Goal: Task Accomplishment & Management: Manage account settings

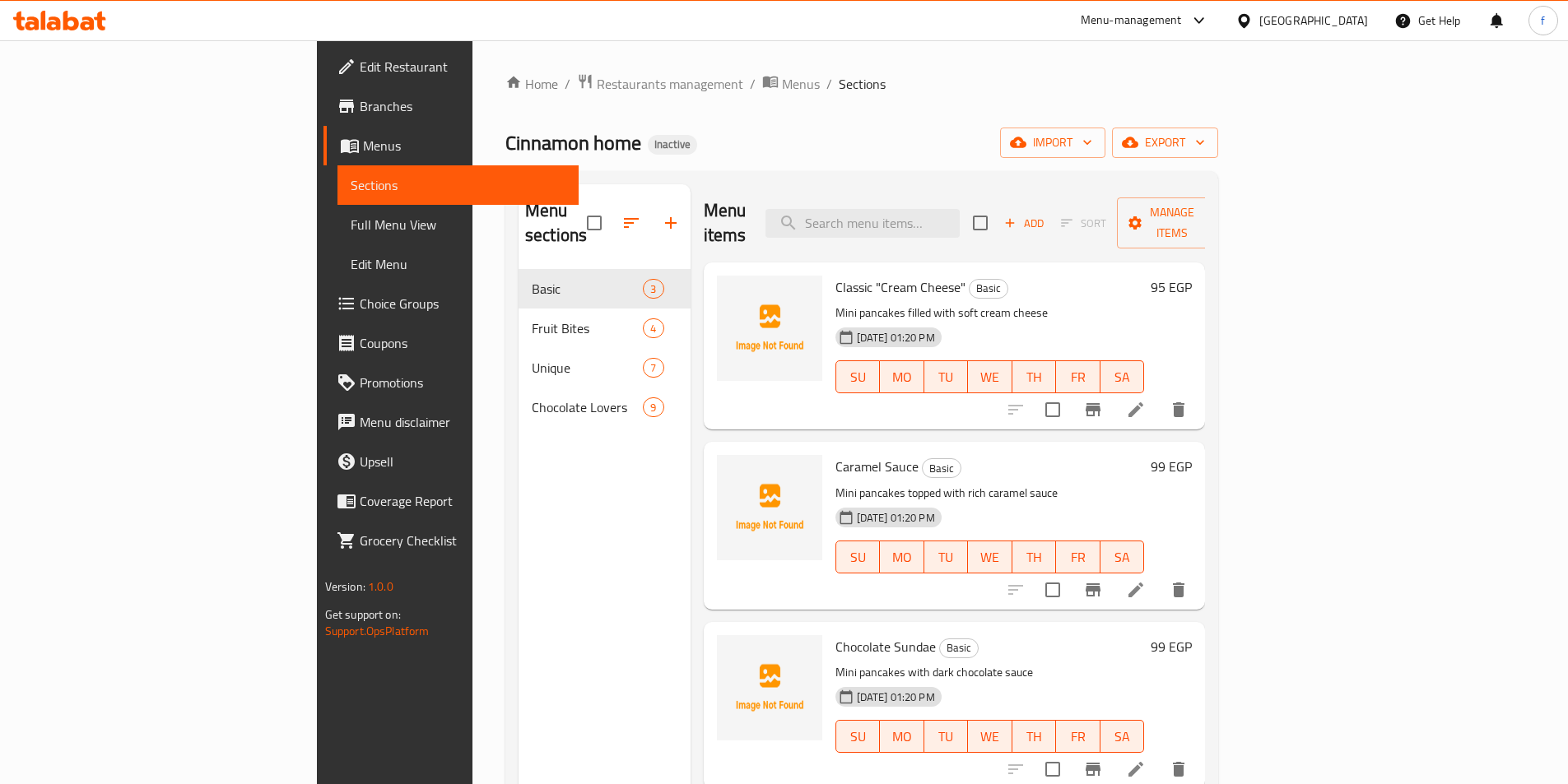
click at [519, 472] on div "Menu sections Basic 3 Fruit Bites 4 Unique 7 Chocolate Lovers 9" at bounding box center [605, 576] width 172 height 784
click at [1092, 151] on span "import" at bounding box center [1053, 143] width 79 height 21
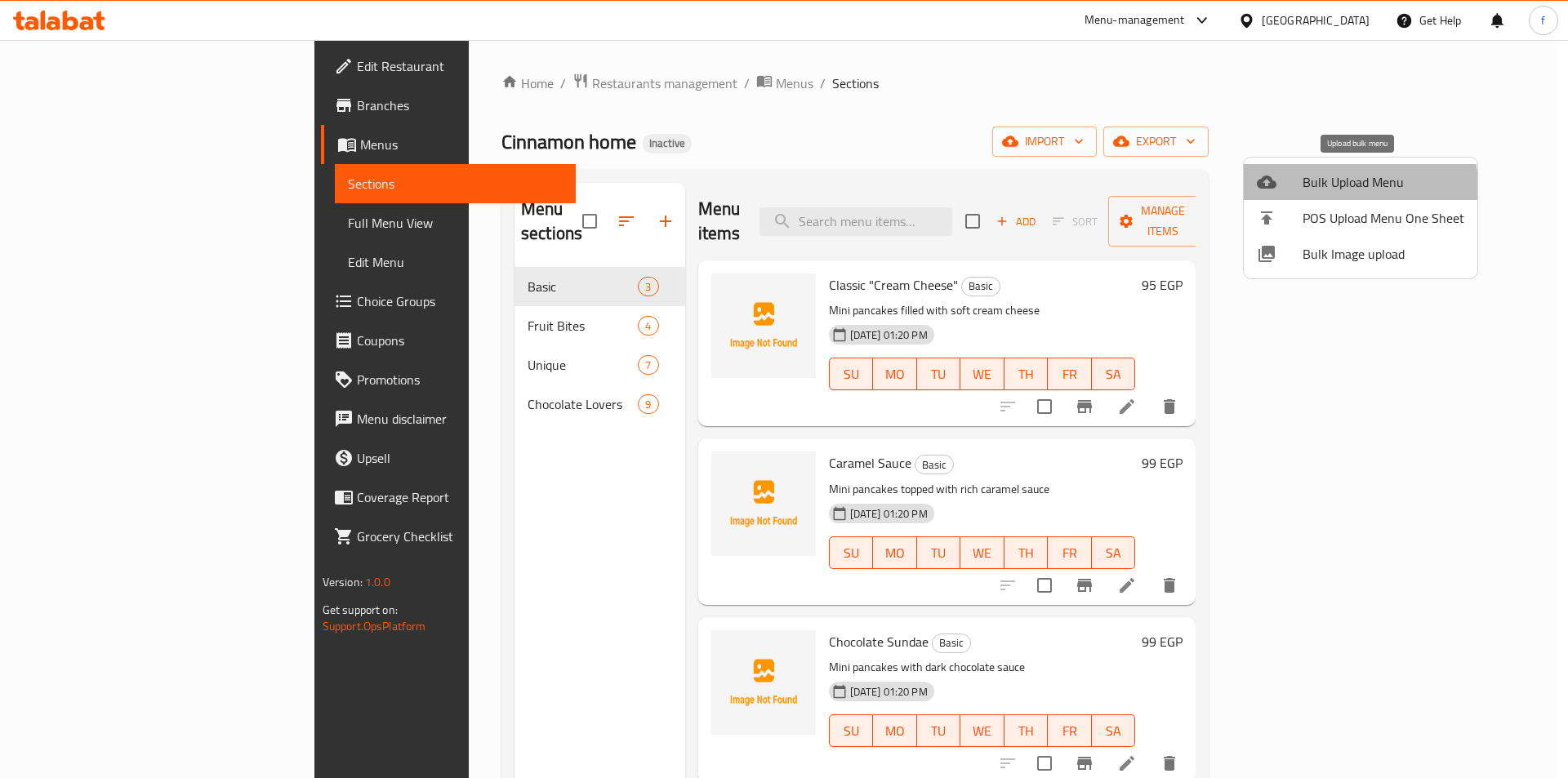
click at [1336, 188] on span "Bulk Upload Menu" at bounding box center [1383, 182] width 162 height 20
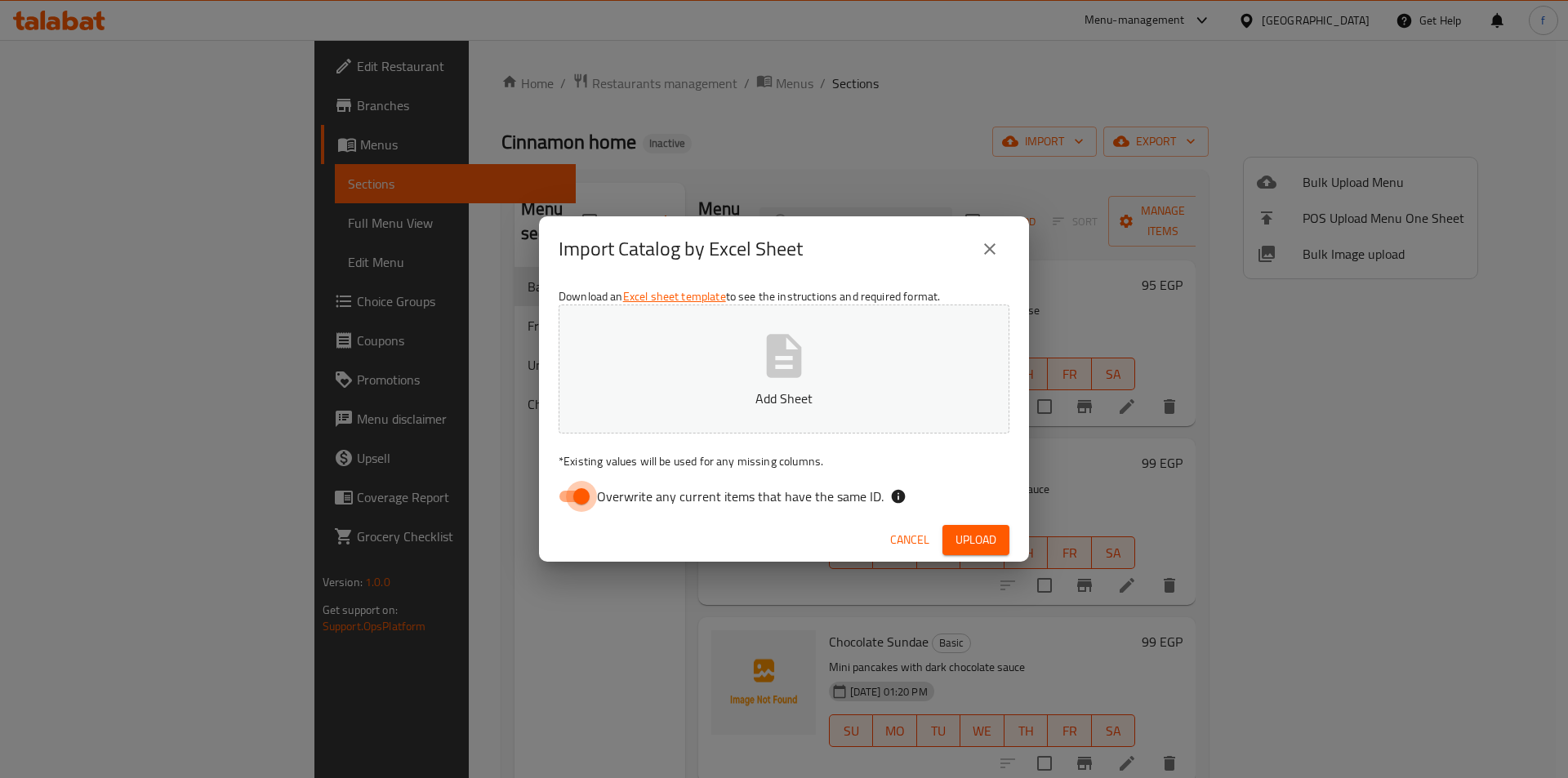
click at [583, 501] on input "Overwrite any current items that have the same ID." at bounding box center [581, 496] width 93 height 31
checkbox input "false"
click at [967, 545] on span "Upload" at bounding box center [975, 540] width 41 height 21
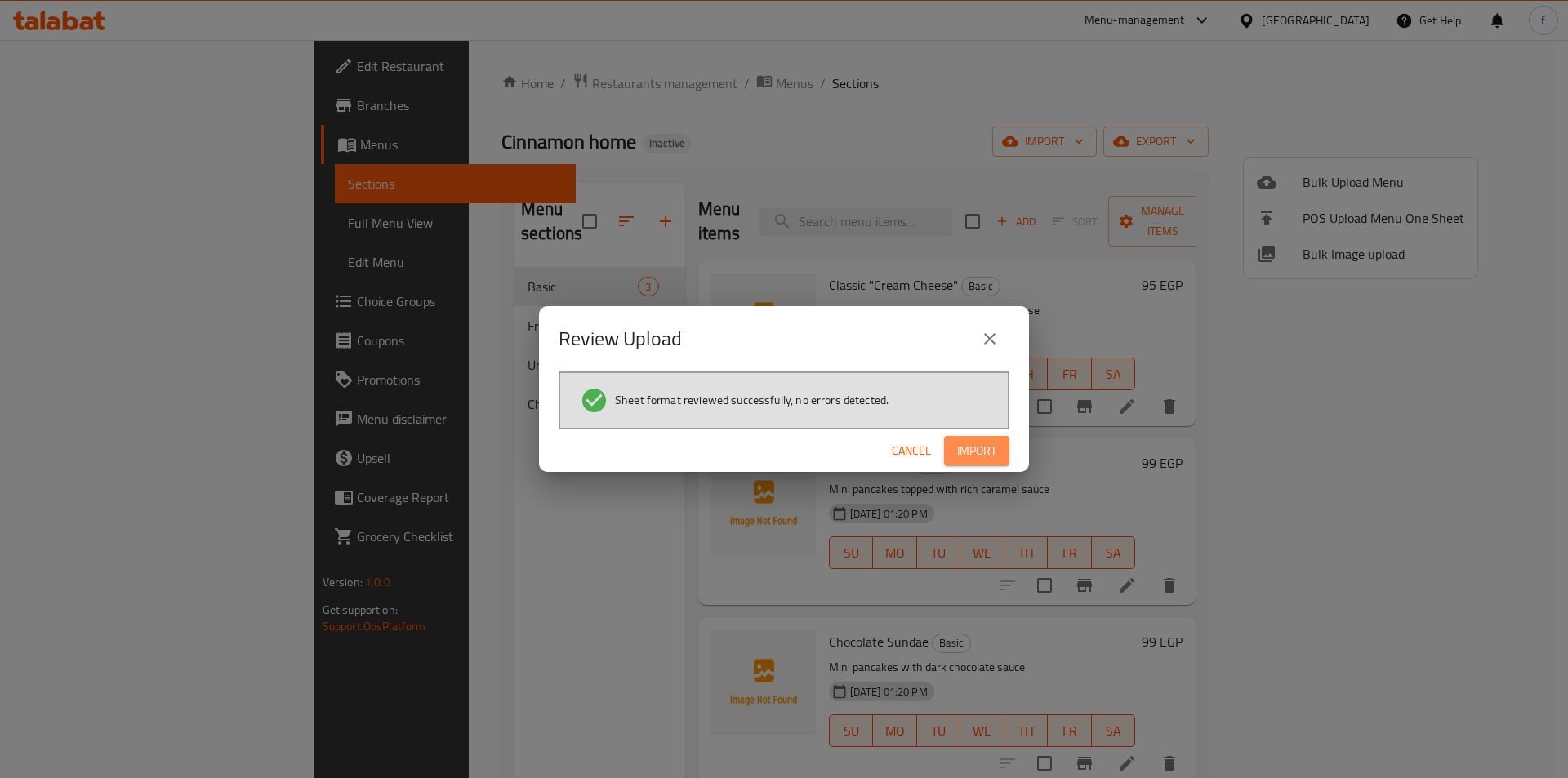
click at [996, 457] on button "Import" at bounding box center [976, 451] width 65 height 30
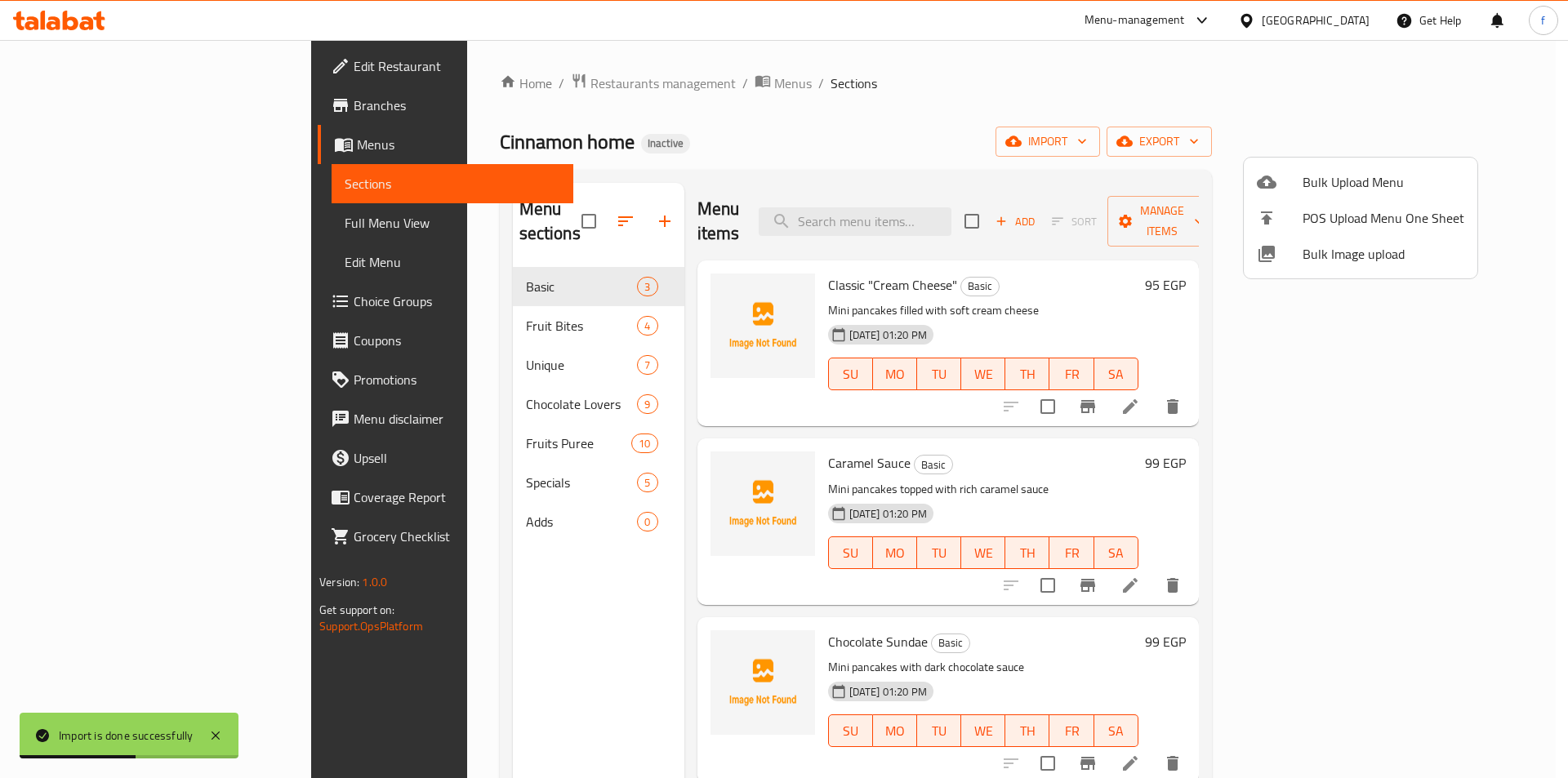
click at [397, 427] on div at bounding box center [784, 389] width 1568 height 778
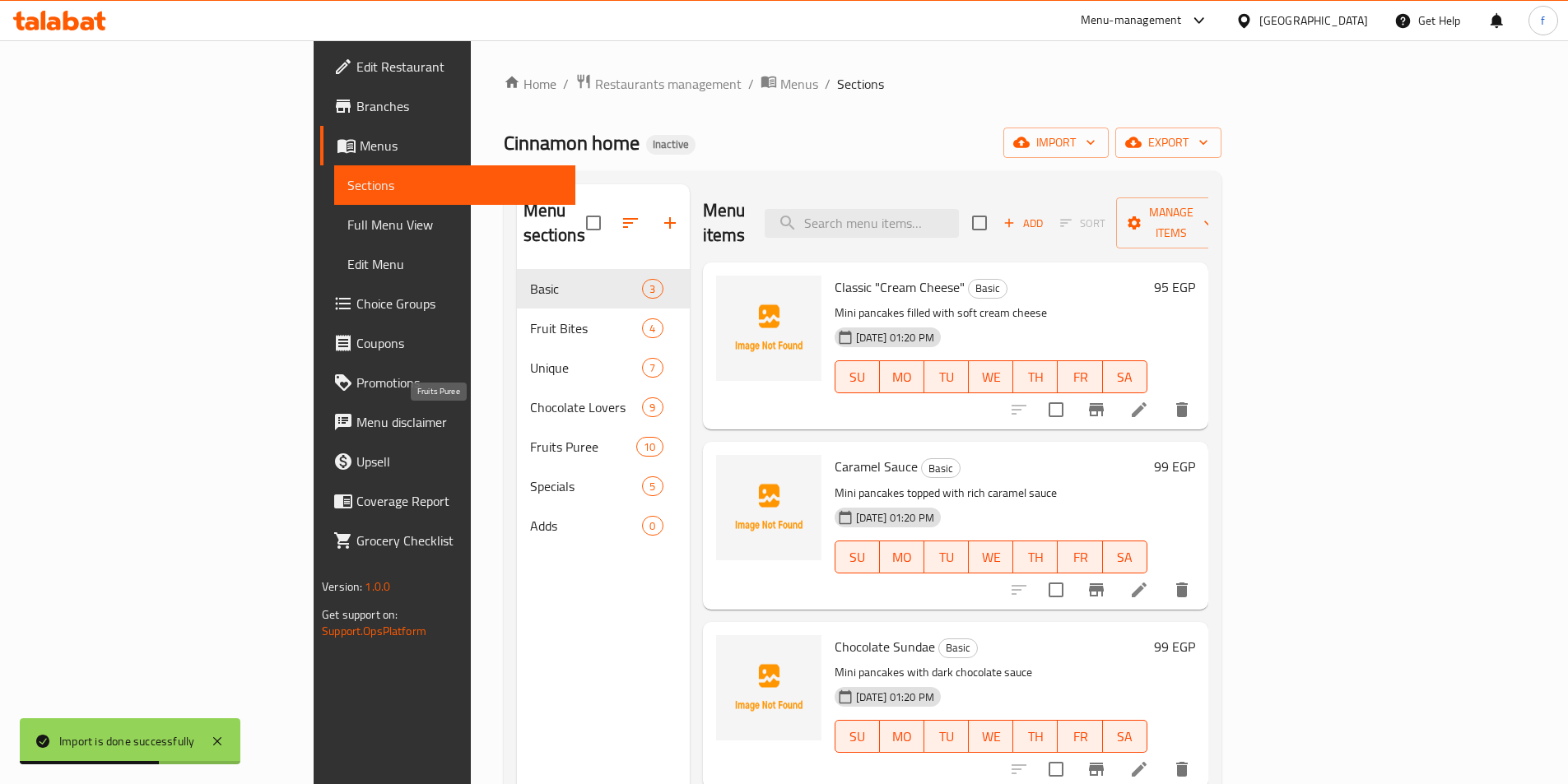
click at [530, 436] on span "Fruits Puree" at bounding box center [584, 446] width 107 height 20
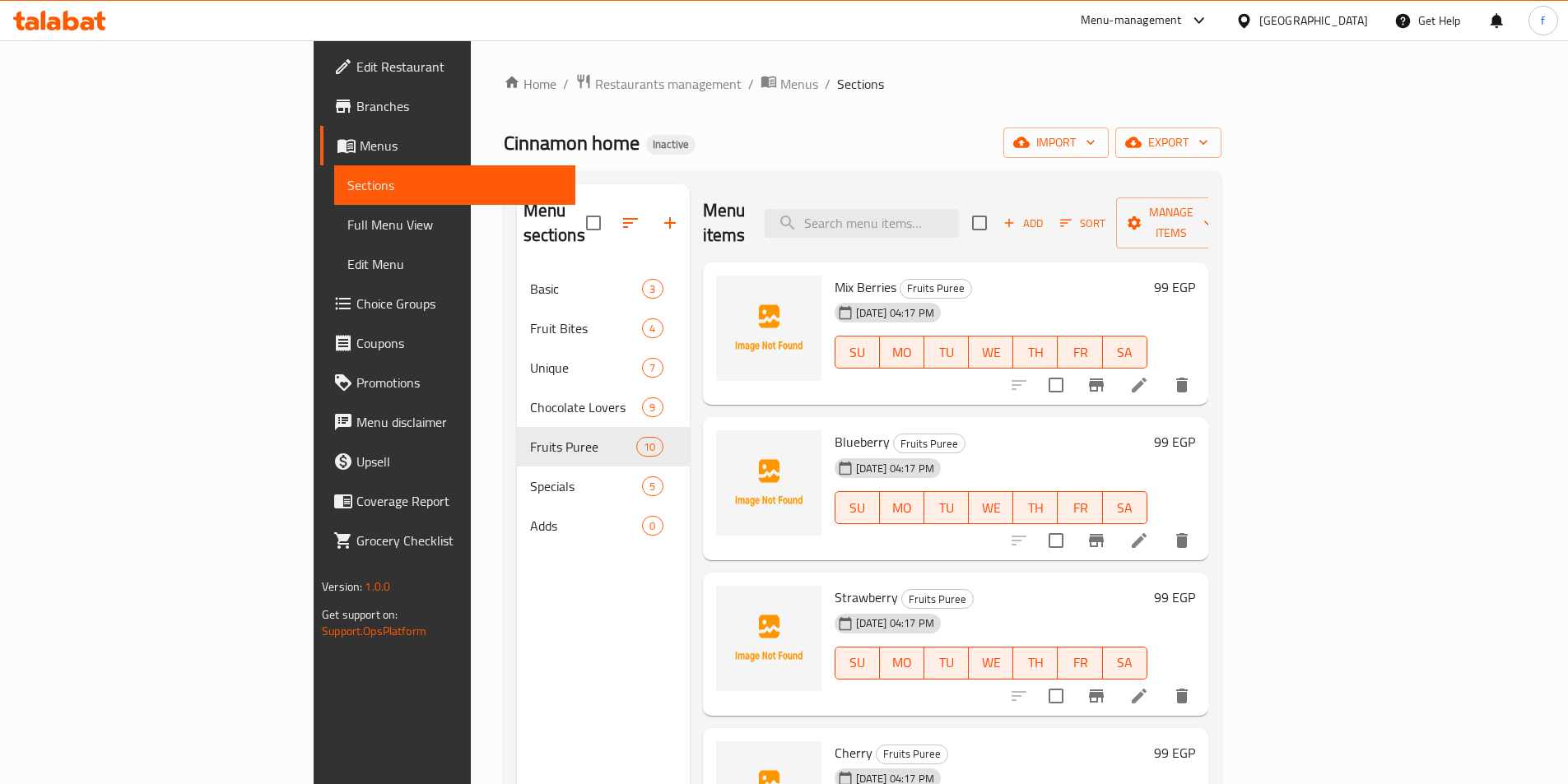
click at [348, 227] on span "Full Menu View" at bounding box center [455, 224] width 215 height 20
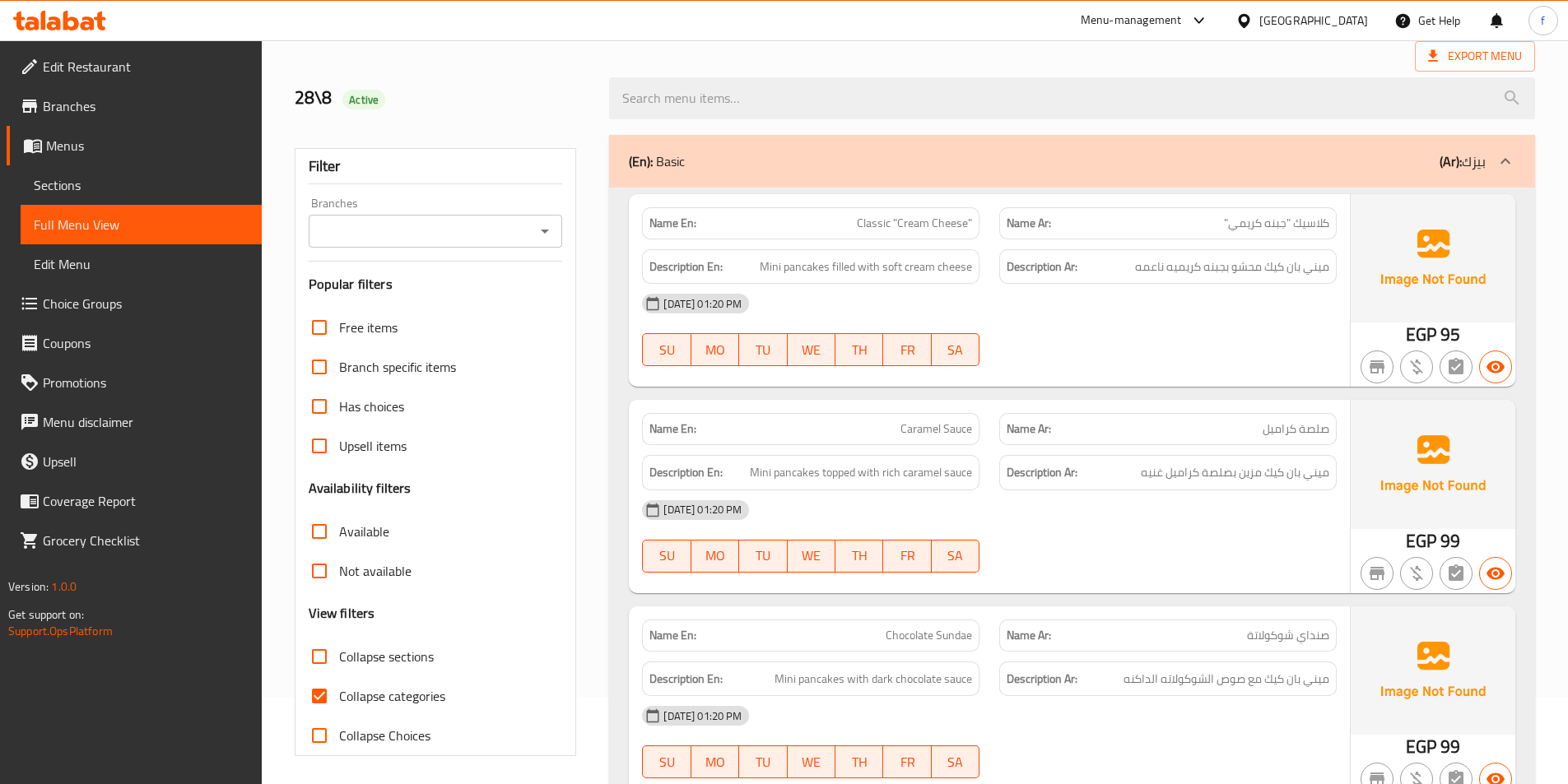
scroll to position [329, 0]
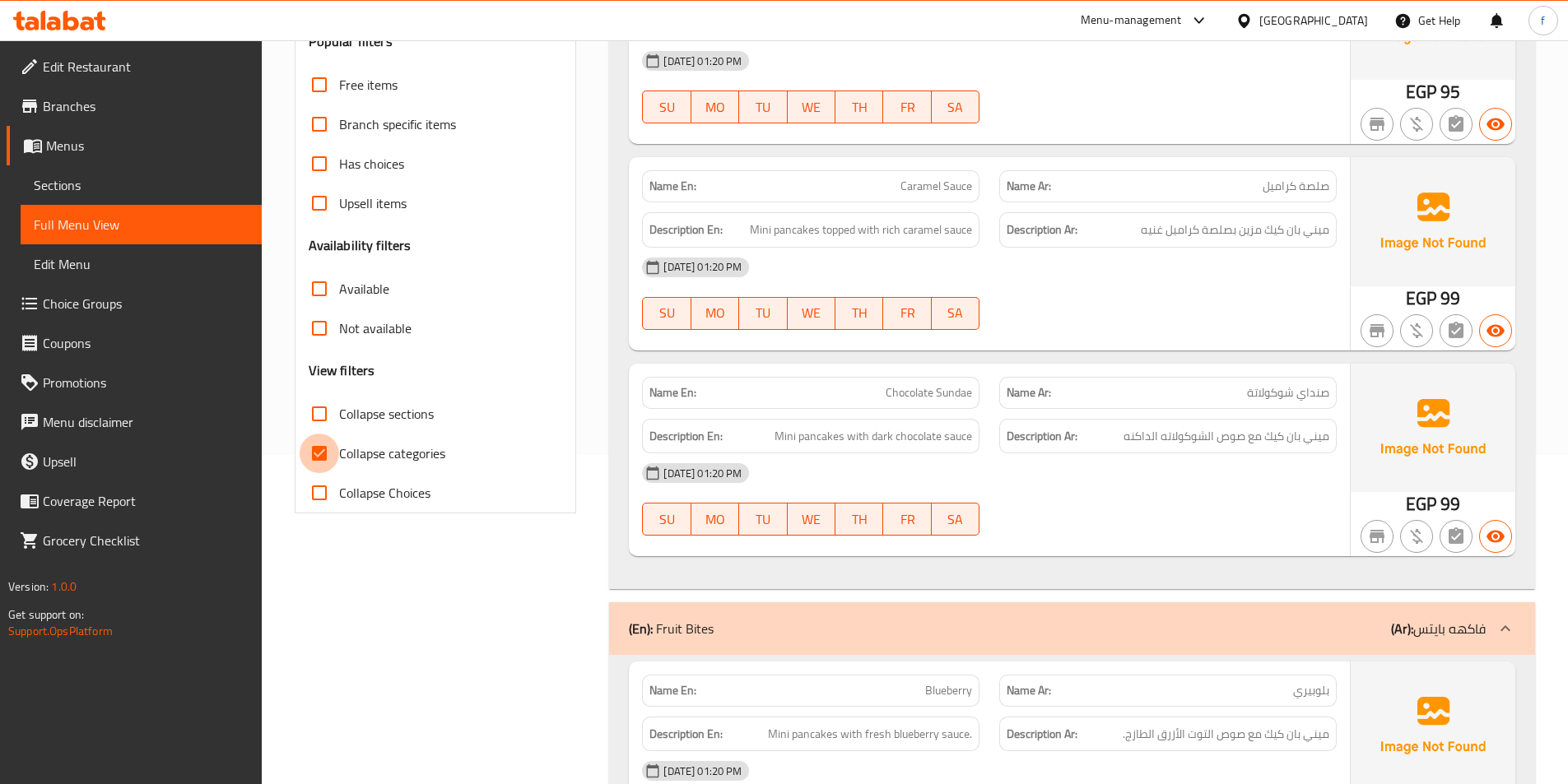
click at [324, 454] on input "Collapse categories" at bounding box center [319, 453] width 39 height 39
checkbox input "false"
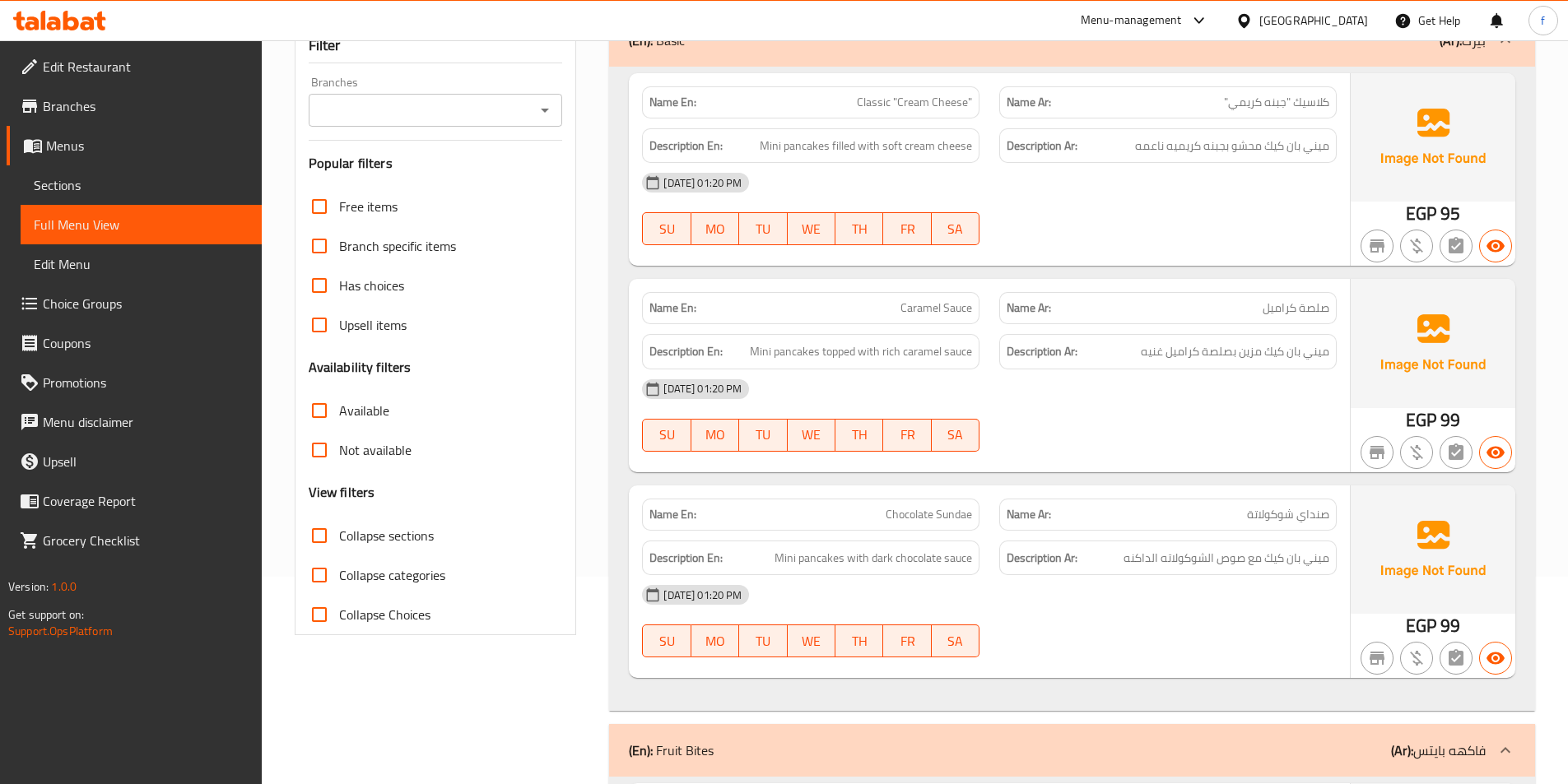
scroll to position [0, 0]
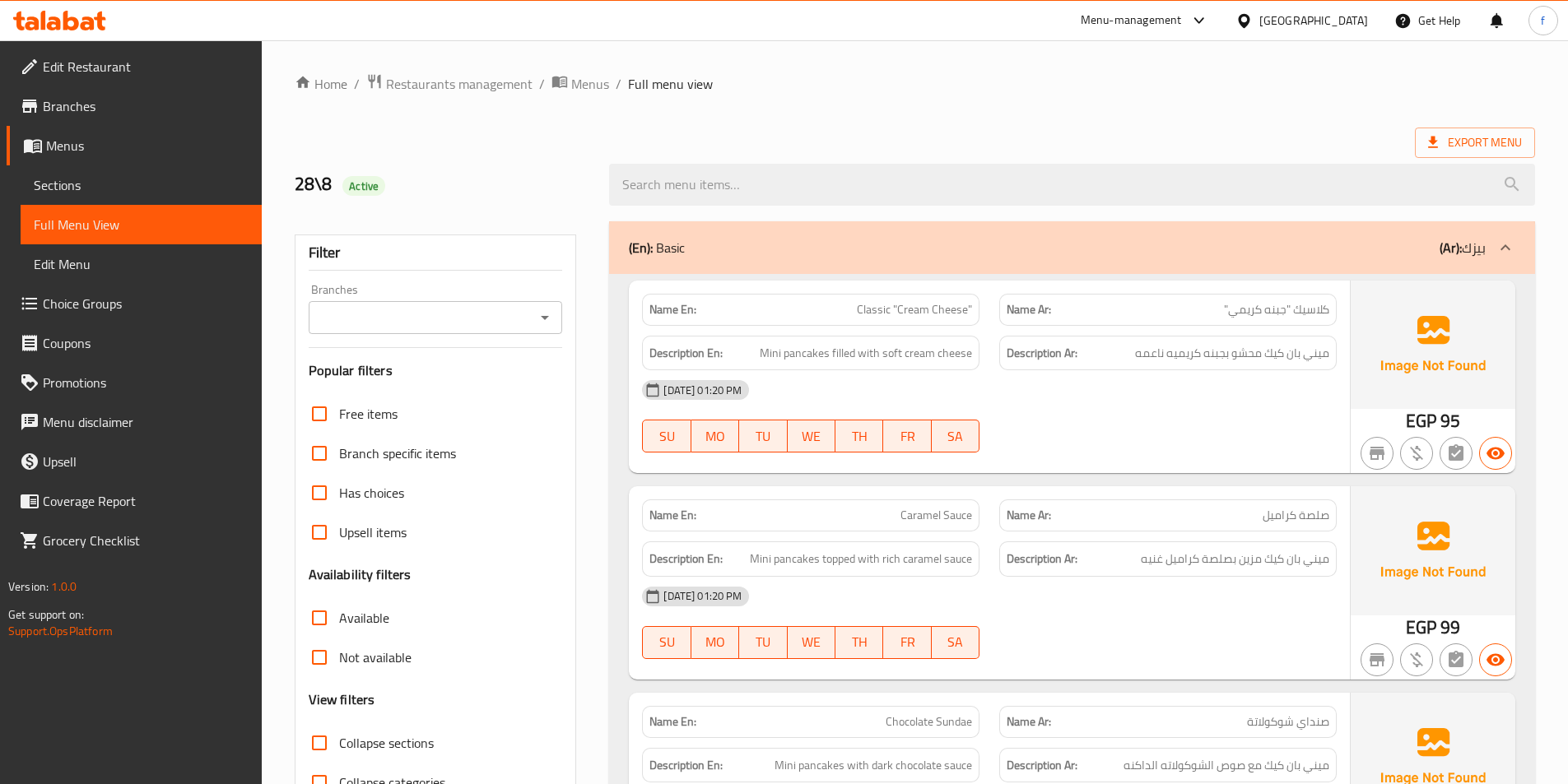
click at [826, 257] on div "(En): Basic (Ar): بيزك" at bounding box center [1057, 247] width 857 height 20
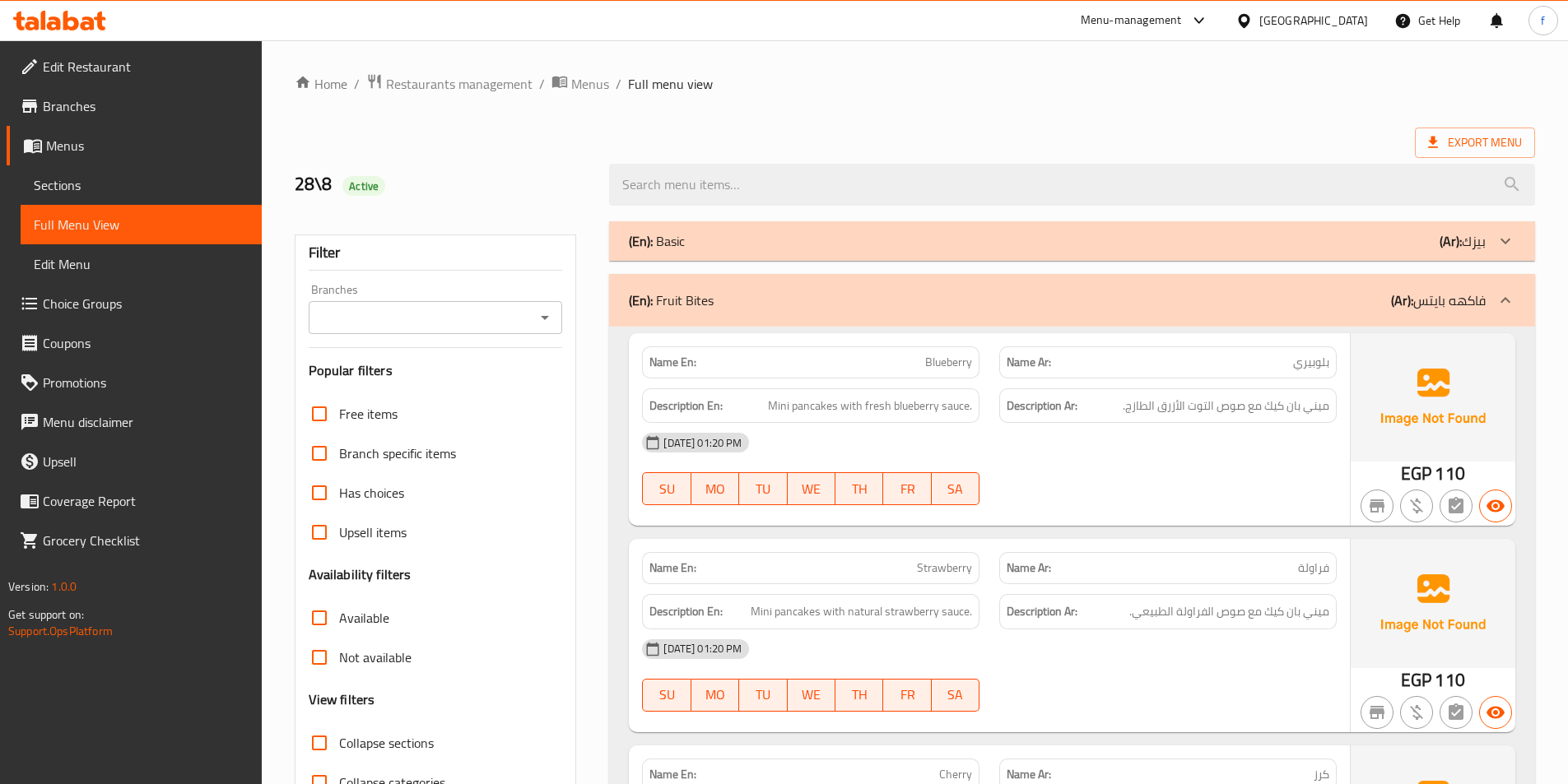
click at [829, 288] on div "(En): Fruit Bites (Ar): فاكهه بايتس" at bounding box center [1072, 300] width 926 height 53
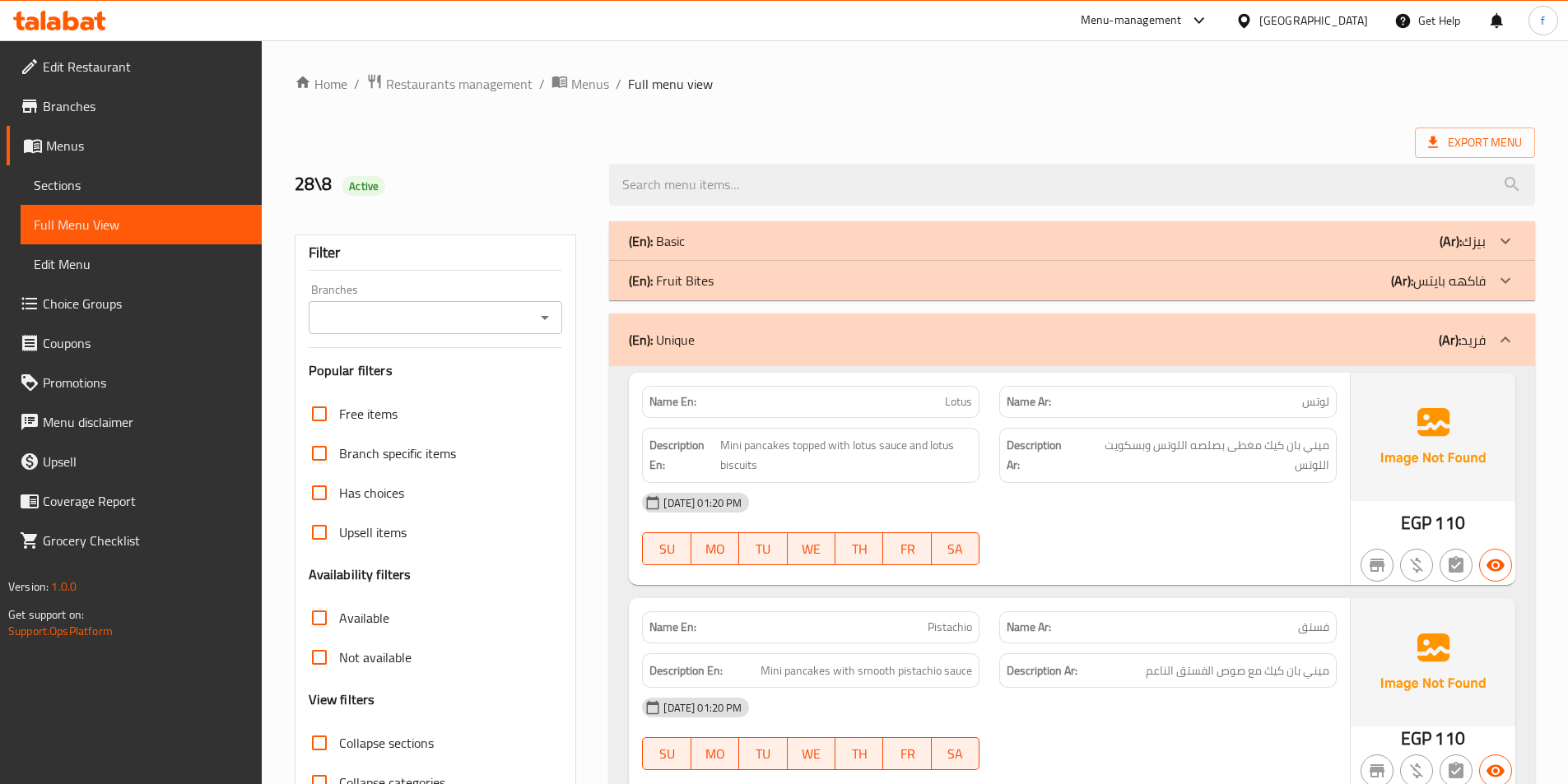
click at [817, 345] on div "(En): Unique (Ar): فريد" at bounding box center [1057, 339] width 857 height 20
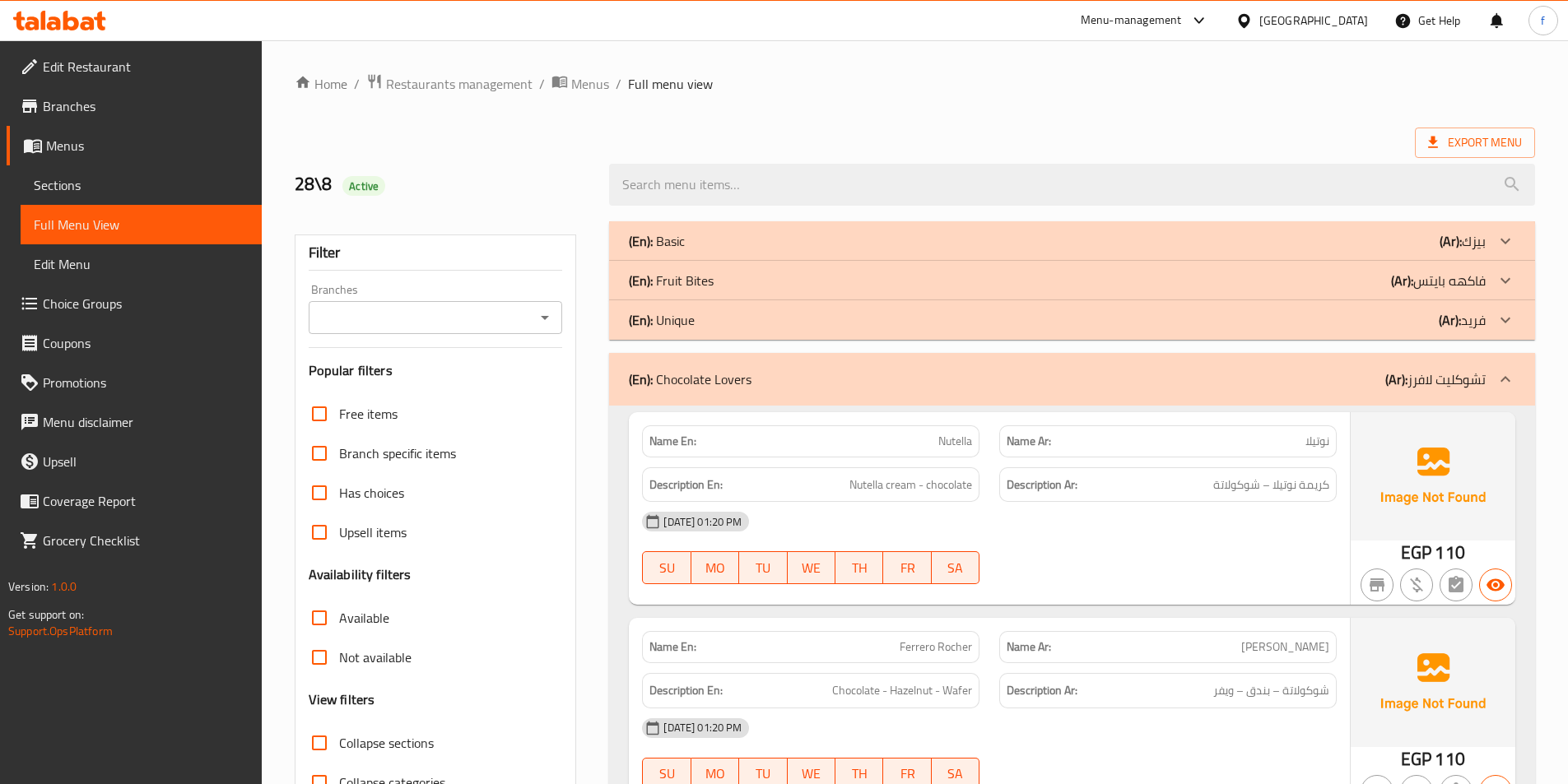
click at [957, 394] on div "(En): Chocolate Lovers (Ar): تشوكليت لافرز" at bounding box center [1072, 379] width 926 height 53
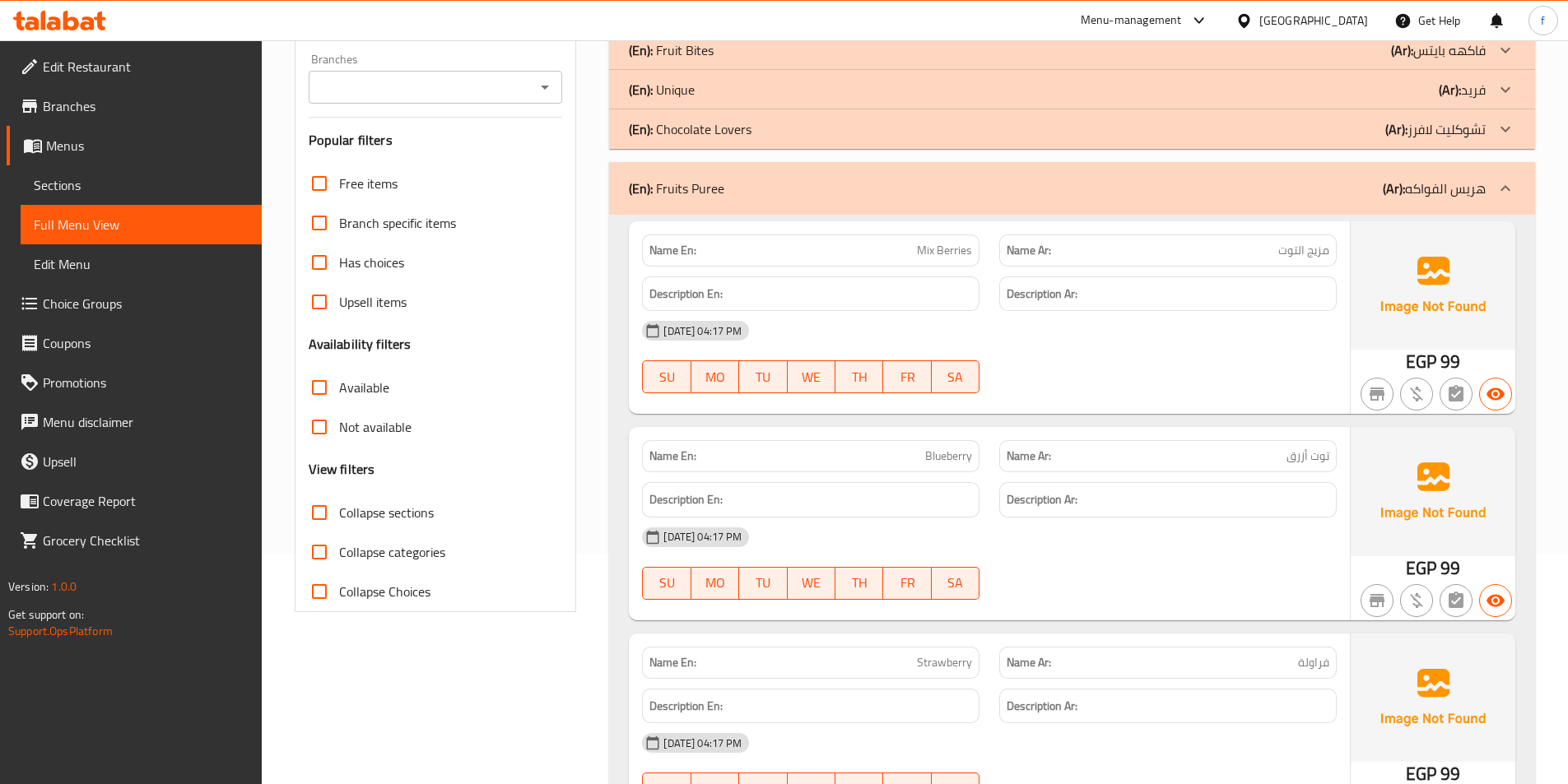
scroll to position [329, 0]
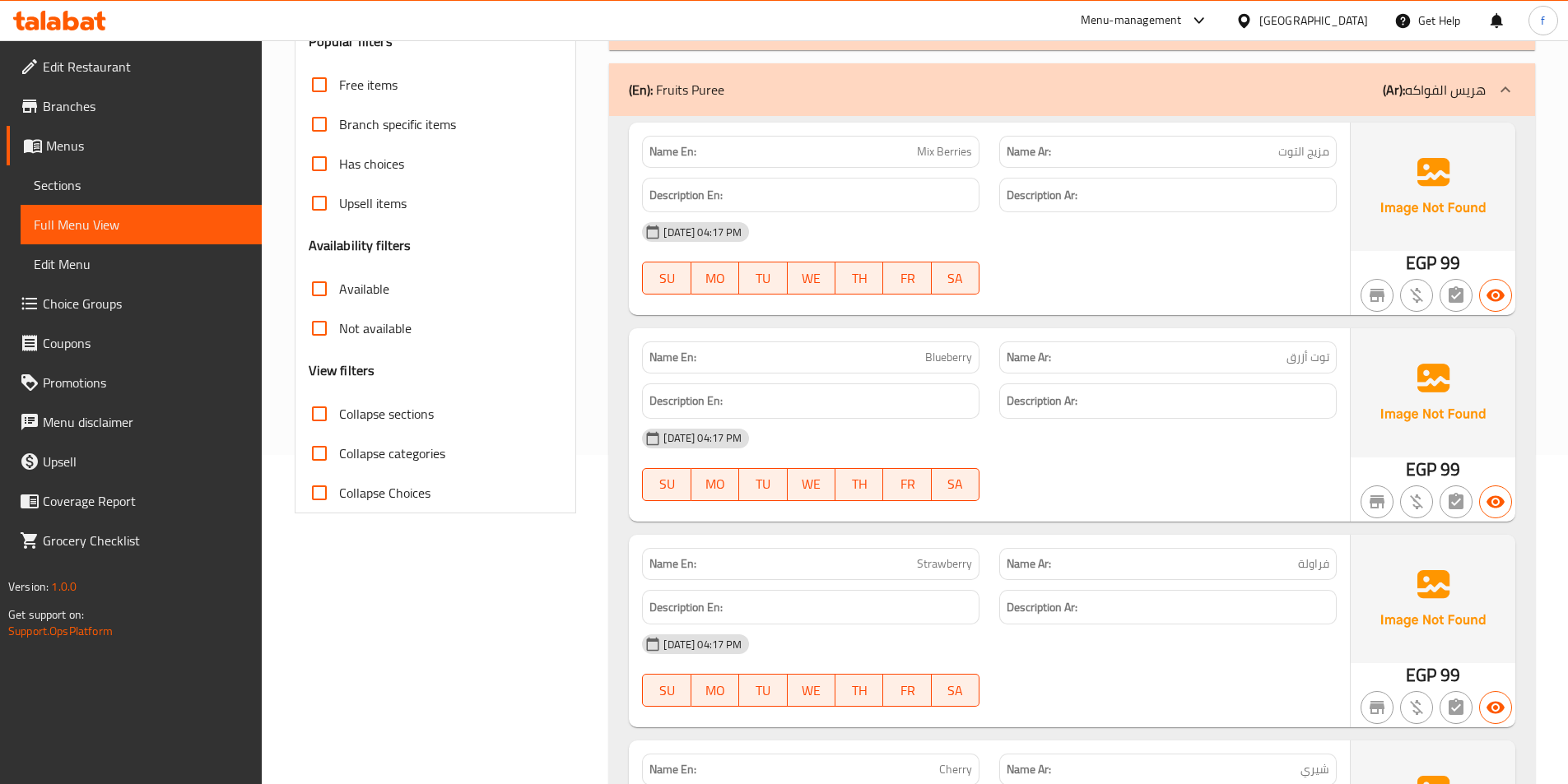
click at [934, 156] on span "Mix Berries" at bounding box center [945, 152] width 55 height 17
click at [954, 156] on span "Mix Berries" at bounding box center [945, 152] width 55 height 17
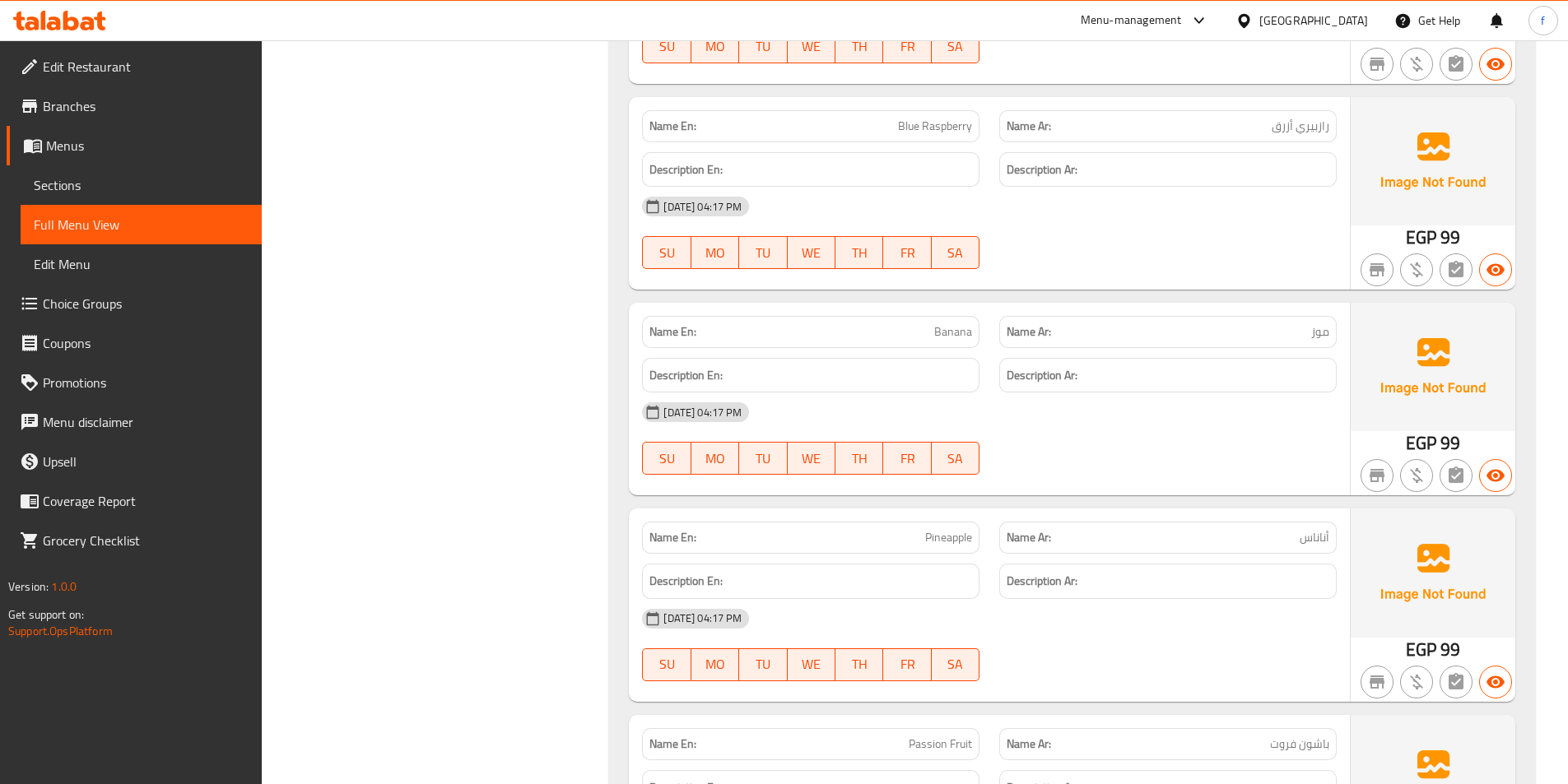
scroll to position [1399, 0]
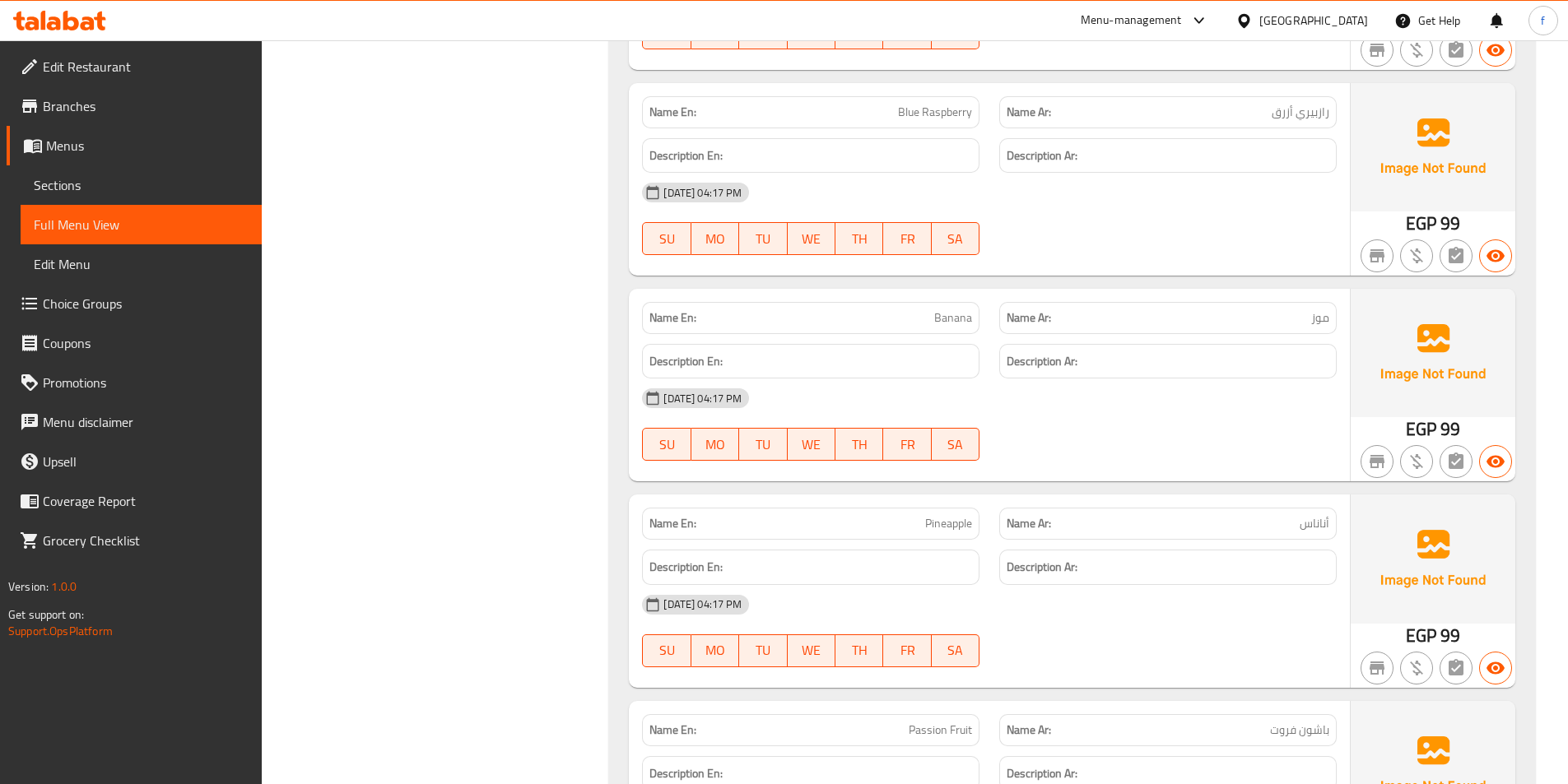
click at [940, 116] on span "Blue Raspberry" at bounding box center [935, 113] width 75 height 17
click at [953, 315] on span "Banana" at bounding box center [954, 318] width 38 height 17
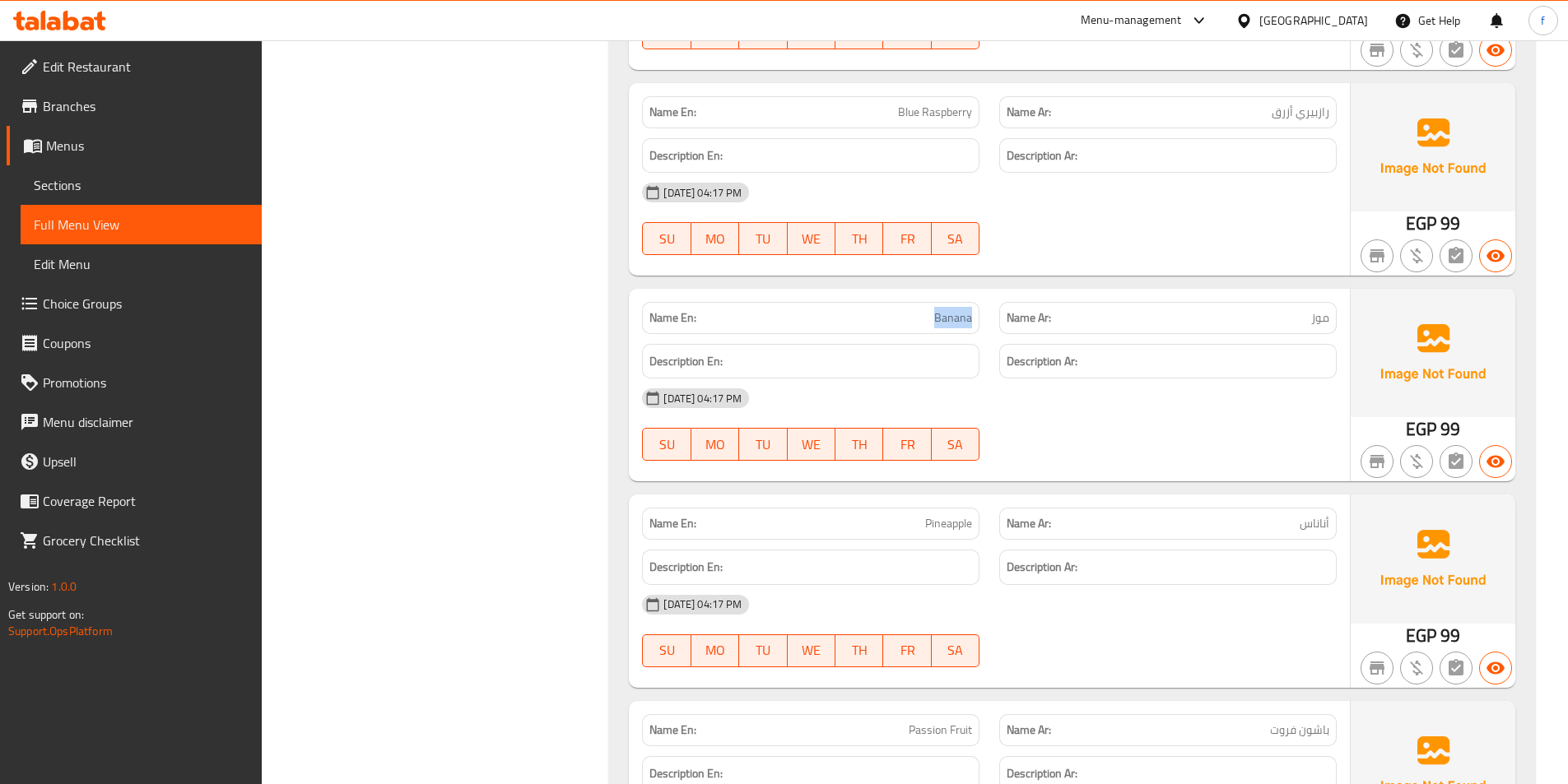
scroll to position [1645, 0]
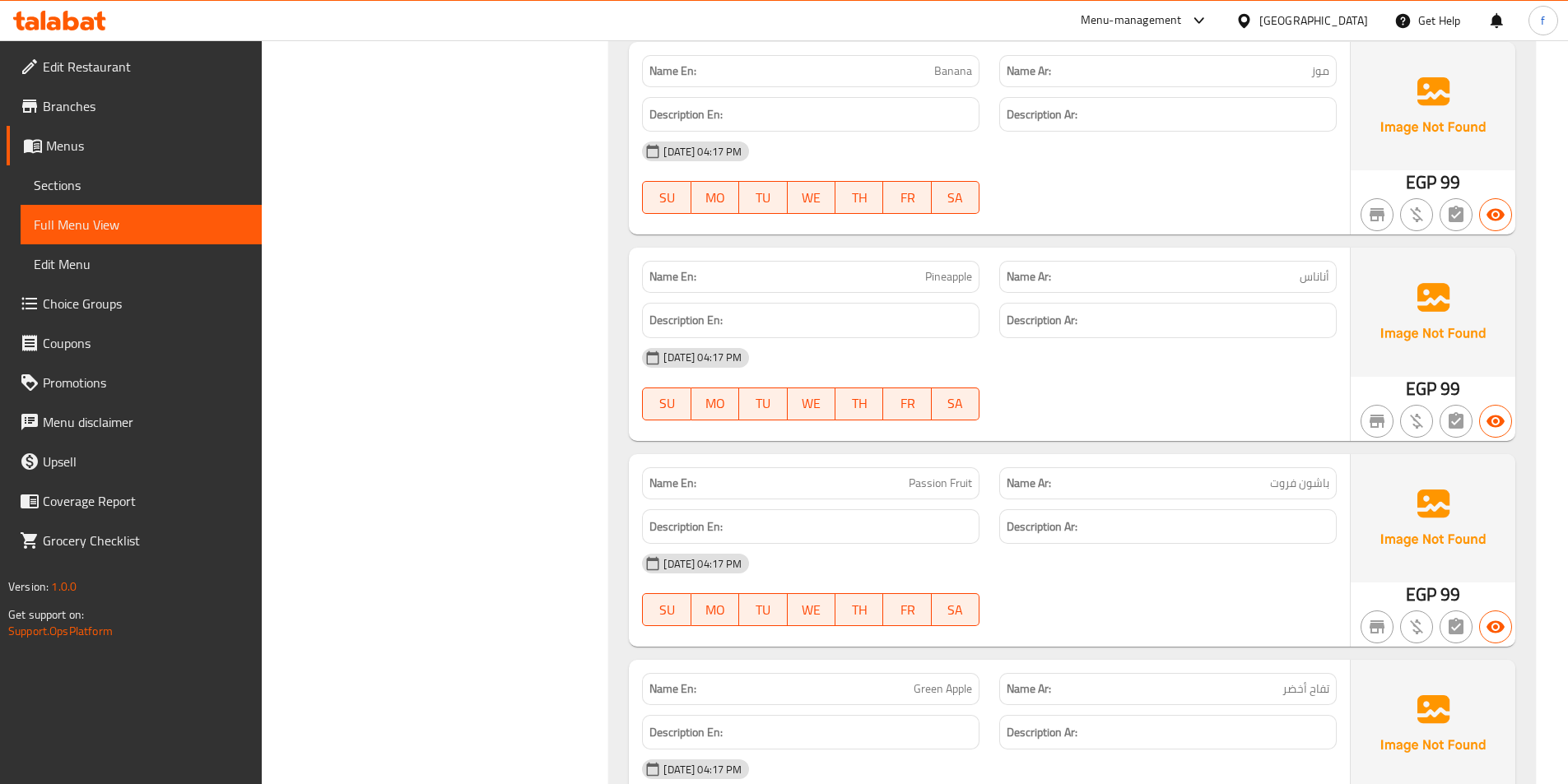
click at [936, 268] on span "Pineapple" at bounding box center [948, 277] width 47 height 17
click at [935, 475] on span "Passion Fruit" at bounding box center [940, 483] width 63 height 17
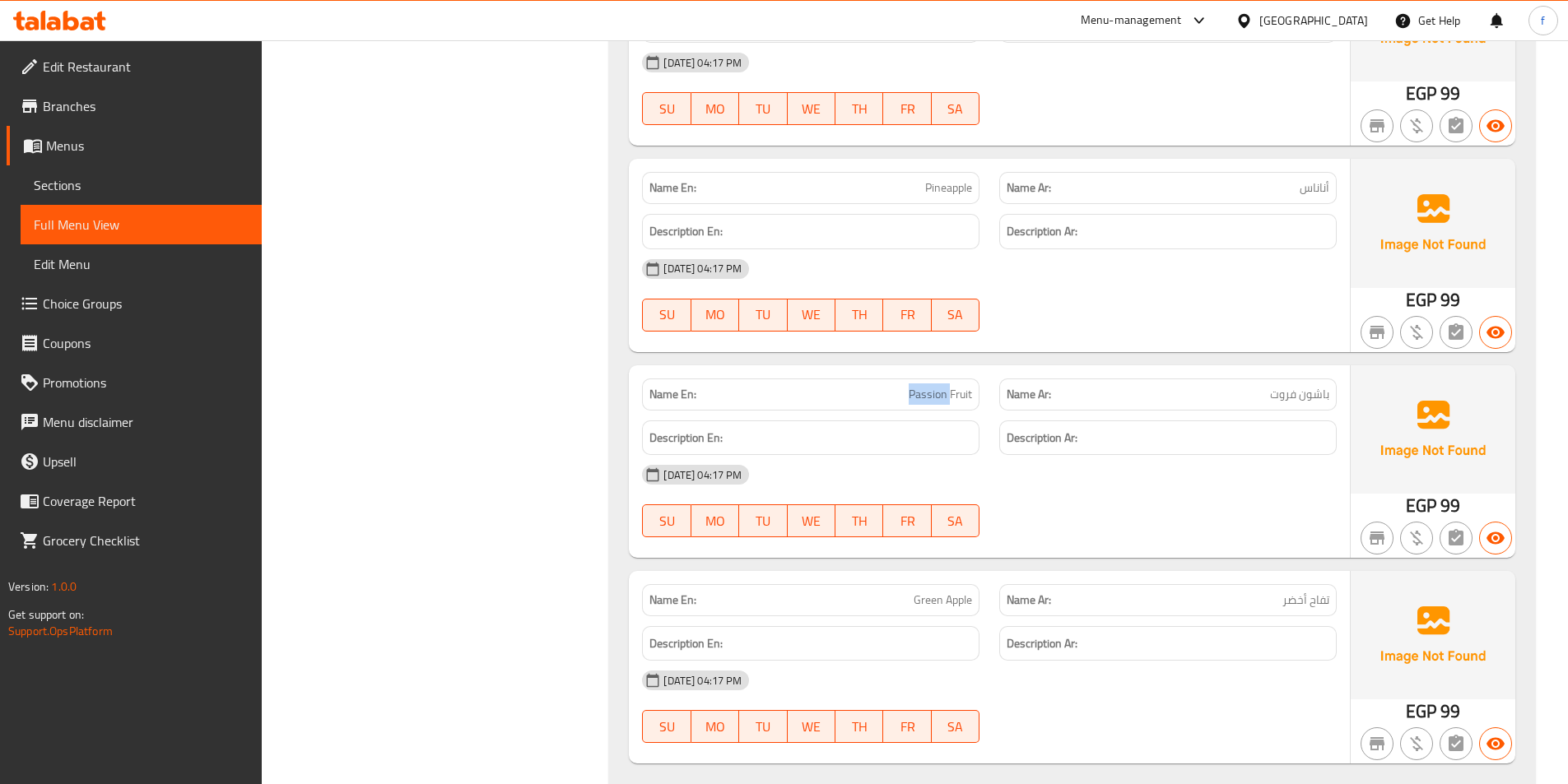
scroll to position [1892, 0]
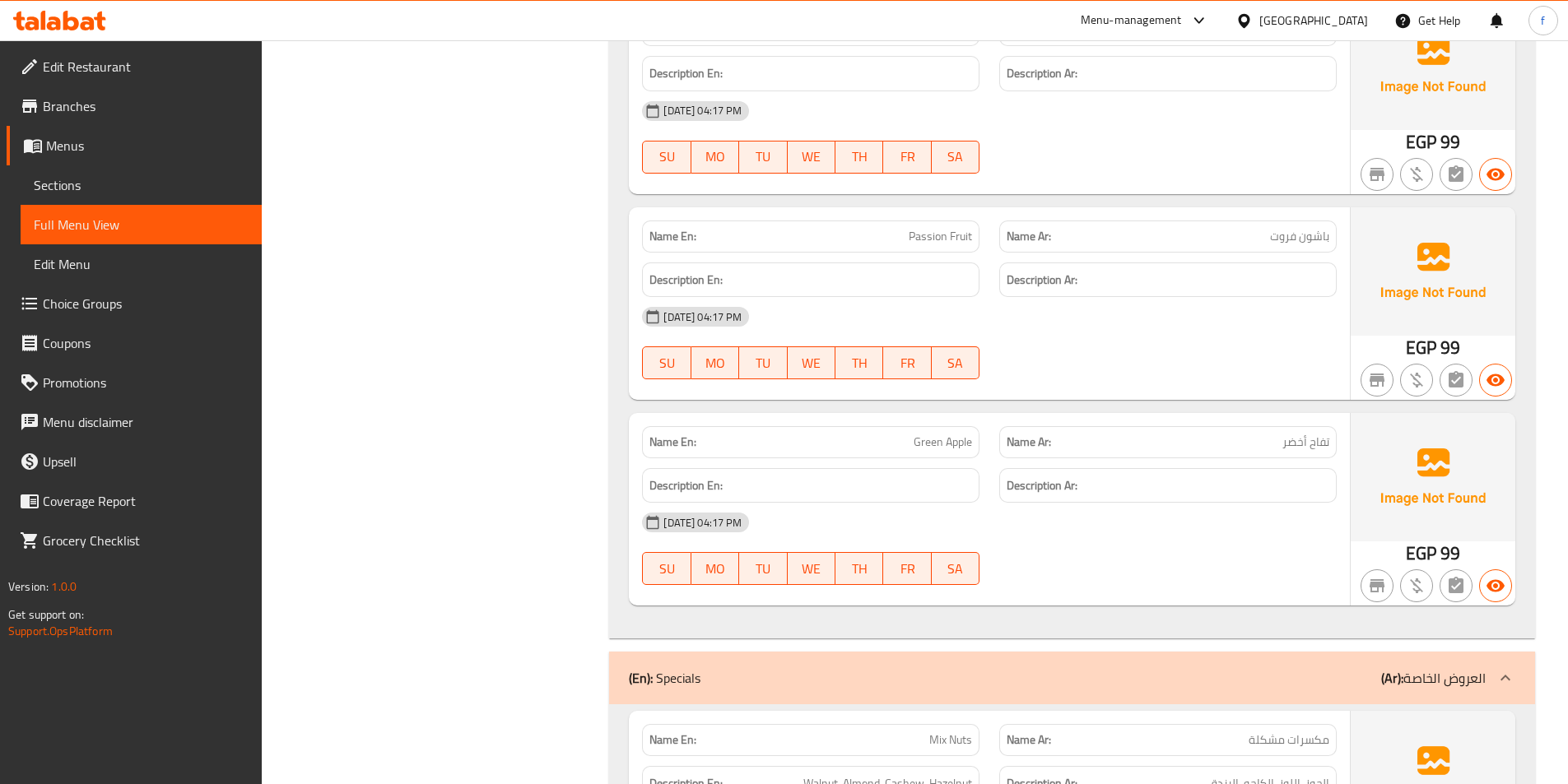
click at [951, 439] on span "Green Apple" at bounding box center [942, 442] width 58 height 17
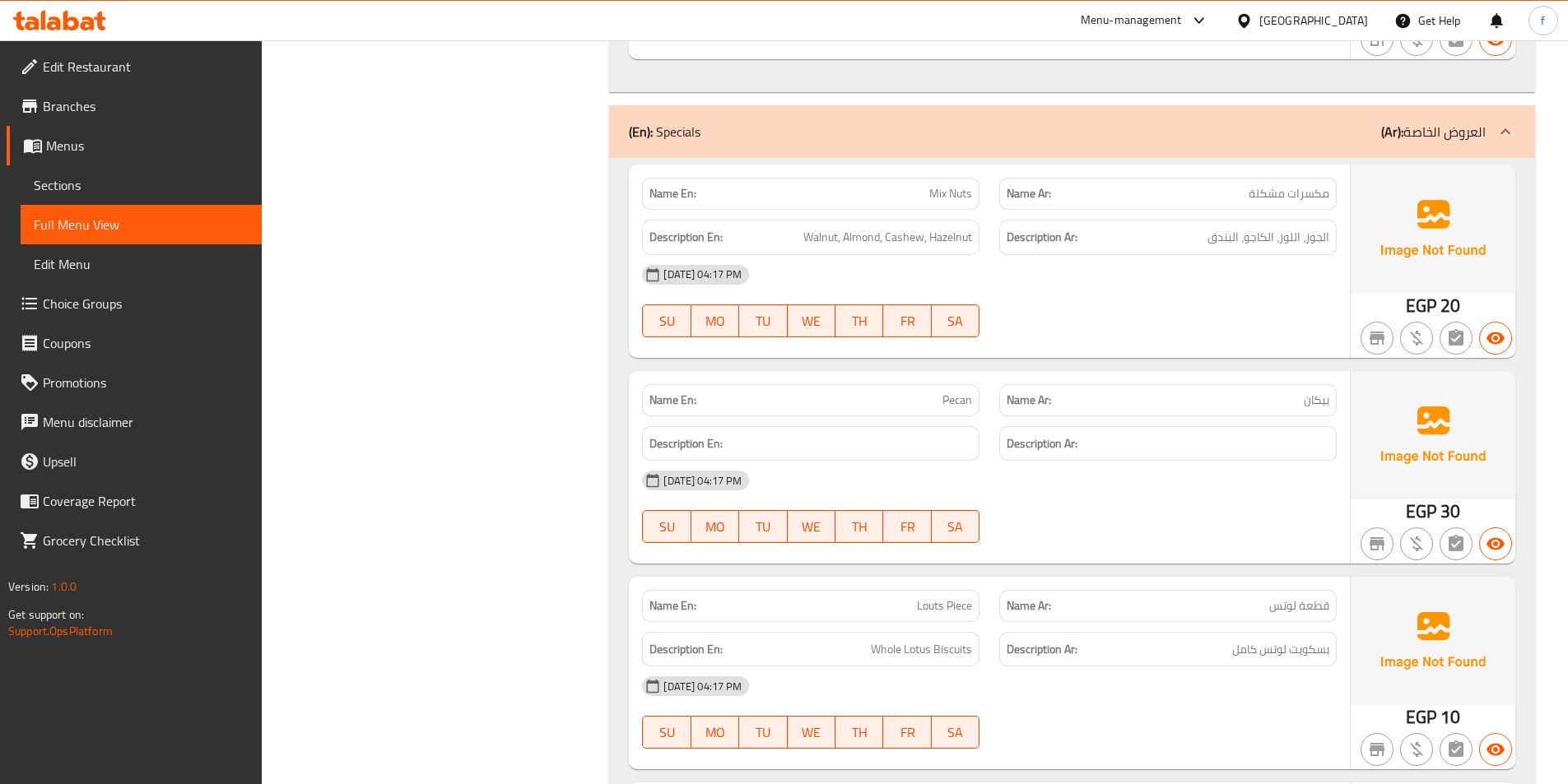
scroll to position [2469, 0]
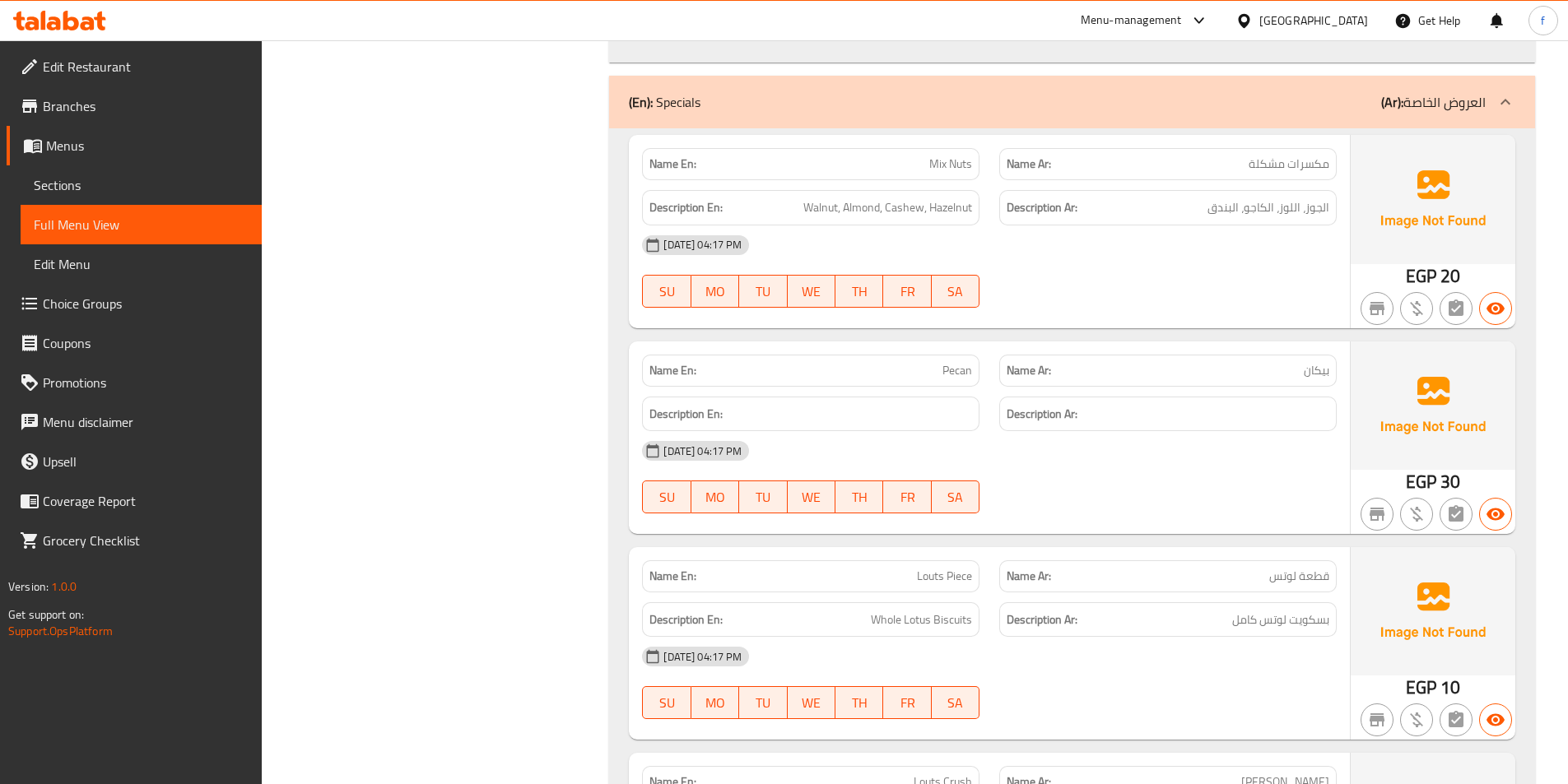
click at [946, 167] on span "Mix Nuts" at bounding box center [951, 164] width 43 height 17
drag, startPoint x: 946, startPoint y: 167, endPoint x: 982, endPoint y: 167, distance: 36.0
click at [948, 167] on span "Mix Nuts" at bounding box center [951, 164] width 43 height 17
click at [982, 167] on div "Name En: Mix Nuts" at bounding box center [811, 164] width 357 height 52
click at [934, 165] on span "Mix Nuts" at bounding box center [951, 164] width 43 height 17
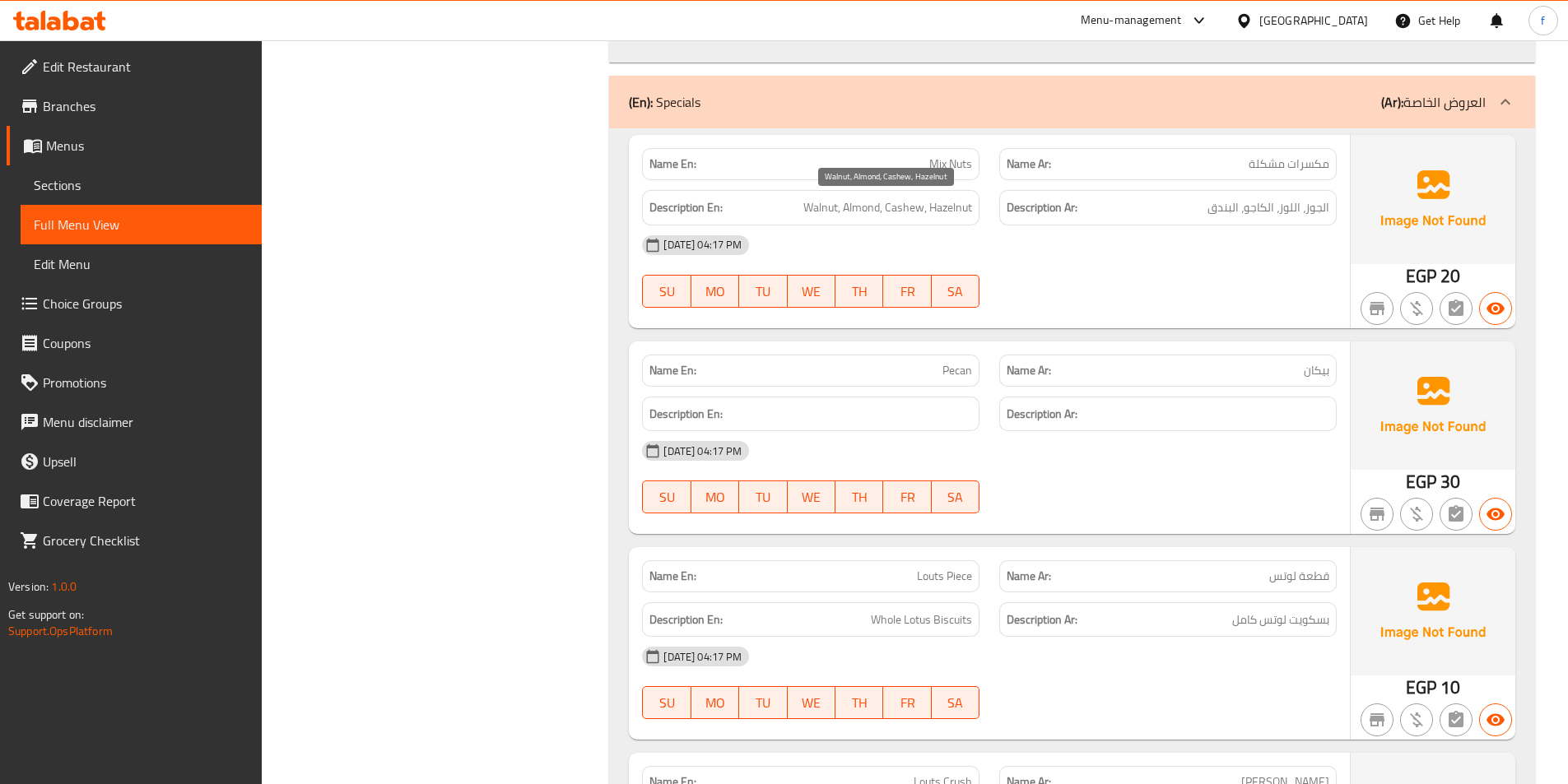
click at [822, 211] on span "Walnut, Almond, Cashew, Hazelnut" at bounding box center [888, 208] width 169 height 21
click at [838, 205] on span "Walnut, Almond, Cashew, Hazelnut" at bounding box center [888, 208] width 169 height 21
click at [851, 202] on span "Walnut, Almond, Cashew, Hazelnut" at bounding box center [888, 208] width 169 height 21
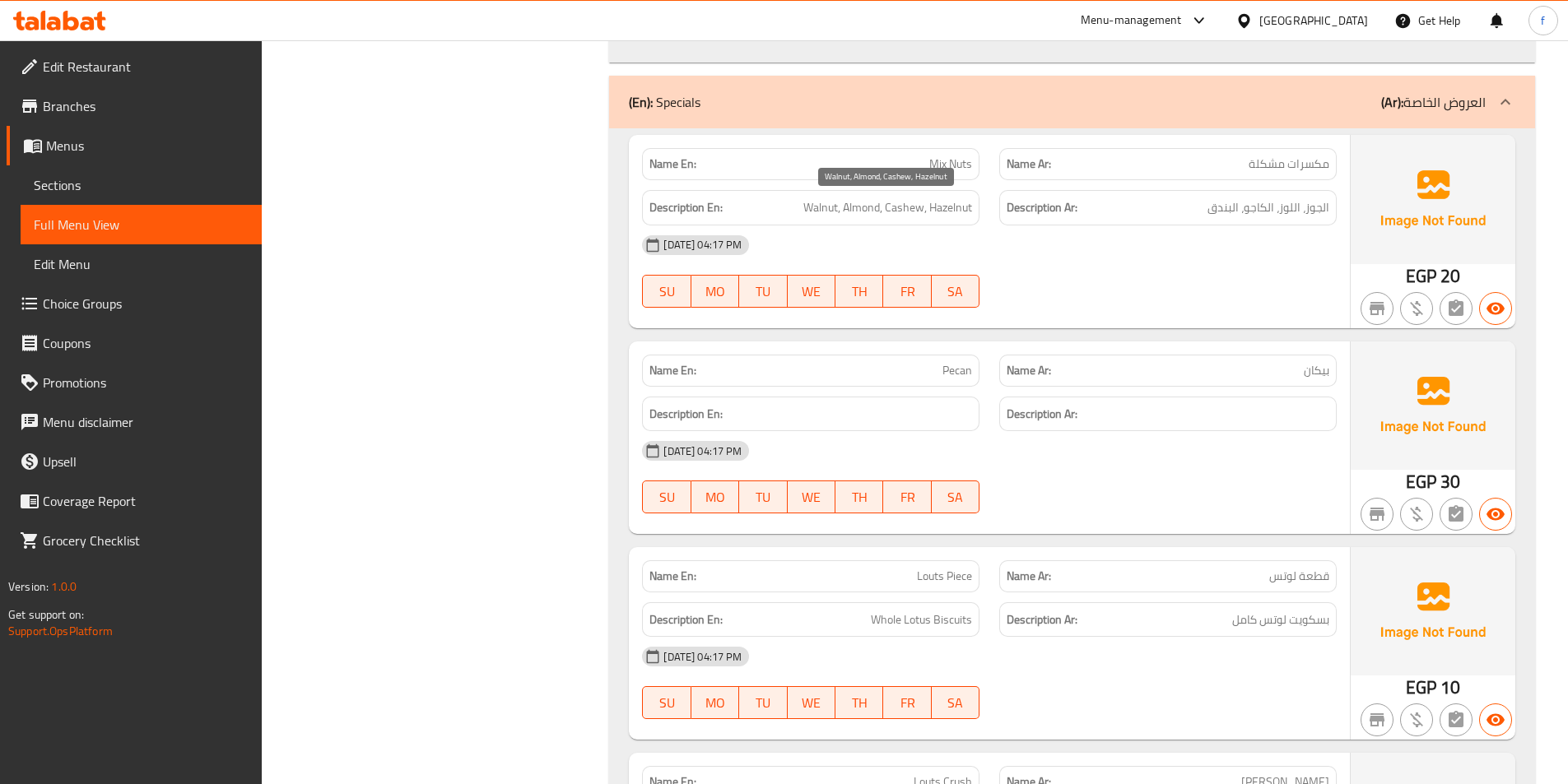
click at [908, 209] on span "Walnut, Almond, Cashew, Hazelnut" at bounding box center [888, 208] width 169 height 21
drag, startPoint x: 908, startPoint y: 209, endPoint x: 979, endPoint y: 207, distance: 71.0
click at [909, 208] on span "Walnut, Almond, Cashew, Hazelnut" at bounding box center [888, 208] width 169 height 21
click at [957, 201] on span "Walnut, Almond, Cashew, Hazelnut" at bounding box center [888, 208] width 169 height 21
drag, startPoint x: 957, startPoint y: 201, endPoint x: 974, endPoint y: 270, distance: 71.1
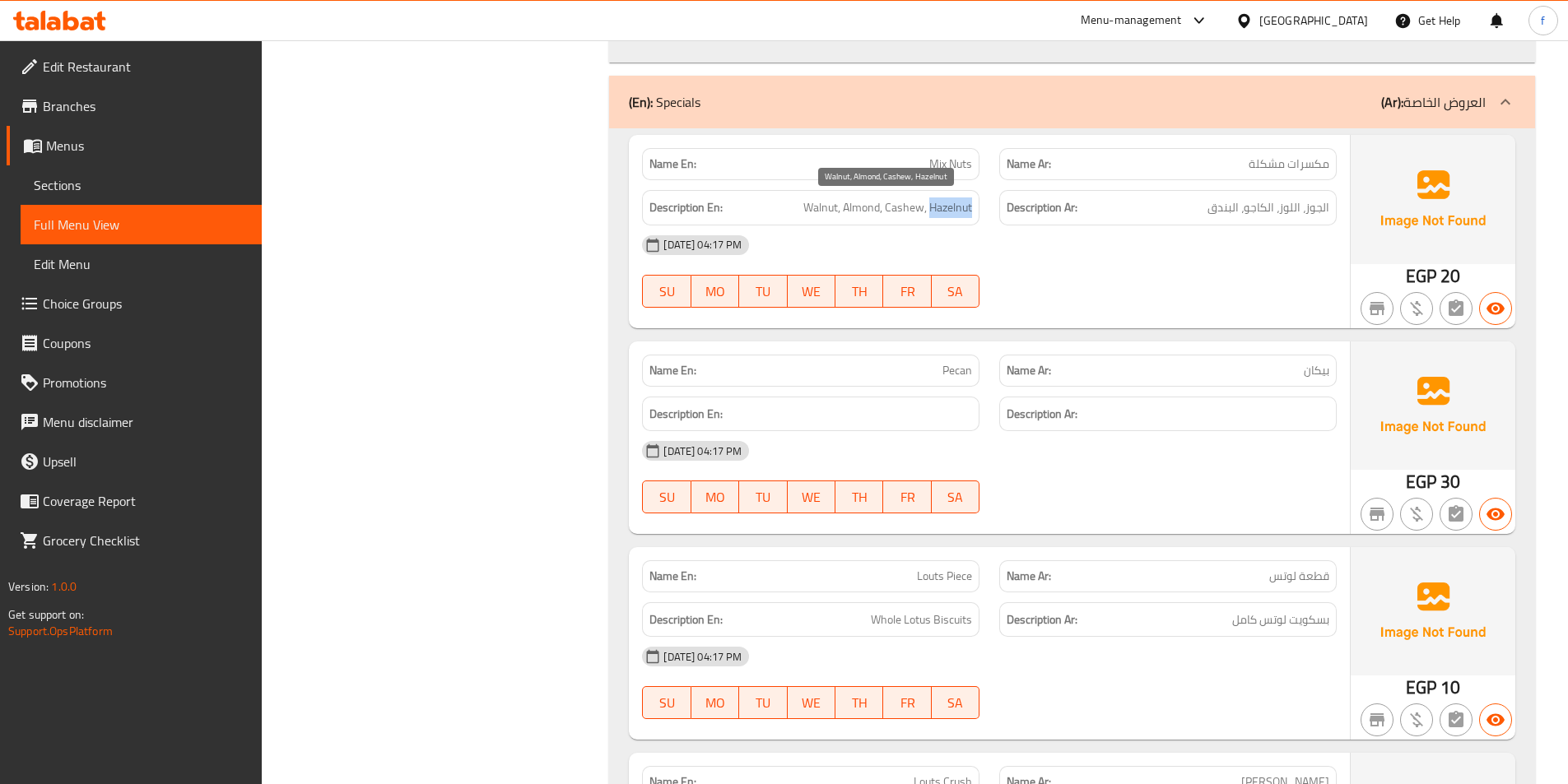
click at [956, 208] on span "Walnut, Almond, Cashew, Hazelnut" at bounding box center [888, 208] width 169 height 21
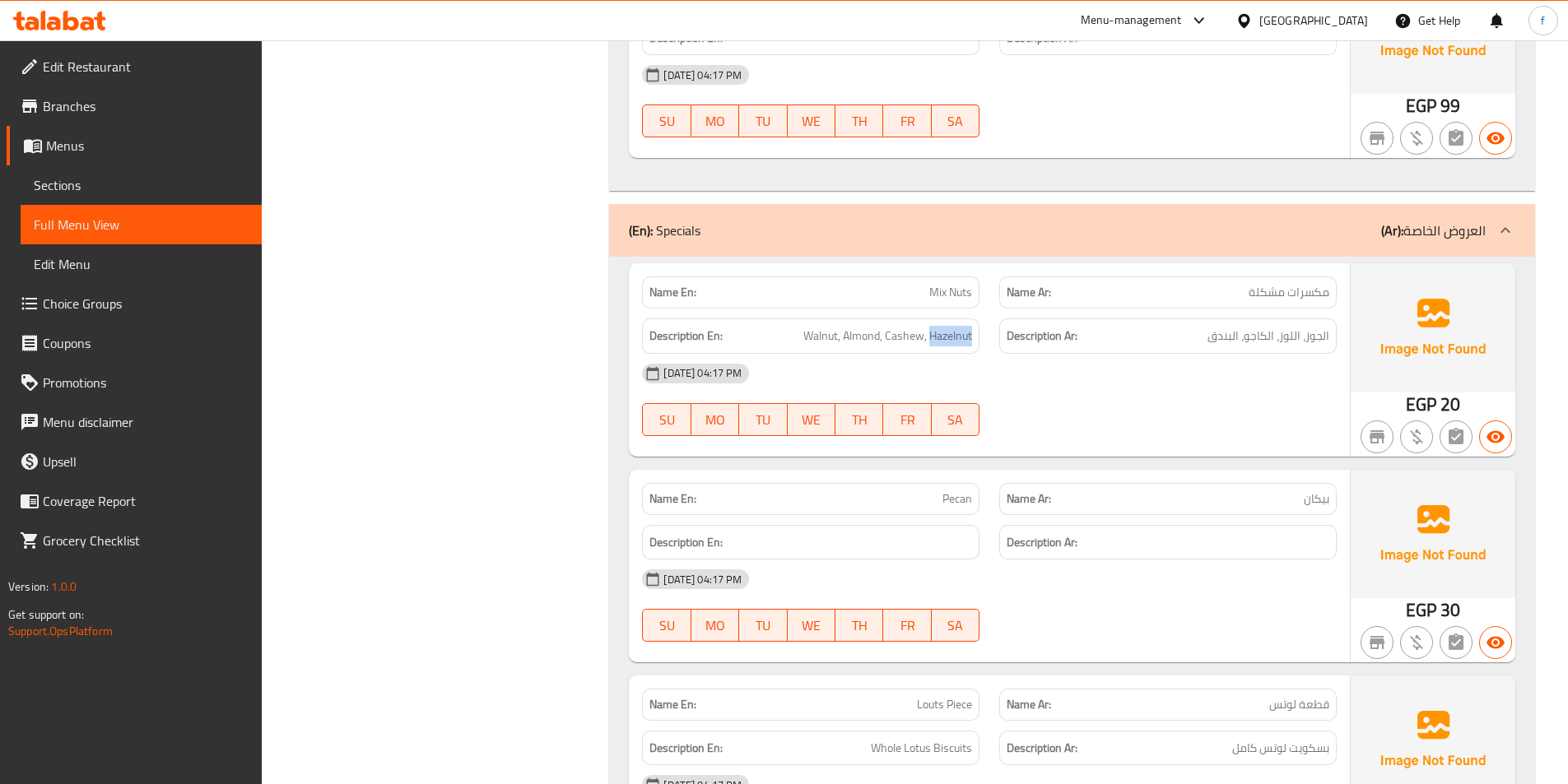
scroll to position [2221, 0]
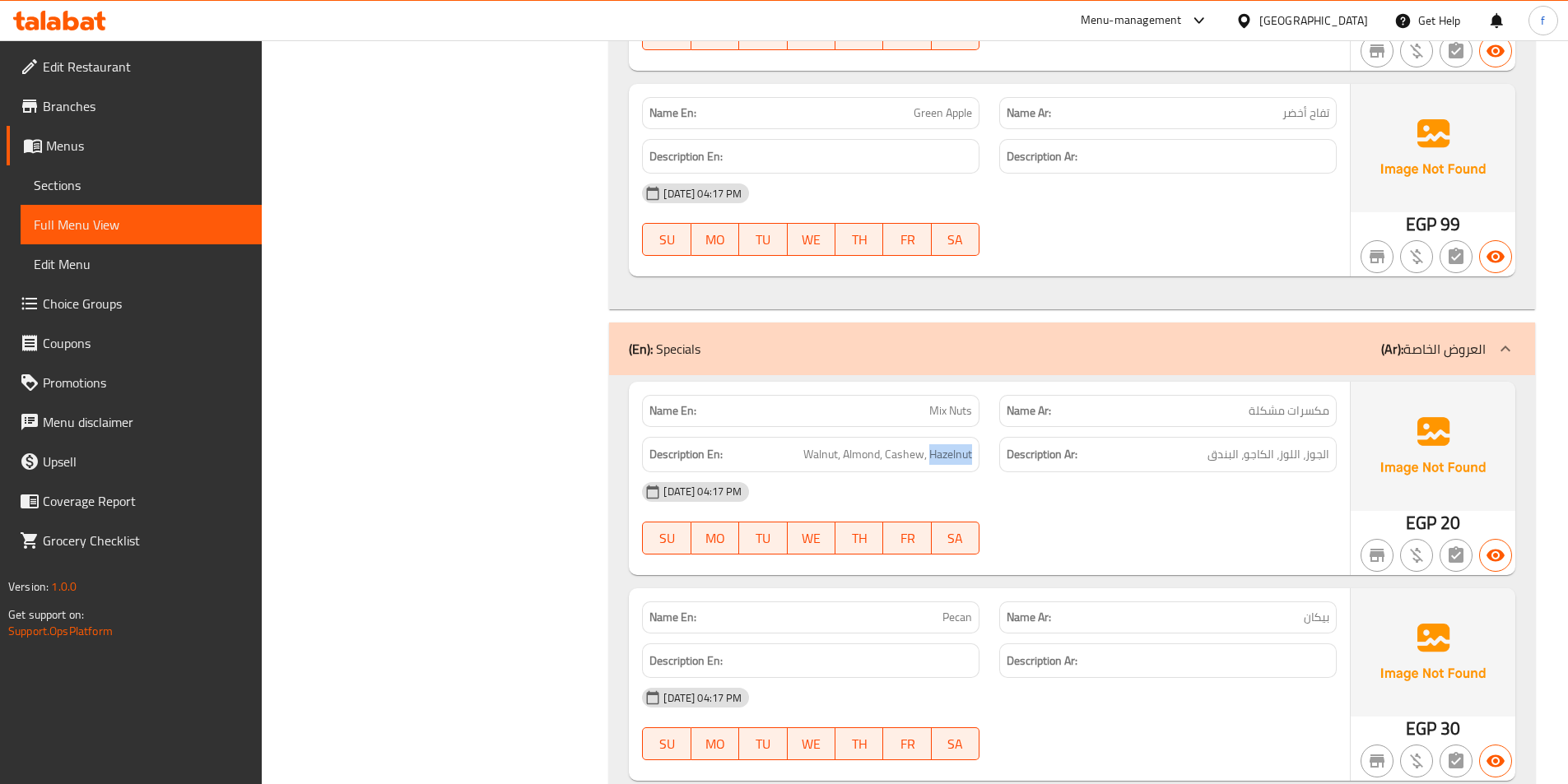
click at [891, 353] on div "(En): Specials (Ar): العروض الخاصة" at bounding box center [1057, 349] width 857 height 20
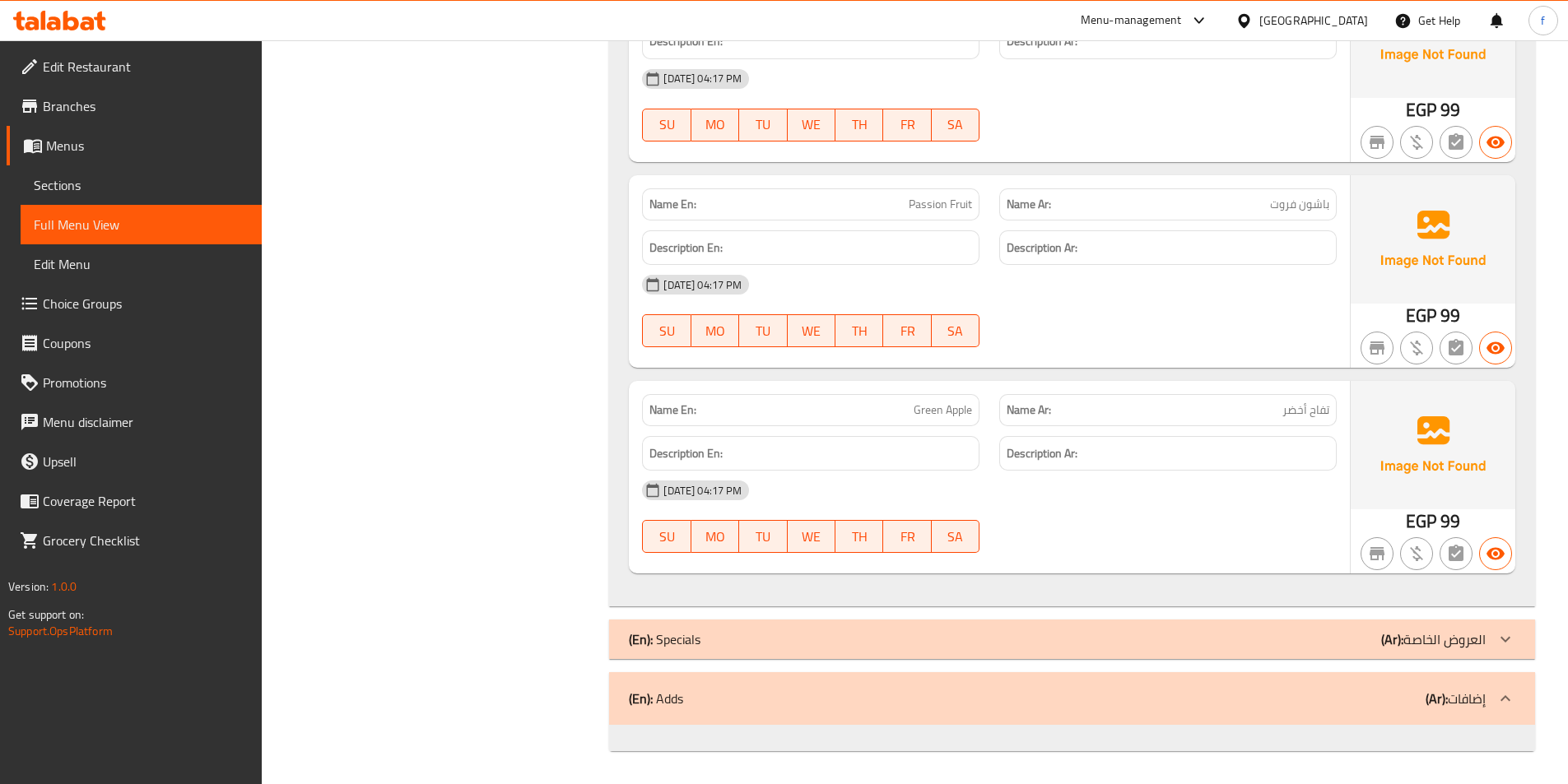
scroll to position [1924, 0]
click at [840, 686] on div "(En): Adds (Ar): إضافات" at bounding box center [1072, 698] width 926 height 53
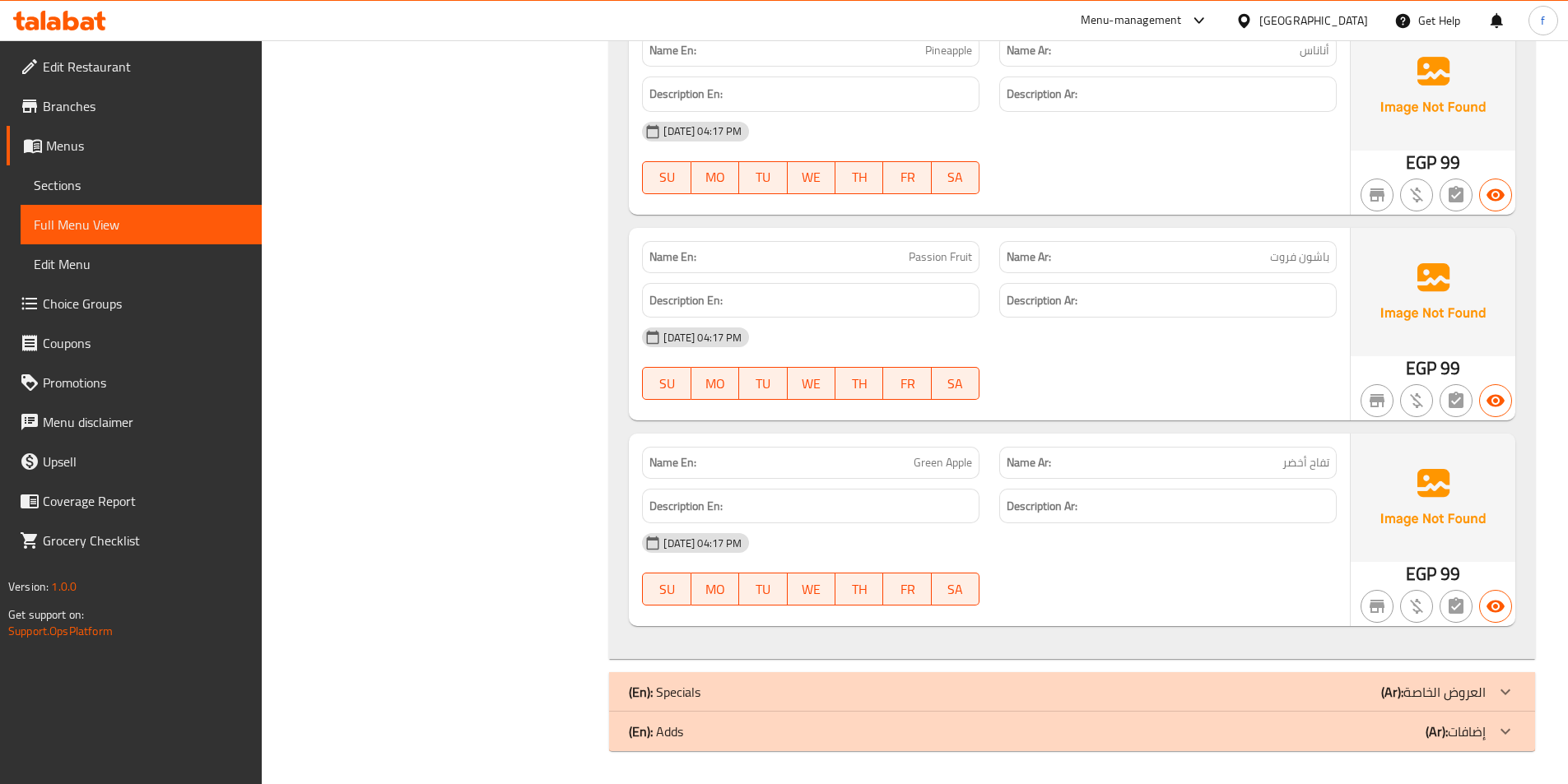
scroll to position [1872, 0]
click at [882, 745] on div "(En): Adds (Ar): إضافات" at bounding box center [1072, 731] width 926 height 39
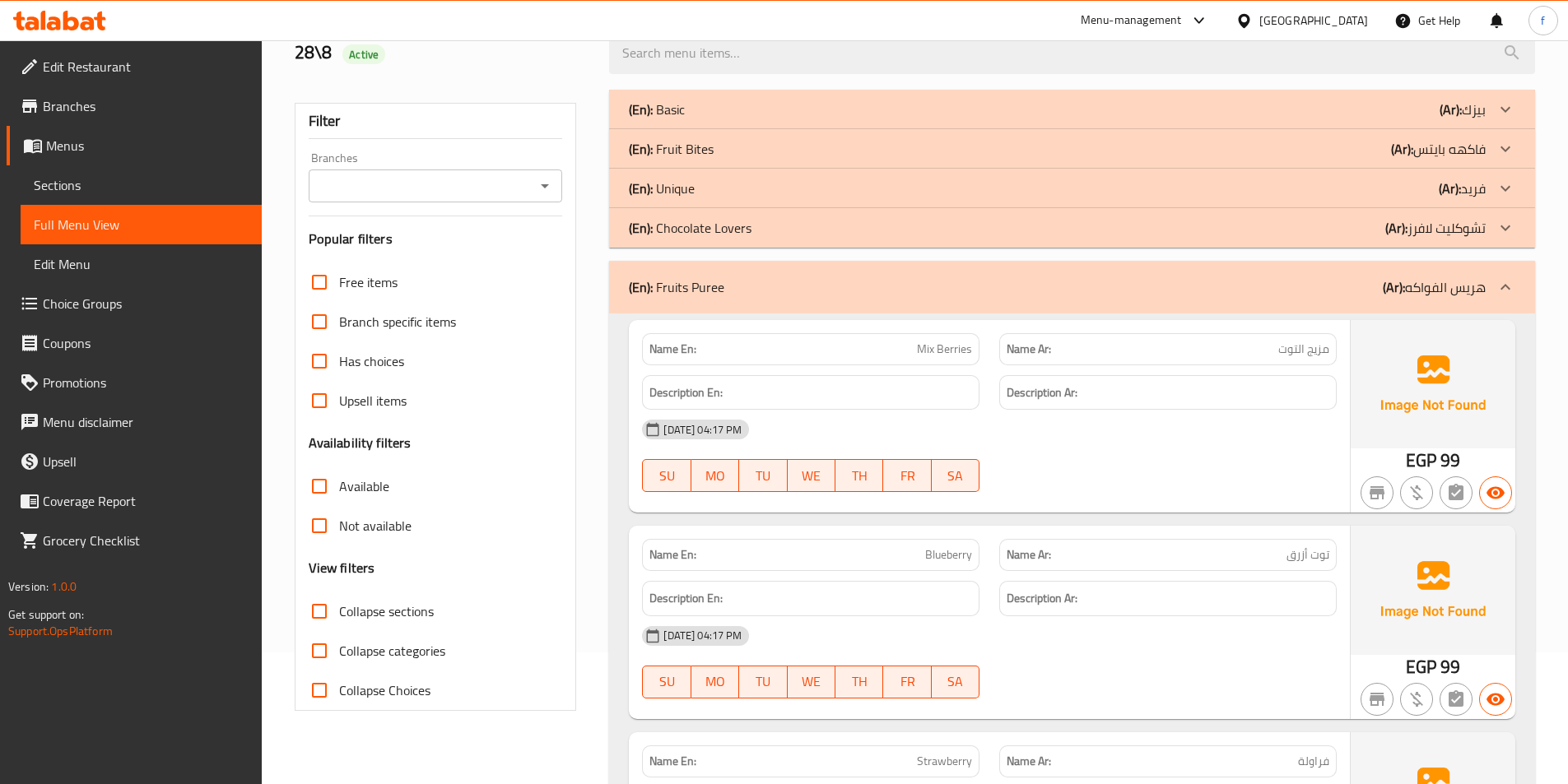
scroll to position [0, 0]
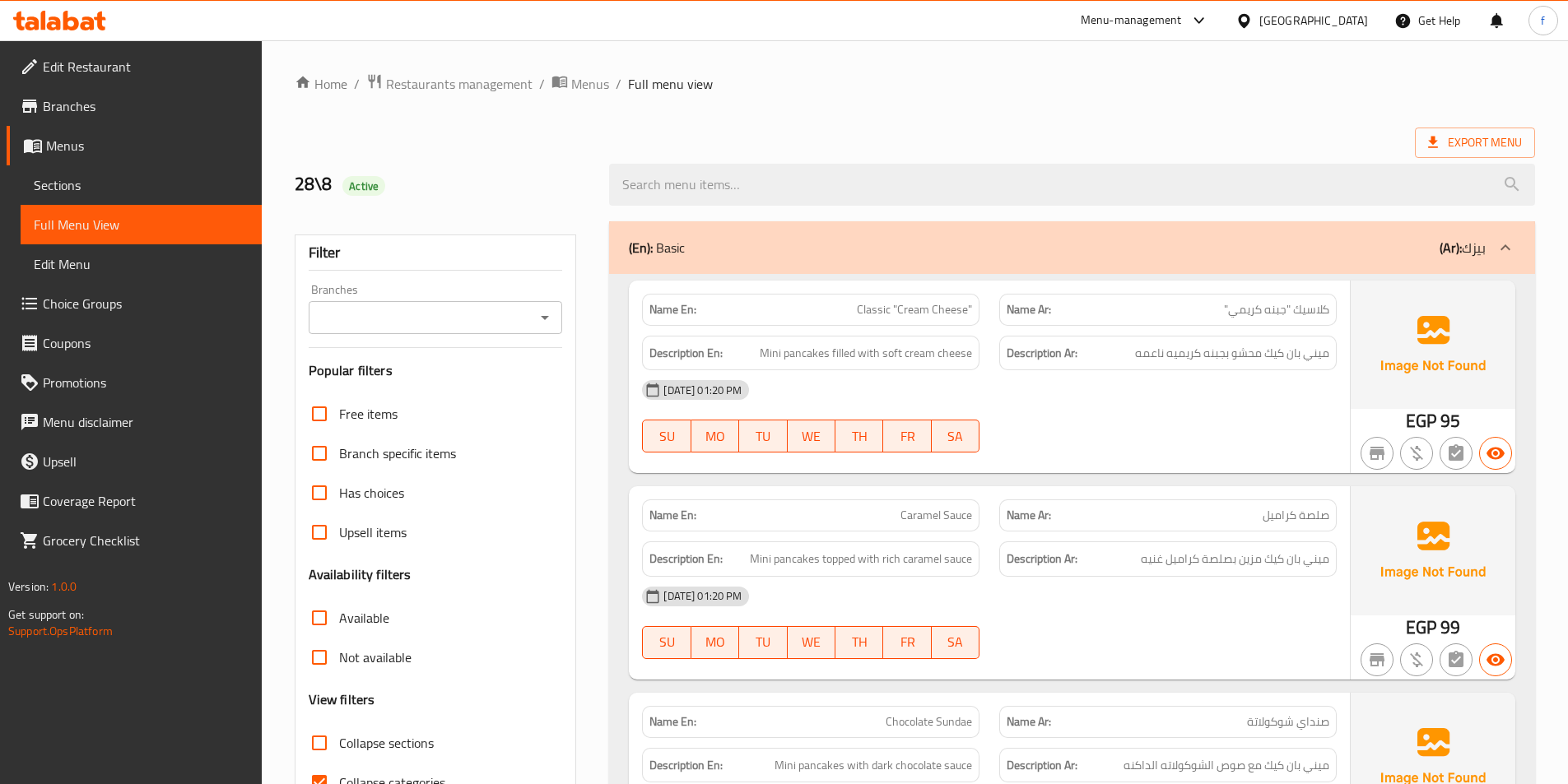
drag, startPoint x: 0, startPoint y: 0, endPoint x: 612, endPoint y: 138, distance: 627.4
click at [612, 138] on div "Export Menu" at bounding box center [914, 143] width 1240 height 31
click at [93, 183] on span "Sections" at bounding box center [140, 184] width 215 height 20
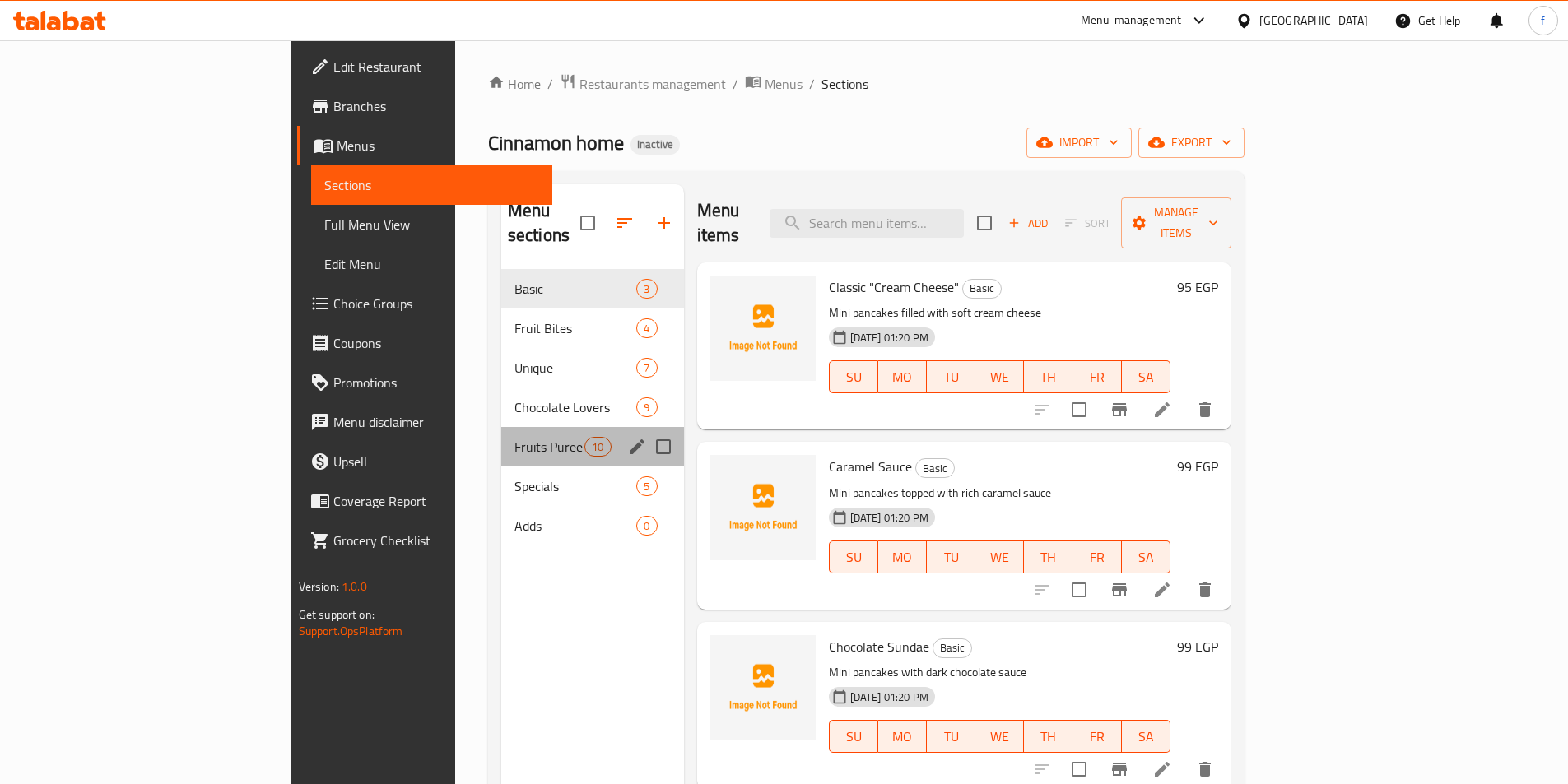
click at [502, 437] on div "Fruits Puree 10" at bounding box center [592, 446] width 183 height 39
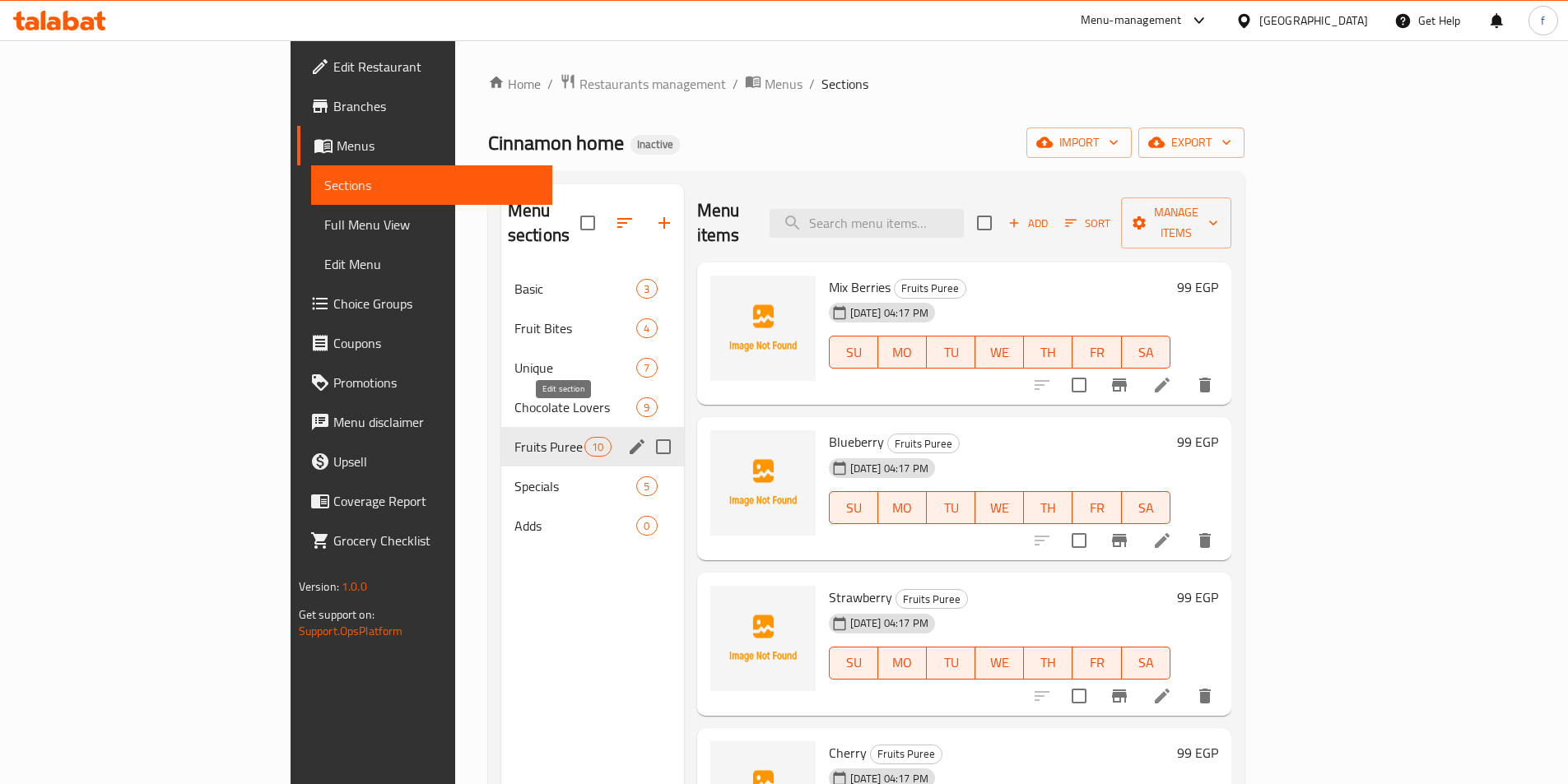
click at [627, 436] on icon "edit" at bounding box center [636, 446] width 20 height 20
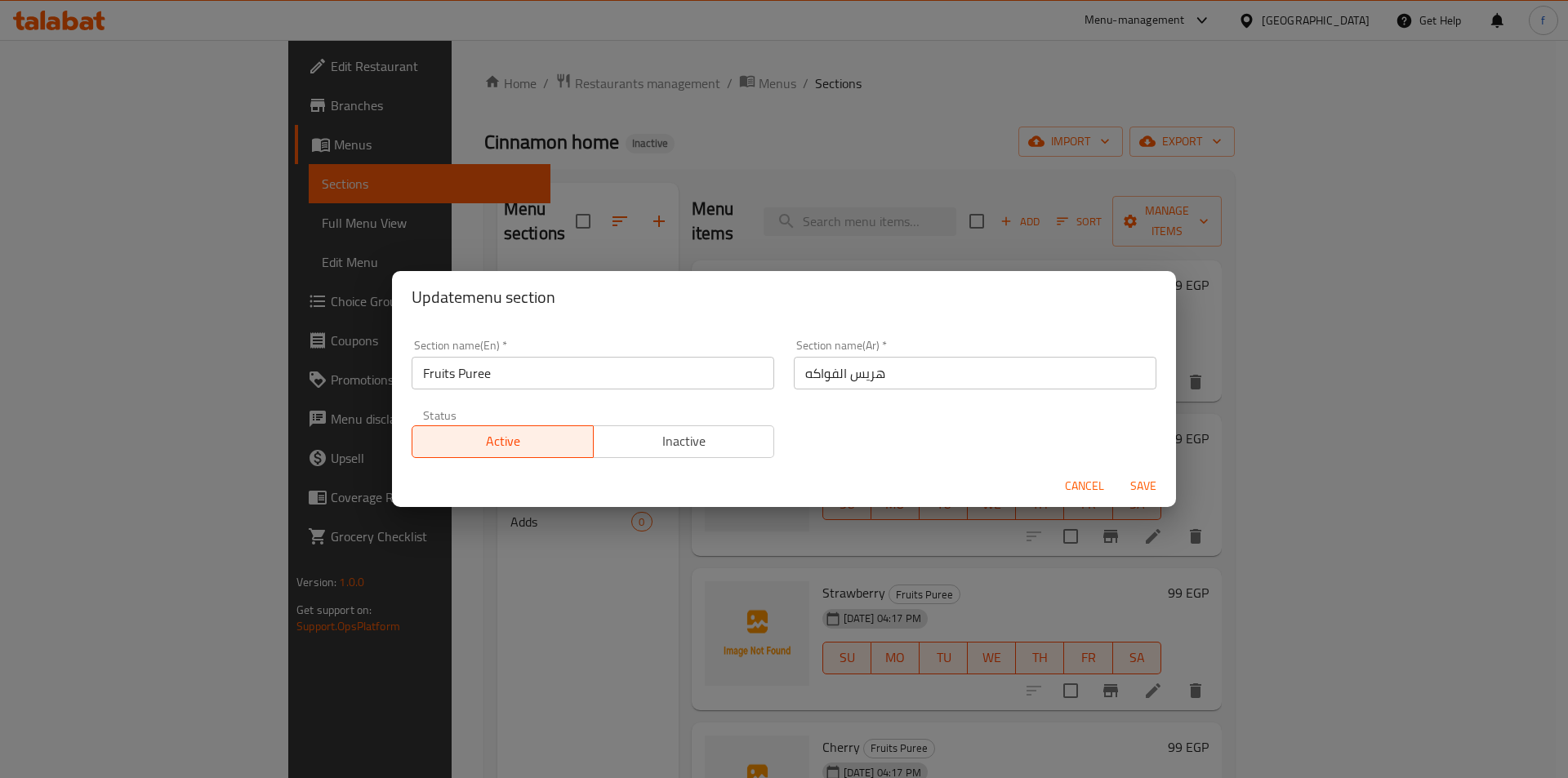
click at [872, 371] on input "هريس الفواكه" at bounding box center [975, 372] width 363 height 32
type input "بيوريه الفواكه"
click at [1141, 486] on span "Save" at bounding box center [1142, 486] width 39 height 21
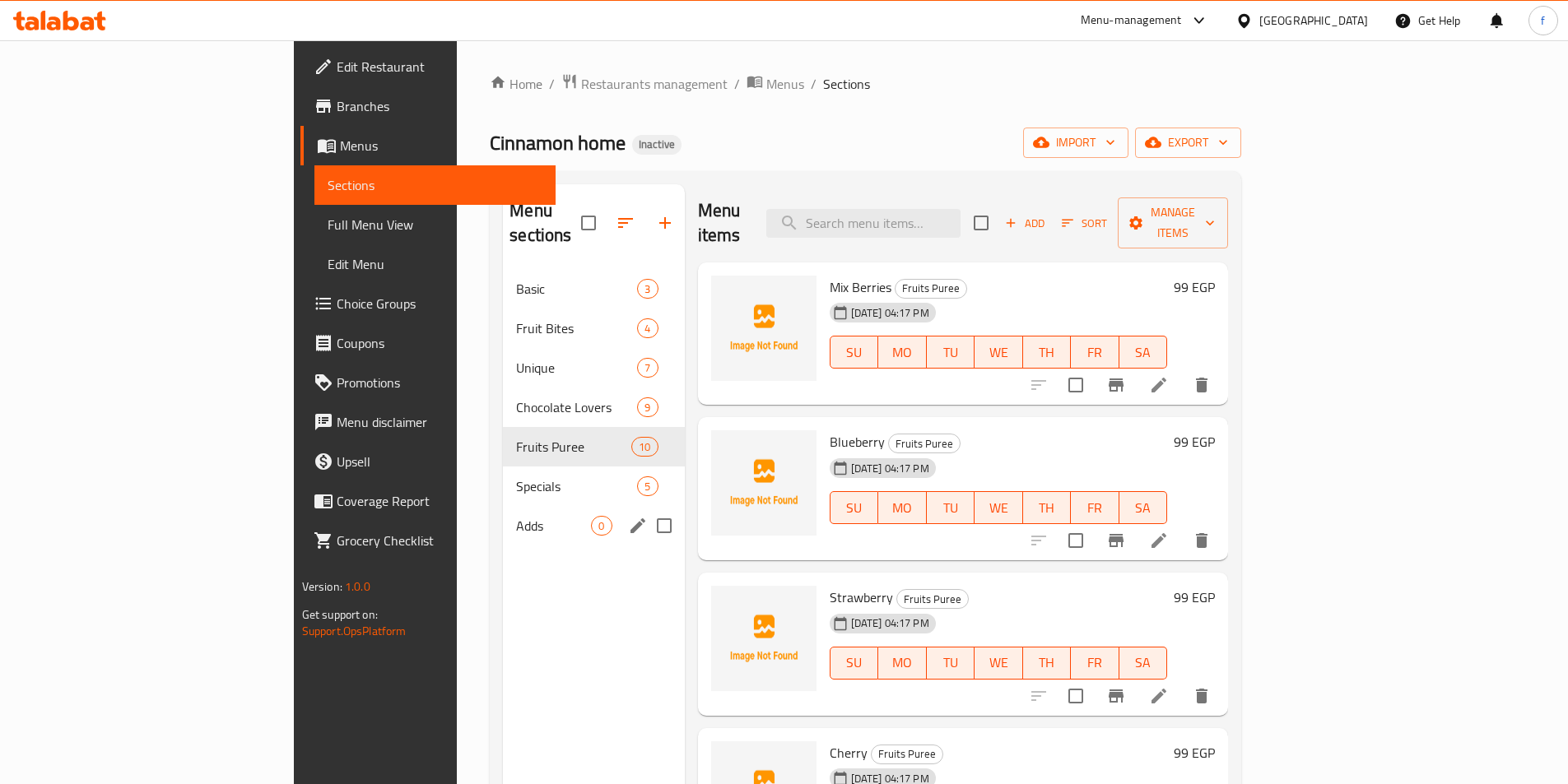
click at [503, 514] on div "Adds 0" at bounding box center [593, 525] width 182 height 39
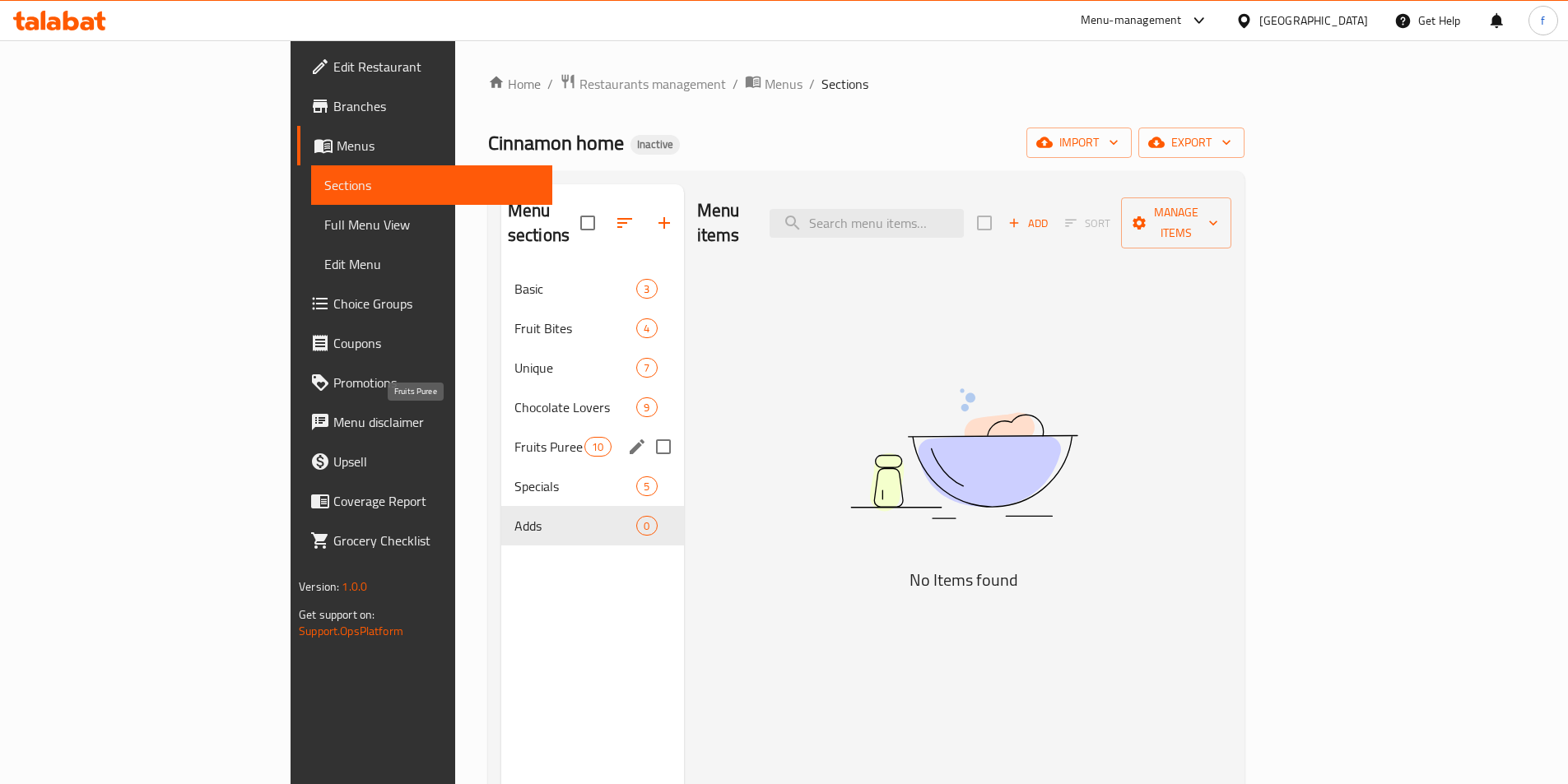
click at [514, 436] on span "Fruits Puree" at bounding box center [548, 446] width 70 height 20
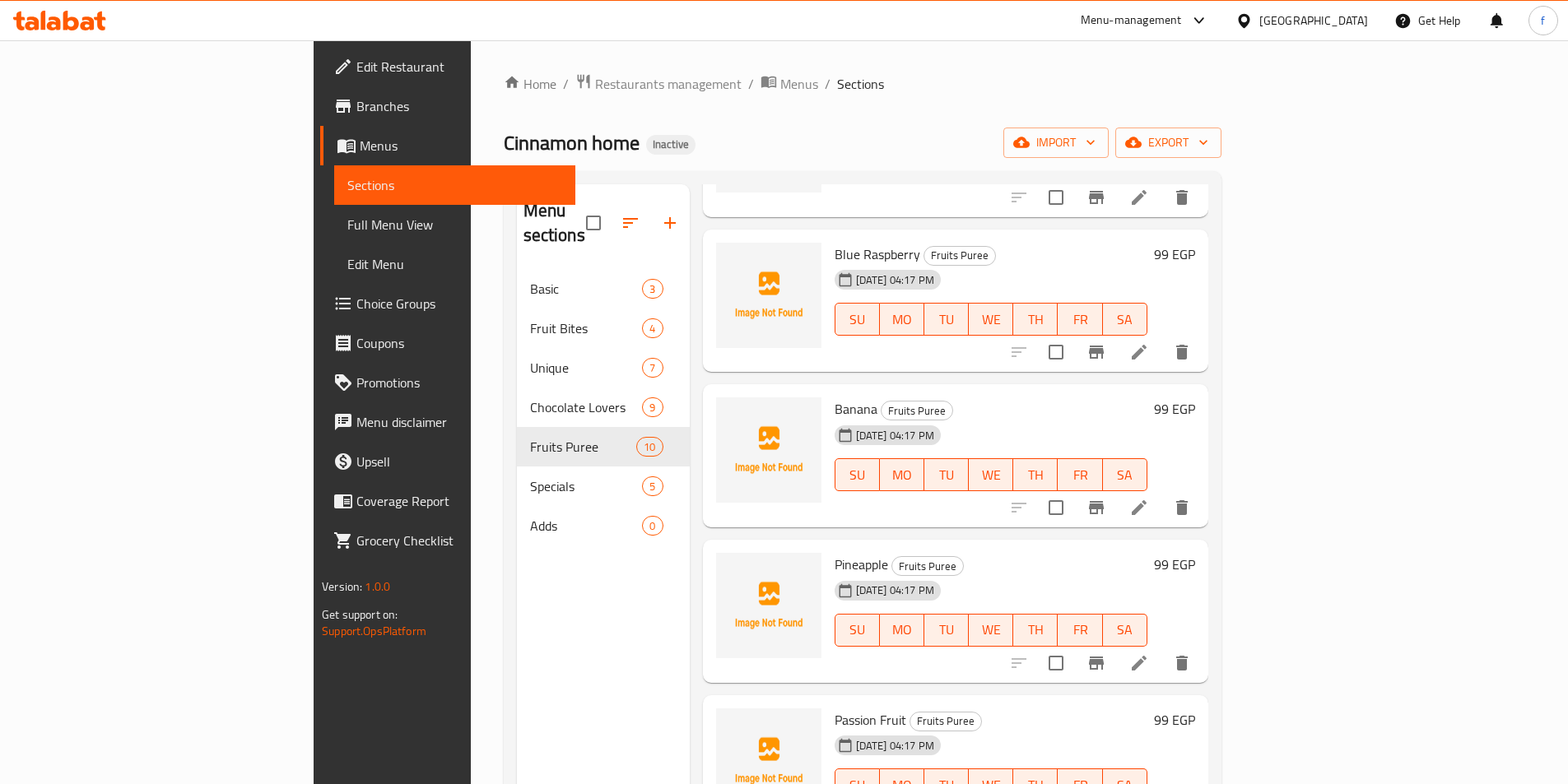
scroll to position [230, 0]
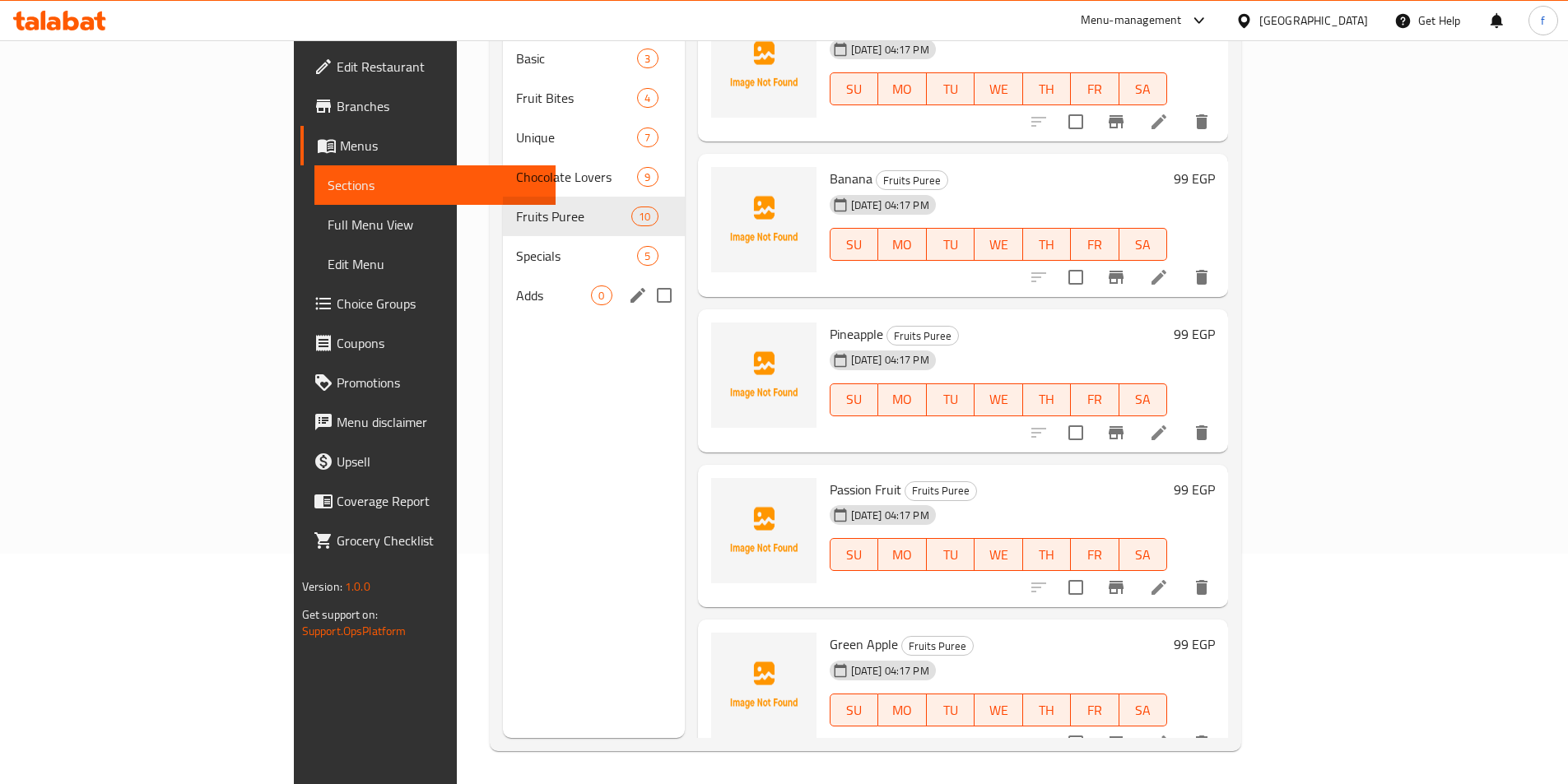
click at [503, 249] on div "Specials 5" at bounding box center [593, 255] width 182 height 39
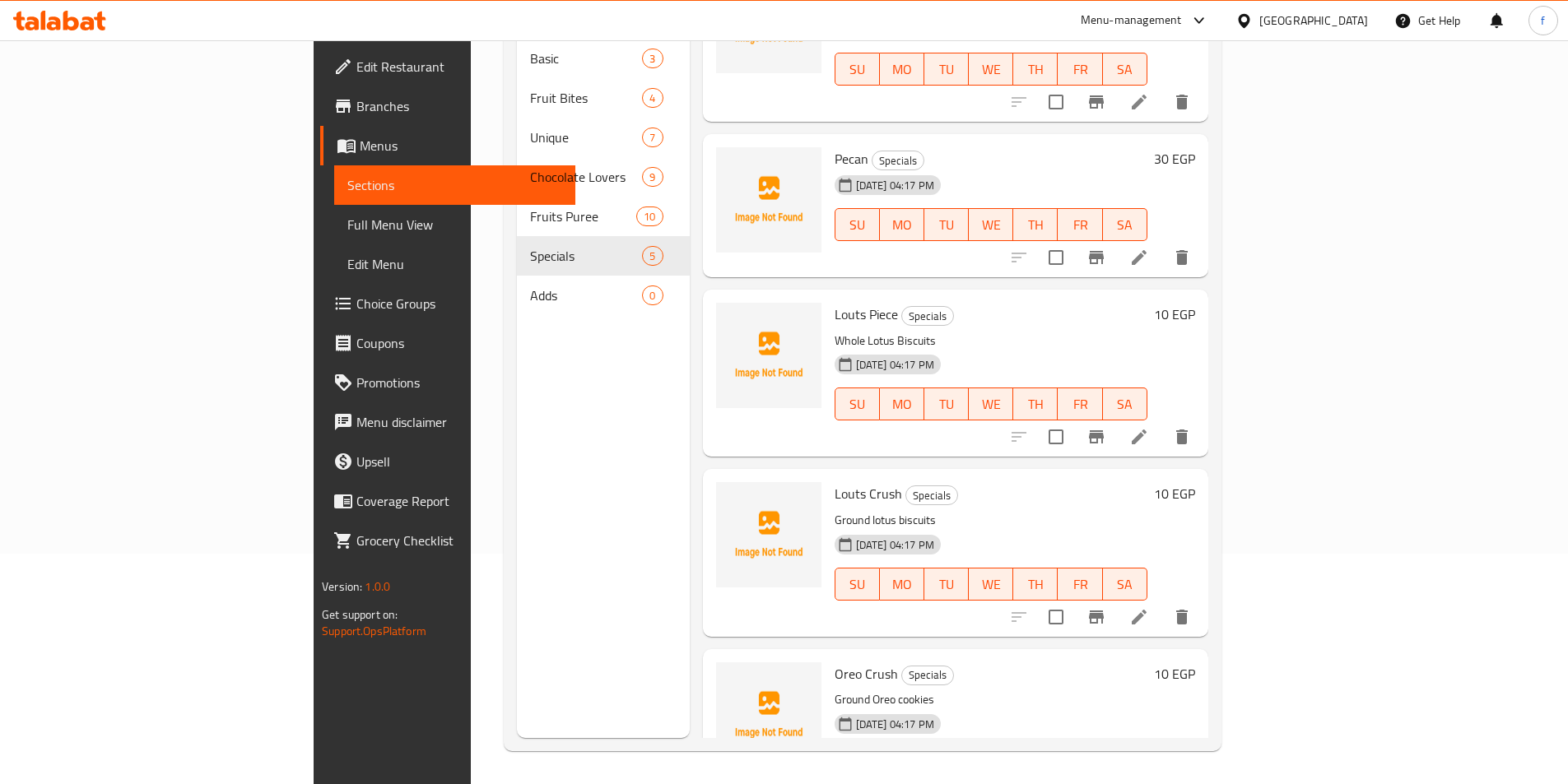
scroll to position [49, 0]
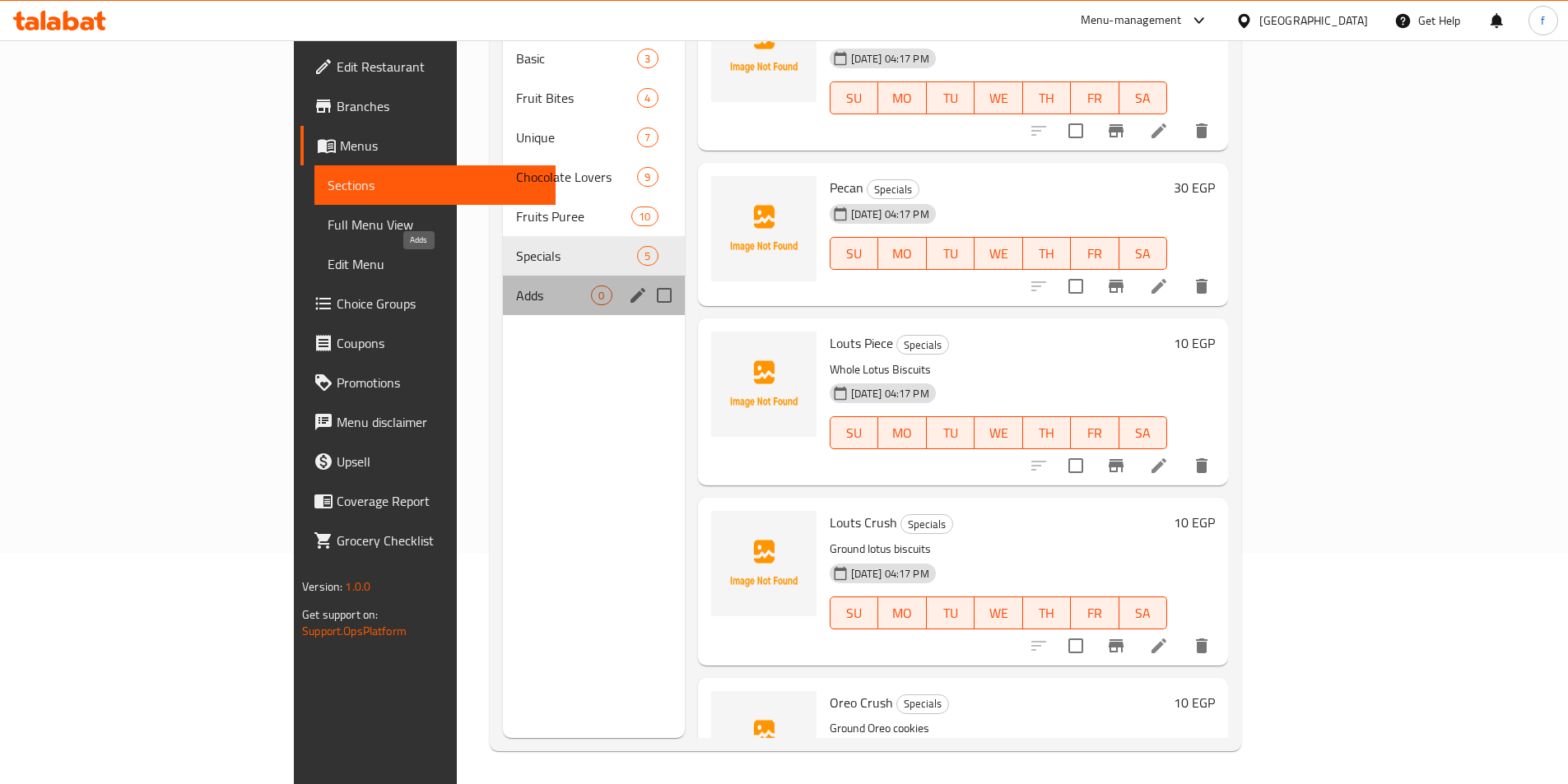
click at [516, 286] on span "Adds" at bounding box center [553, 295] width 75 height 20
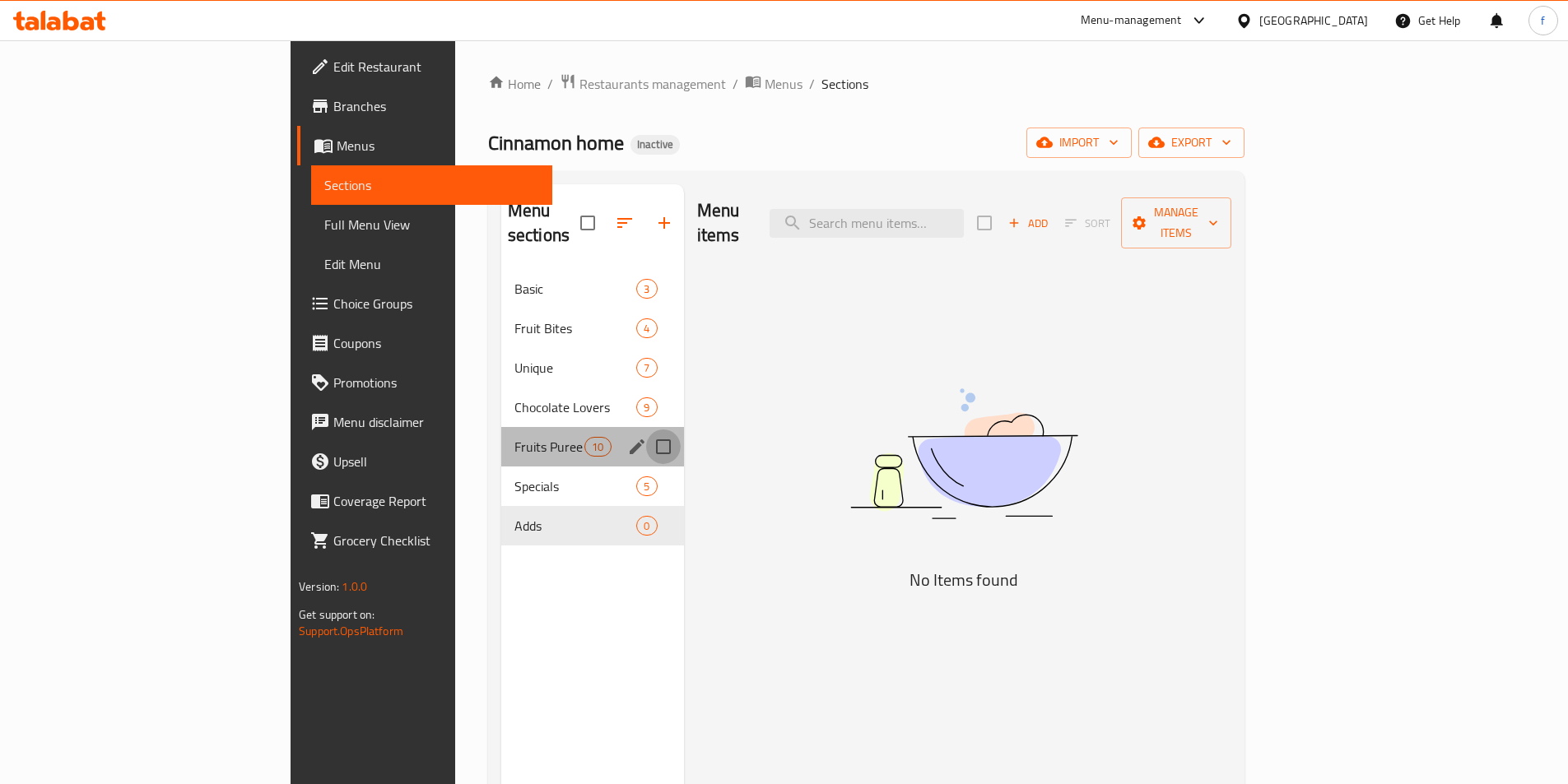
click at [646, 430] on input "Menu sections" at bounding box center [663, 447] width 34 height 34
checkbox input "true"
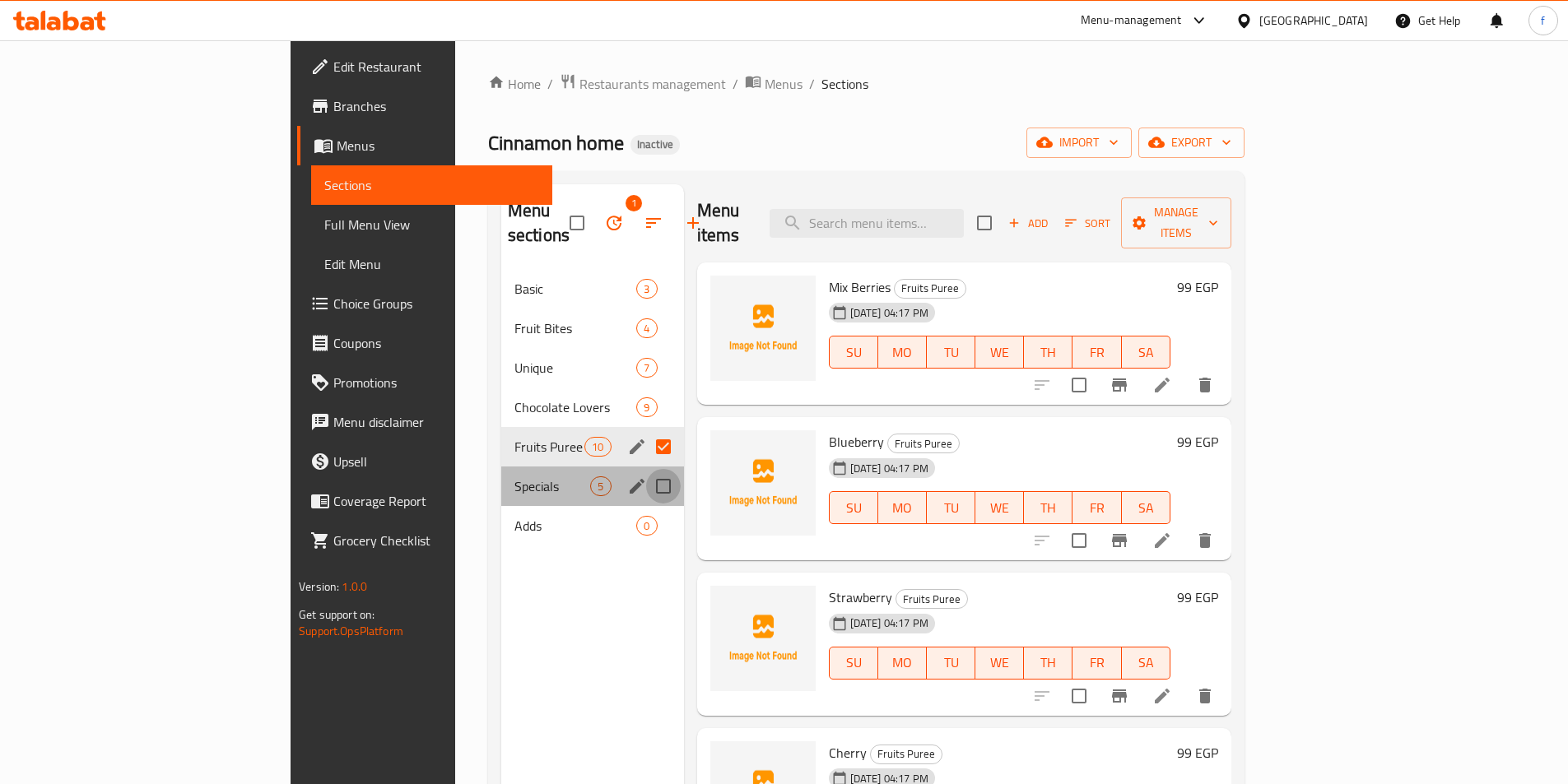
click at [646, 469] on input "Menu sections" at bounding box center [663, 486] width 34 height 34
checkbox input "true"
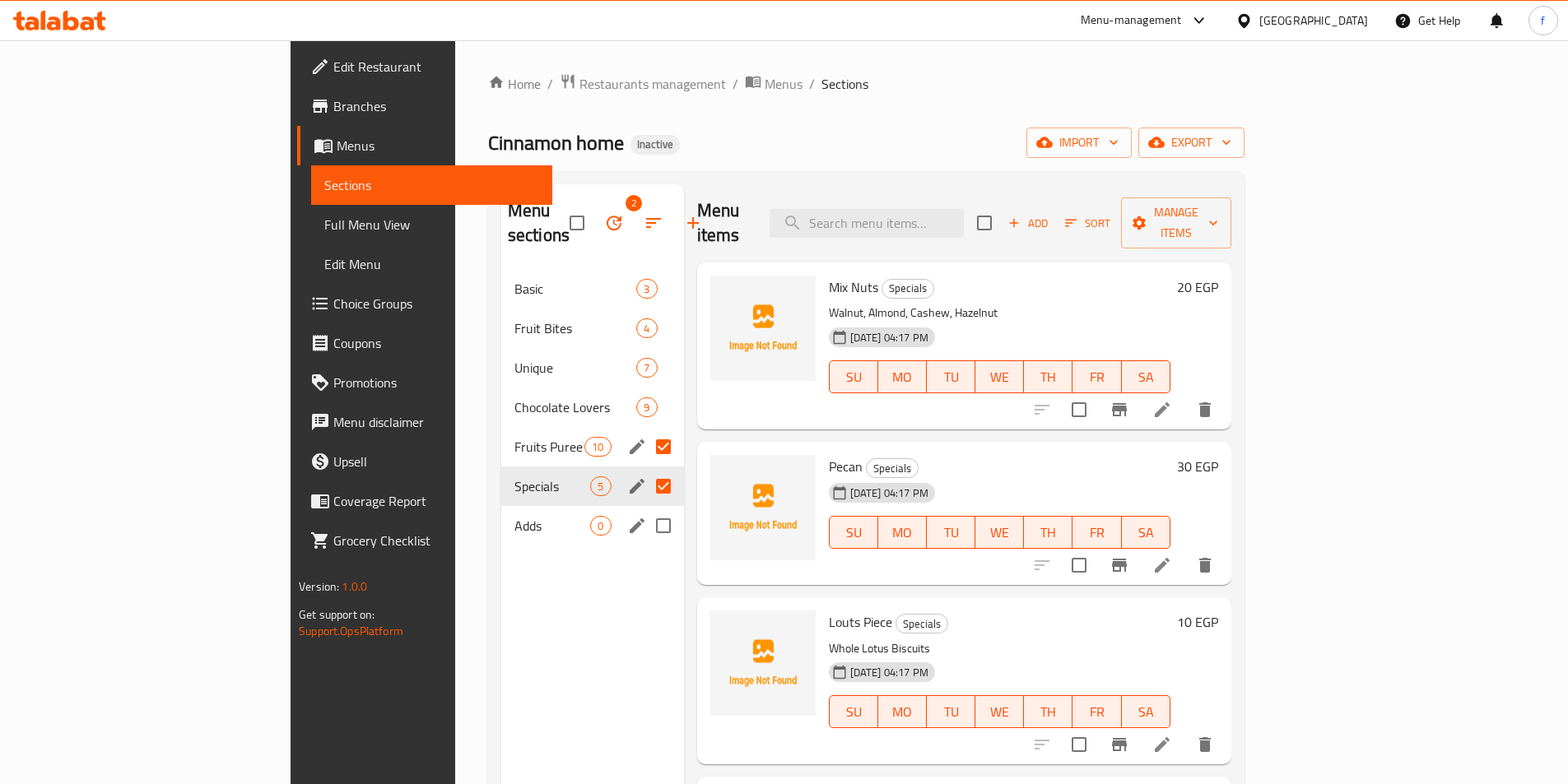
click at [646, 508] on input "Menu sections" at bounding box center [663, 525] width 34 height 34
checkbox input "true"
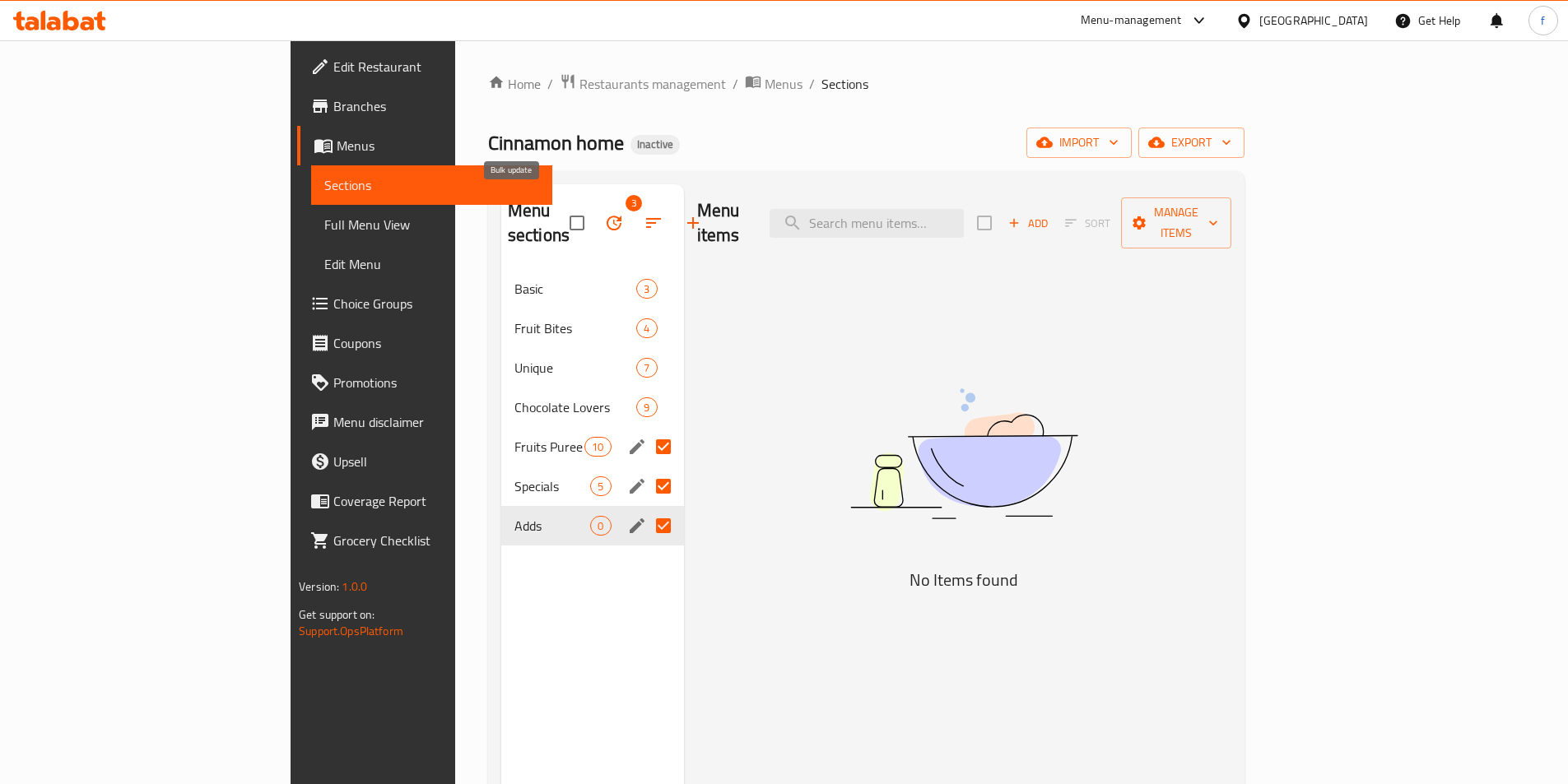
click at [594, 203] on button "button" at bounding box center [613, 222] width 39 height 39
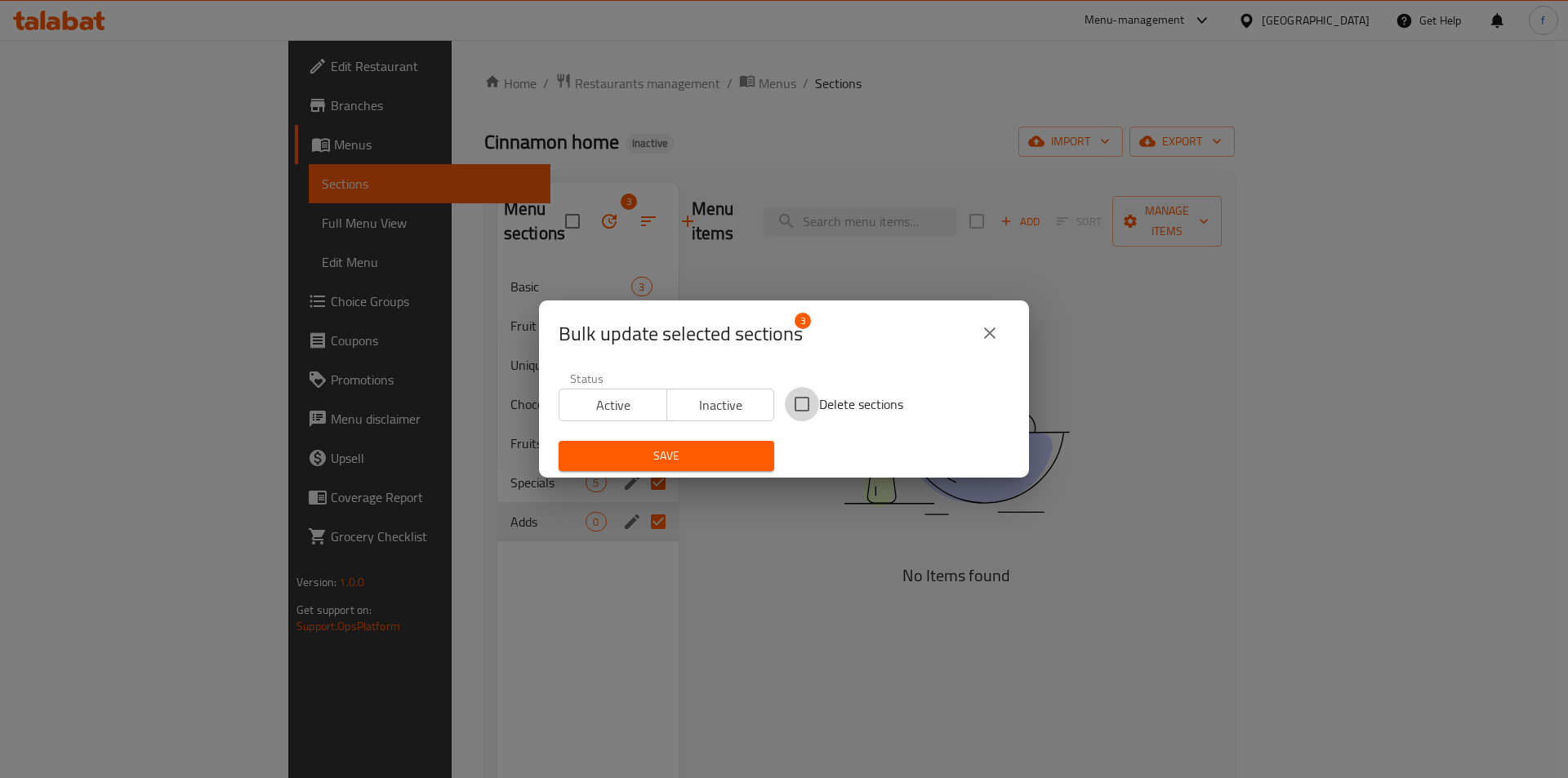
click at [793, 402] on input "Delete sections" at bounding box center [802, 404] width 34 height 34
checkbox input "true"
click at [747, 461] on span "Save" at bounding box center [666, 456] width 190 height 21
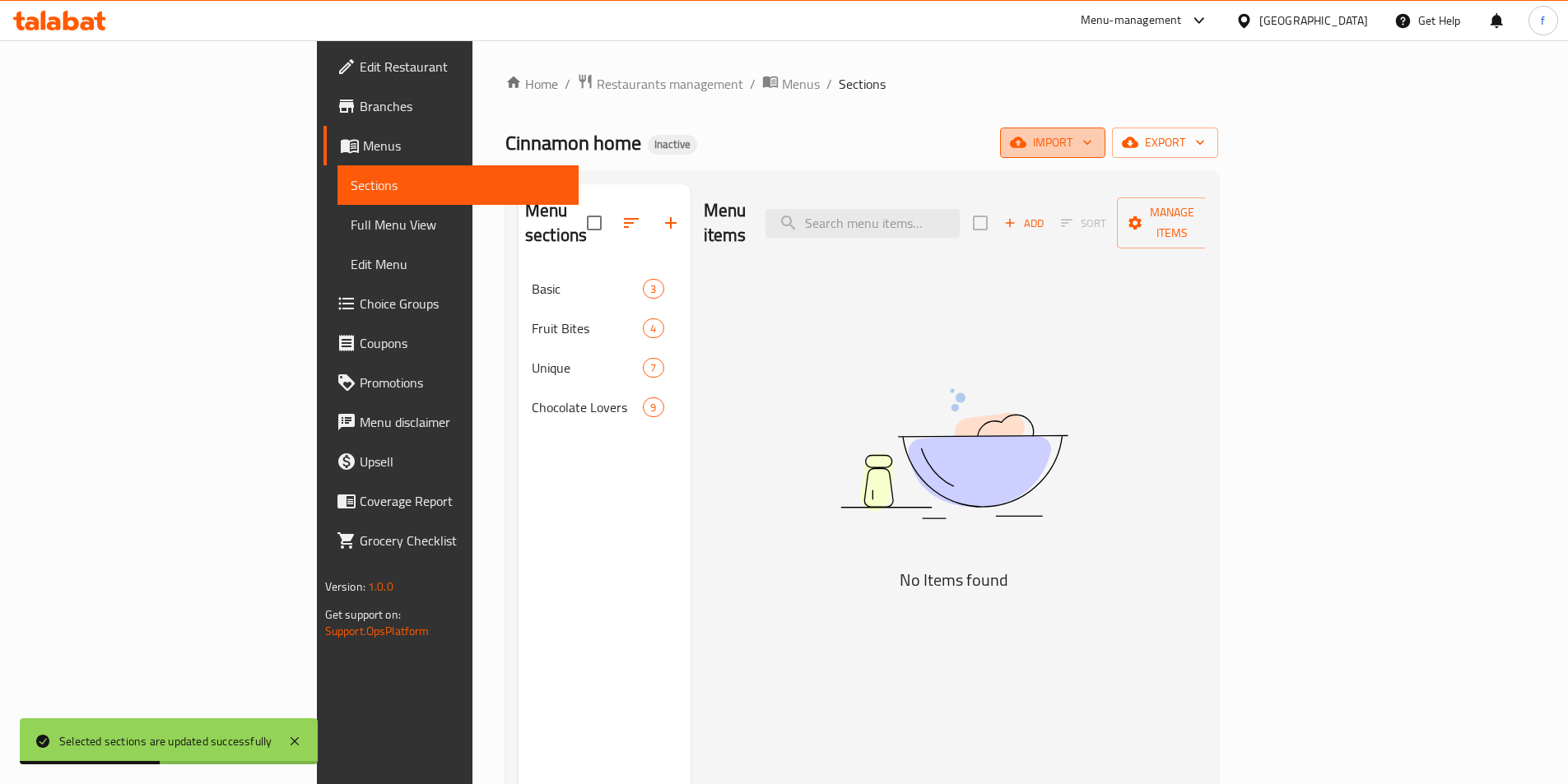
click at [1092, 139] on span "import" at bounding box center [1053, 143] width 79 height 21
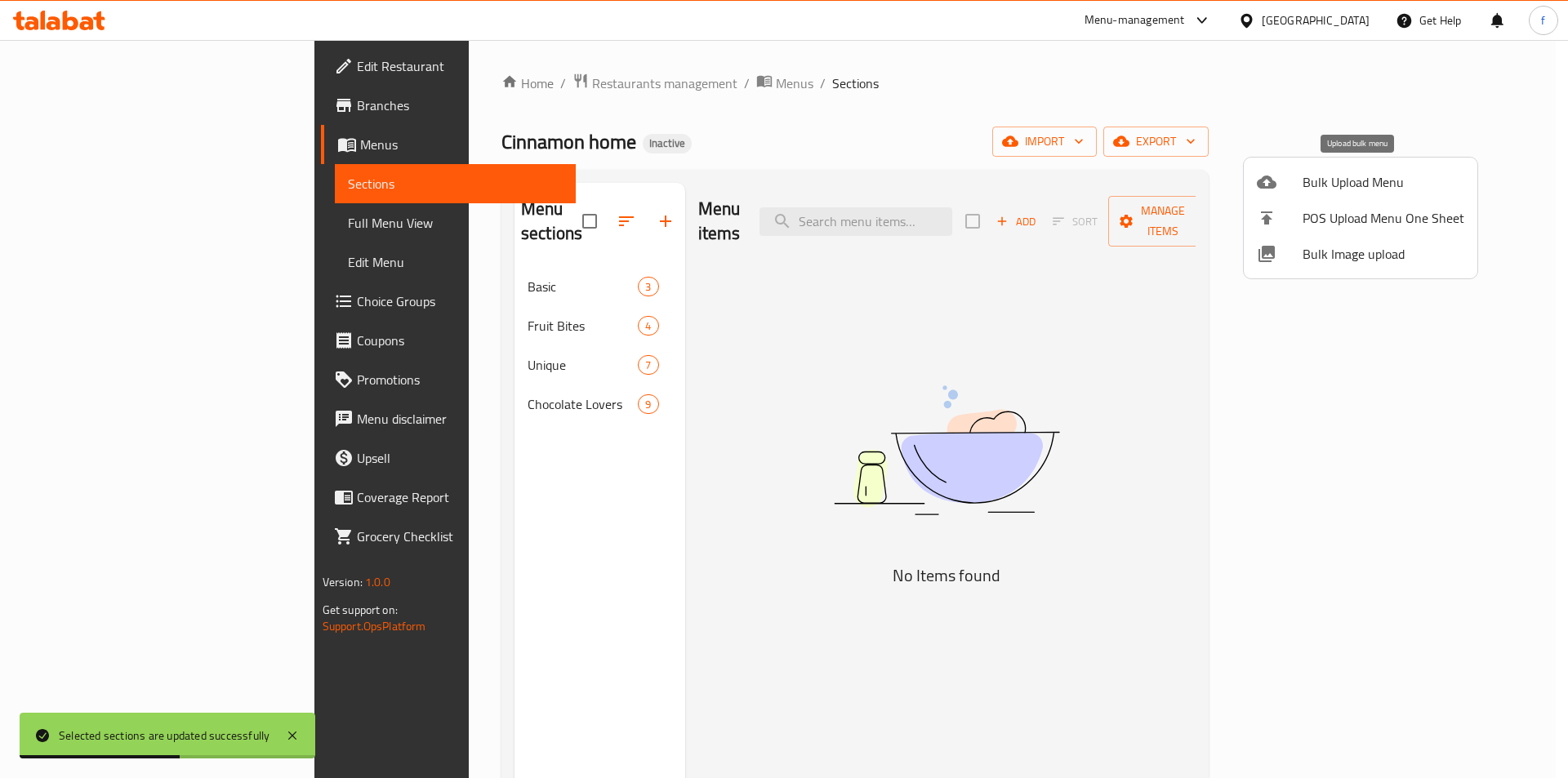
click at [1340, 190] on span "Bulk Upload Menu" at bounding box center [1383, 182] width 162 height 20
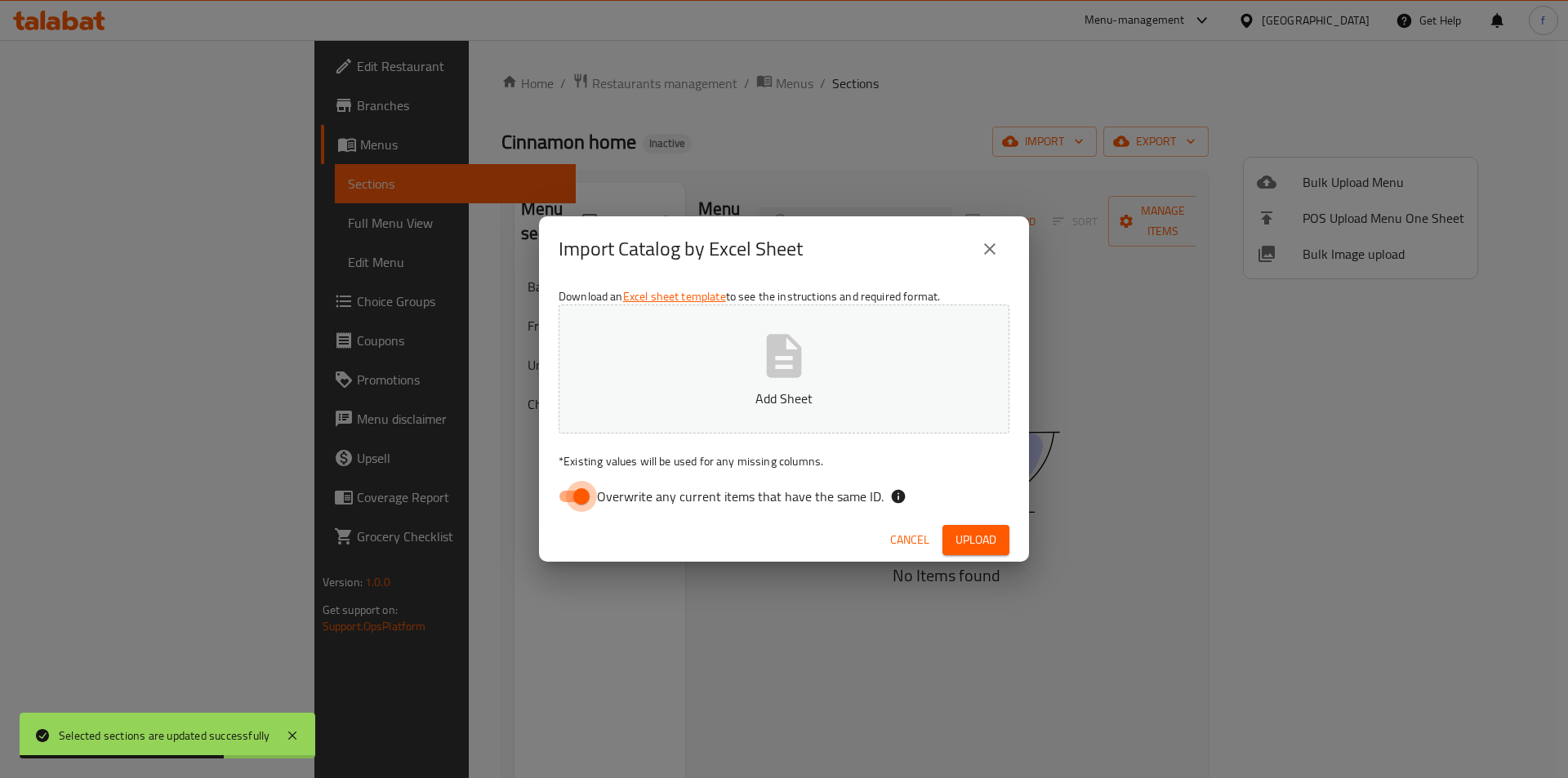
click at [591, 499] on input "Overwrite any current items that have the same ID." at bounding box center [581, 496] width 93 height 31
checkbox input "false"
click at [979, 534] on span "Upload" at bounding box center [975, 540] width 41 height 21
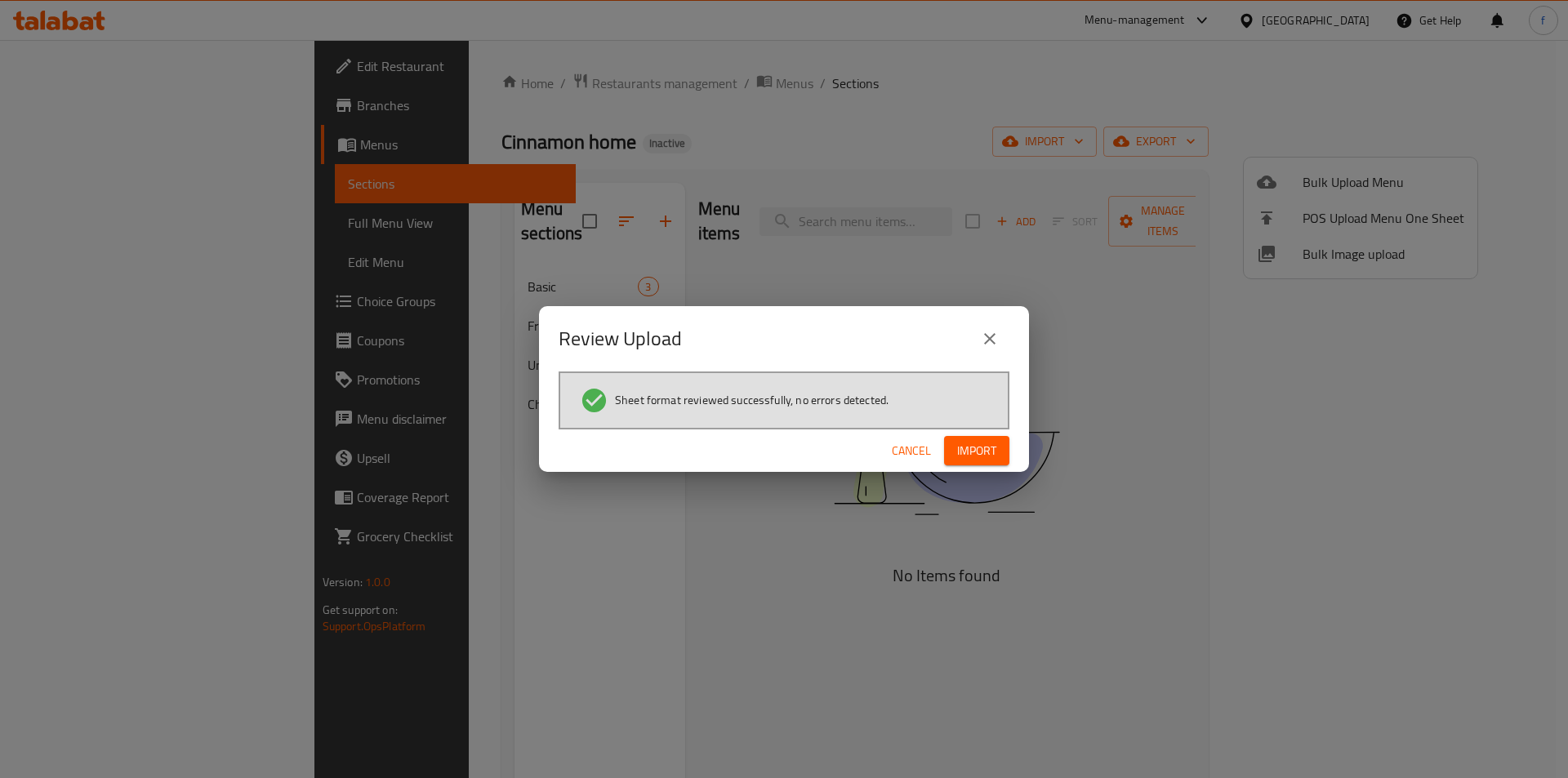
click at [1015, 451] on div "Cancel Import" at bounding box center [784, 451] width 490 height 44
click at [983, 454] on span "Import" at bounding box center [976, 451] width 39 height 21
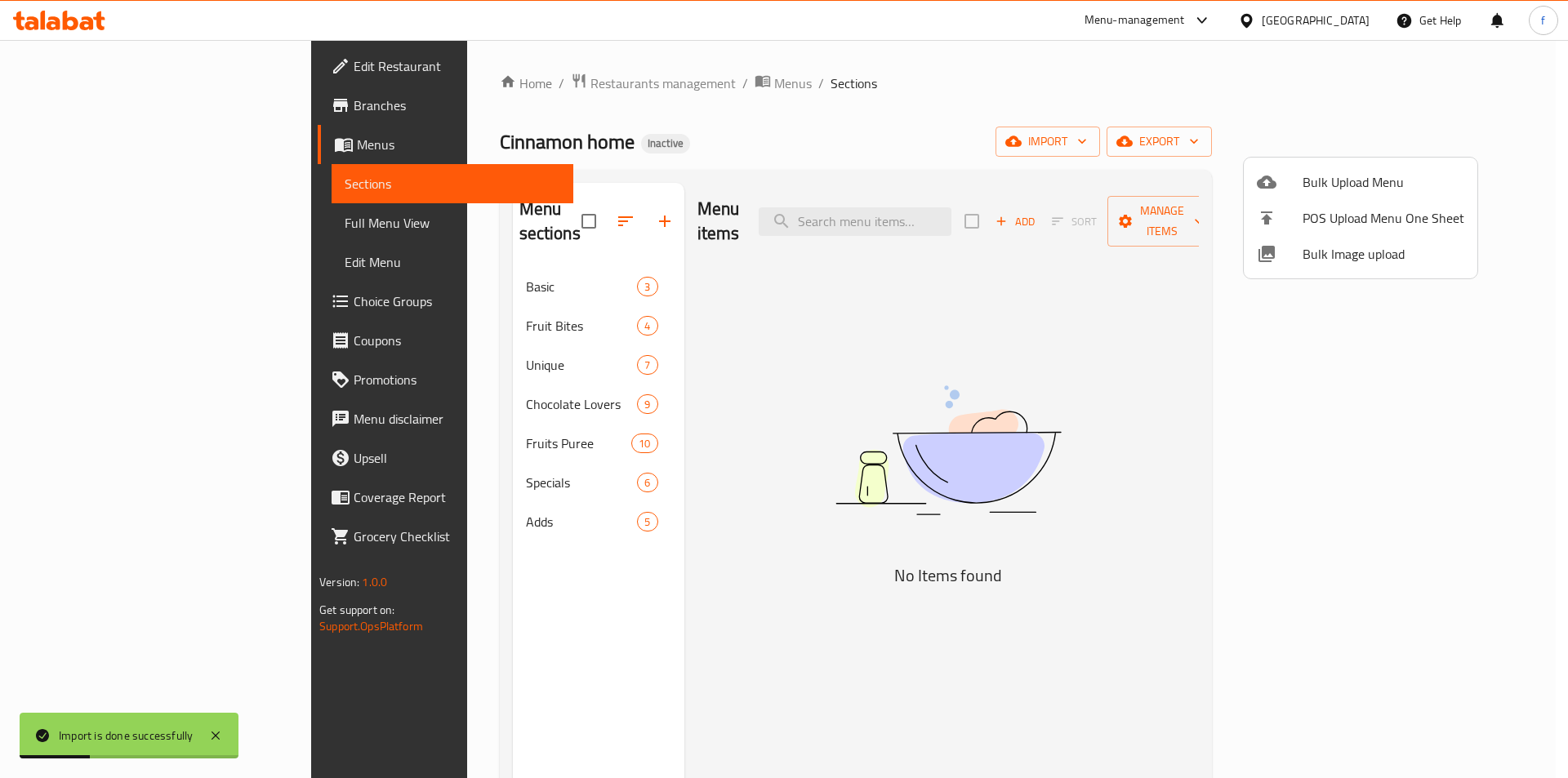
click at [401, 422] on div at bounding box center [784, 389] width 1568 height 778
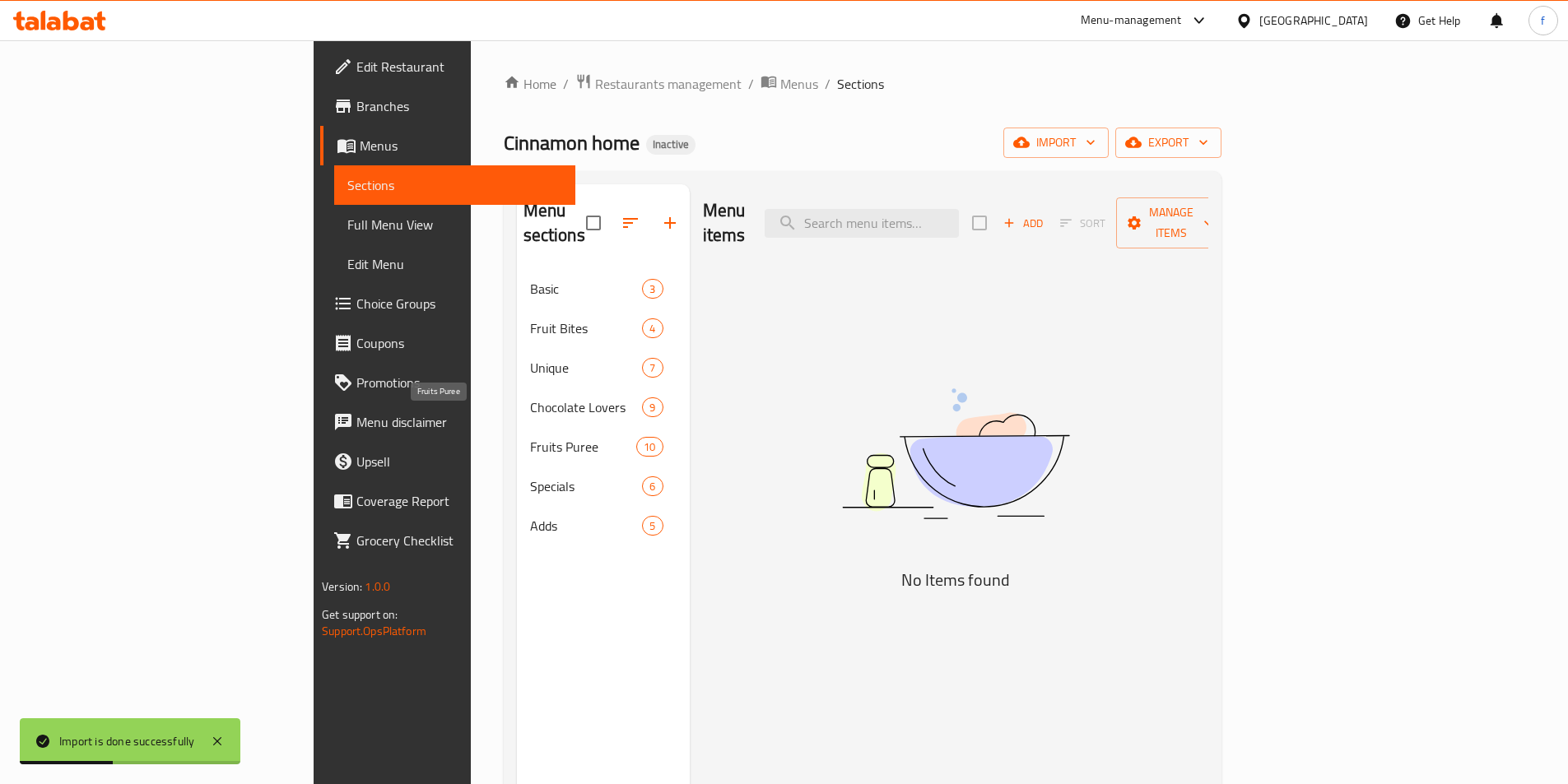
click at [530, 436] on span "Fruits Puree" at bounding box center [584, 446] width 107 height 20
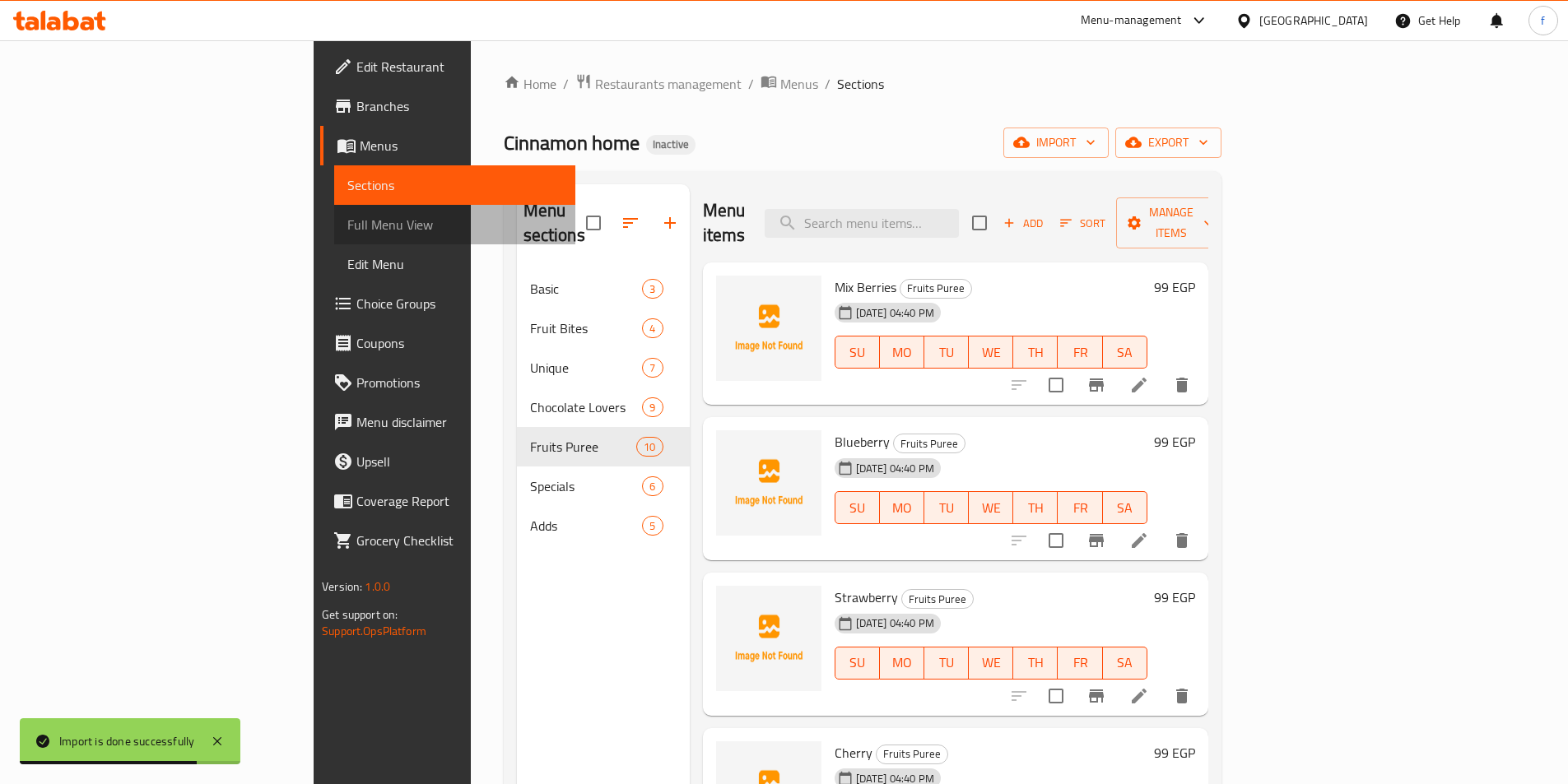
click at [348, 232] on span "Full Menu View" at bounding box center [455, 224] width 215 height 20
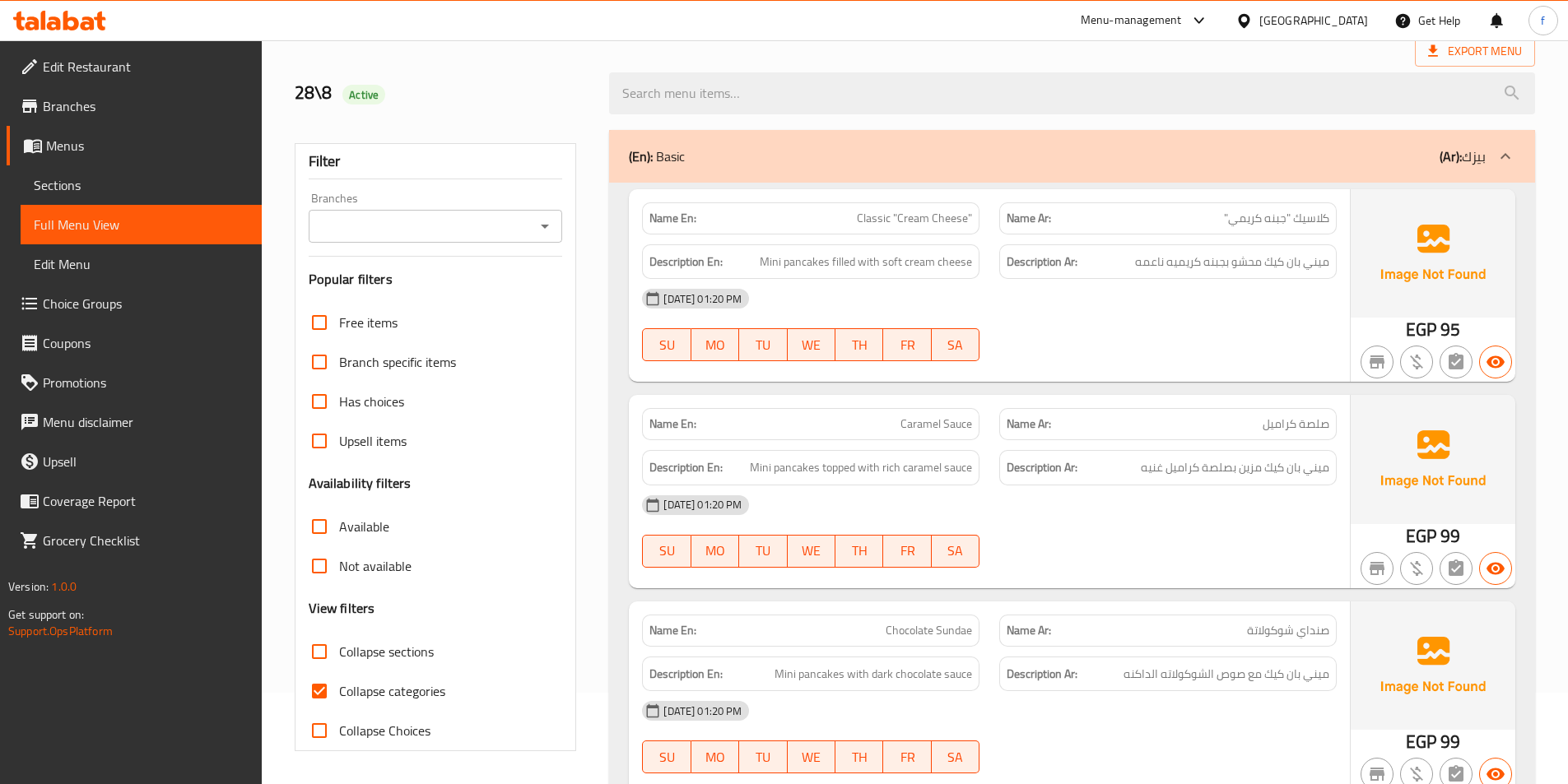
scroll to position [256, 0]
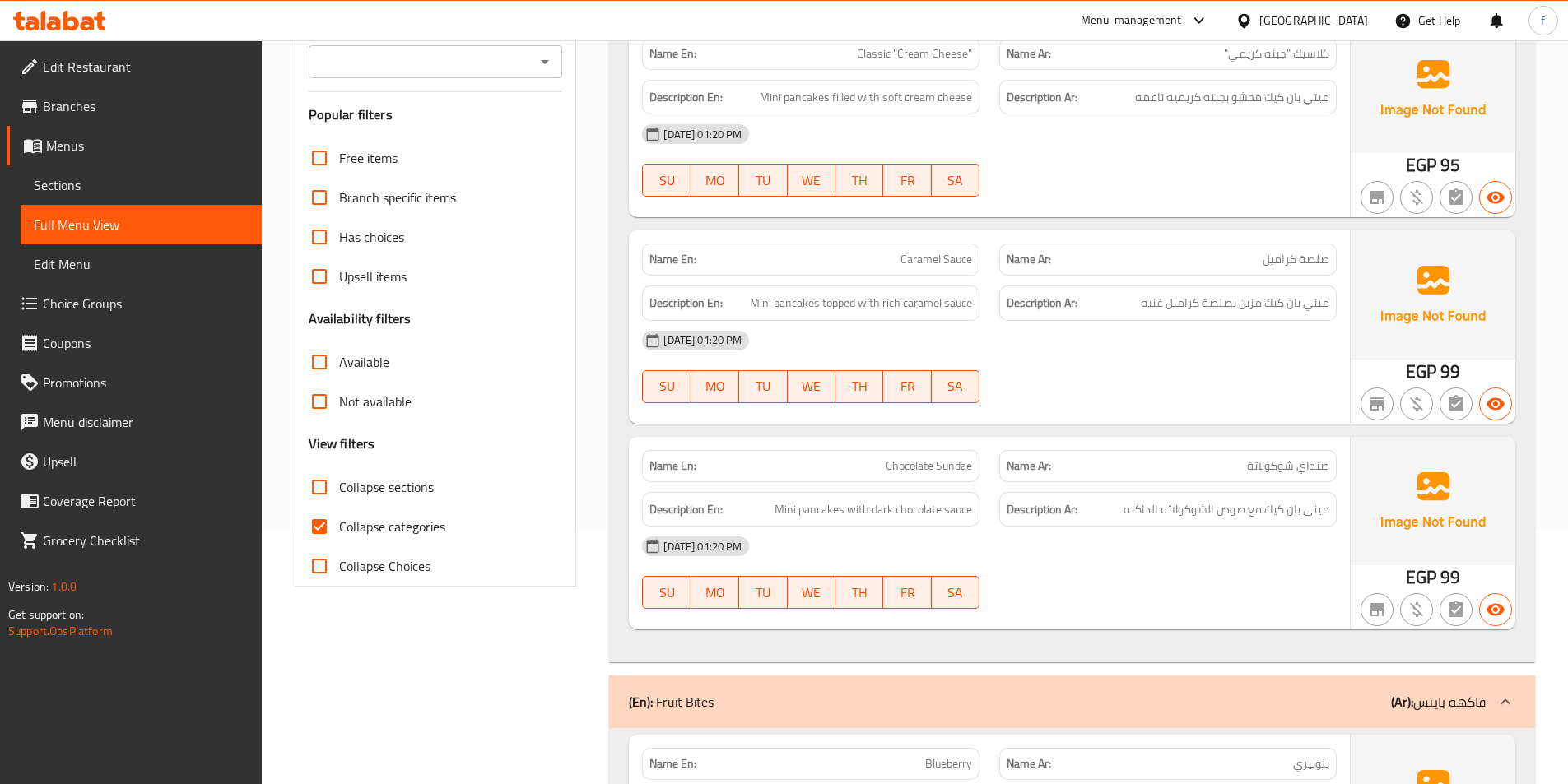
click at [318, 487] on input "Collapse sections" at bounding box center [319, 486] width 39 height 39
checkbox input "true"
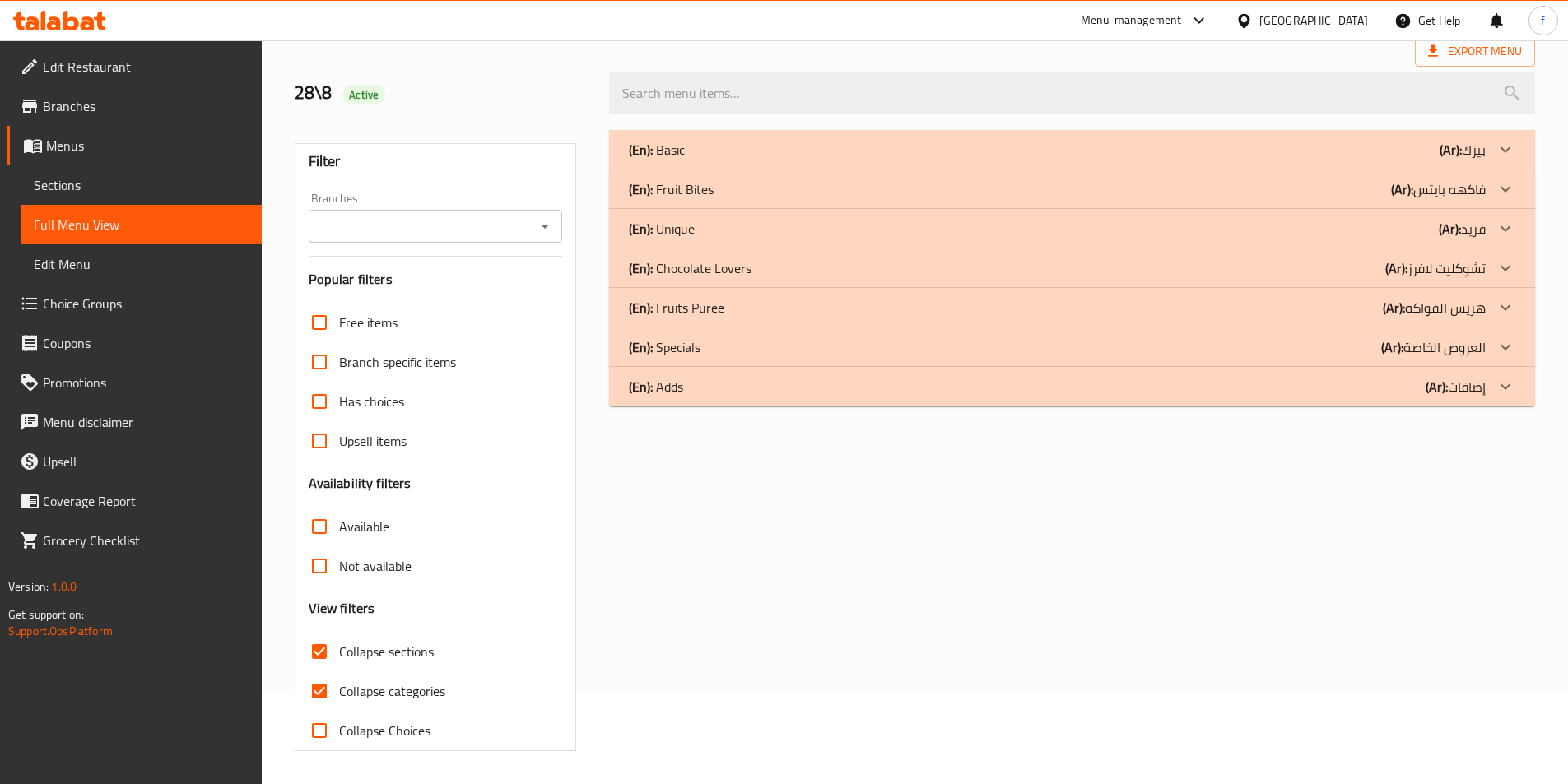
click at [330, 671] on input "Collapse categories" at bounding box center [319, 690] width 39 height 39
checkbox input "false"
click at [763, 383] on div "(En): Adds (Ar): إضافات" at bounding box center [1057, 387] width 857 height 20
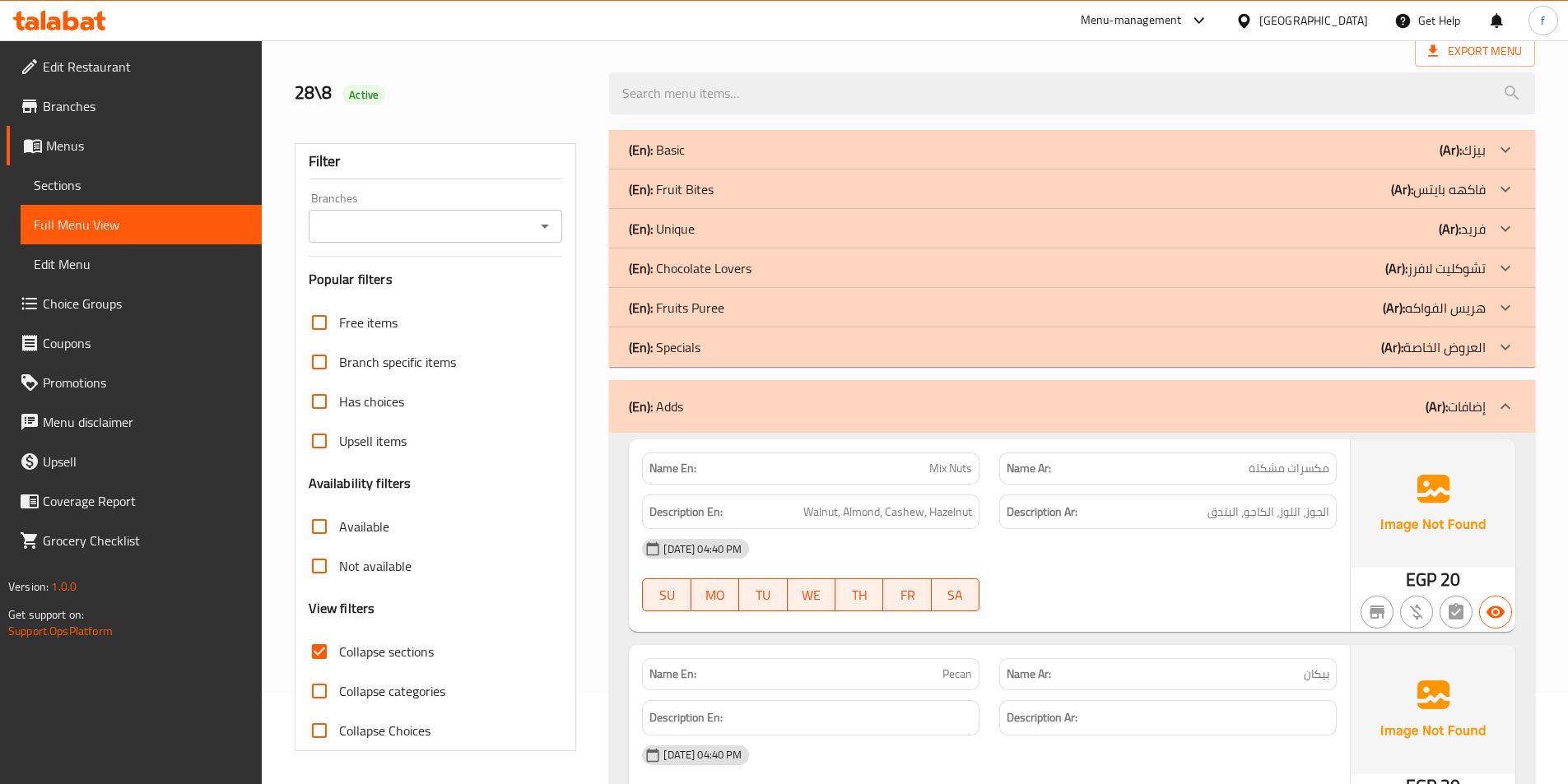
click at [771, 359] on div "(En): Specials (Ar): العروض الخاصة" at bounding box center [1072, 347] width 926 height 39
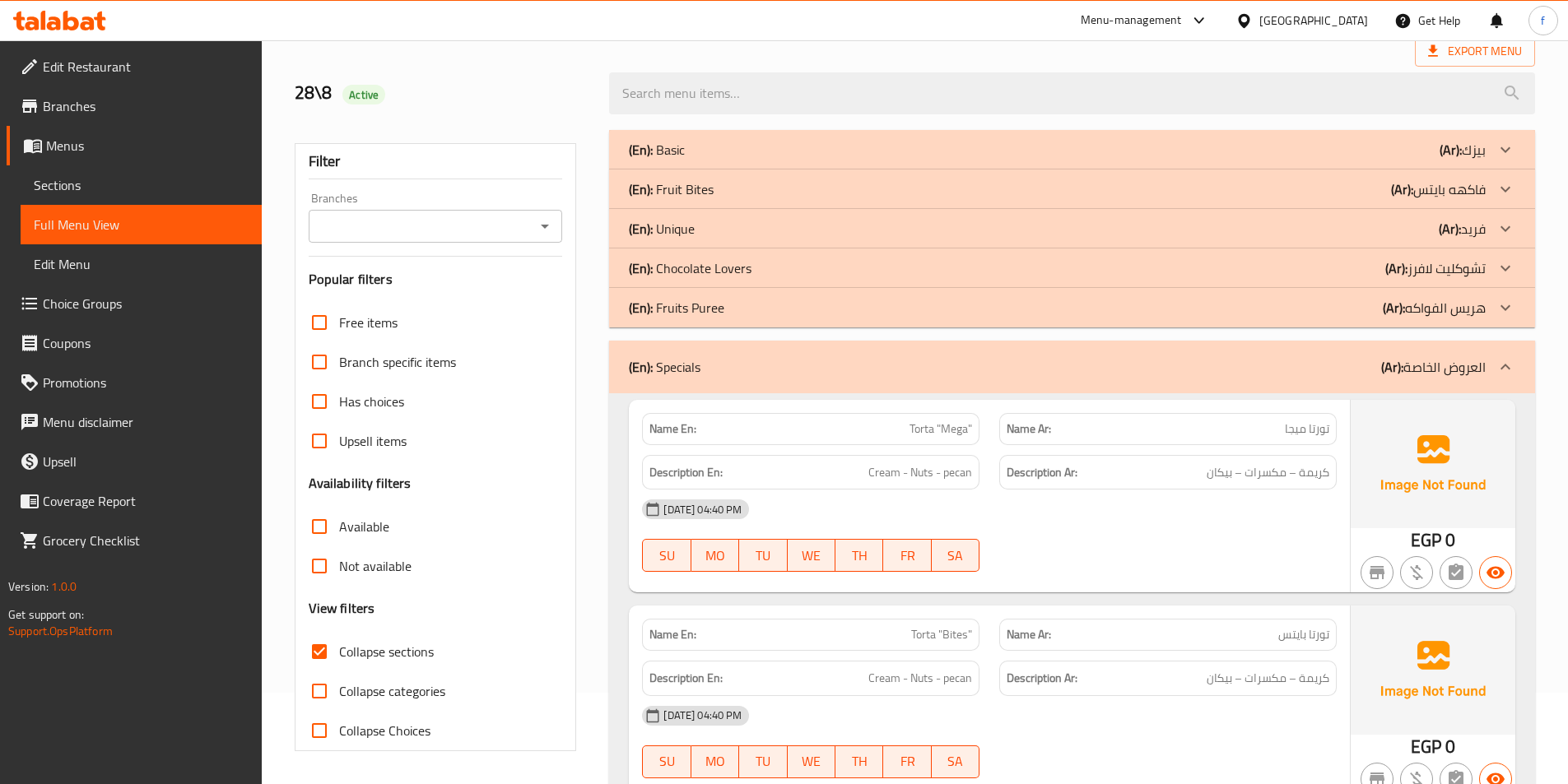
click at [784, 303] on div "(En): Fruits Puree (Ar): هريس الفواكه" at bounding box center [1057, 307] width 857 height 20
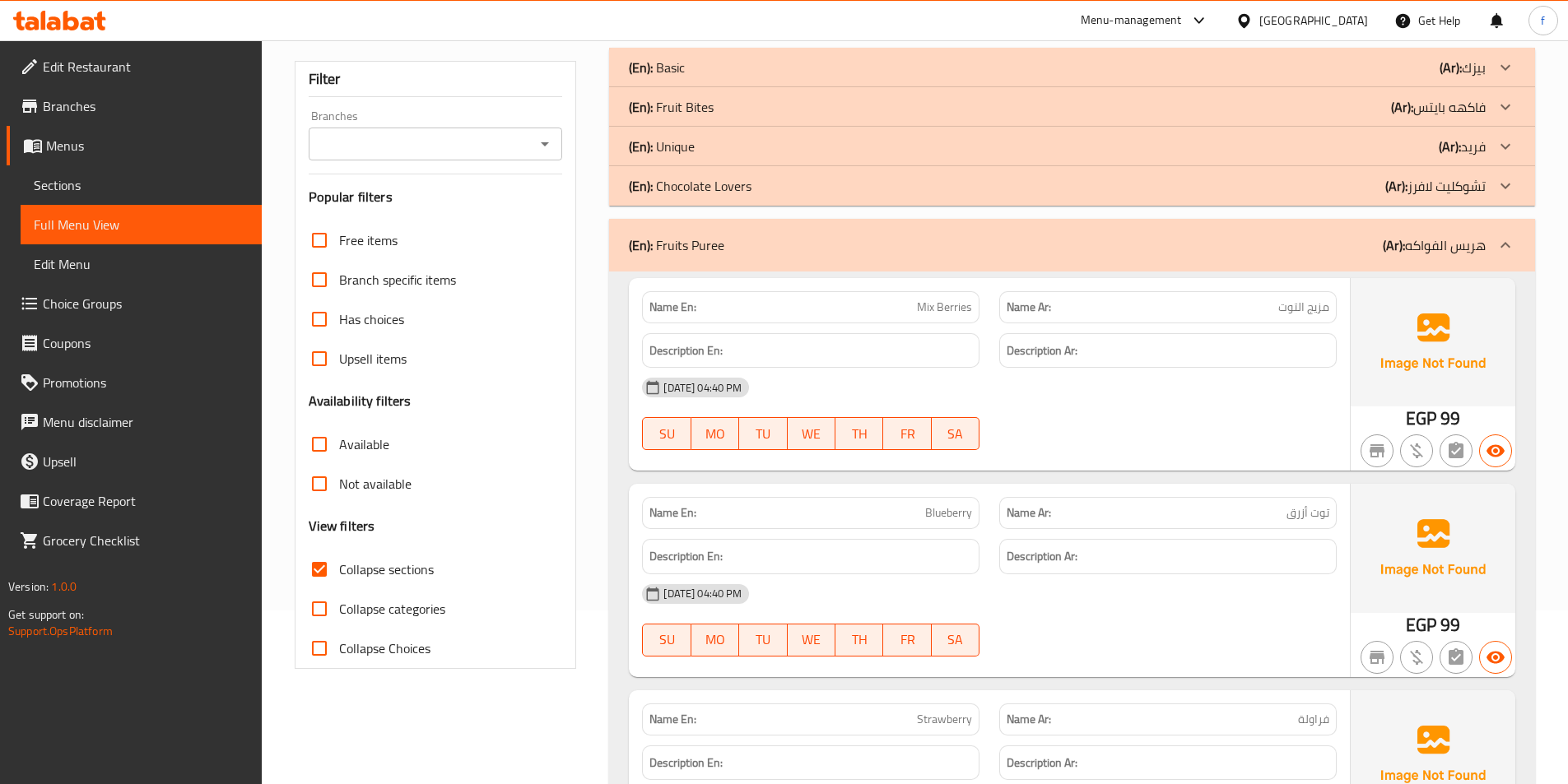
scroll to position [164, 0]
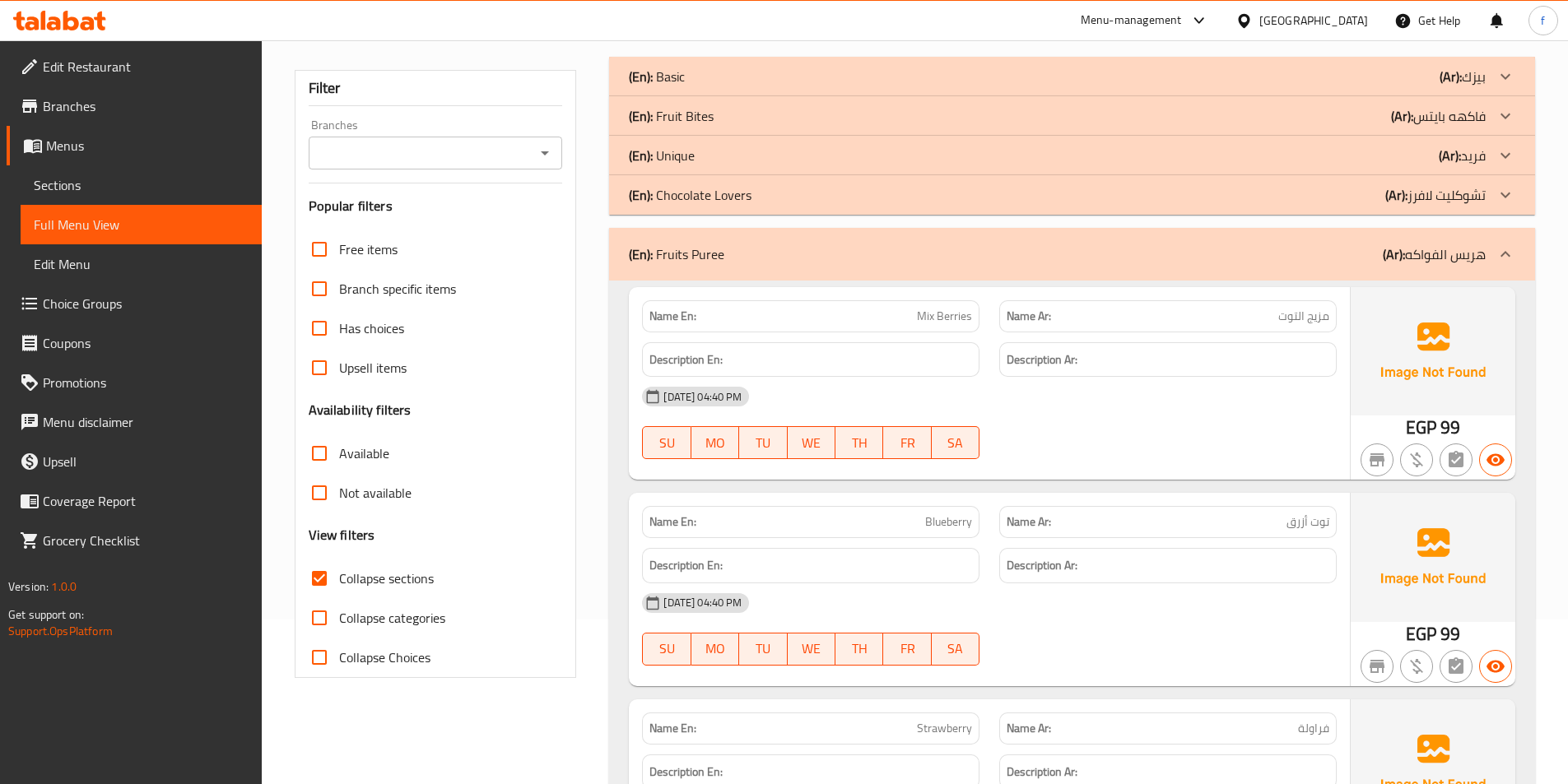
click at [84, 180] on span "Sections" at bounding box center [140, 184] width 215 height 20
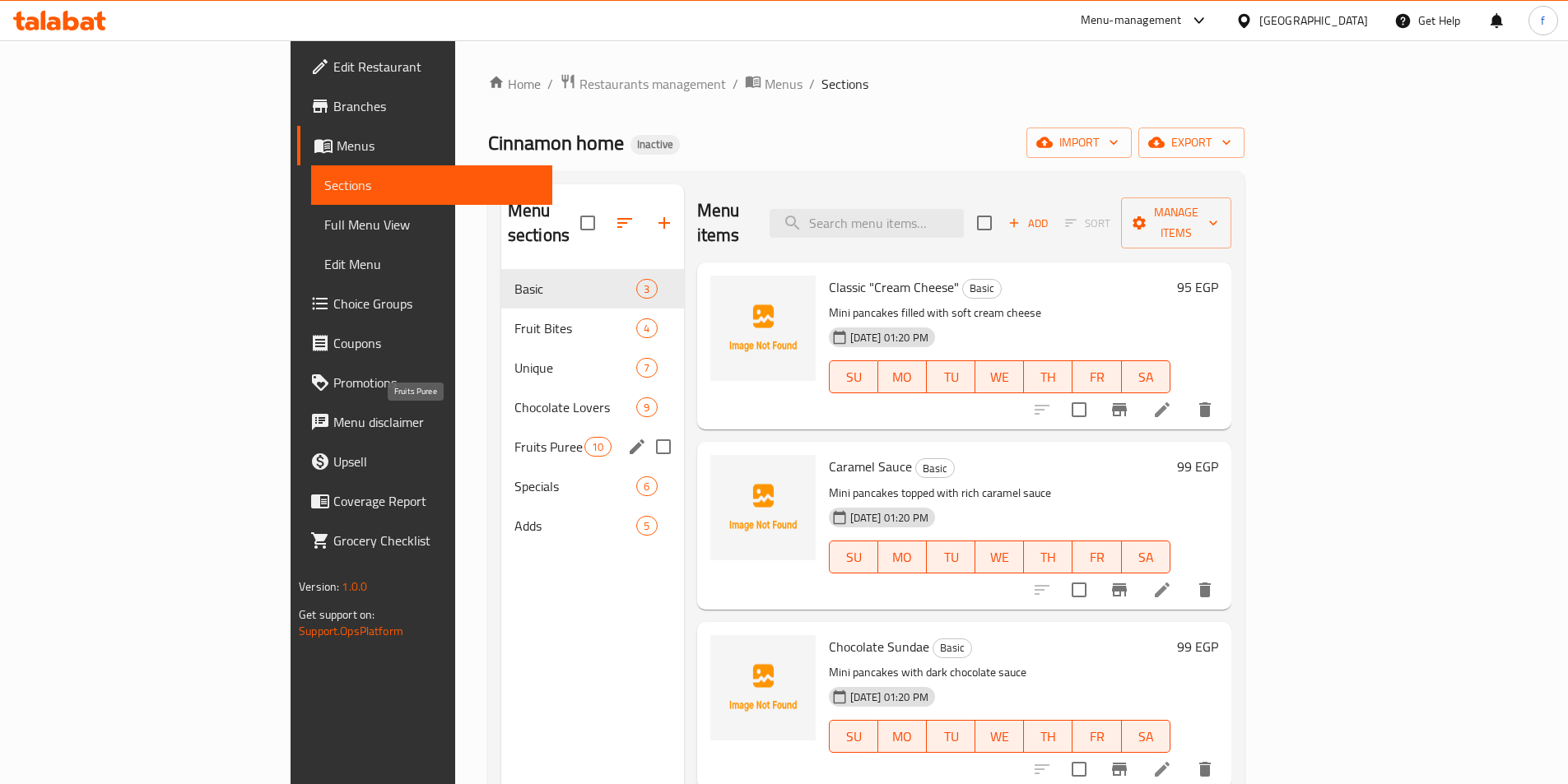
click at [514, 436] on span "Fruits Puree" at bounding box center [548, 446] width 70 height 20
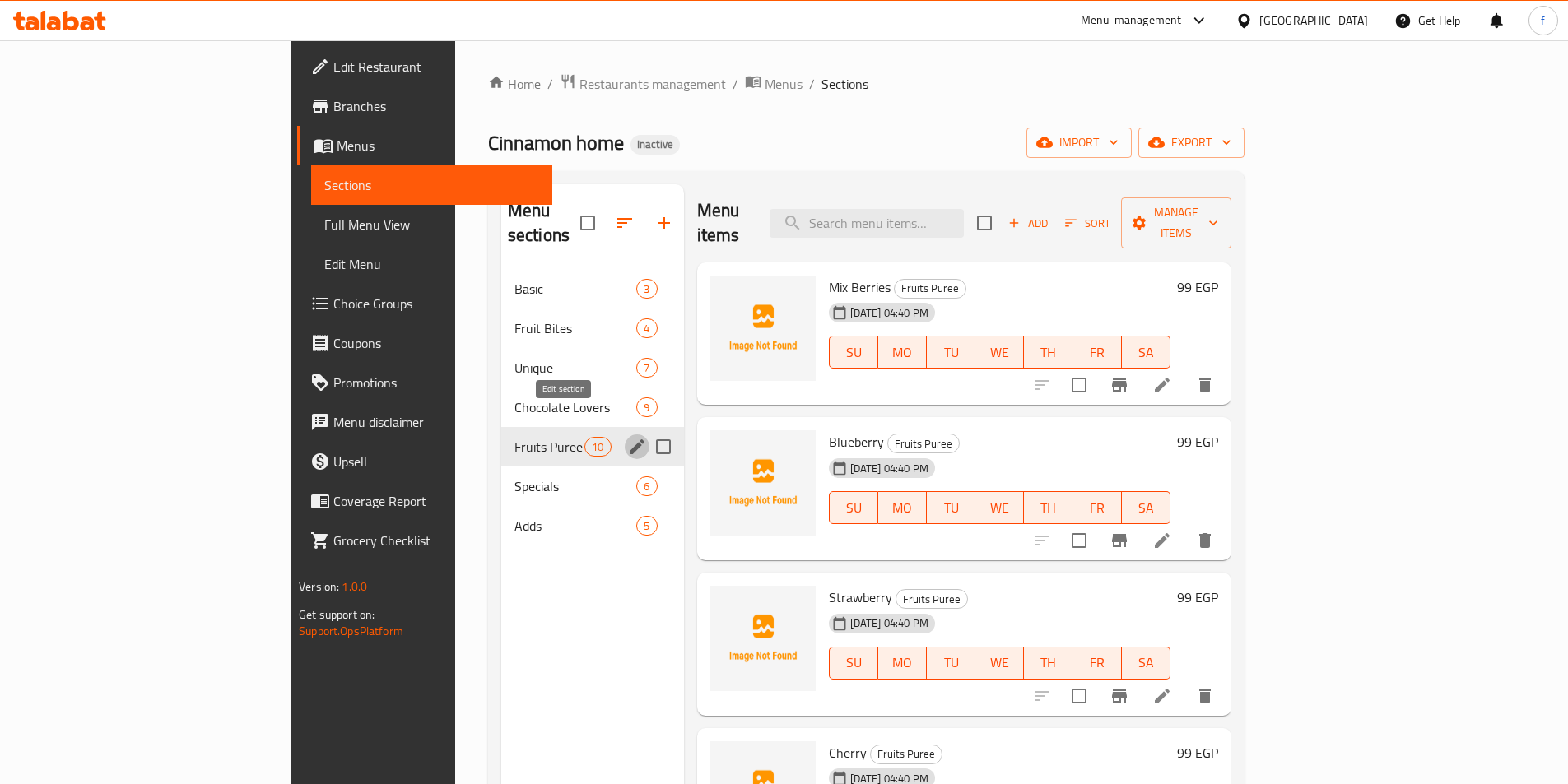
click at [625, 434] on button "edit" at bounding box center [637, 447] width 25 height 25
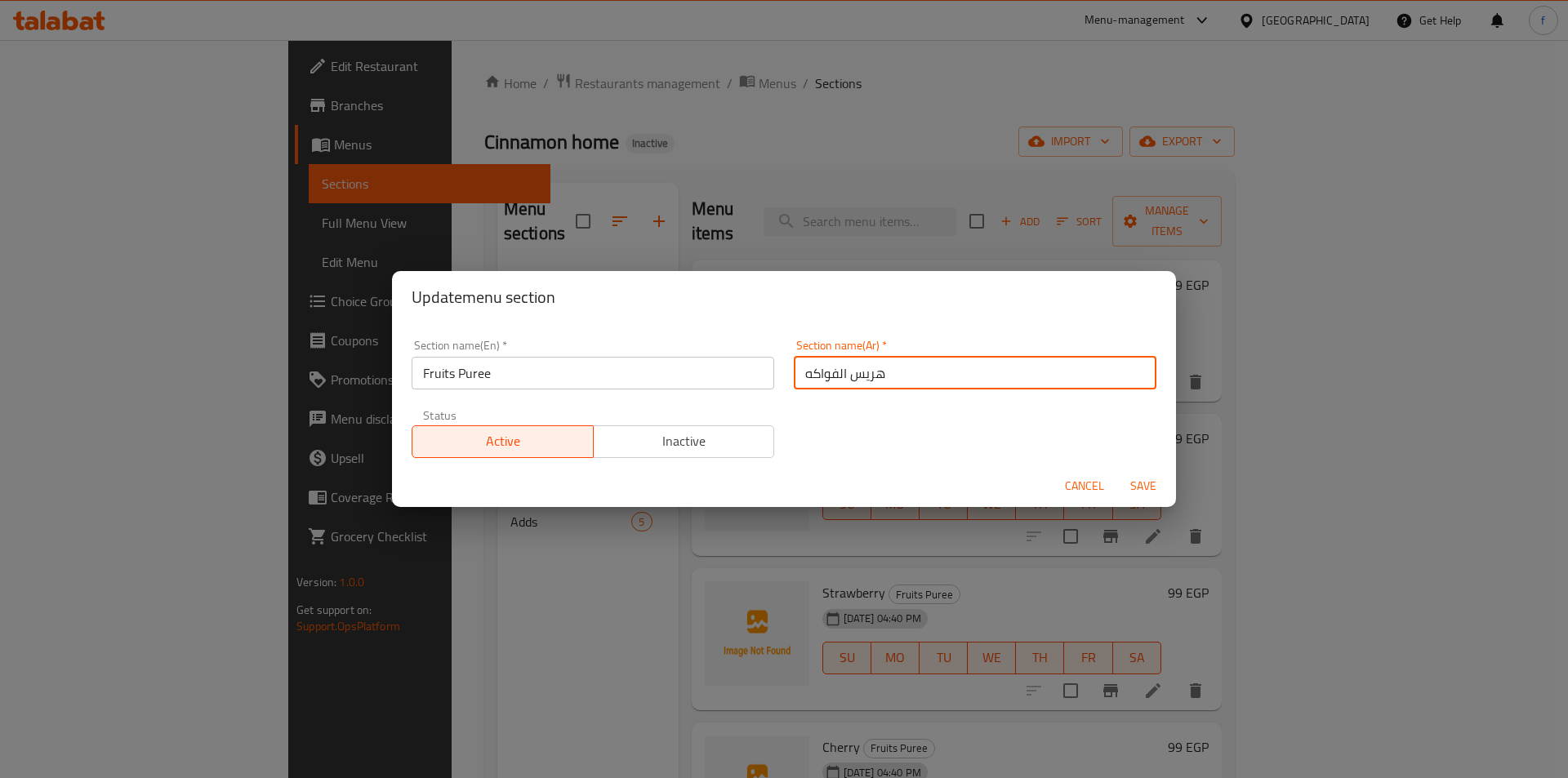
click at [939, 375] on input "هريس الفواكه" at bounding box center [975, 372] width 363 height 32
click at [862, 382] on input "هريس الفواكه" at bounding box center [975, 372] width 363 height 32
type input "بيوريه الفواكه"
click at [1140, 486] on span "Save" at bounding box center [1142, 486] width 39 height 21
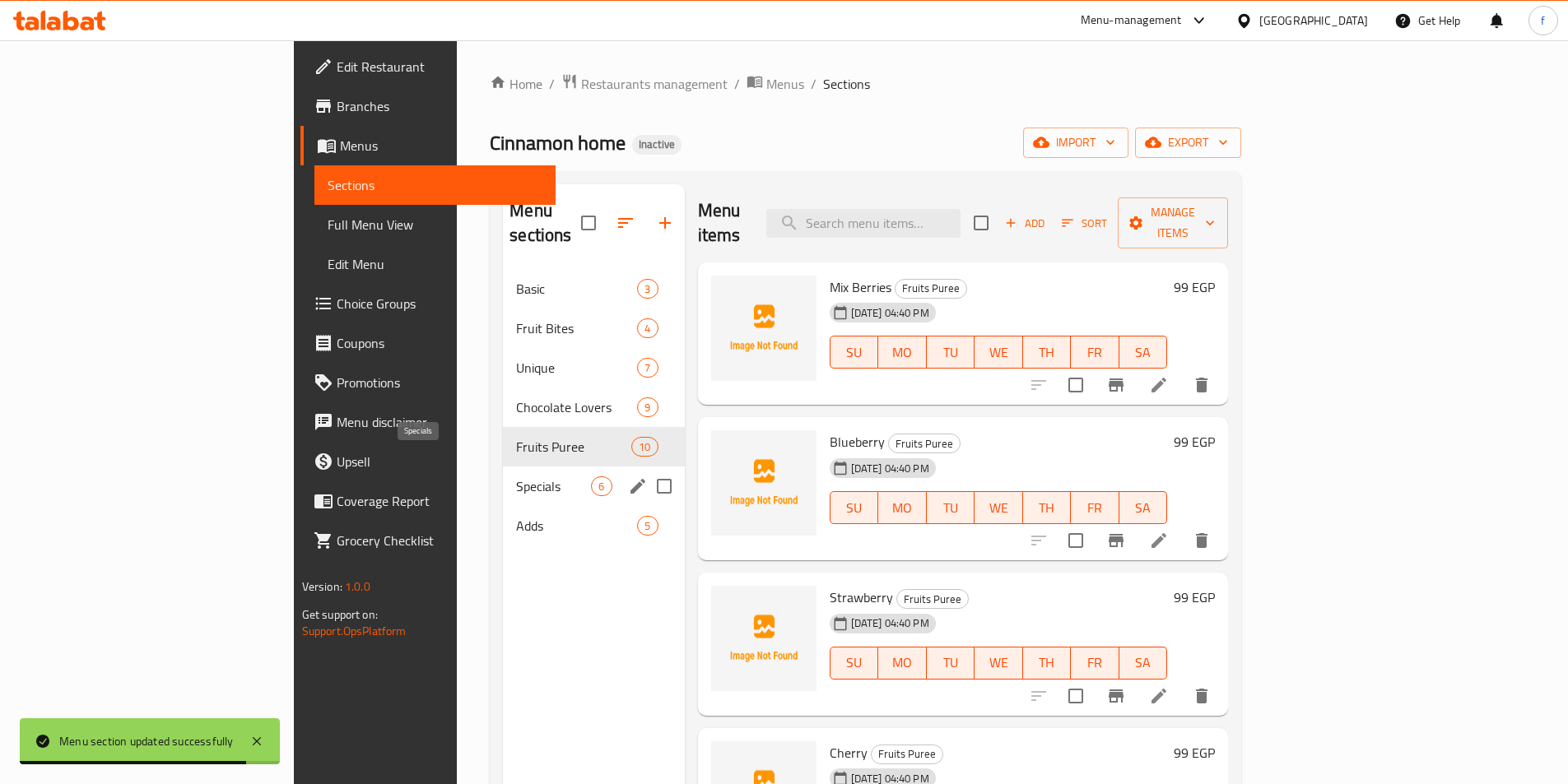
drag, startPoint x: 444, startPoint y: 466, endPoint x: 526, endPoint y: 472, distance: 82.2
click at [516, 477] on span "Specials" at bounding box center [553, 486] width 75 height 20
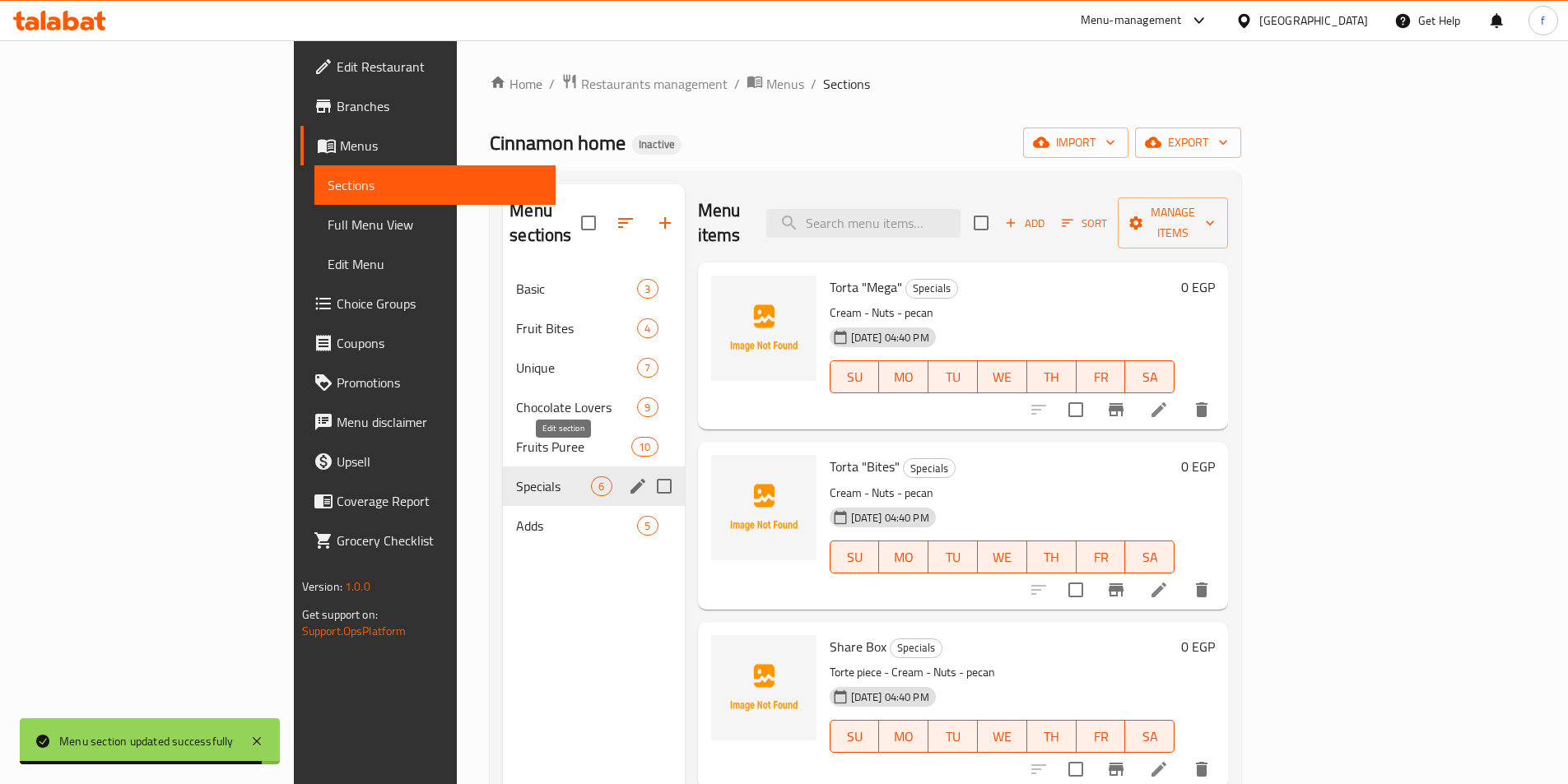
click at [628, 477] on icon "edit" at bounding box center [637, 486] width 20 height 20
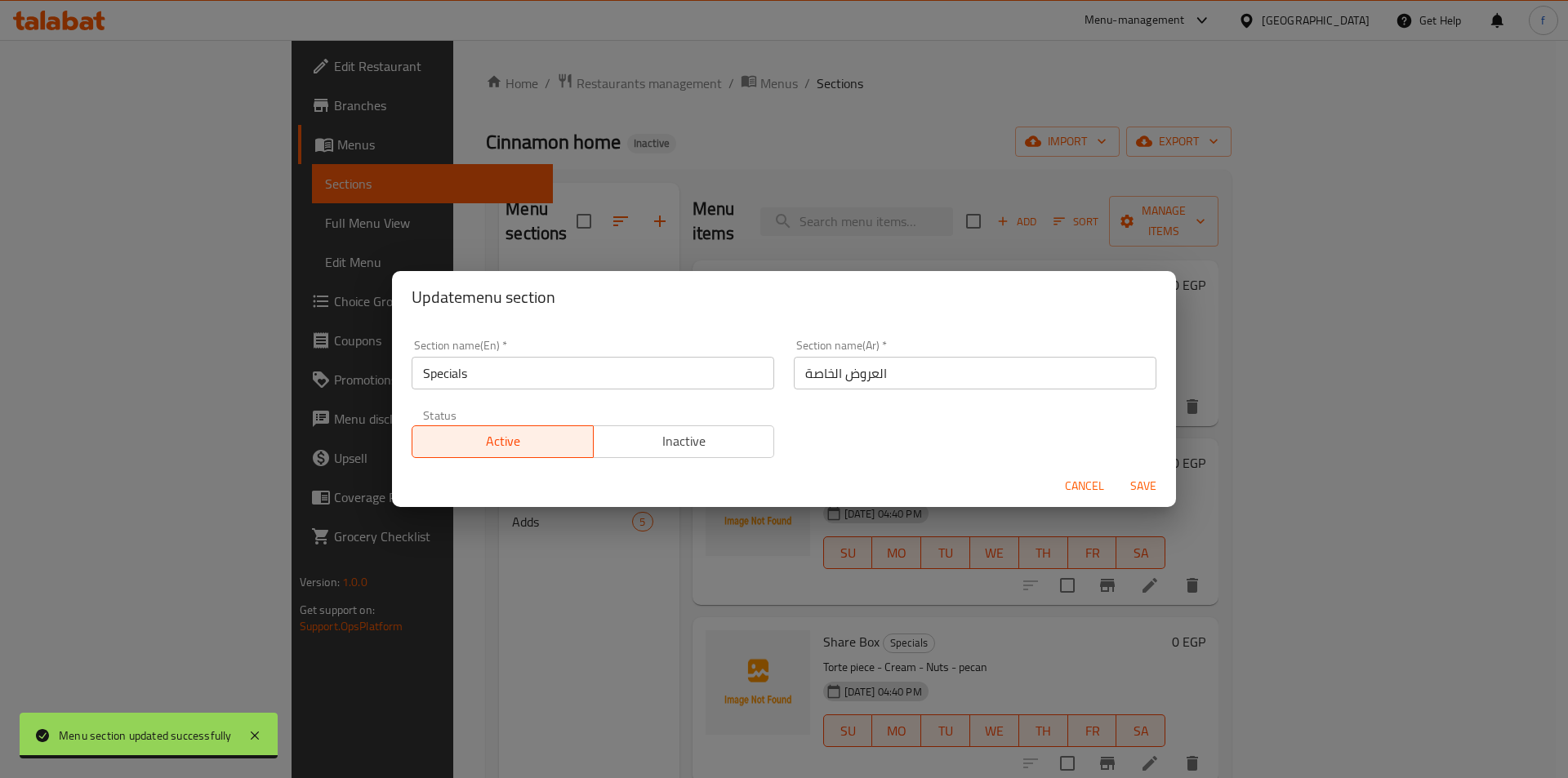
click at [878, 382] on input "العروض الخاصة" at bounding box center [975, 372] width 363 height 32
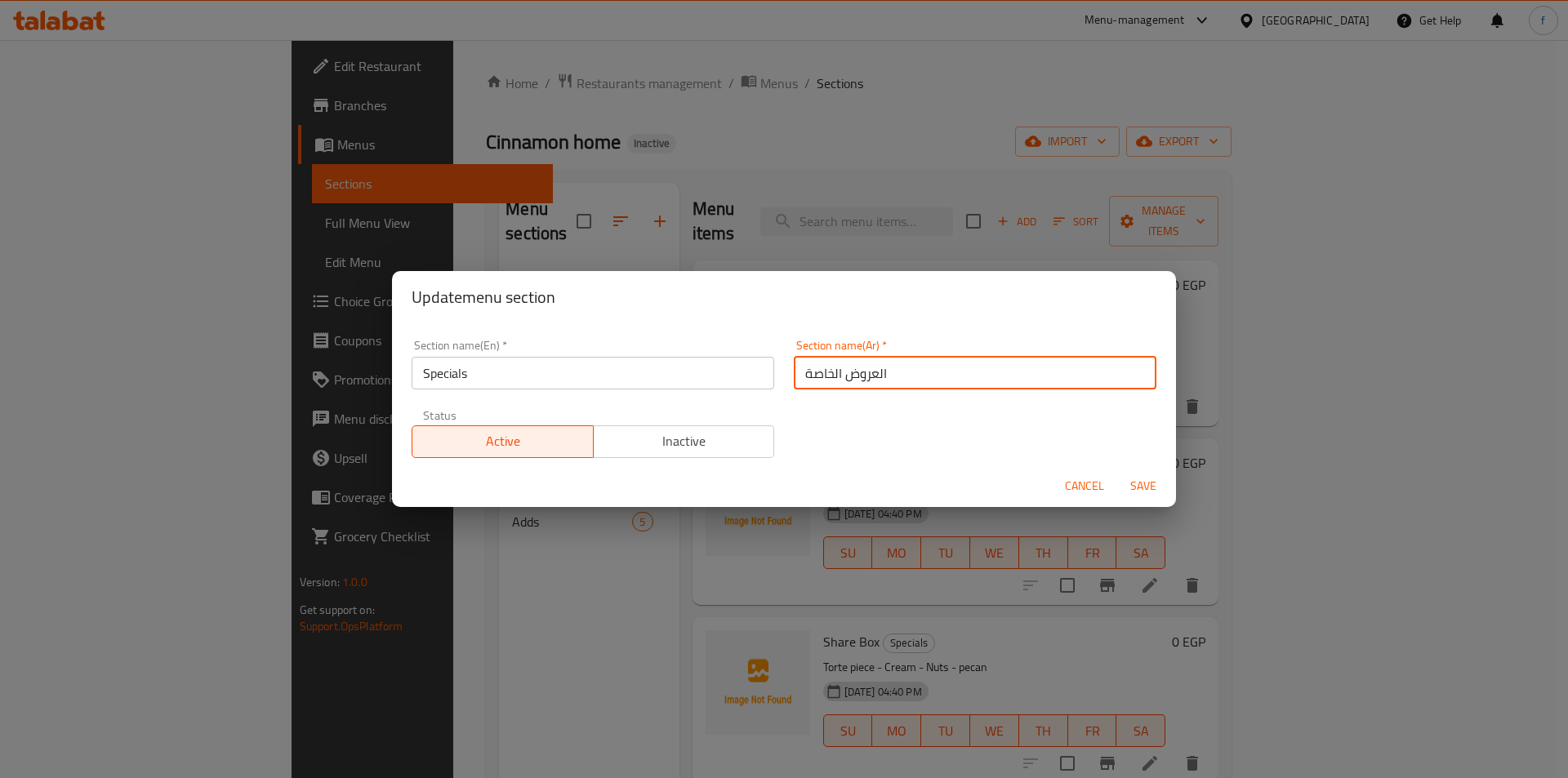
click at [878, 382] on input "العروض الخاصة" at bounding box center [975, 372] width 363 height 32
type input "سبشيال"
click at [1126, 482] on span "Save" at bounding box center [1142, 486] width 39 height 21
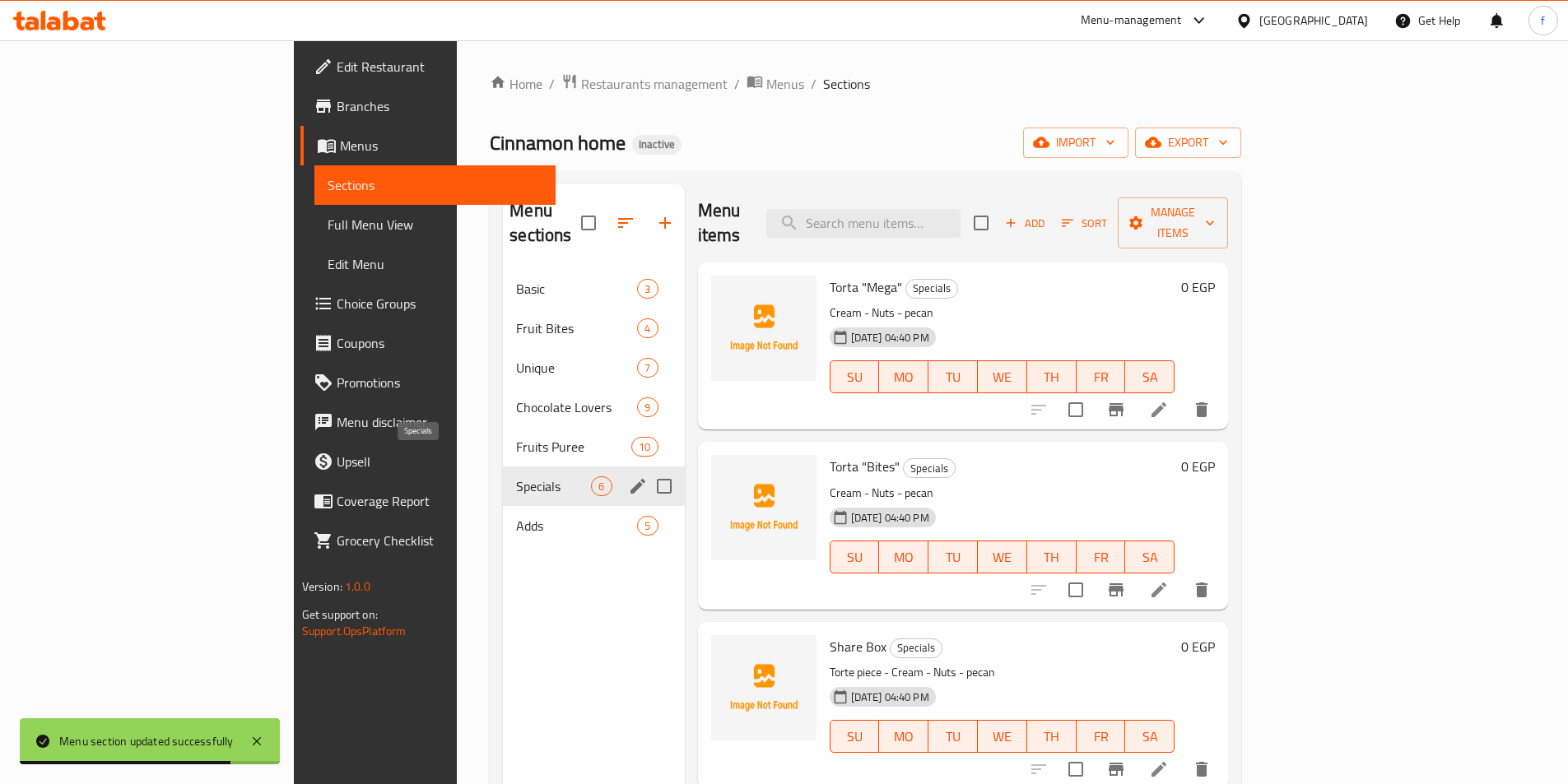
click at [516, 477] on span "Specials" at bounding box center [553, 486] width 75 height 20
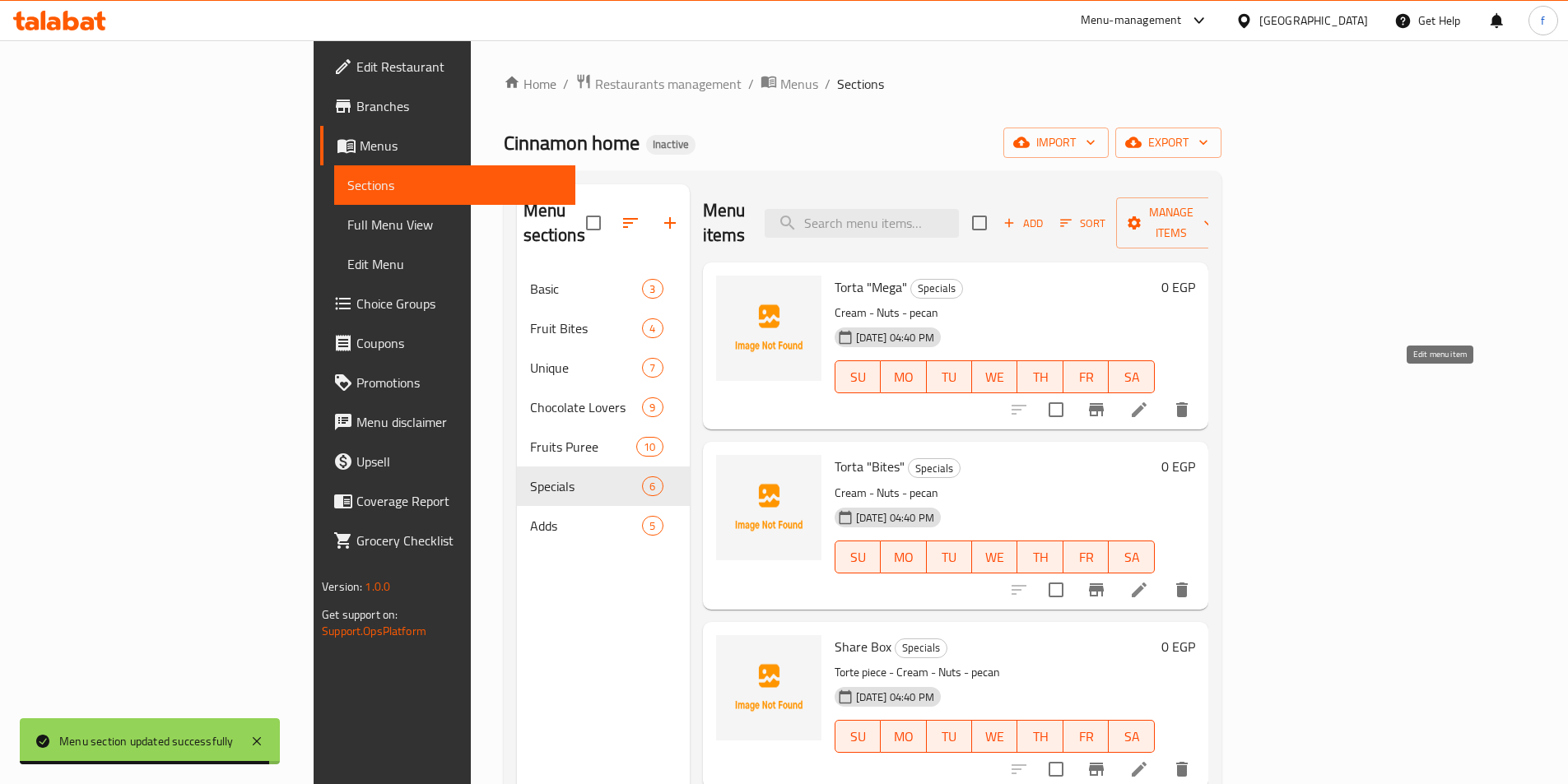
click at [1147, 402] on icon at bounding box center [1140, 410] width 15 height 15
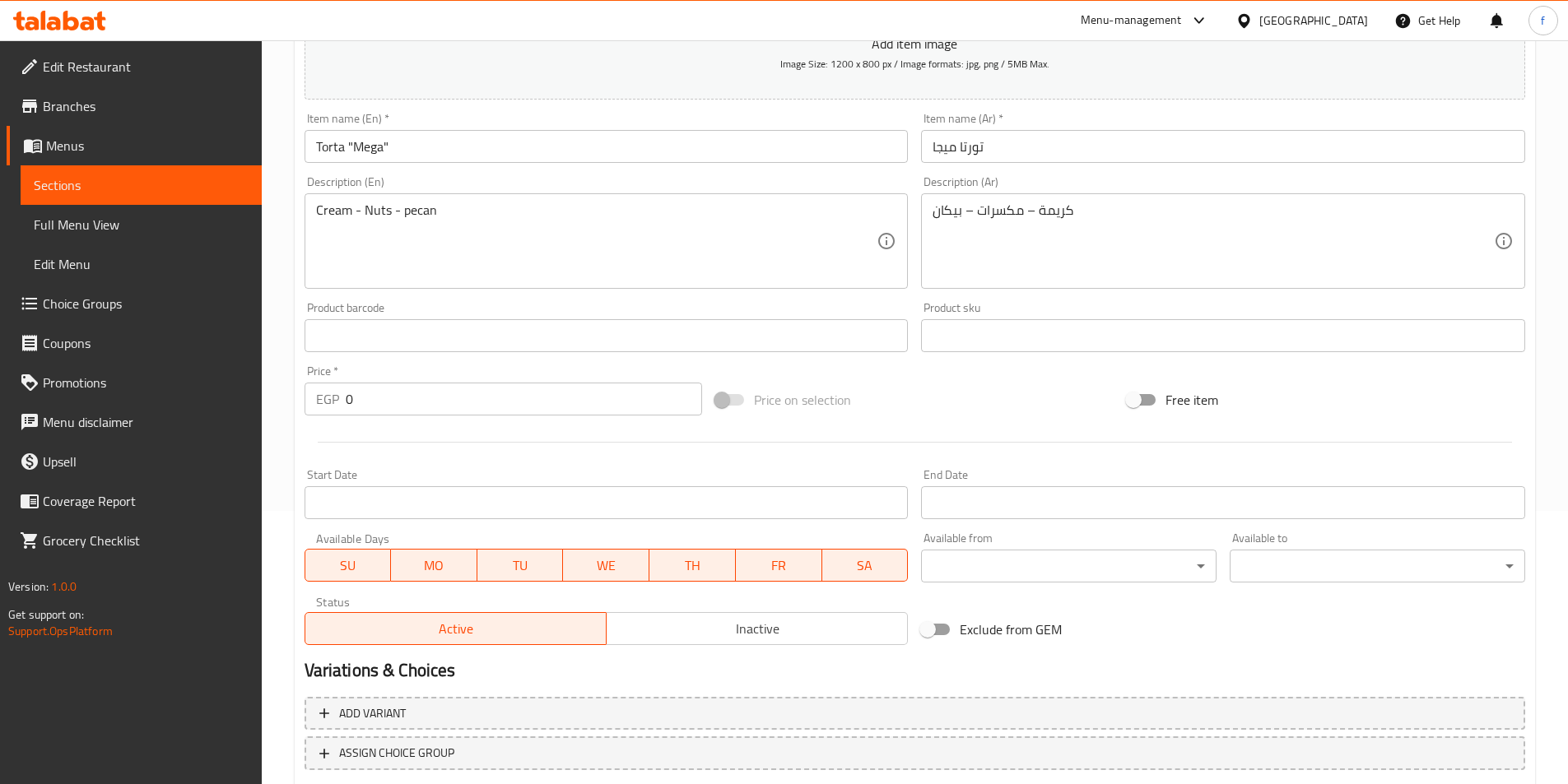
scroll to position [378, 0]
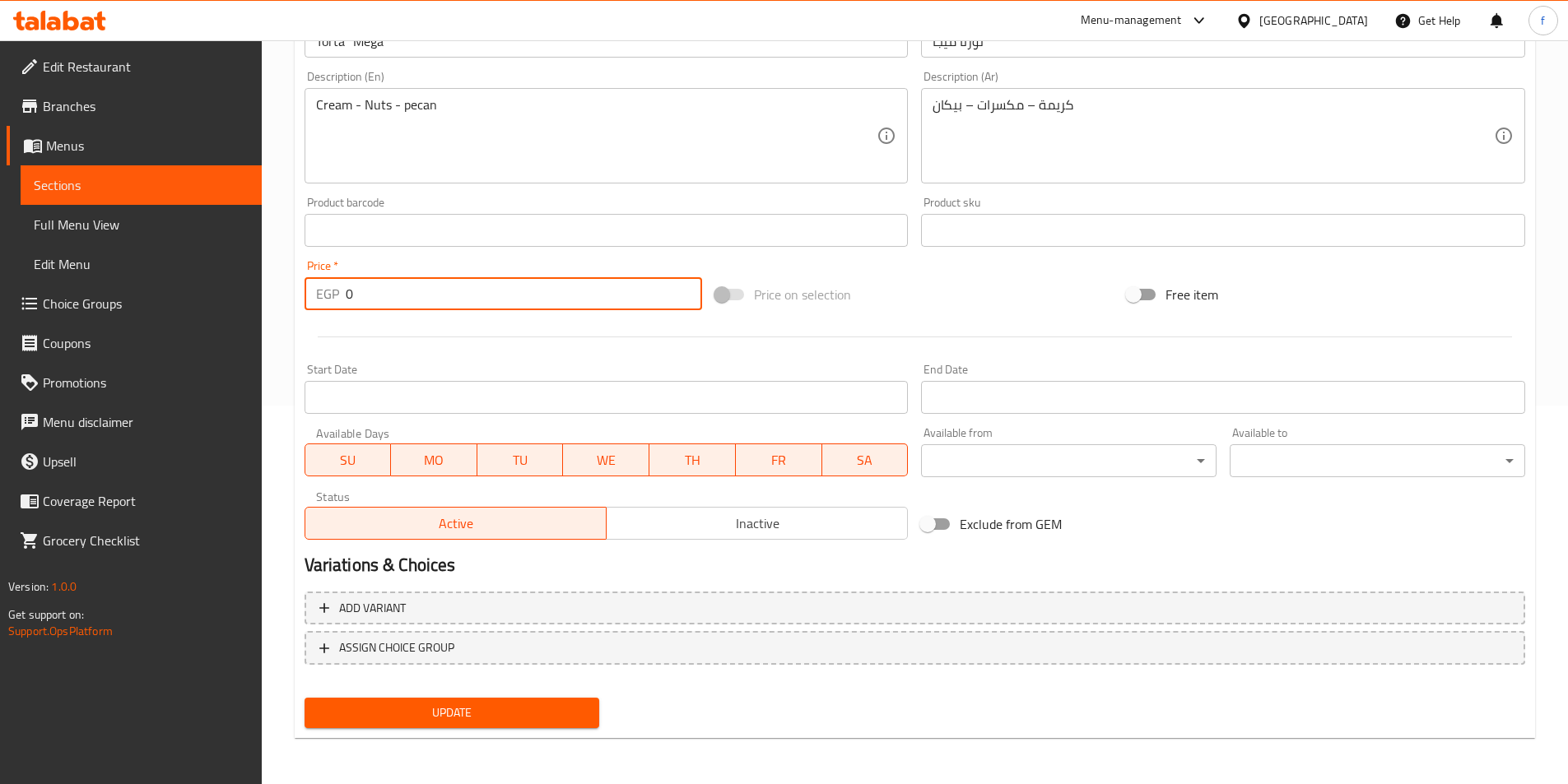
drag, startPoint x: 389, startPoint y: 293, endPoint x: 341, endPoint y: 287, distance: 48.4
click at [341, 287] on div "EGP 0 Price *" at bounding box center [504, 293] width 398 height 32
type input "400"
click at [497, 709] on span "Update" at bounding box center [453, 713] width 269 height 21
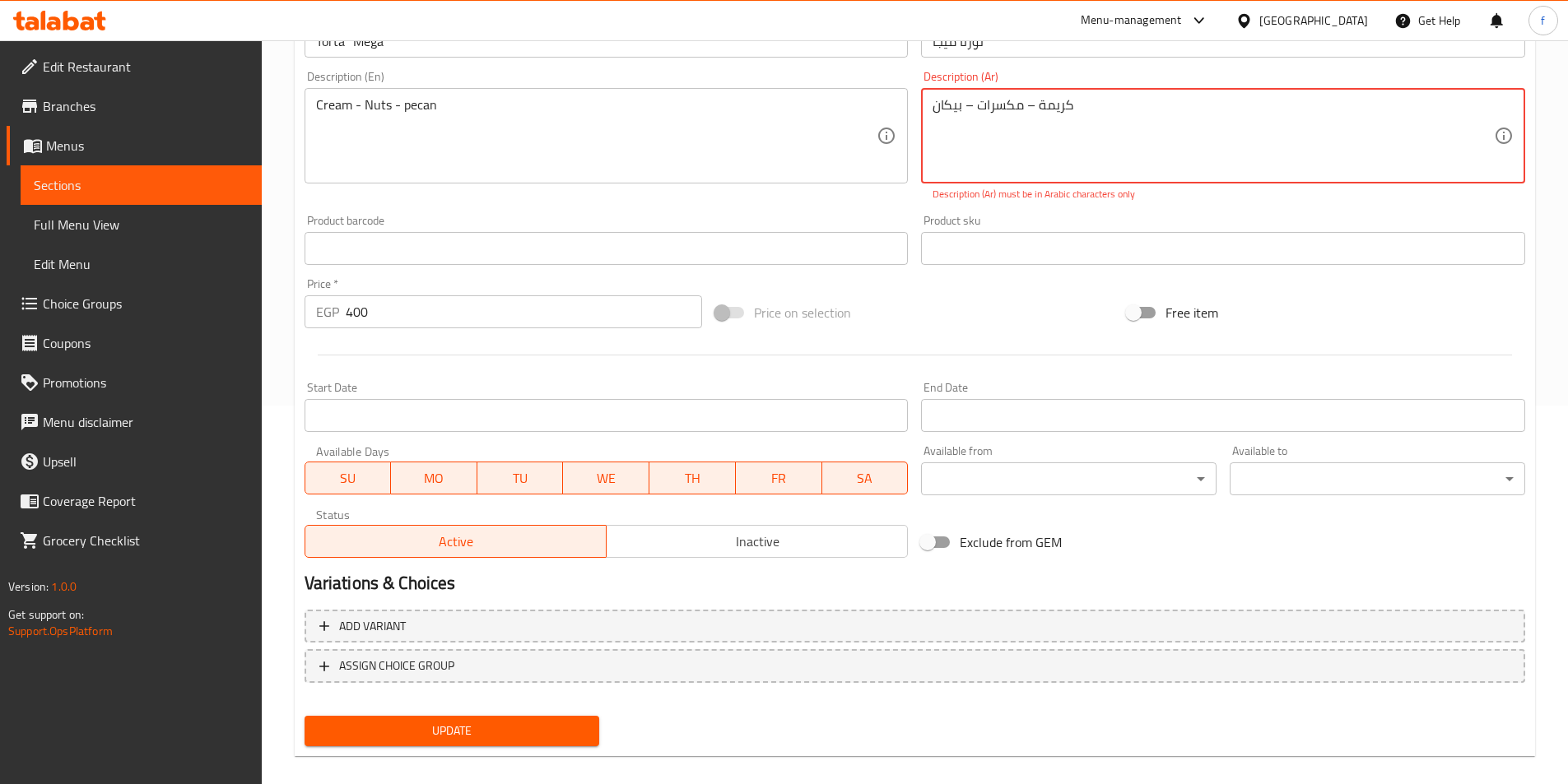
click at [1129, 139] on textarea "كريمة – مكسرات – بيكان" at bounding box center [1214, 137] width 562 height 78
click at [1148, 153] on textarea "كريمة – مكسرات – بيكان" at bounding box center [1214, 137] width 562 height 78
type textarea "ك"
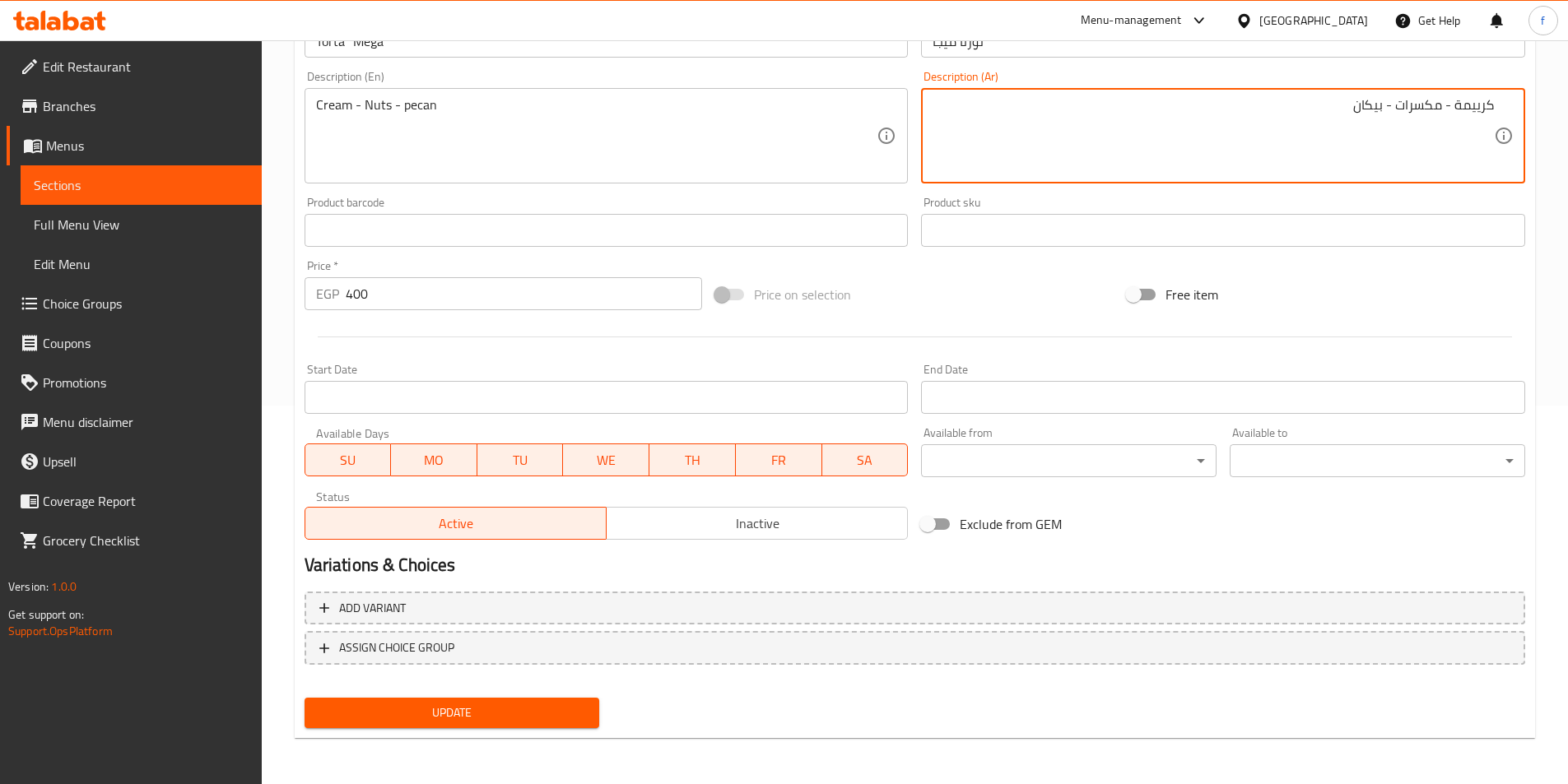
type textarea "كرييمة - مكسرات - بيكان"
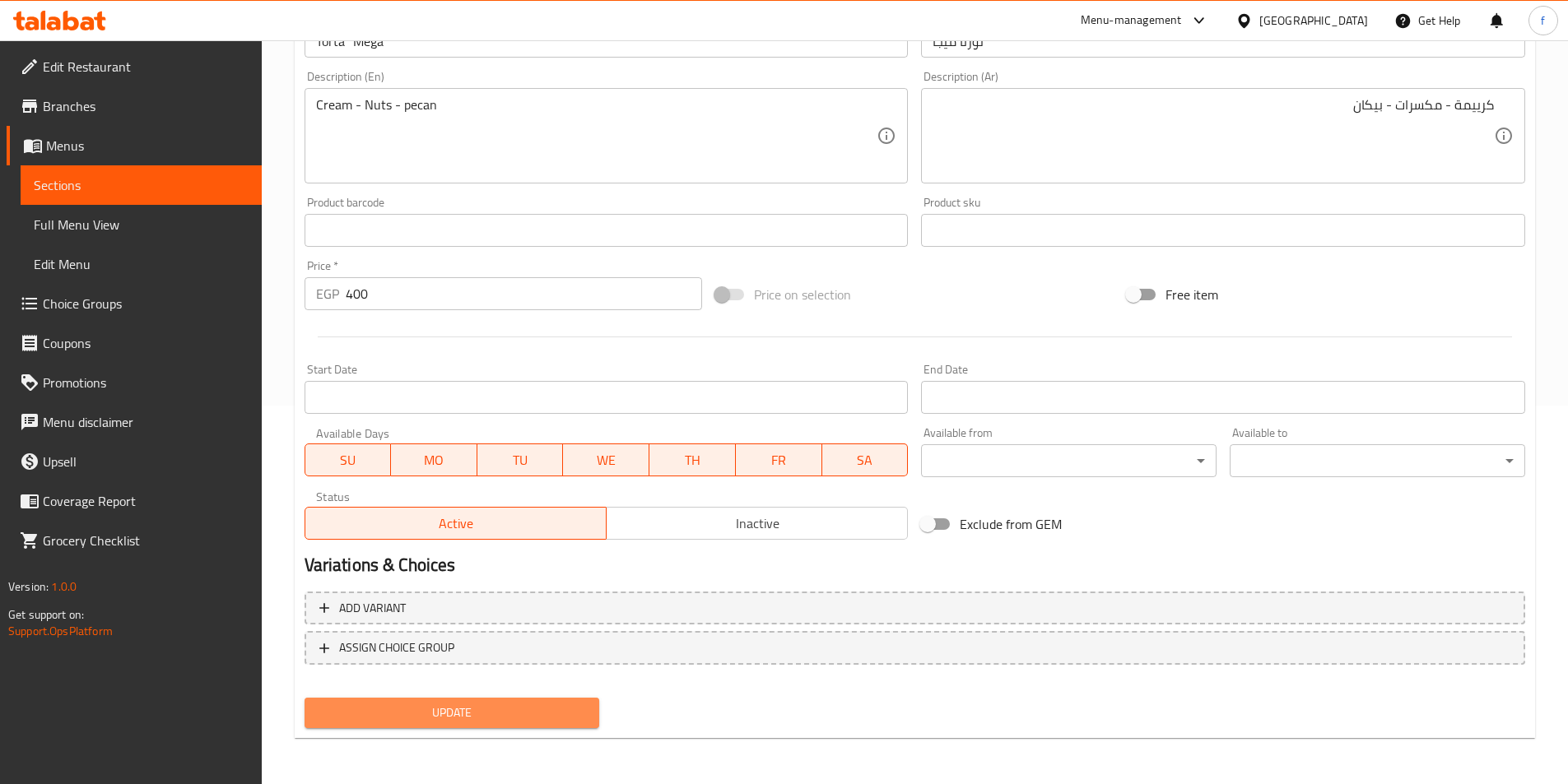
click at [374, 710] on span "Update" at bounding box center [453, 713] width 269 height 21
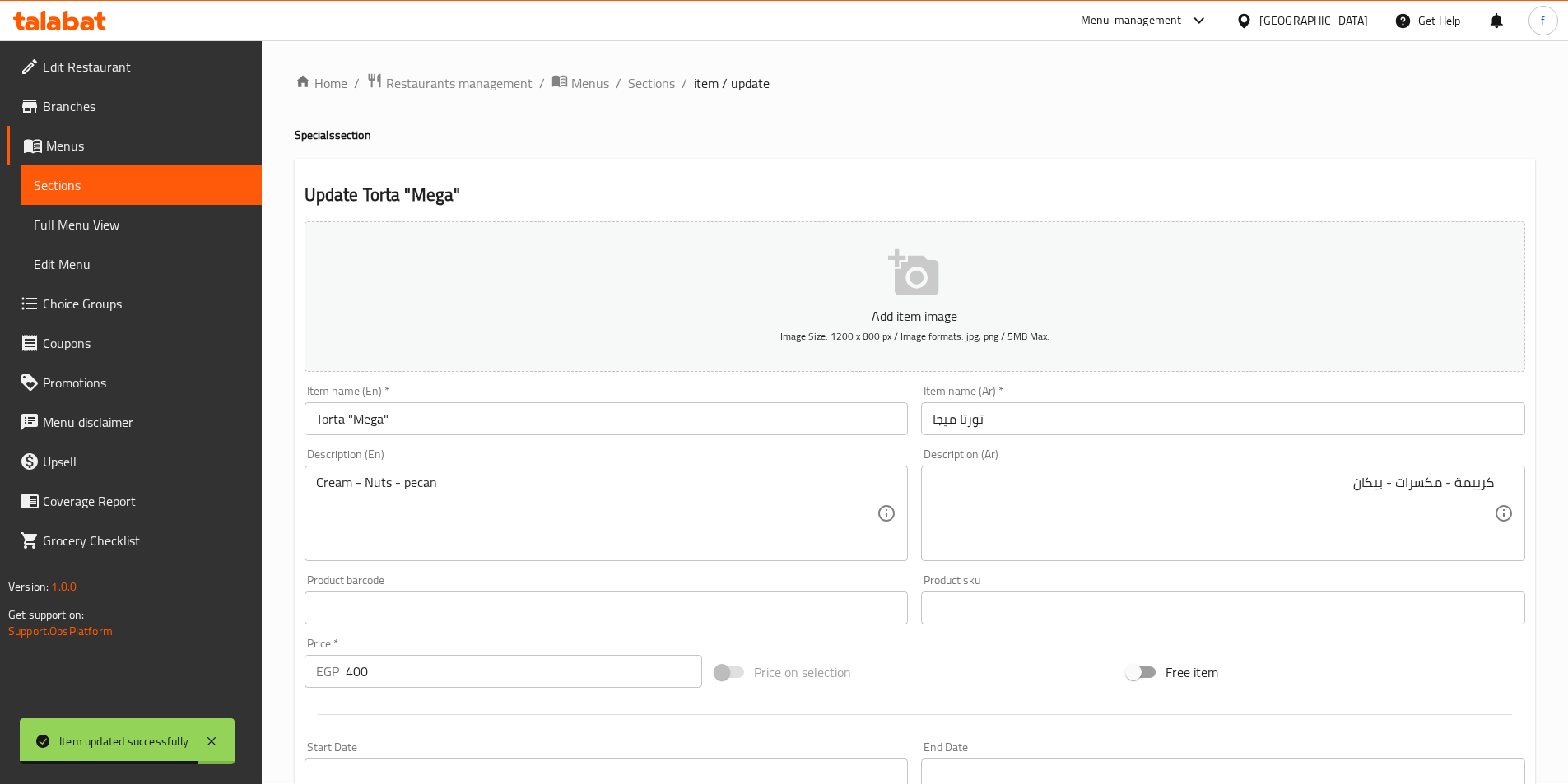
scroll to position [0, 0]
click at [652, 80] on span "Sections" at bounding box center [651, 84] width 47 height 20
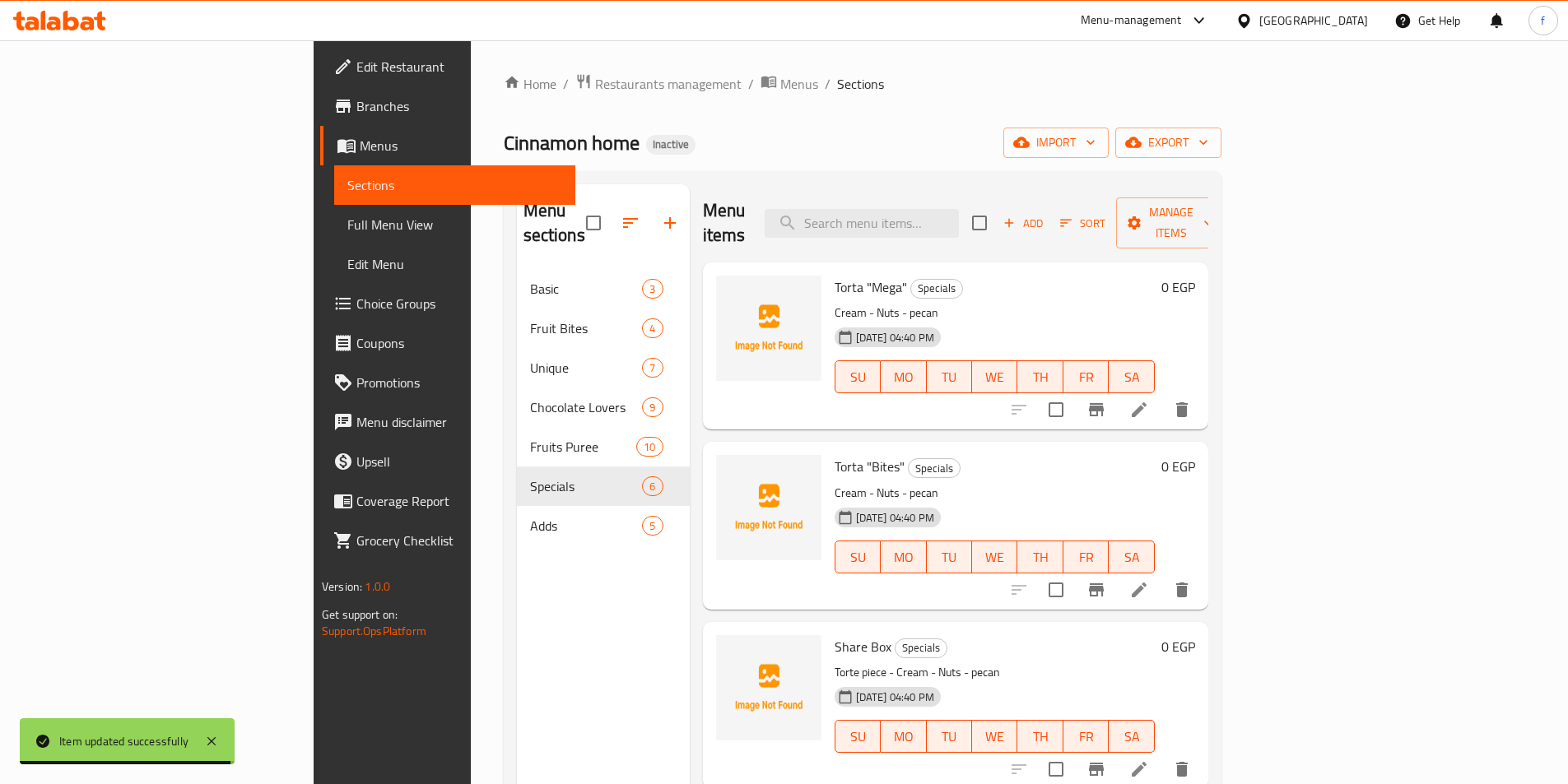
scroll to position [82, 0]
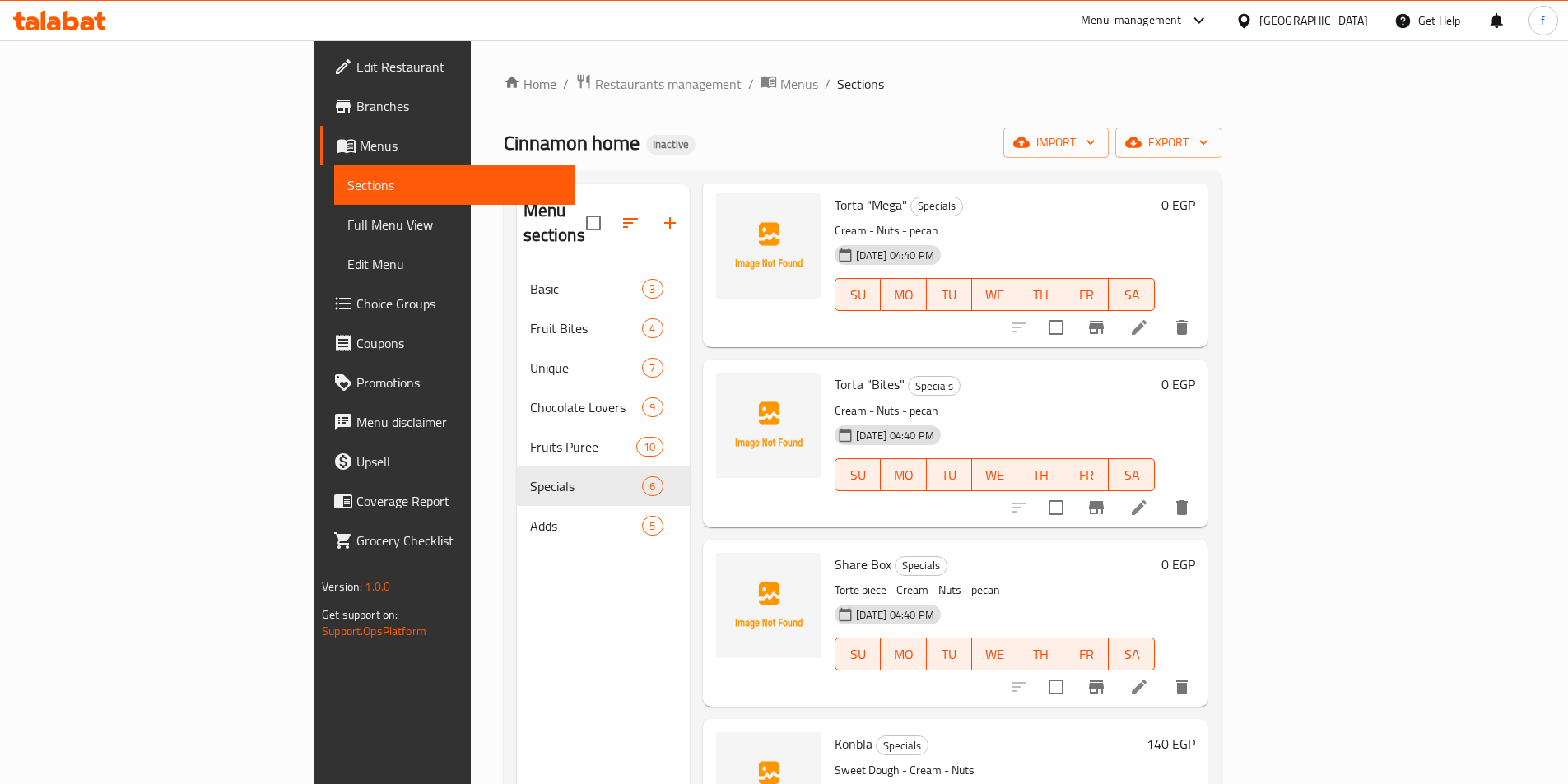
click at [1147, 500] on icon at bounding box center [1140, 508] width 15 height 15
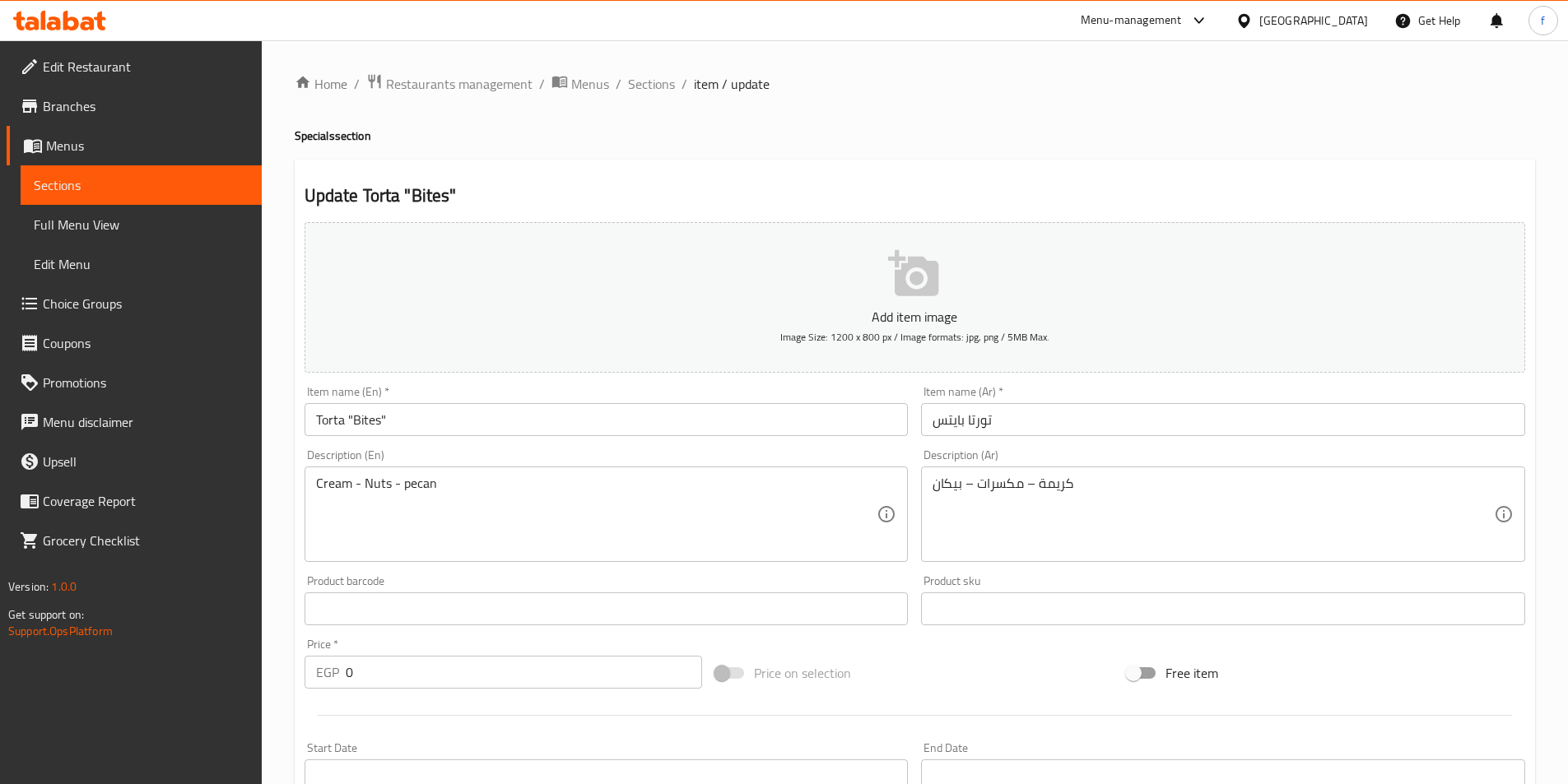
scroll to position [329, 0]
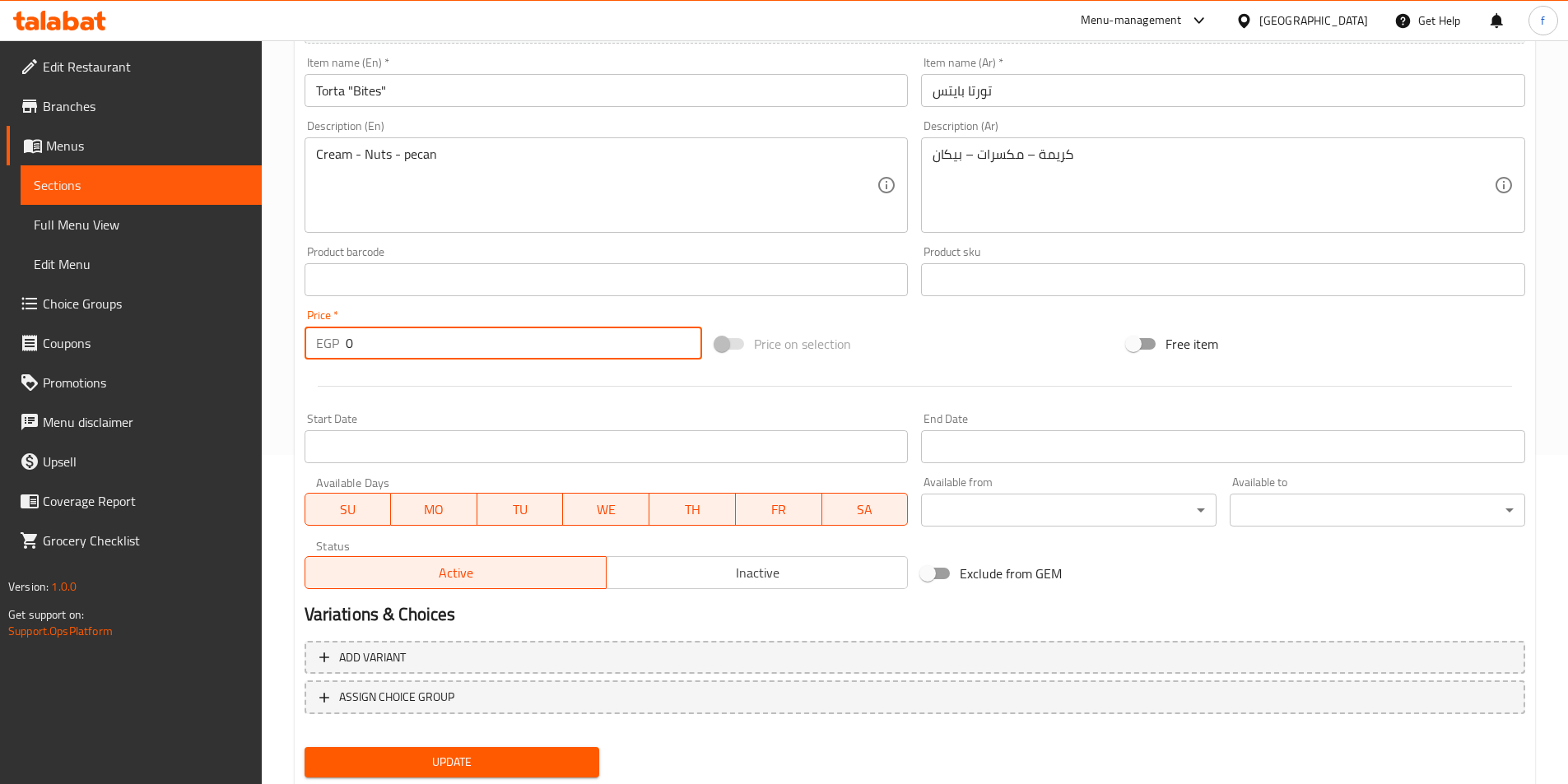
drag, startPoint x: 369, startPoint y: 350, endPoint x: 315, endPoint y: 348, distance: 54.0
click at [315, 348] on div "EGP 0 Price *" at bounding box center [504, 343] width 398 height 32
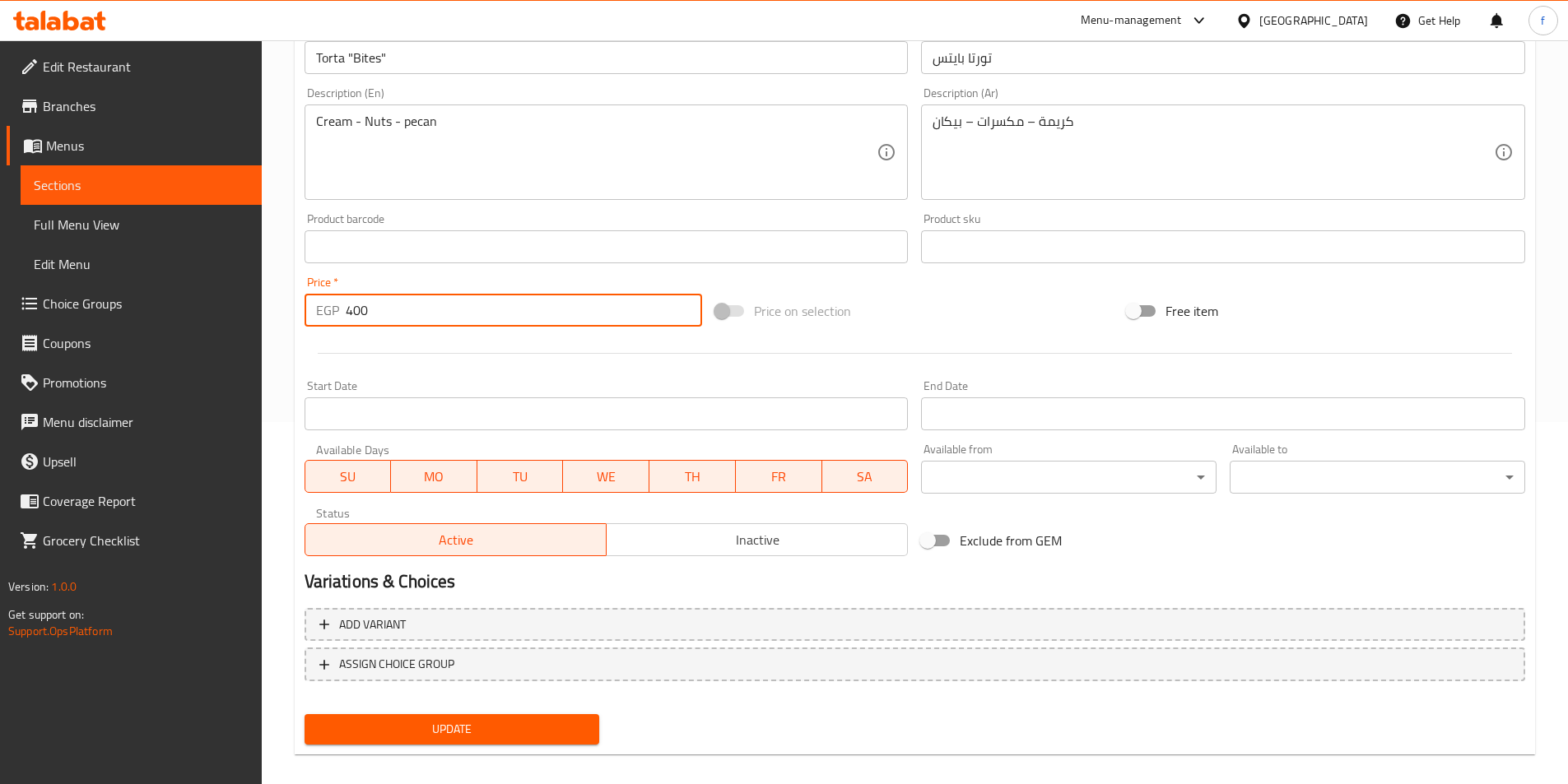
scroll to position [378, 0]
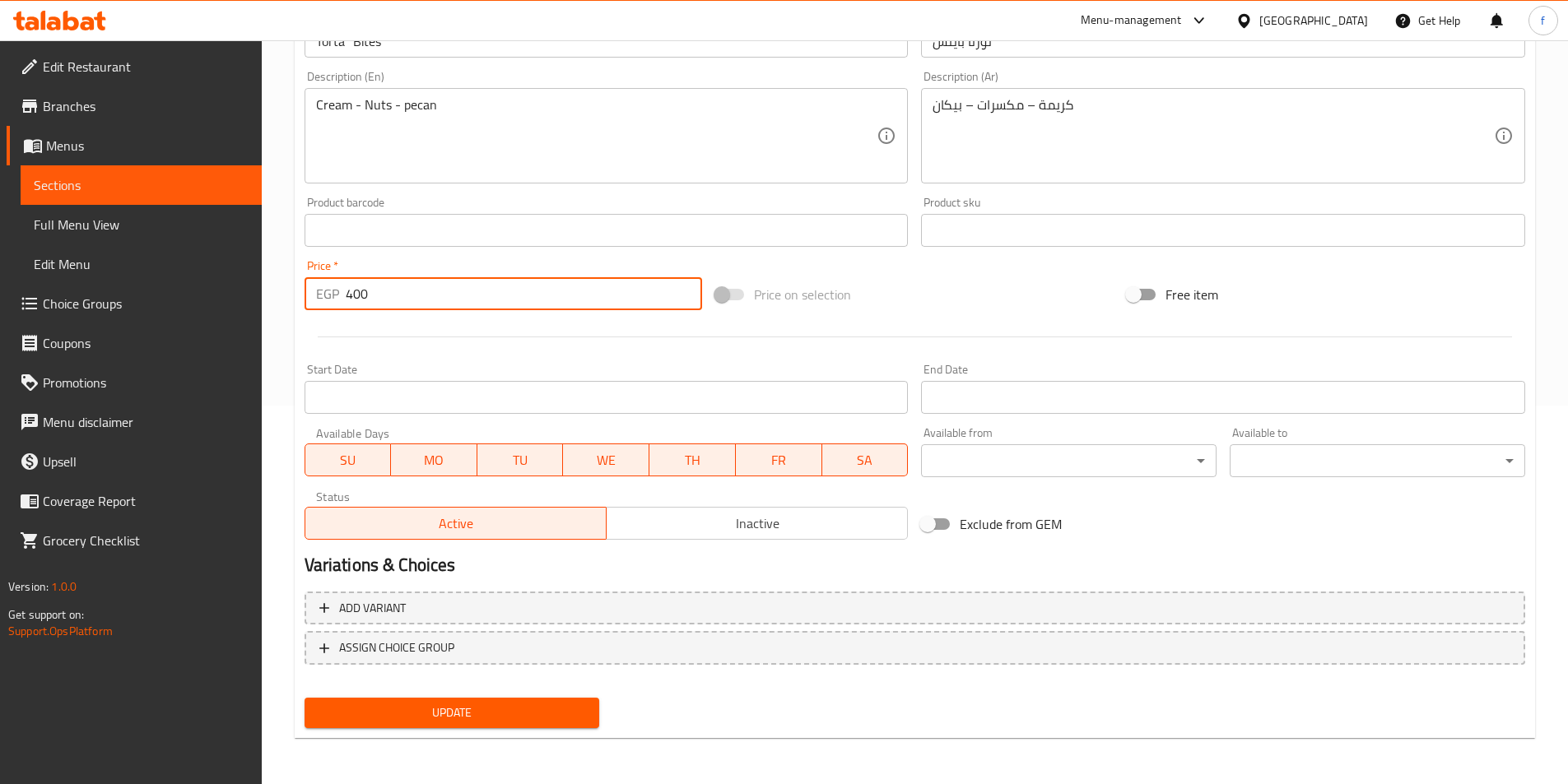
type input "400"
click at [452, 718] on span "Update" at bounding box center [453, 713] width 269 height 21
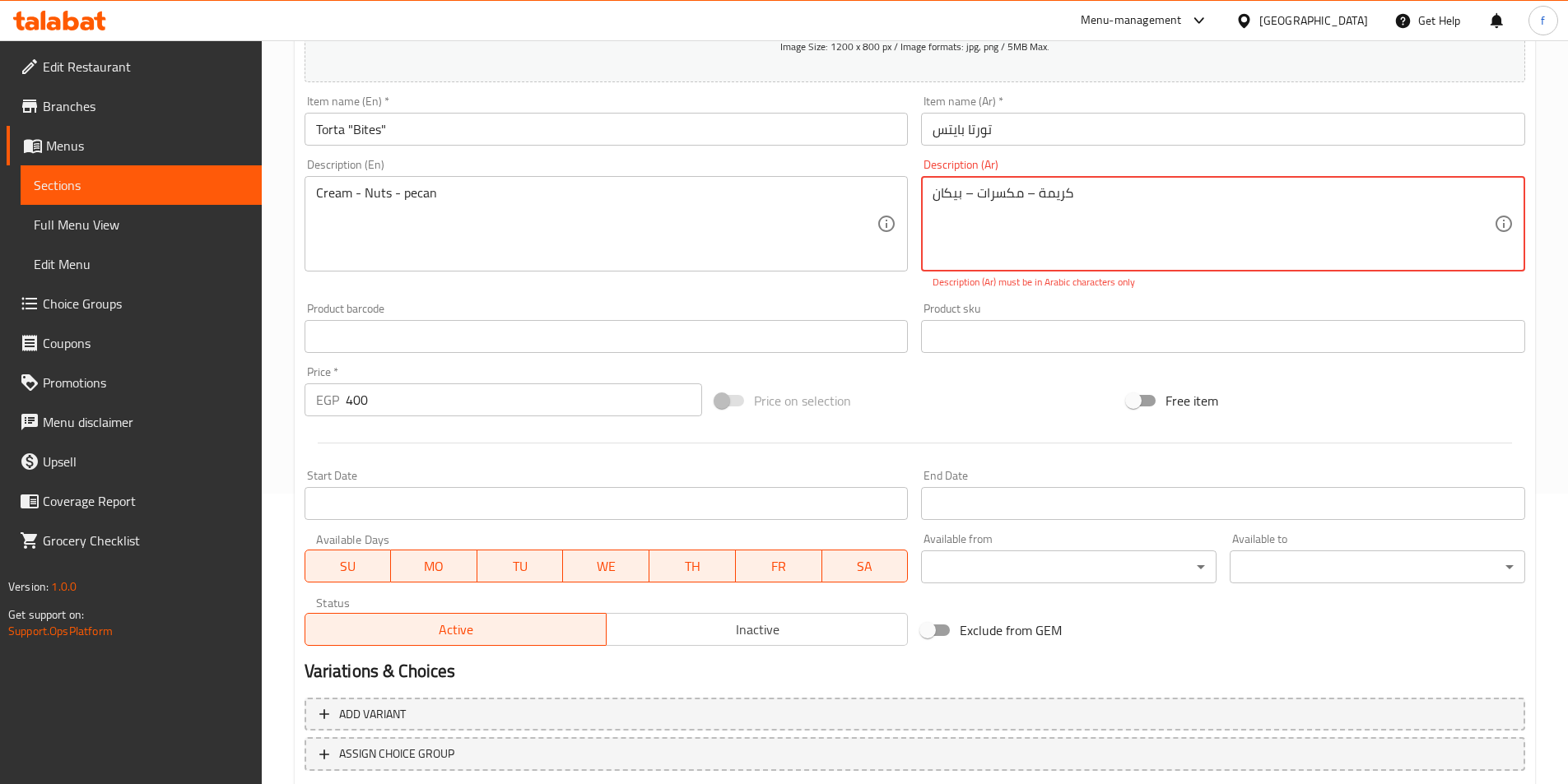
scroll to position [396, 0]
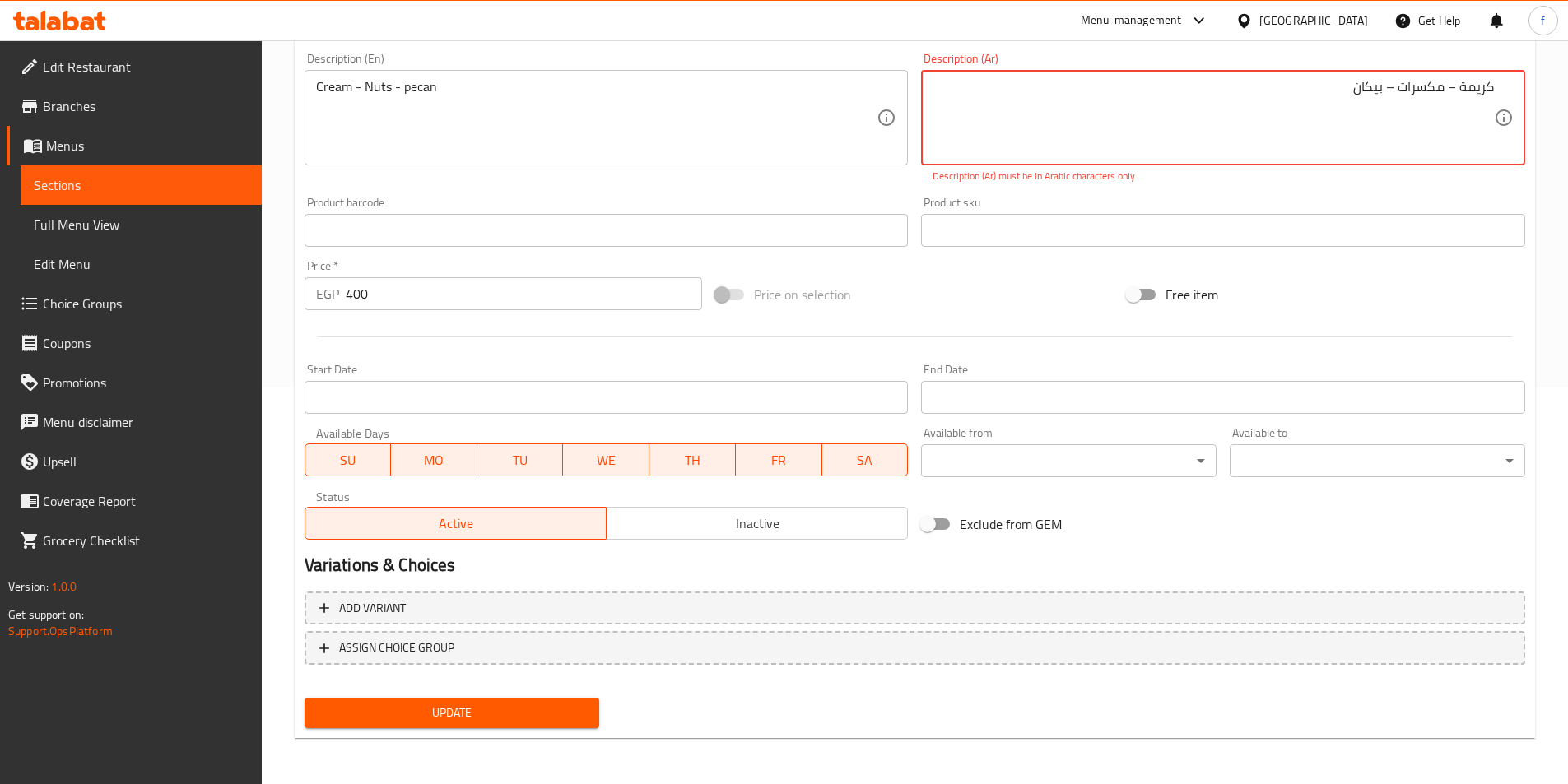
click at [1450, 83] on textarea "كريمة – مكسرات – بيكان" at bounding box center [1214, 118] width 562 height 78
click at [1387, 89] on textarea "كريمة - مكسرات – بيكان" at bounding box center [1214, 118] width 562 height 78
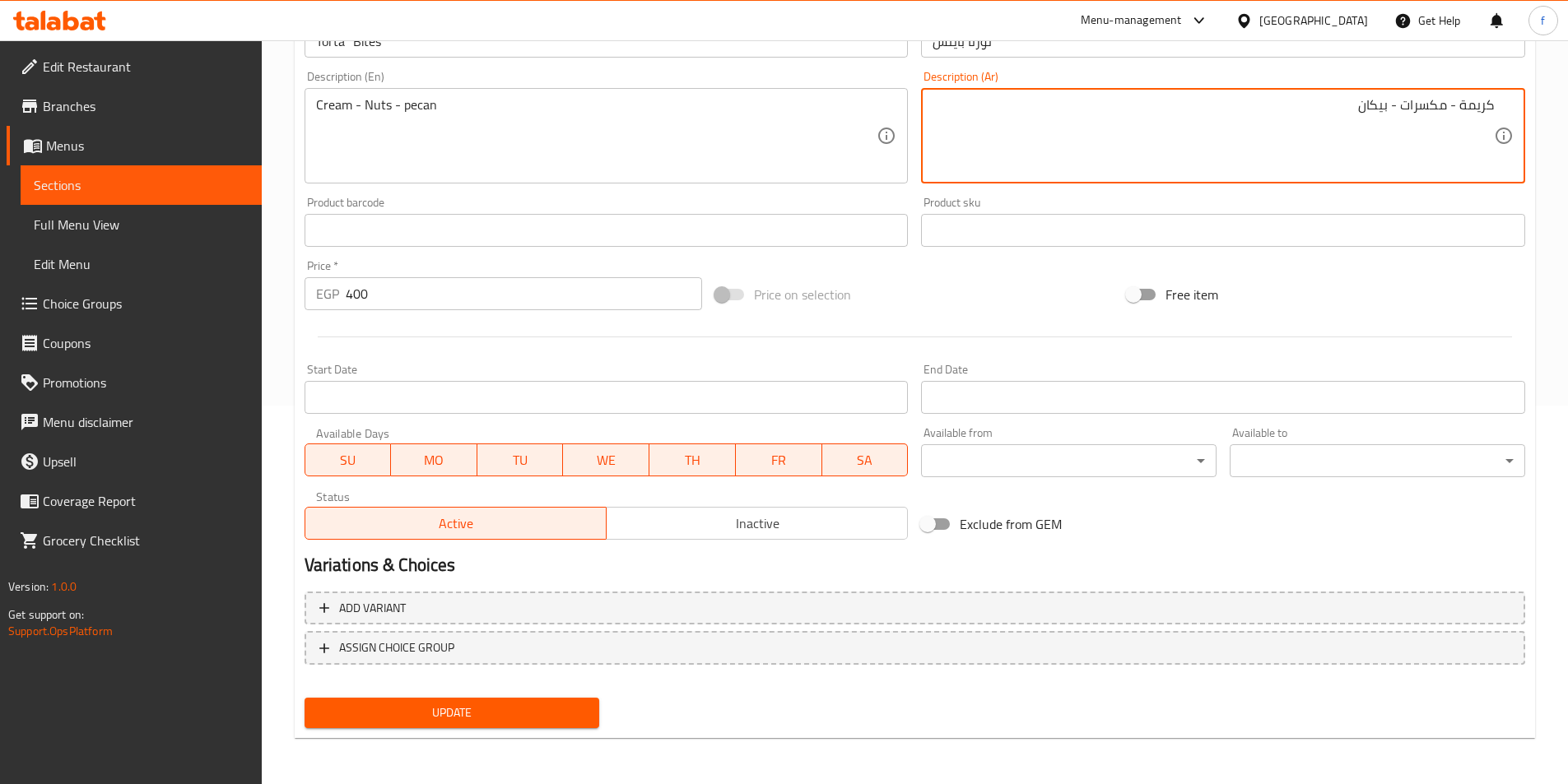
type textarea "كريمة - مكسرات - بيكان"
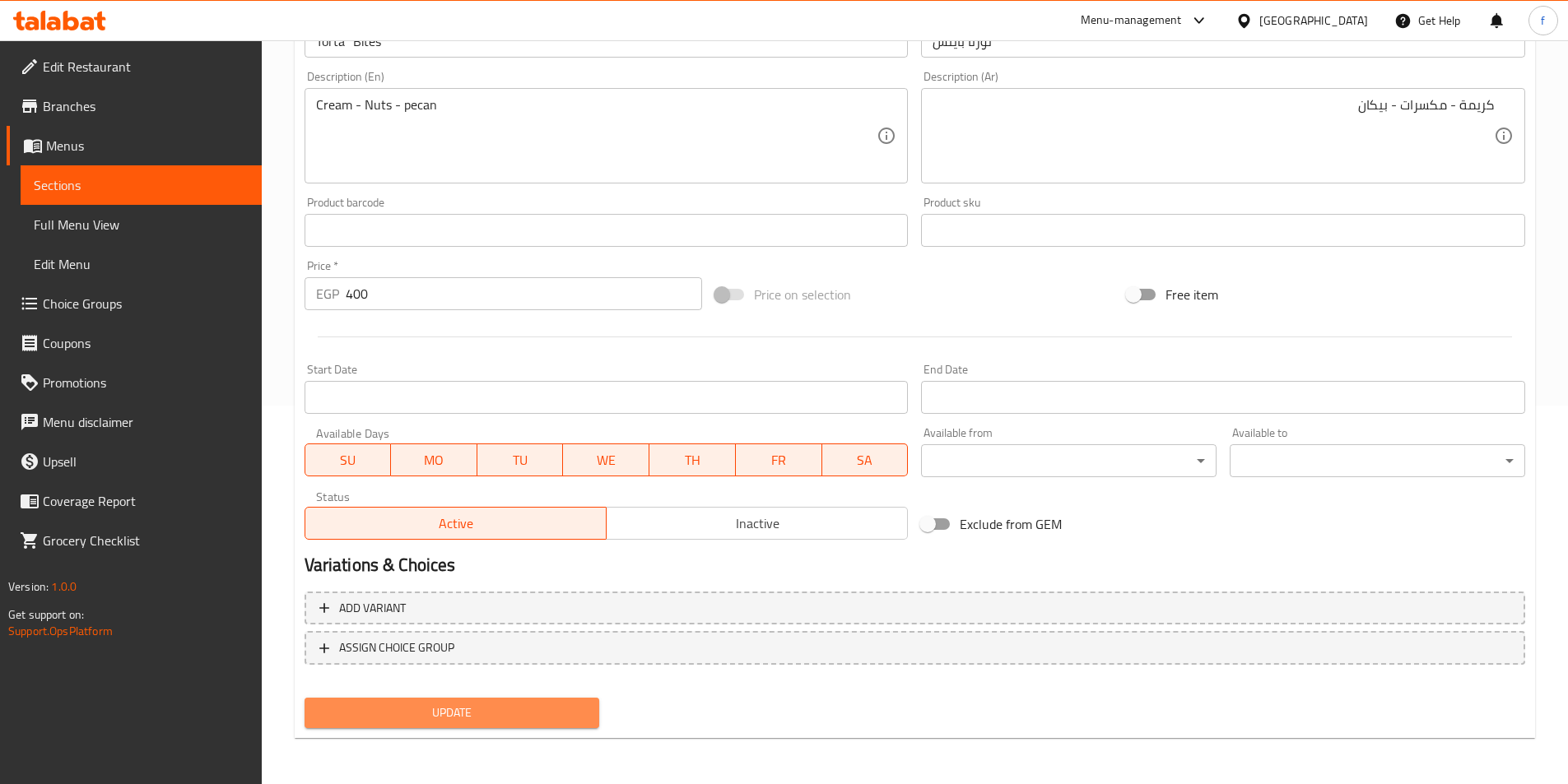
click at [443, 699] on button "Update" at bounding box center [452, 713] width 295 height 31
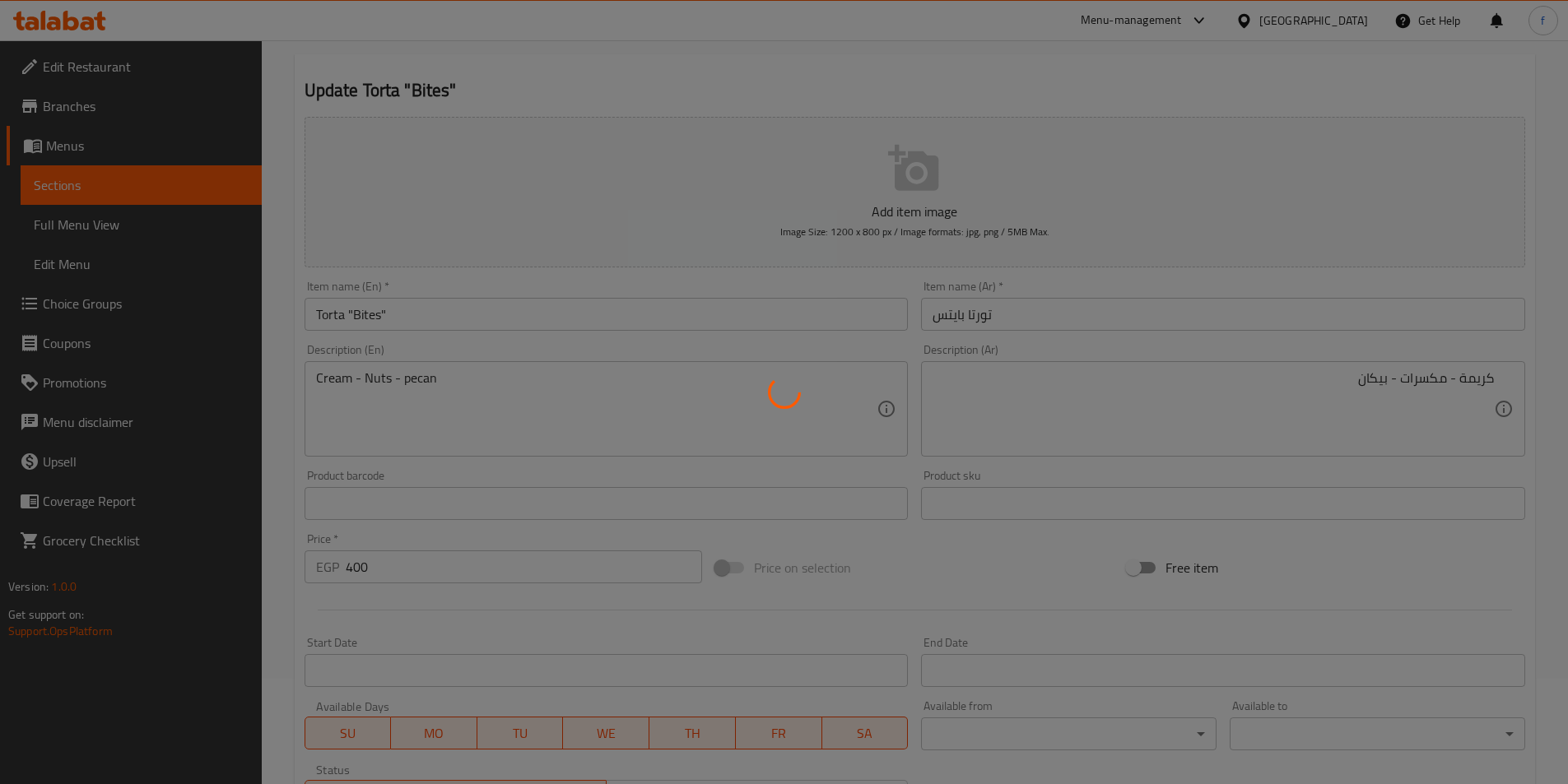
scroll to position [0, 0]
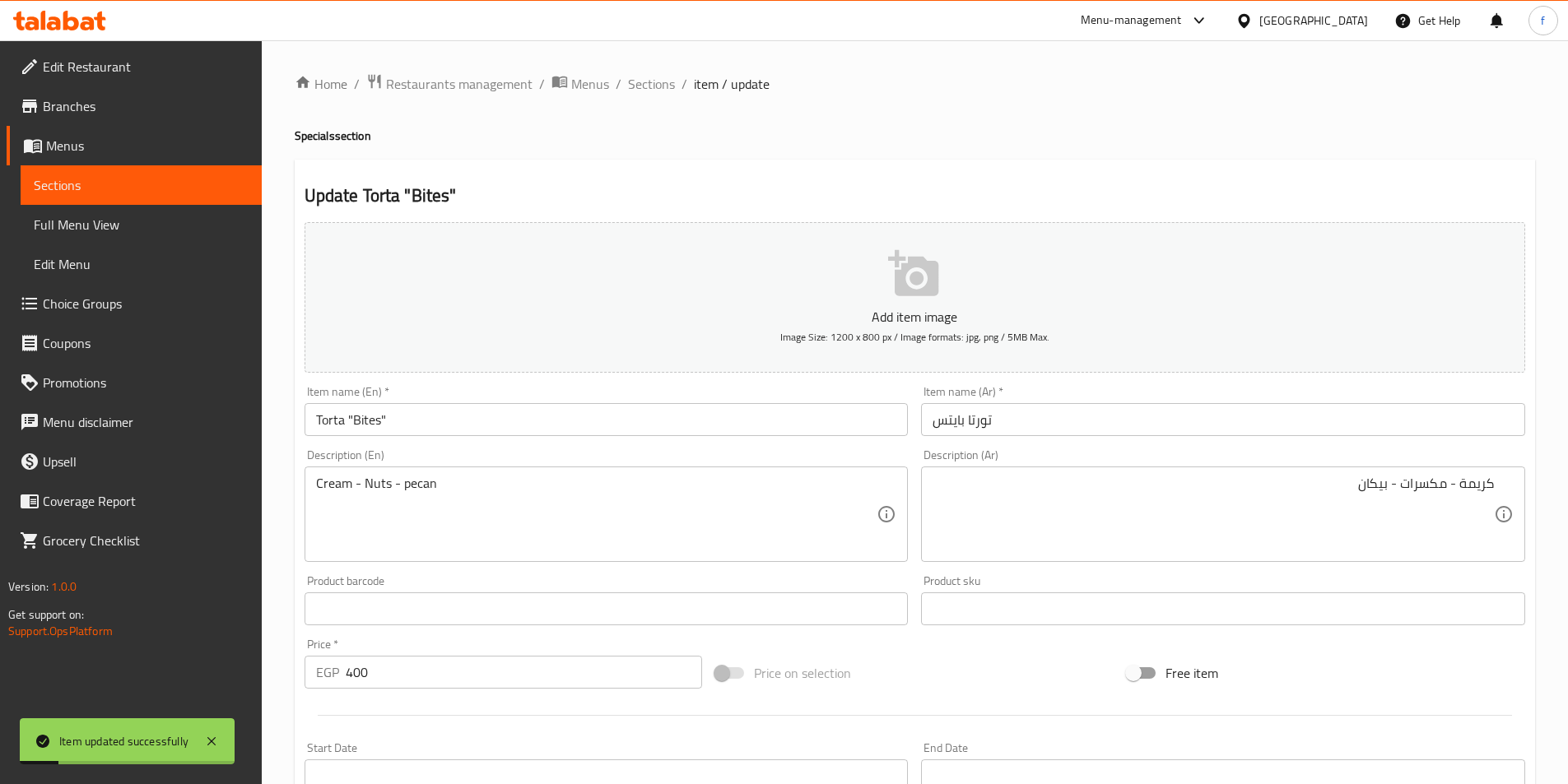
click at [616, 86] on li "/" at bounding box center [618, 84] width 6 height 20
click at [638, 88] on span "Sections" at bounding box center [651, 84] width 47 height 20
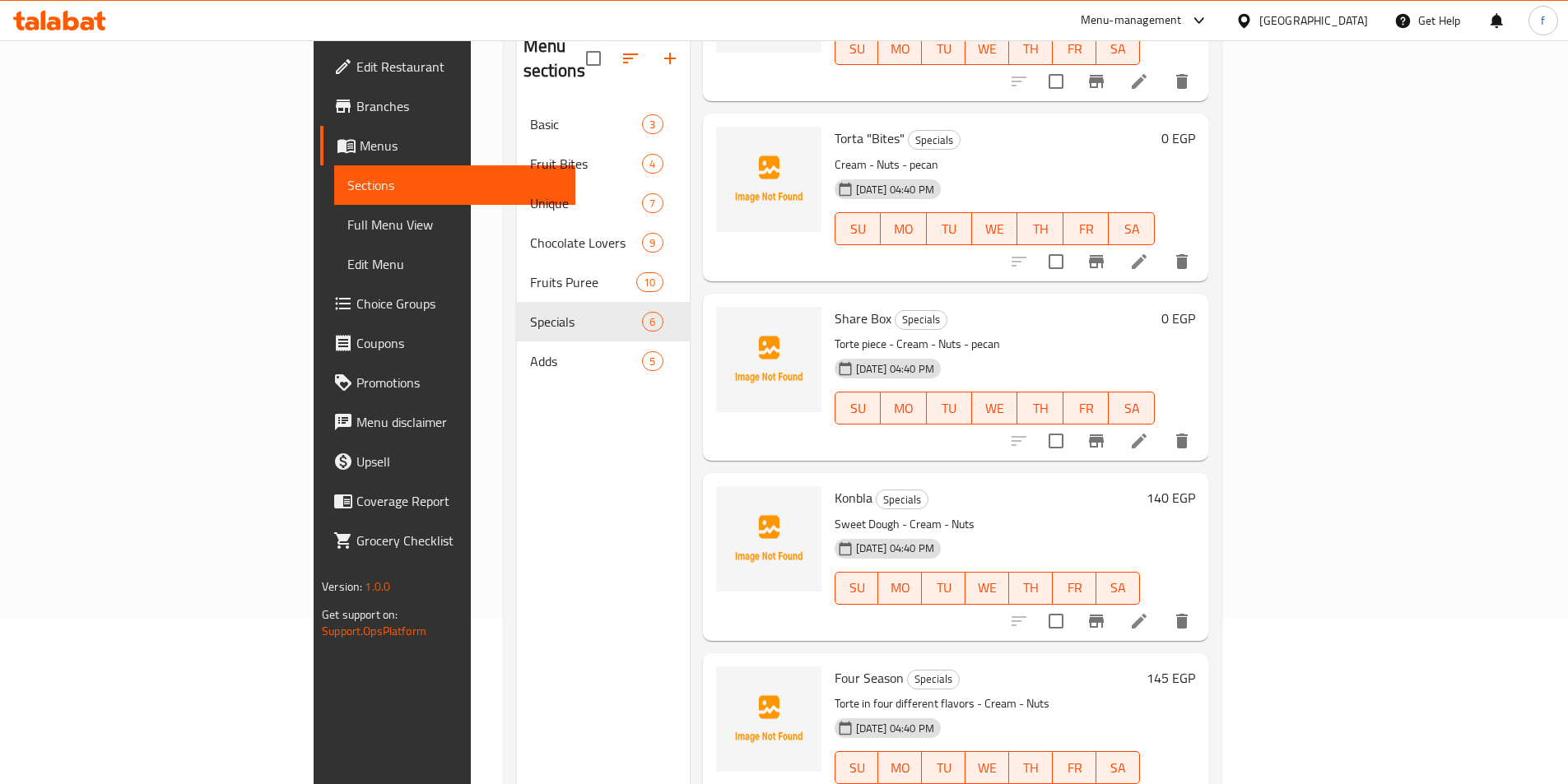
scroll to position [164, 0]
click at [1162, 425] on li at bounding box center [1139, 439] width 46 height 30
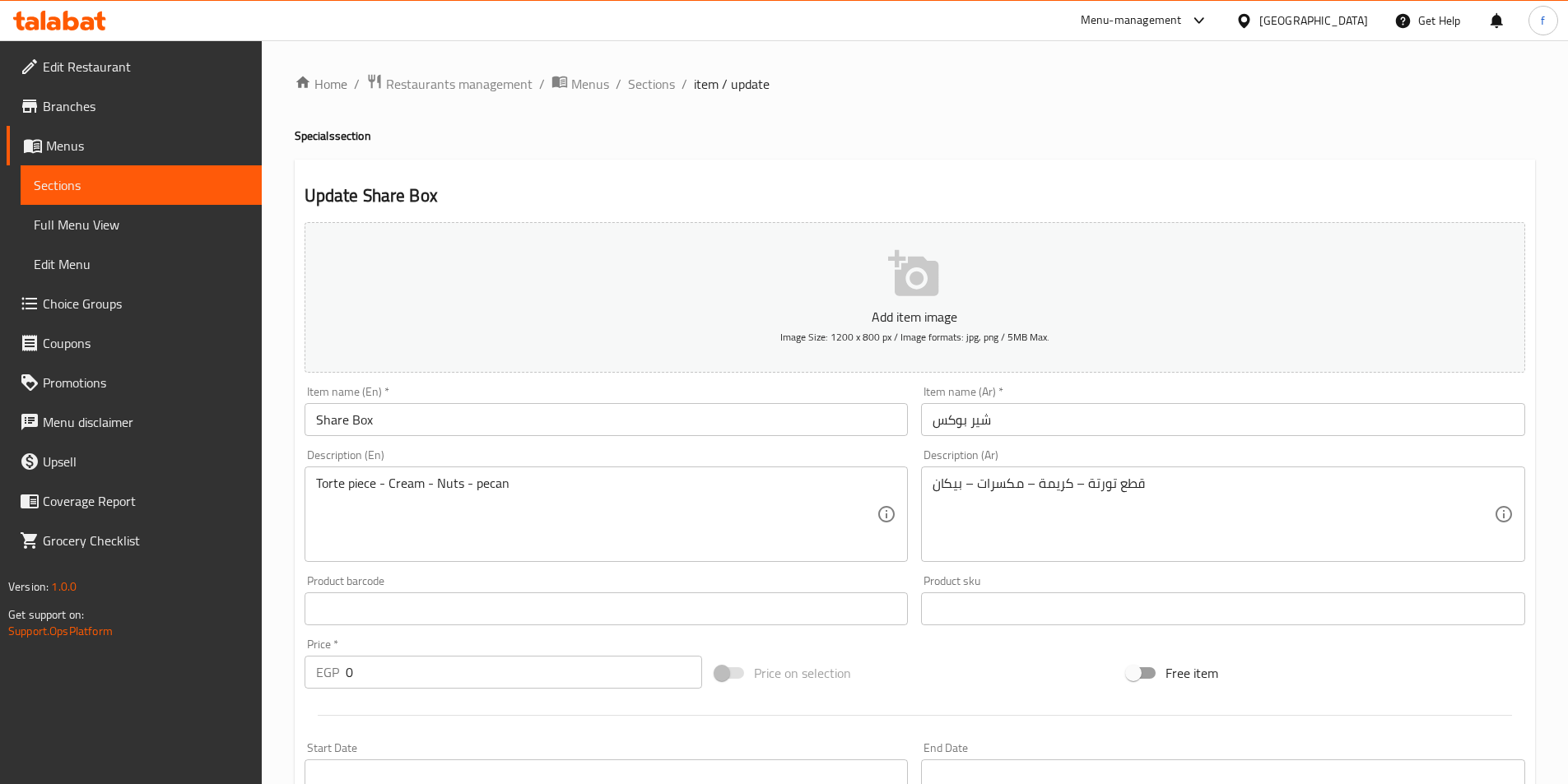
scroll to position [378, 0]
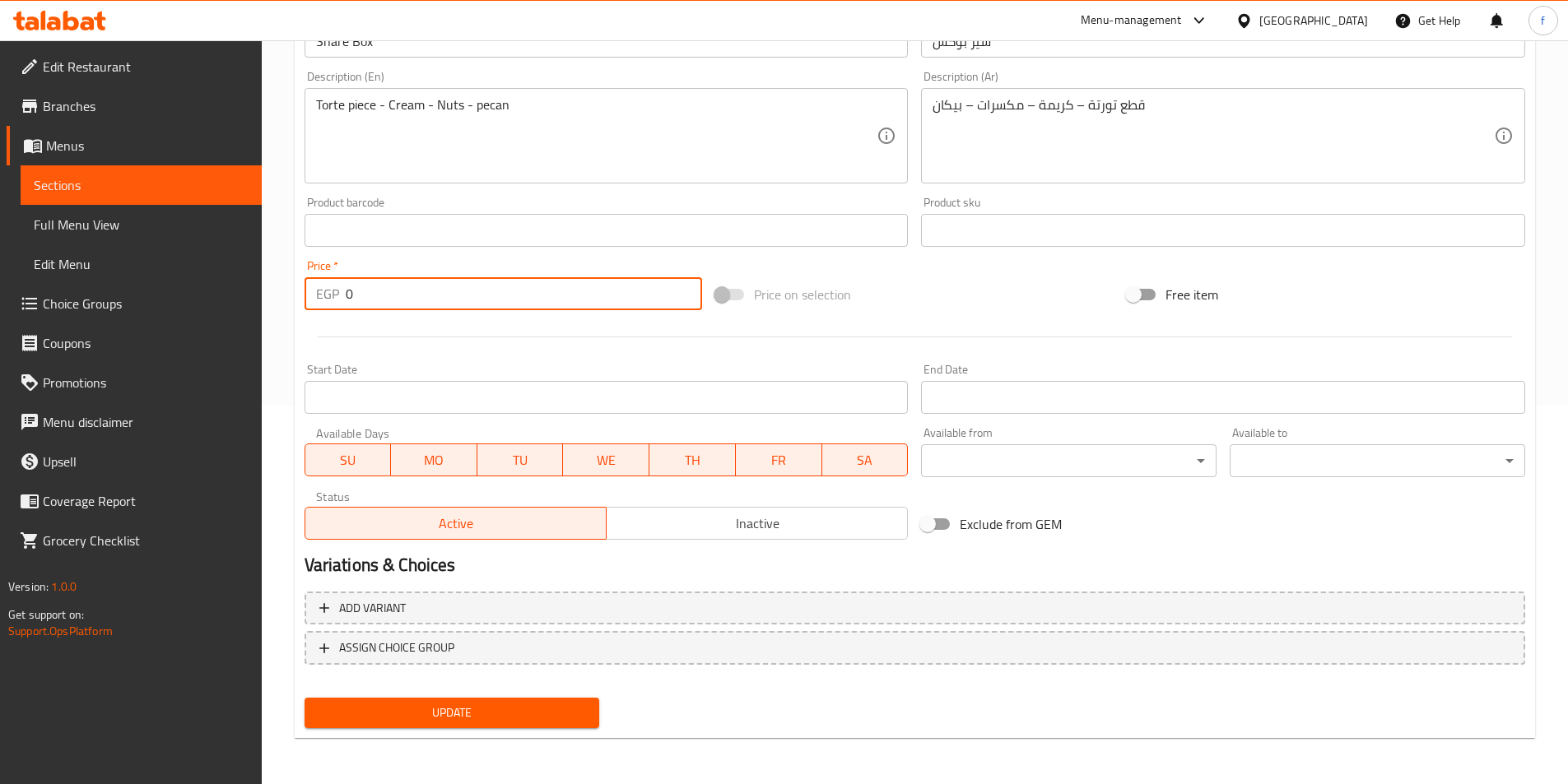
drag, startPoint x: 397, startPoint y: 281, endPoint x: 312, endPoint y: 288, distance: 85.3
click at [312, 288] on div "EGP 0 Price *" at bounding box center [504, 293] width 398 height 32
type input "400"
click at [465, 707] on span "Update" at bounding box center [453, 713] width 269 height 21
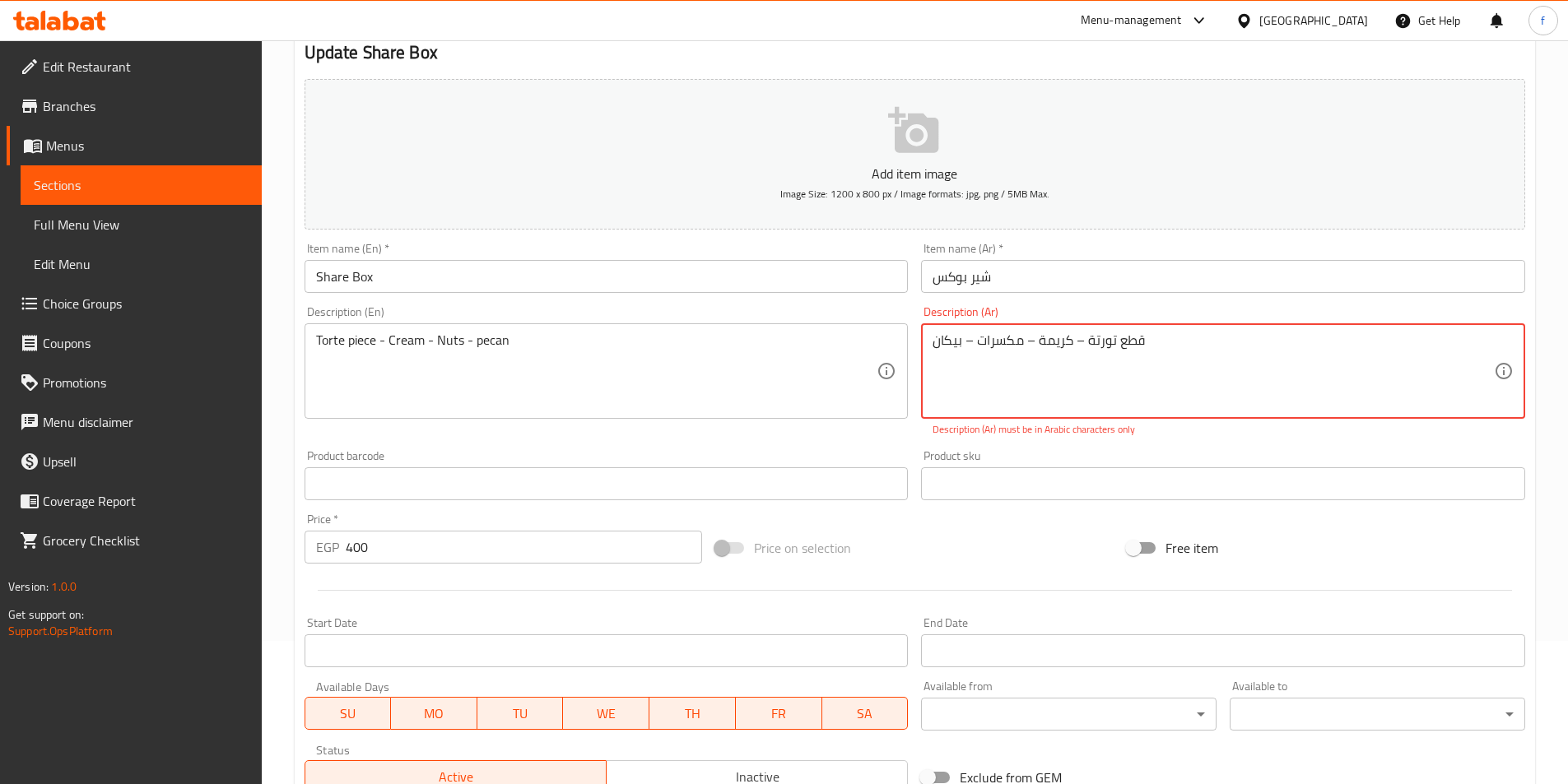
scroll to position [0, 0]
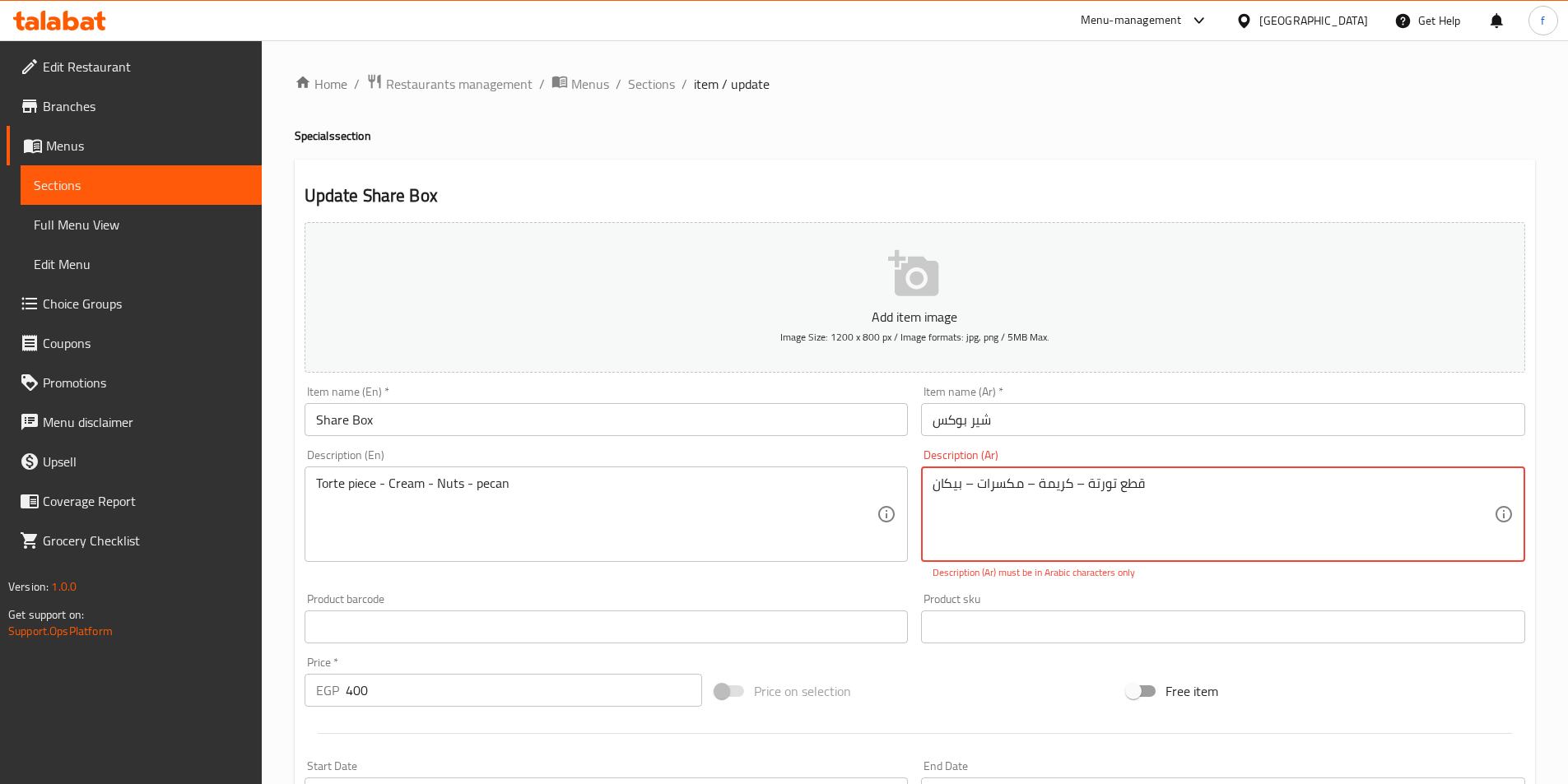
click at [1073, 486] on textarea "قطع تورتة – كريمة – مكسرات – بيكان" at bounding box center [1214, 515] width 562 height 78
click at [1025, 478] on textarea "قطع تورتة - كريمة – مكسرات – بيكان" at bounding box center [1214, 515] width 562 height 78
drag, startPoint x: 965, startPoint y: 479, endPoint x: 985, endPoint y: 488, distance: 21.9
click at [966, 479] on textarea "قطع تورتة - كريمة - مكسرات – بيكان" at bounding box center [1214, 515] width 562 height 78
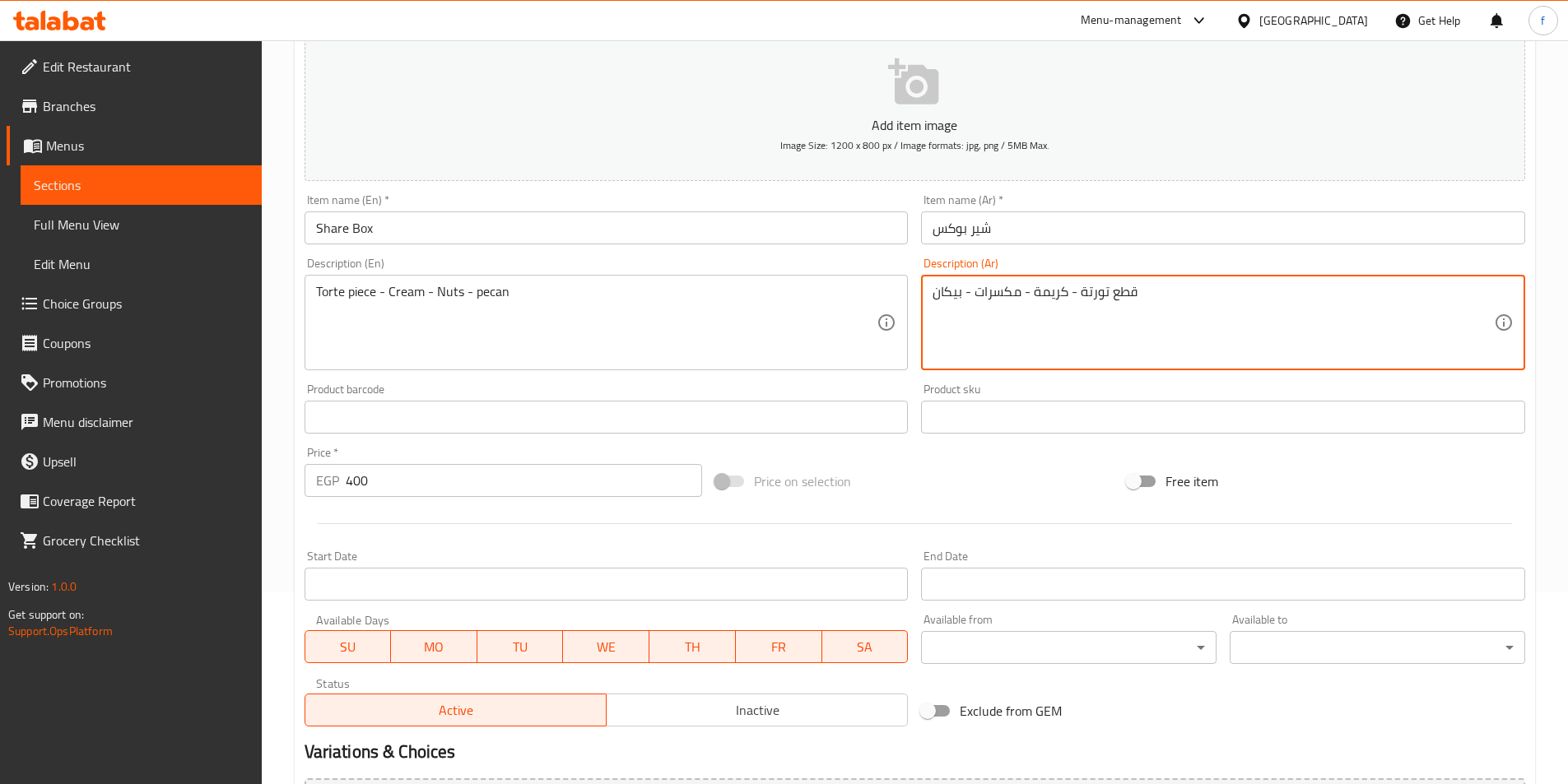
scroll to position [378, 0]
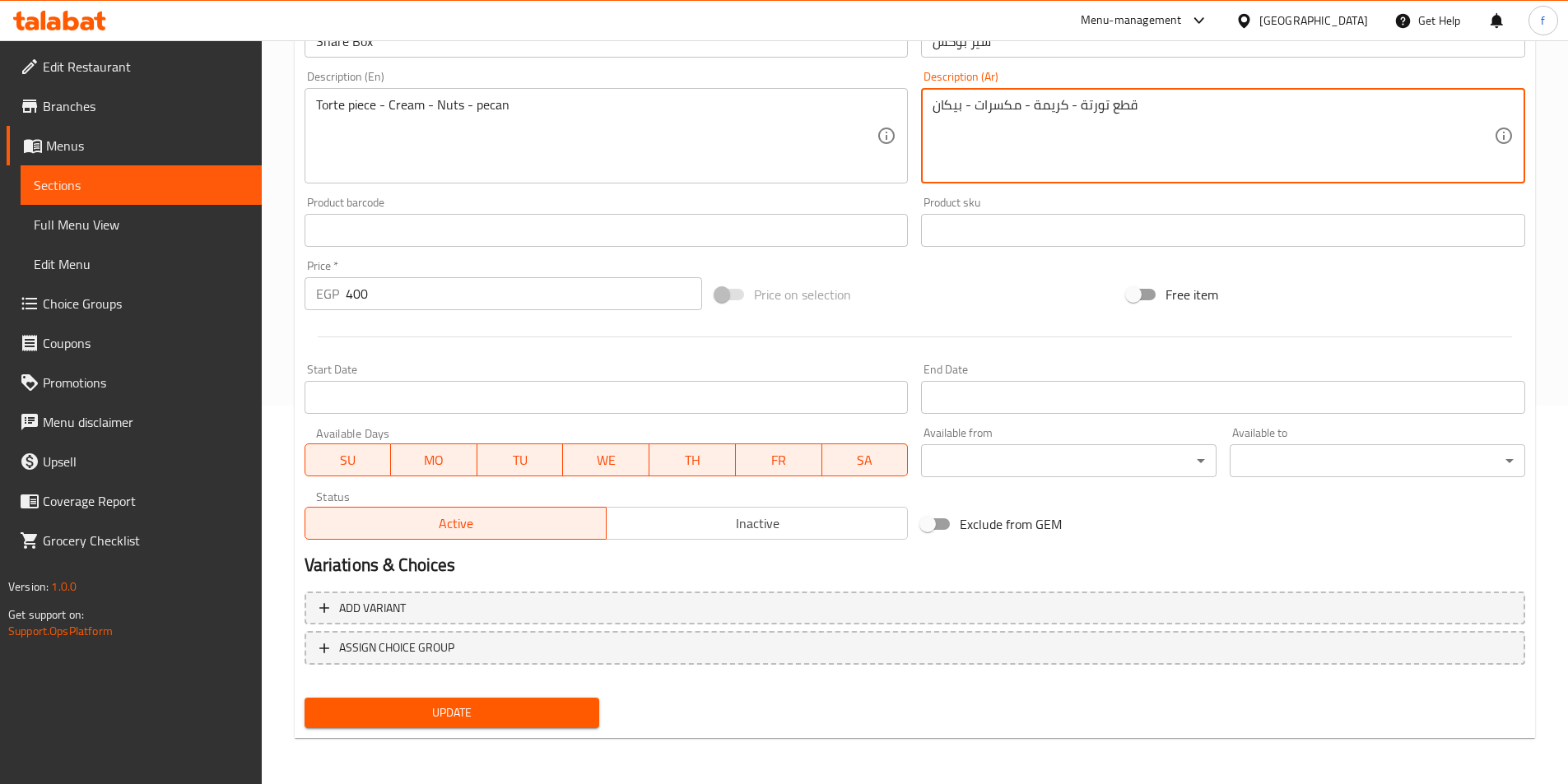
type textarea "قطع تورتة - كريمة - مكسرات - بيكان"
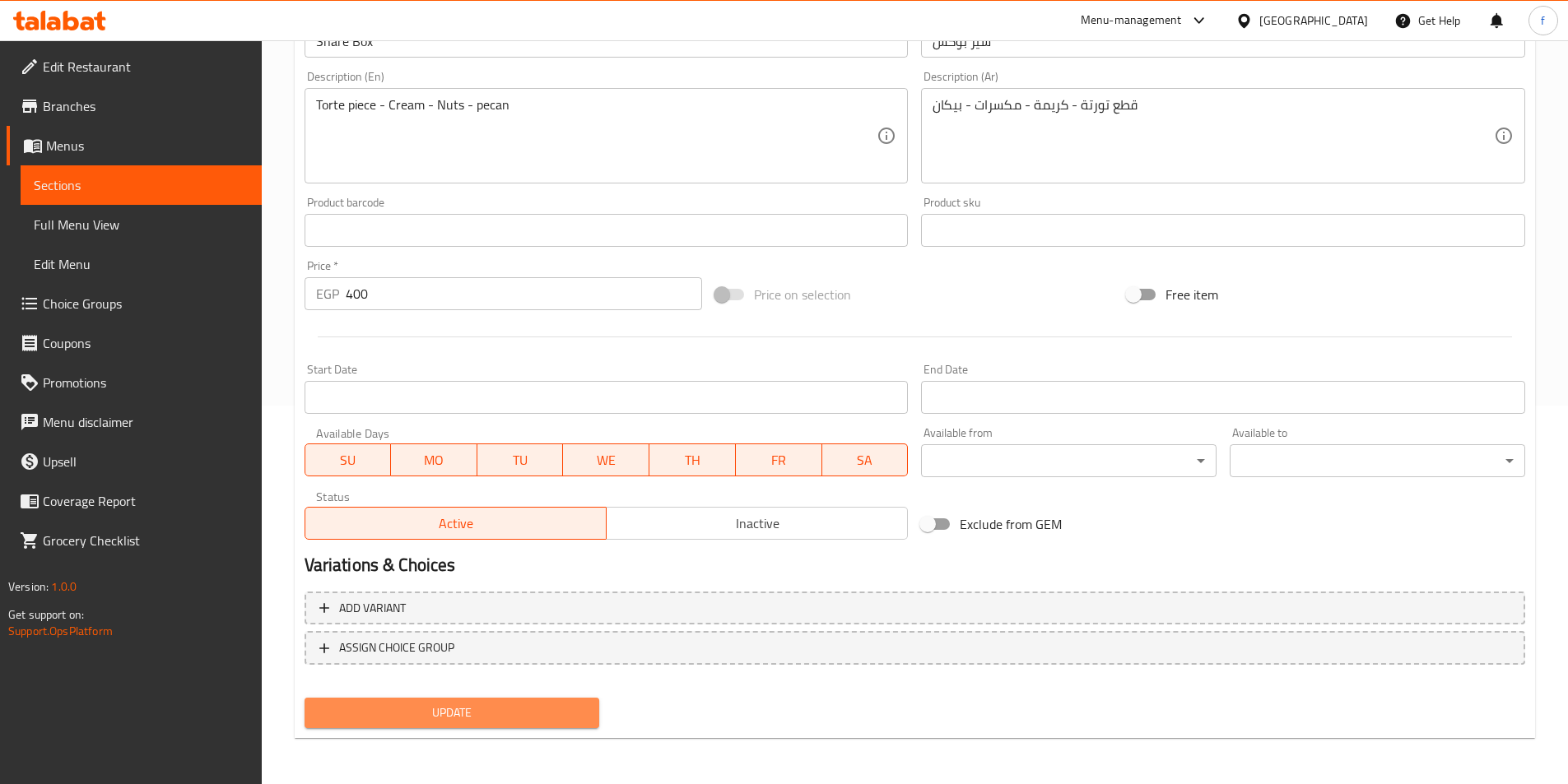
click at [362, 716] on span "Update" at bounding box center [453, 713] width 269 height 21
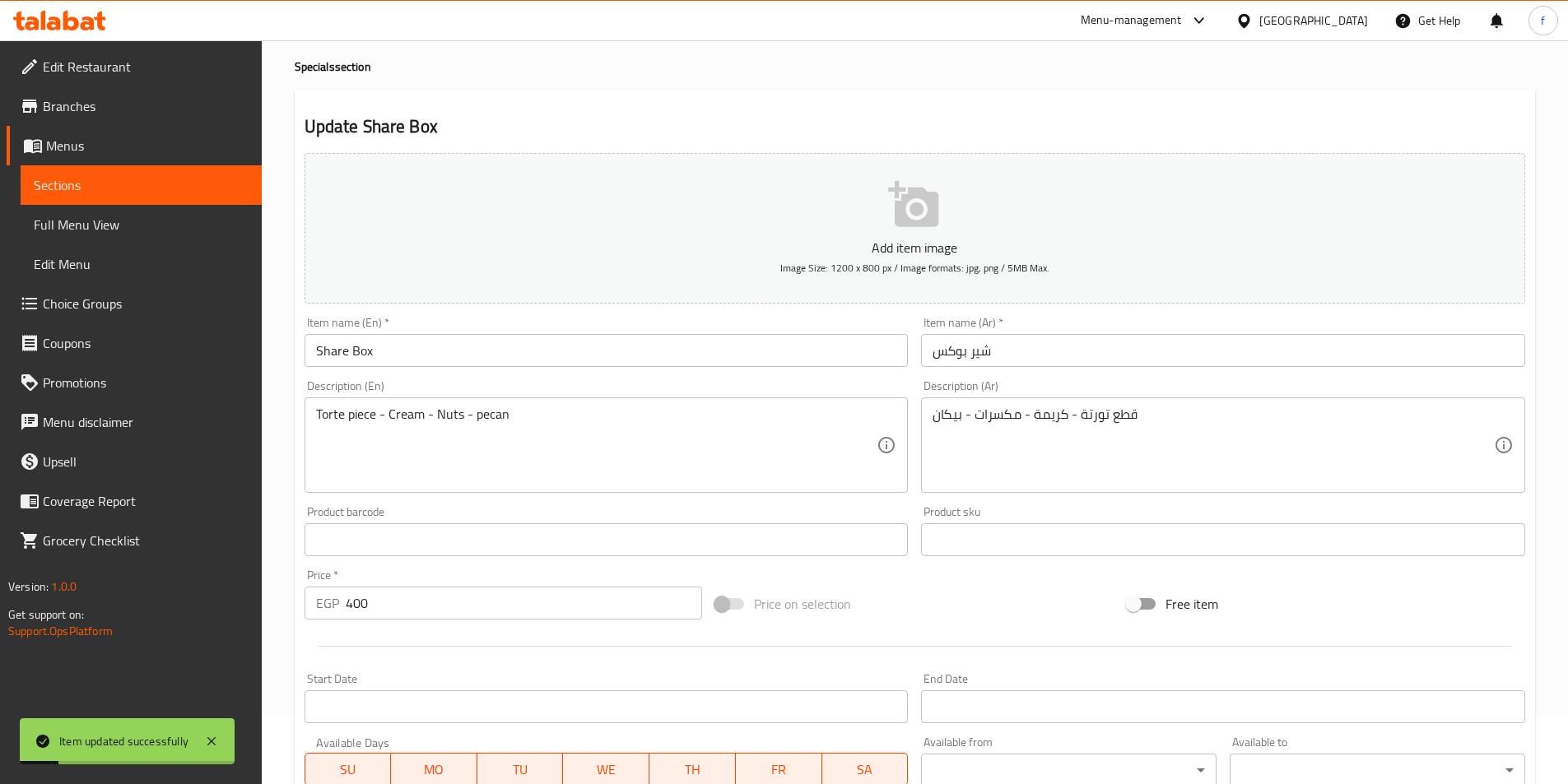
scroll to position [0, 0]
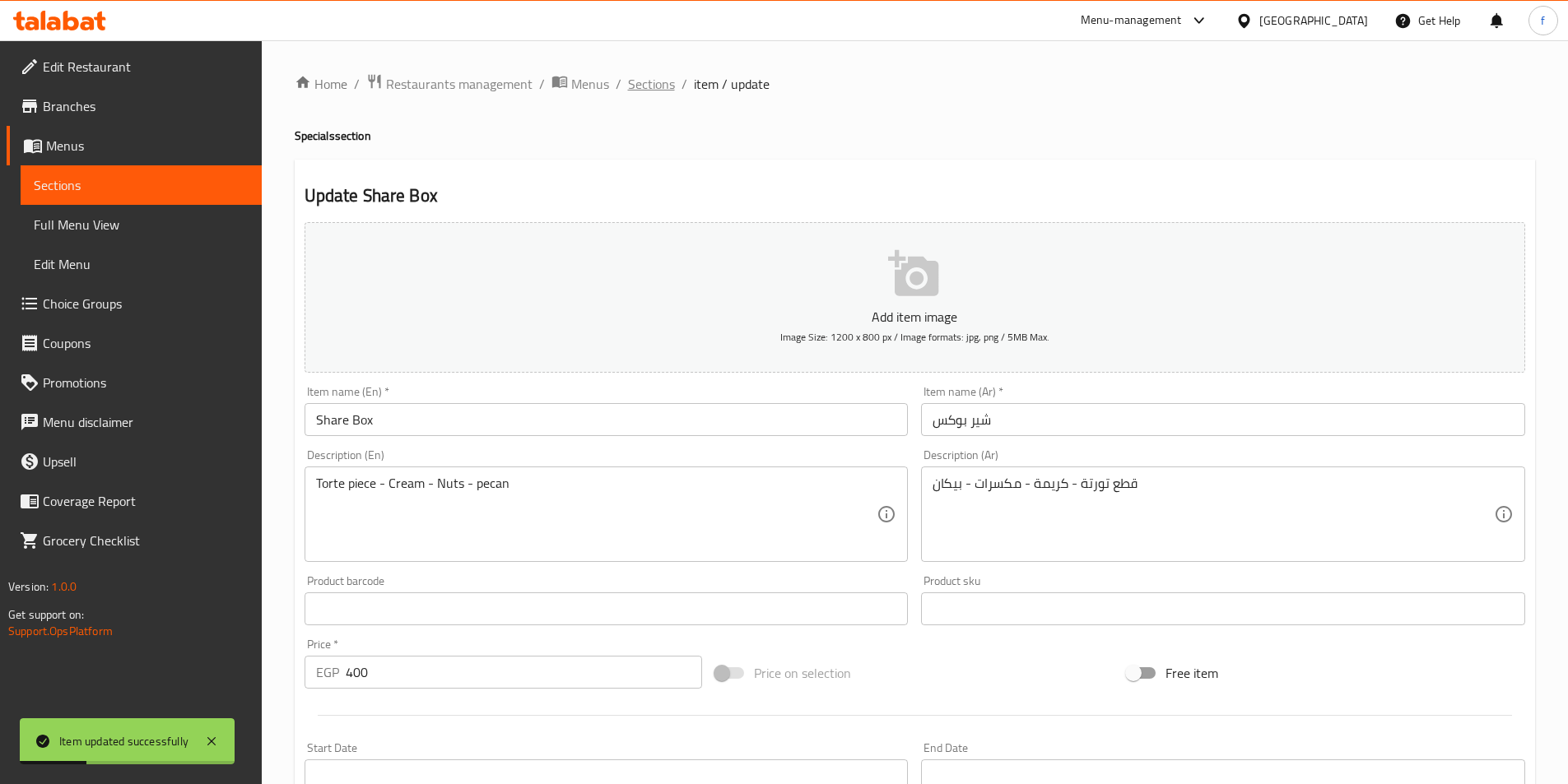
click at [631, 86] on span "Sections" at bounding box center [651, 84] width 47 height 20
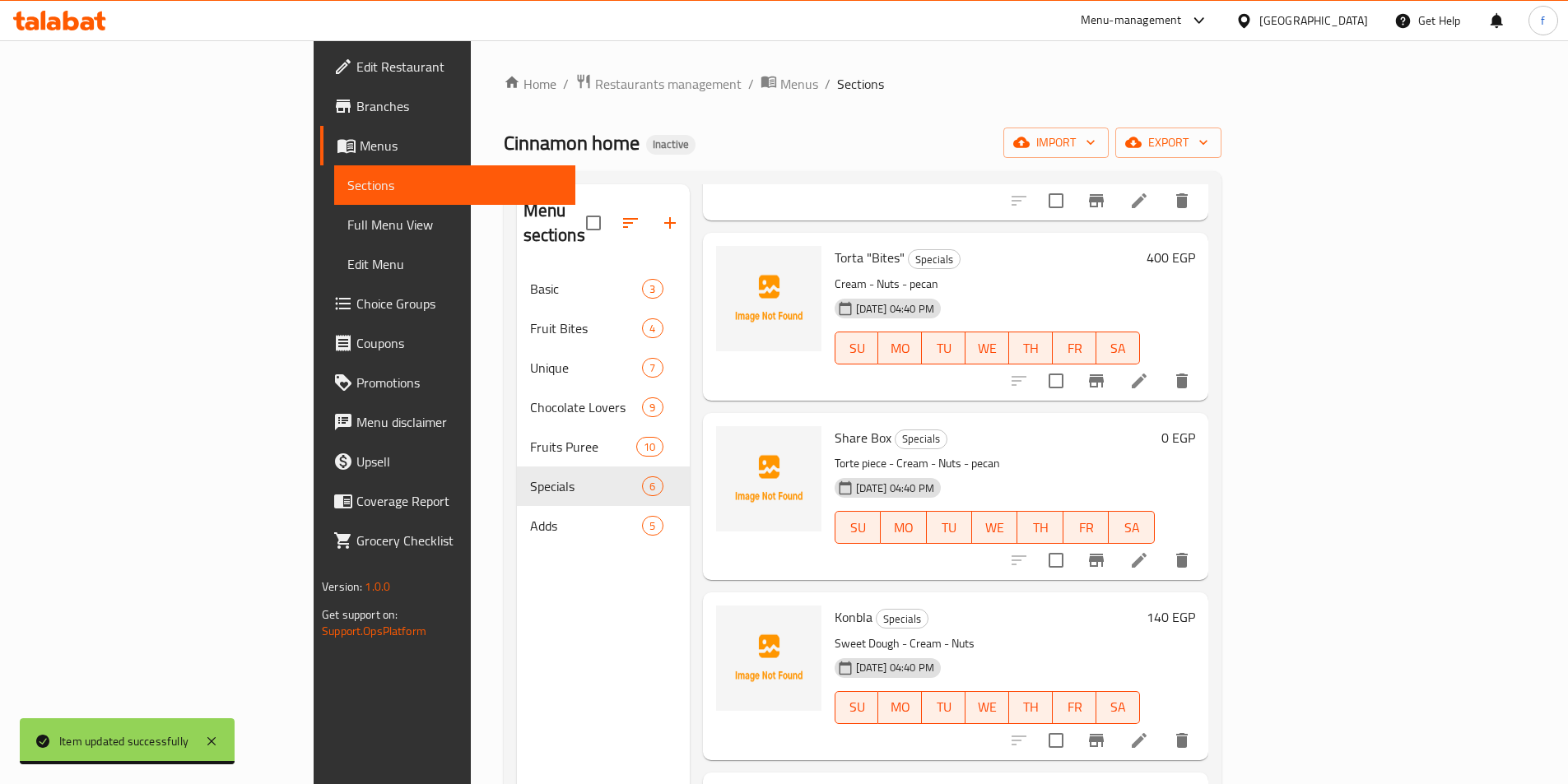
scroll to position [329, 0]
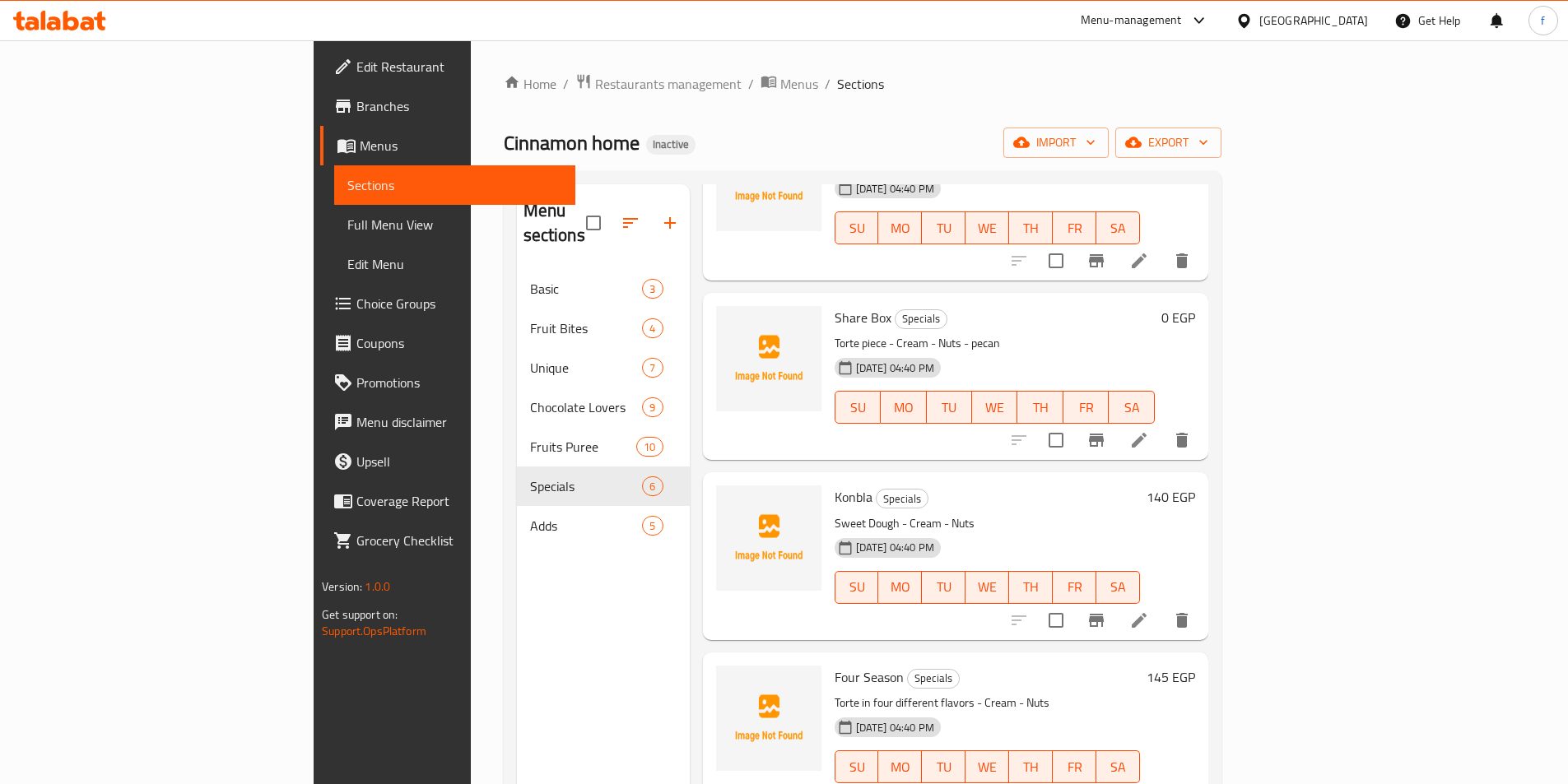
click at [1162, 425] on li at bounding box center [1139, 439] width 46 height 30
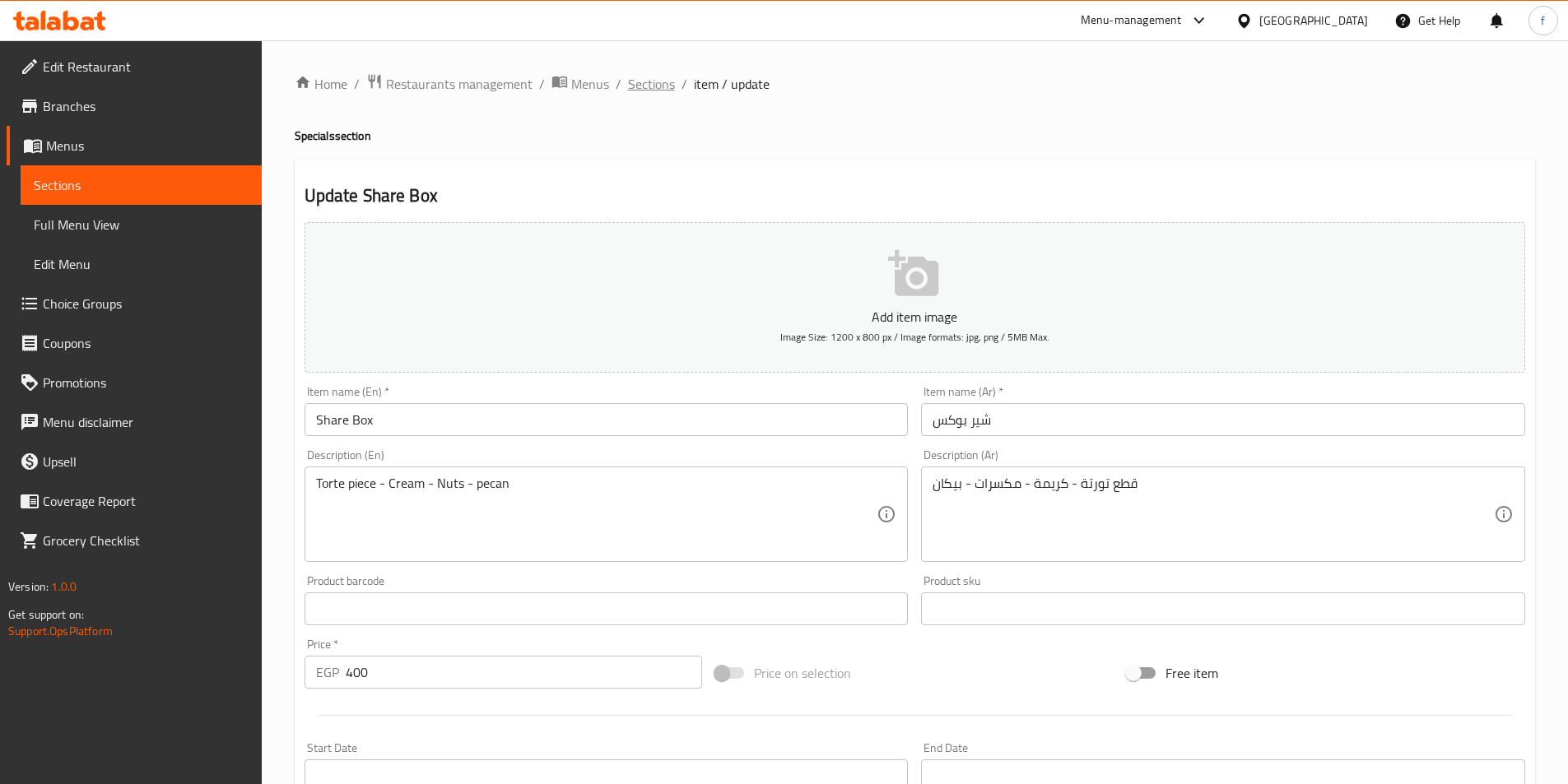
click at [651, 94] on span "Sections" at bounding box center [651, 84] width 47 height 20
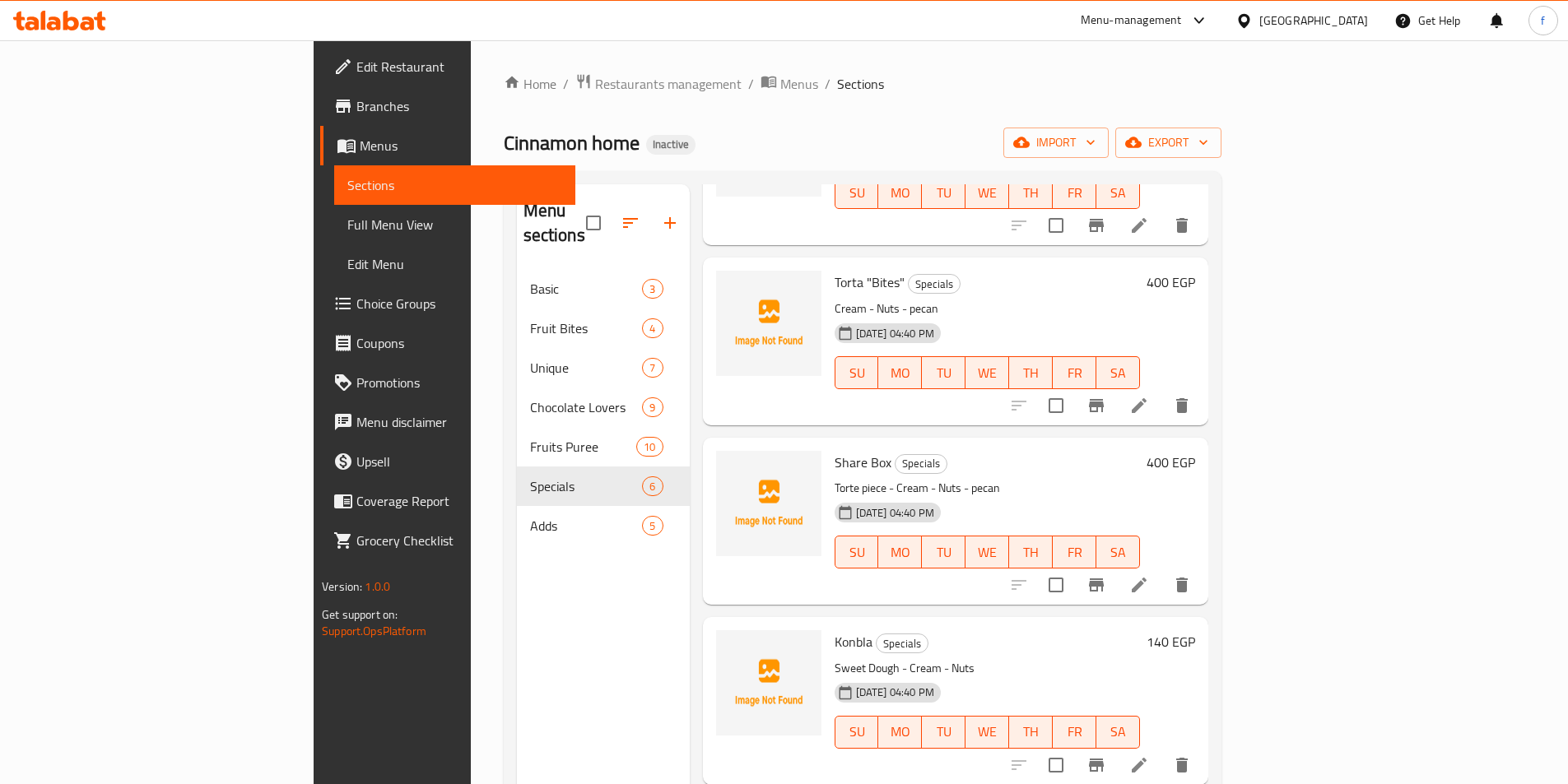
scroll to position [329, 0]
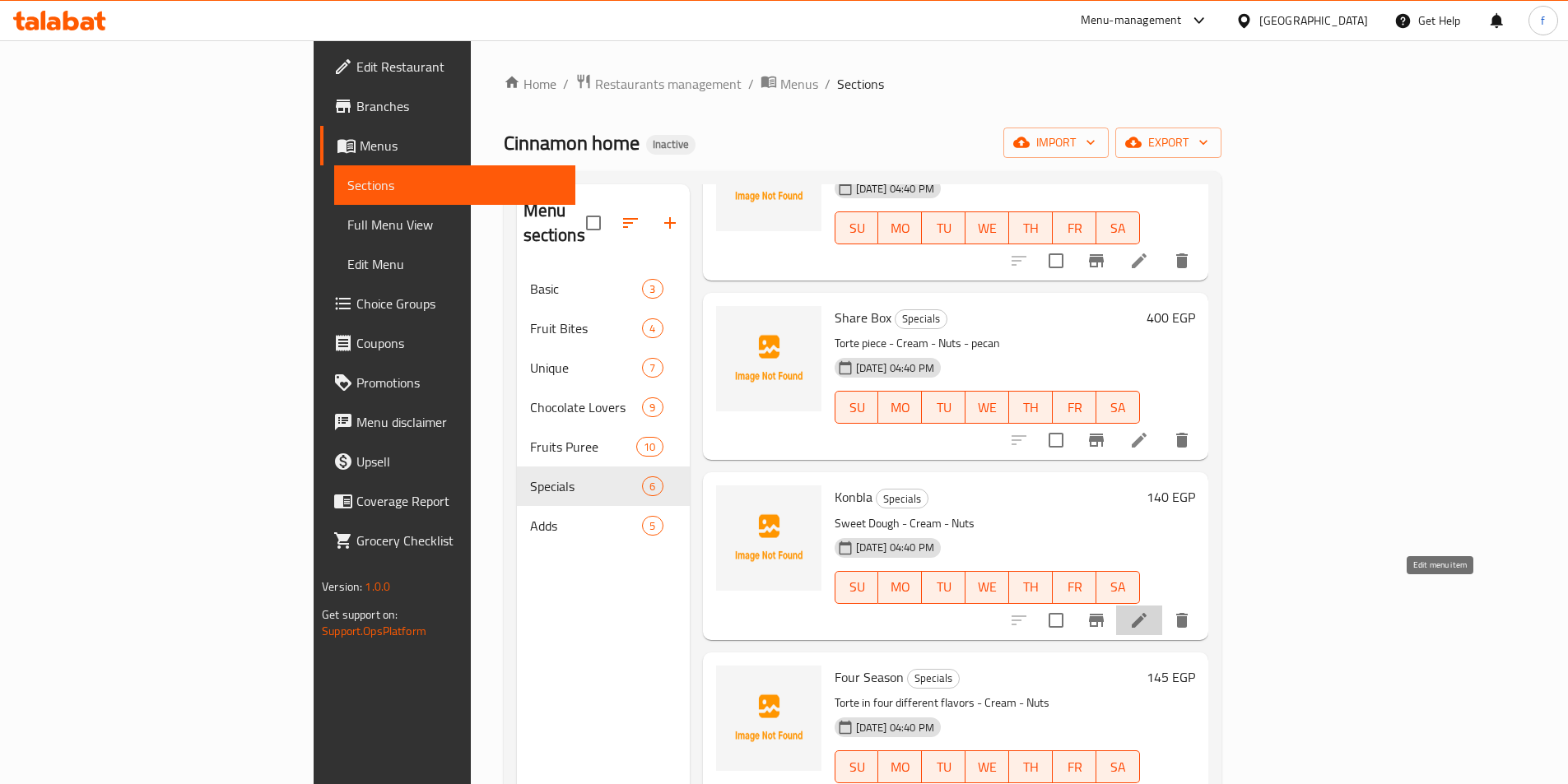
click at [1147, 613] on icon at bounding box center [1140, 621] width 15 height 15
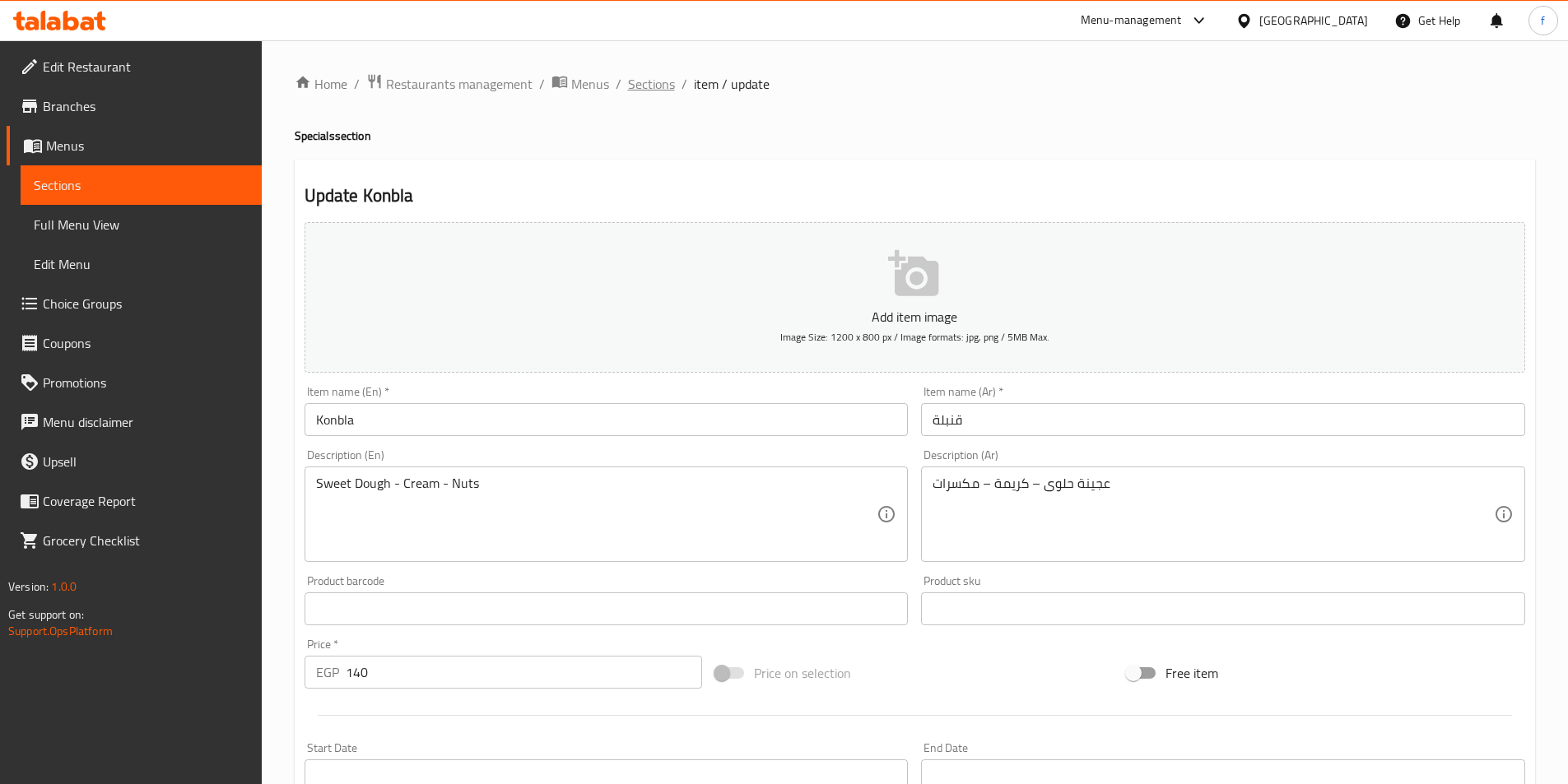
click at [634, 80] on span "Sections" at bounding box center [651, 84] width 47 height 20
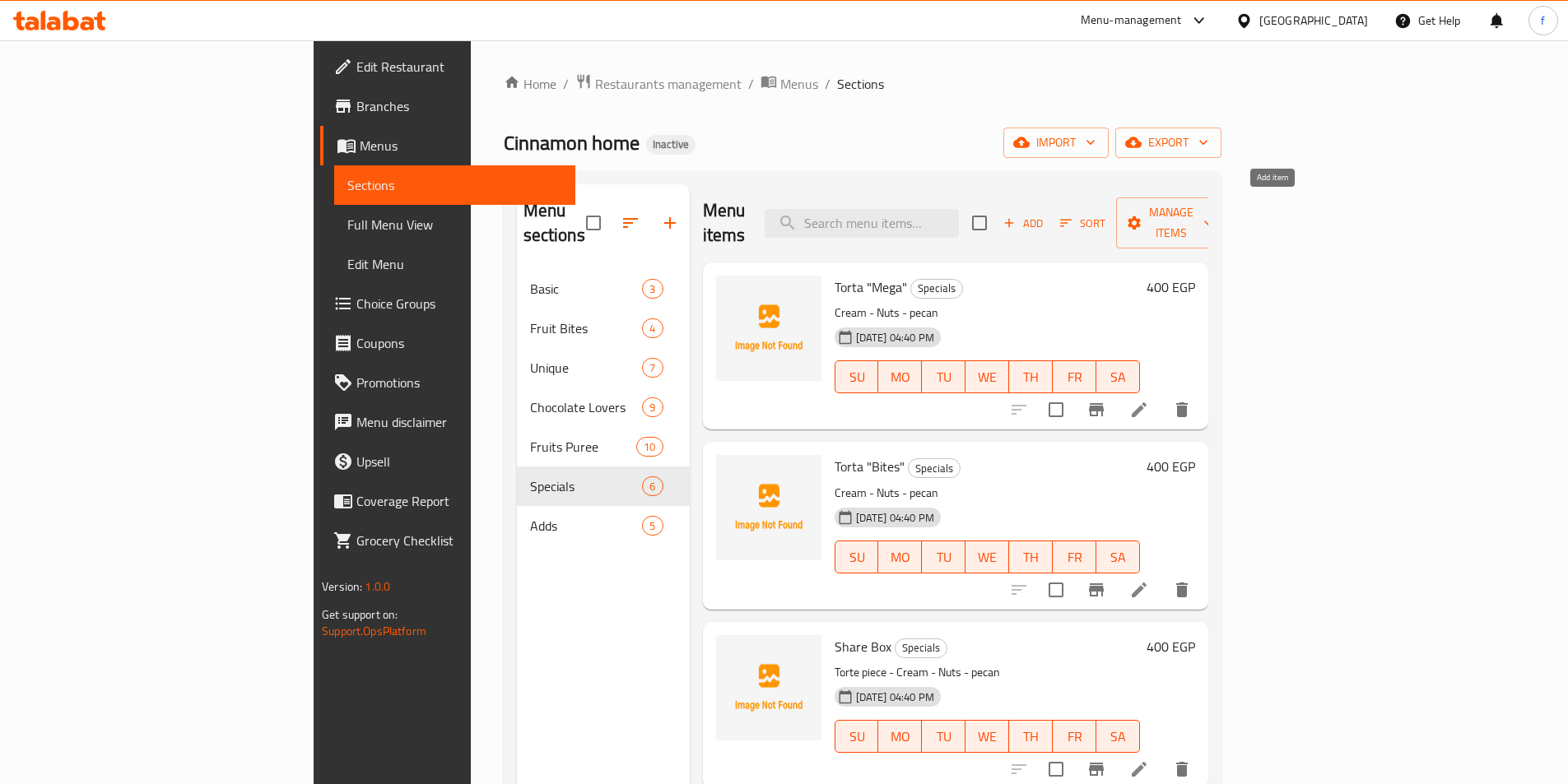
click at [1045, 214] on span "Add" at bounding box center [1023, 223] width 45 height 19
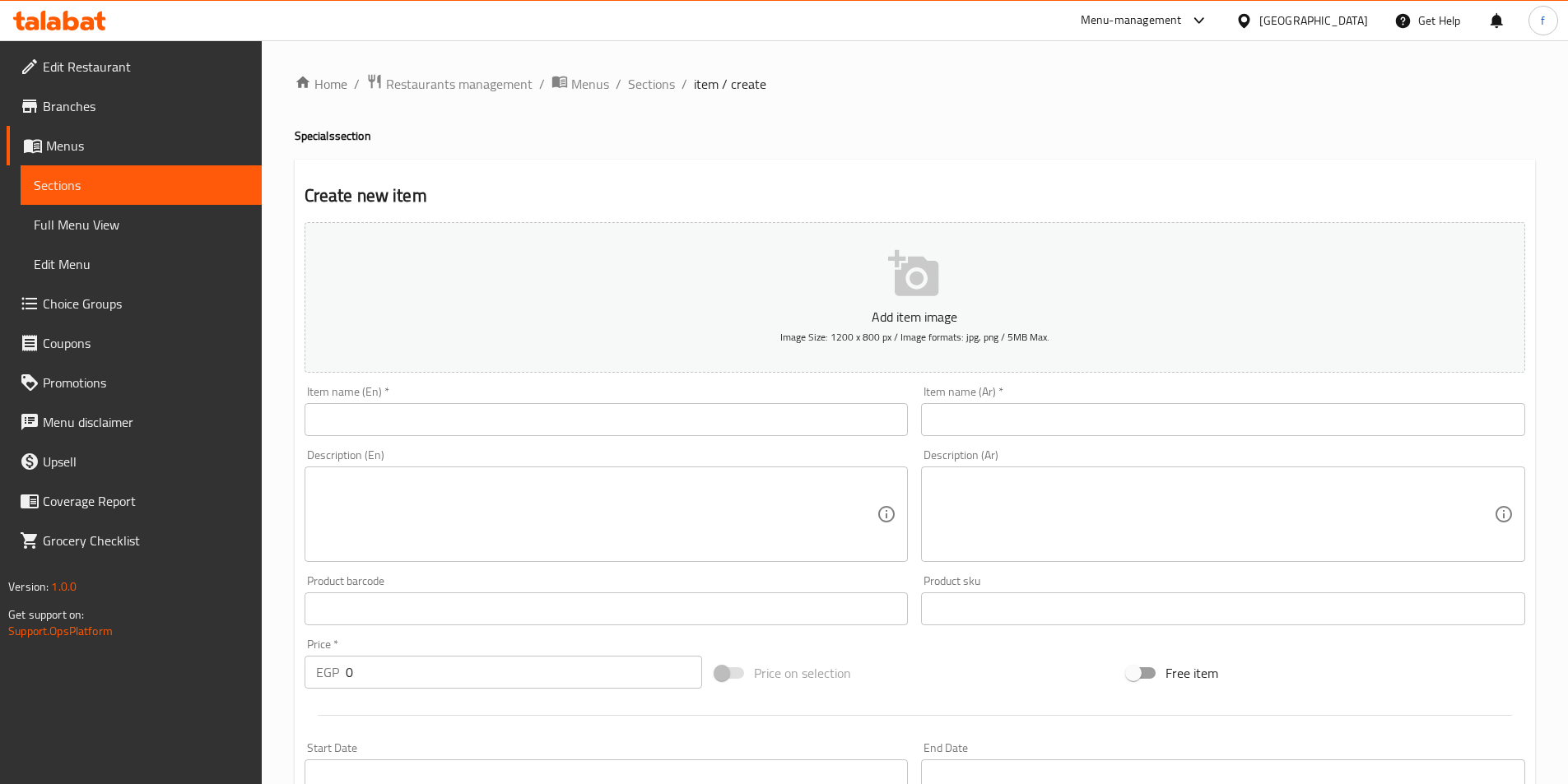
click at [399, 435] on input "text" at bounding box center [607, 419] width 604 height 32
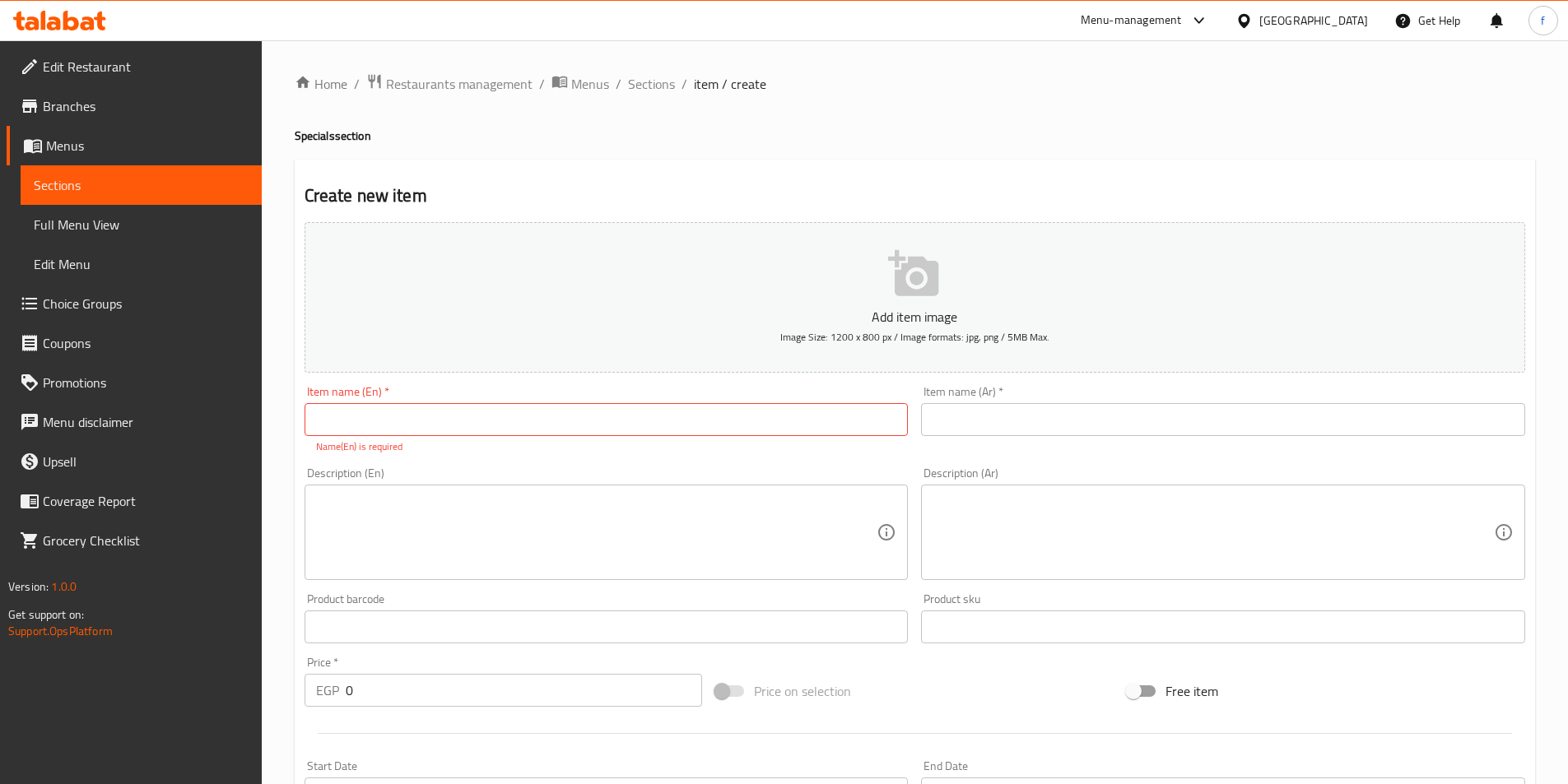
click at [484, 419] on input "text" at bounding box center [607, 419] width 604 height 32
click at [352, 419] on input "text" at bounding box center [607, 419] width 604 height 32
type input "آ"
type input "Nuts"
click at [1097, 425] on input "text" at bounding box center [1223, 419] width 604 height 32
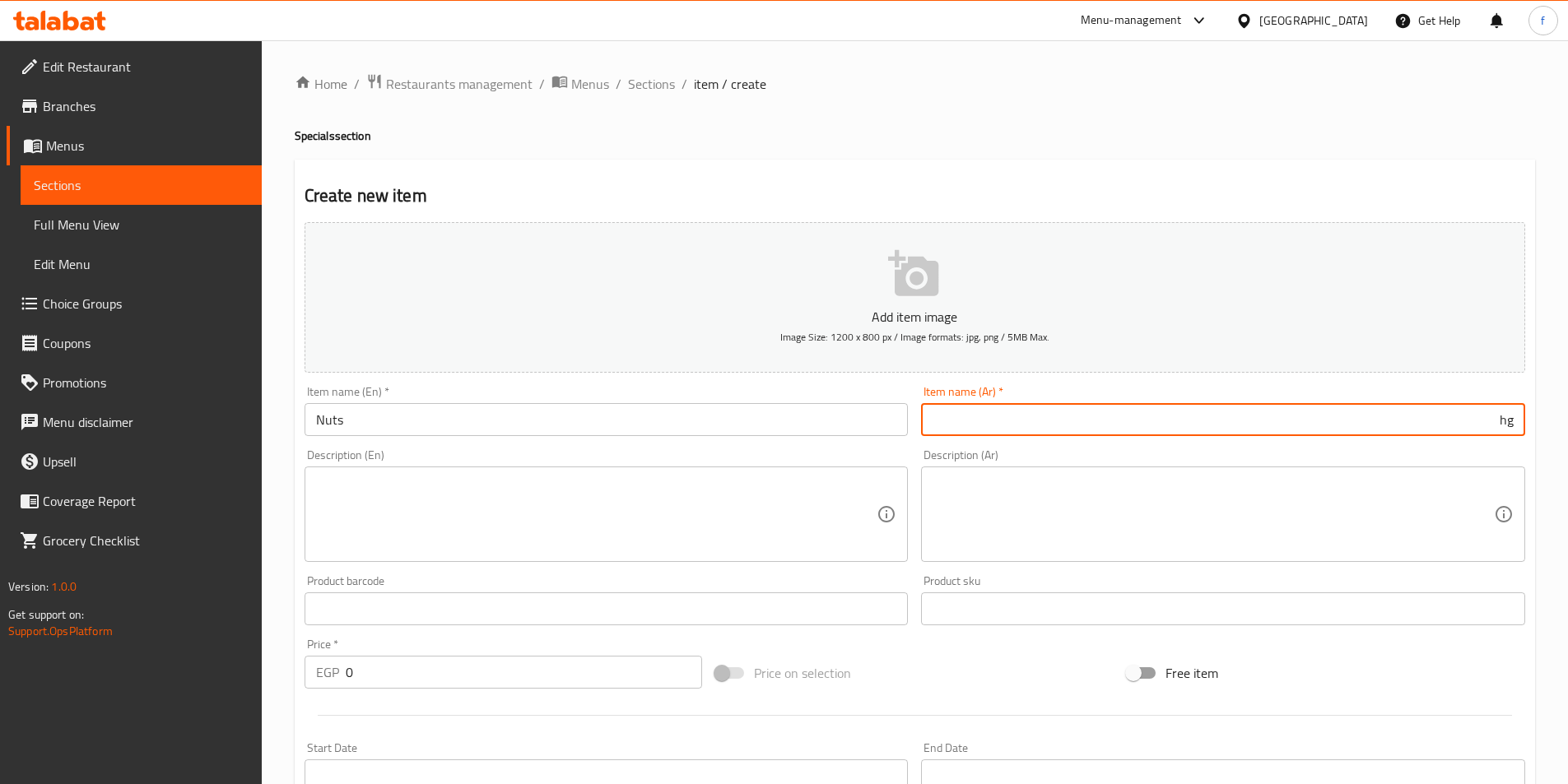
type input "h"
type input "ا"
type input "مكسرات"
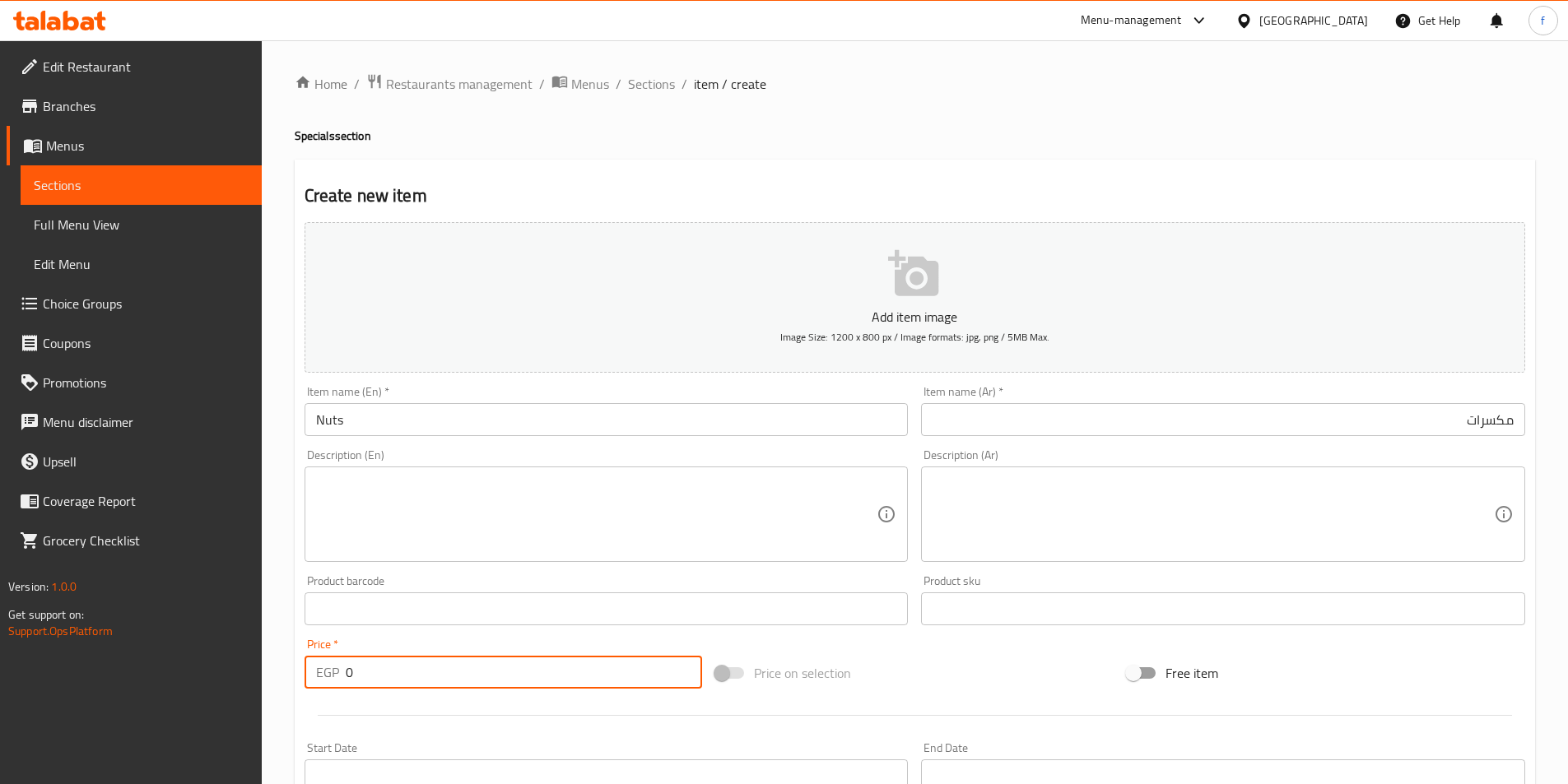
drag, startPoint x: 325, startPoint y: 672, endPoint x: 317, endPoint y: 670, distance: 8.2
click at [317, 670] on div "EGP 0 Price *" at bounding box center [504, 672] width 398 height 32
type input "460"
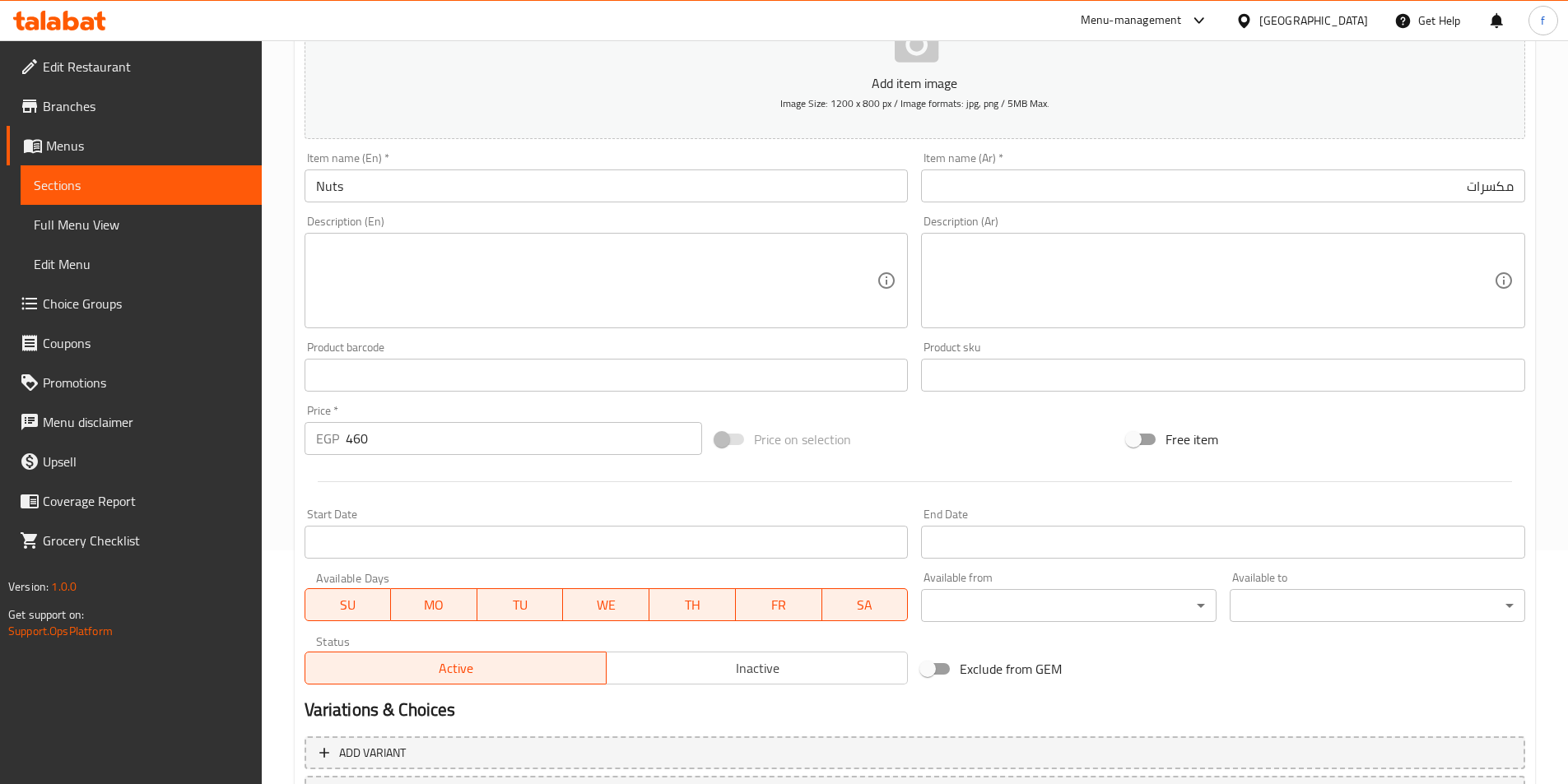
scroll to position [378, 0]
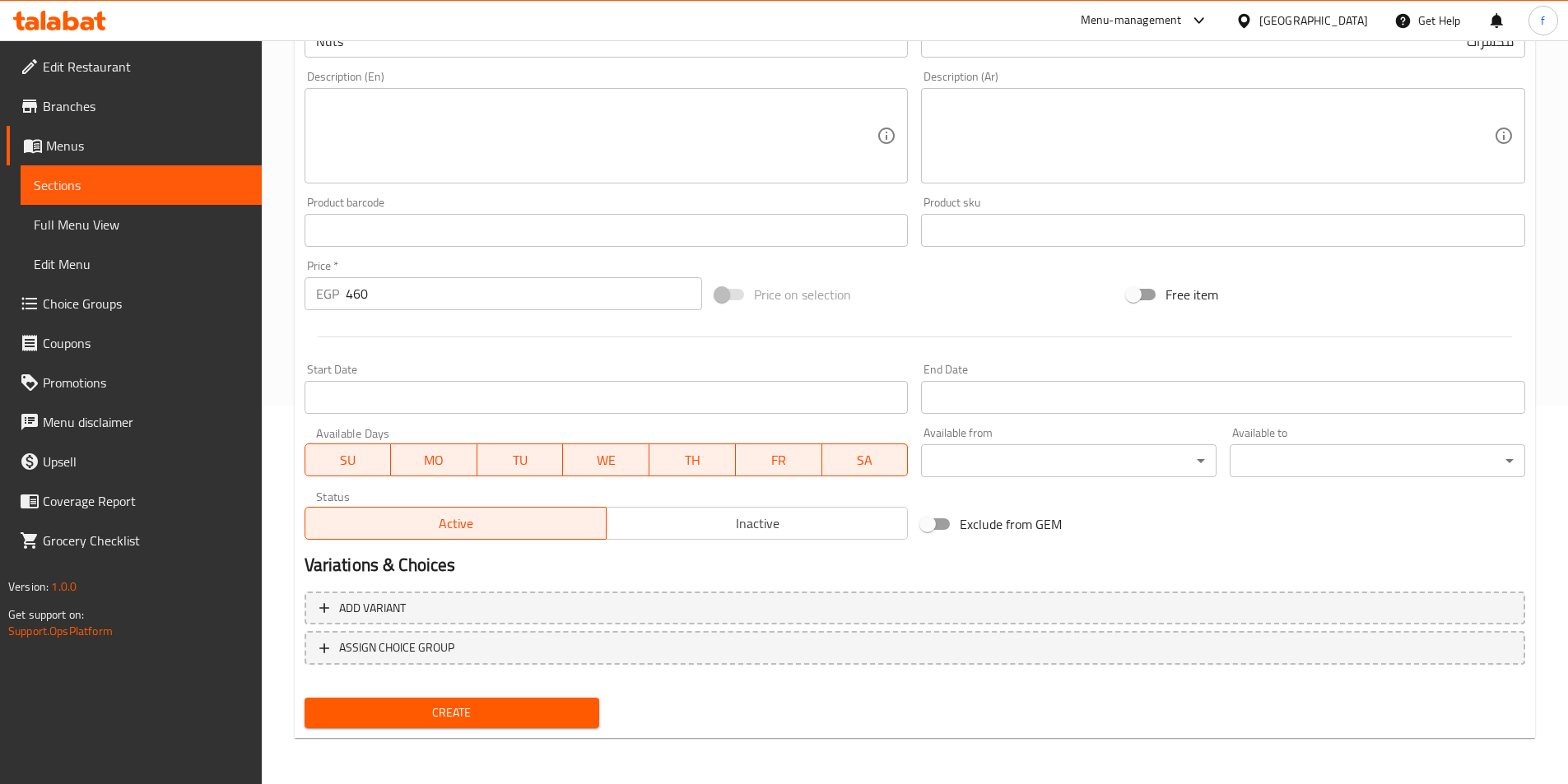
click at [431, 711] on span "Create" at bounding box center [453, 713] width 269 height 21
type input "0"
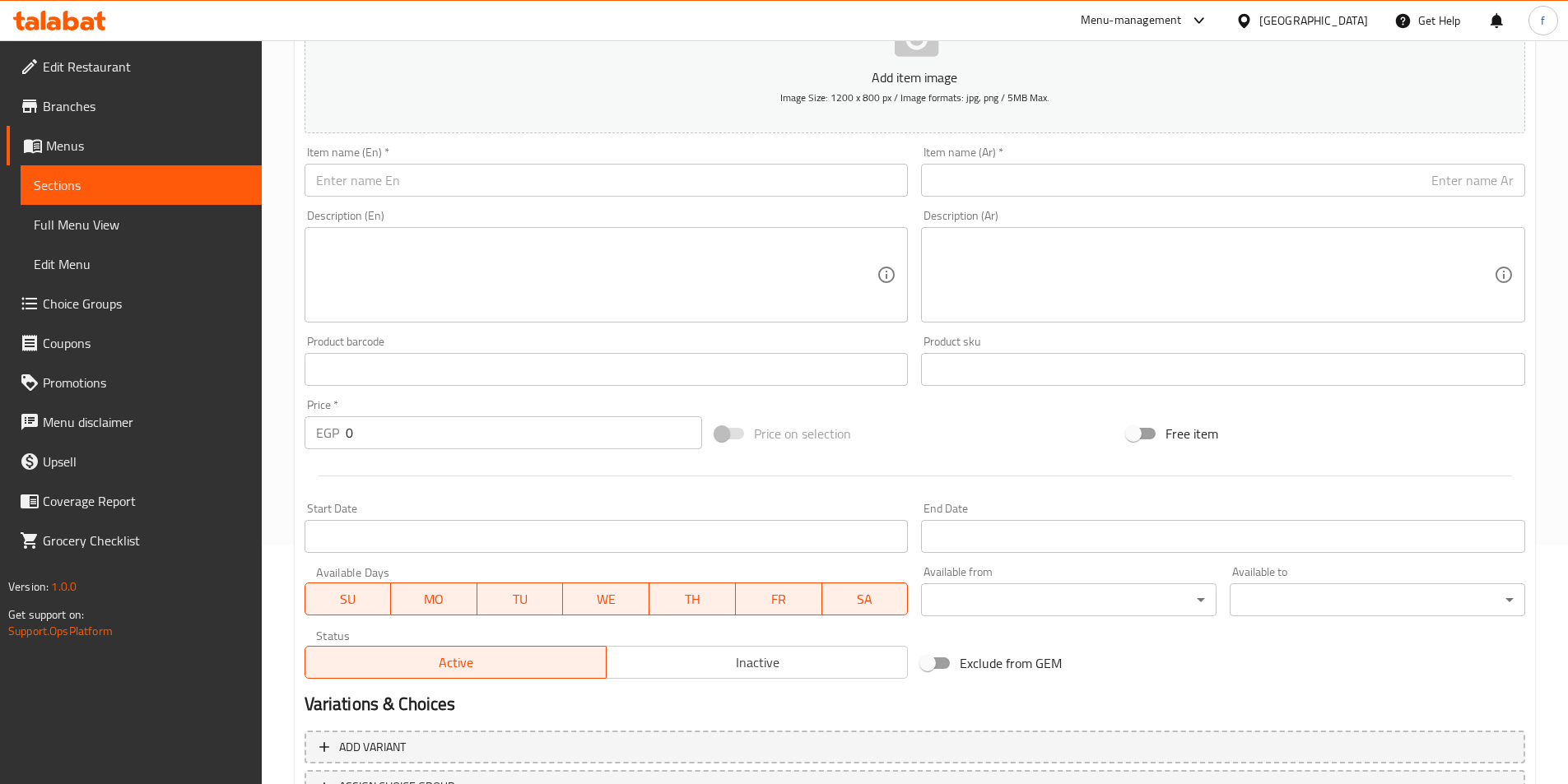
scroll to position [0, 0]
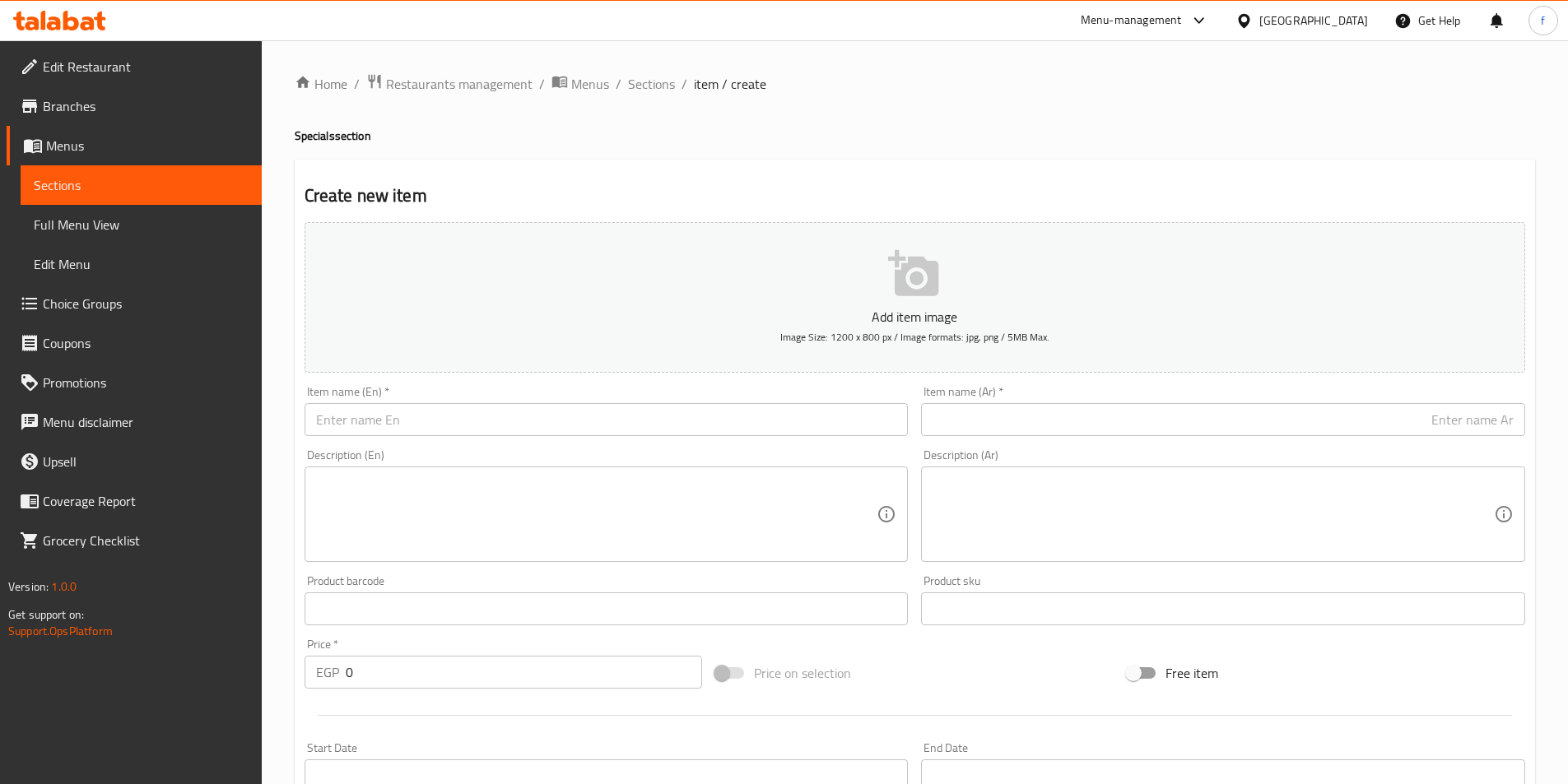
click at [441, 428] on input "text" at bounding box center [607, 419] width 604 height 32
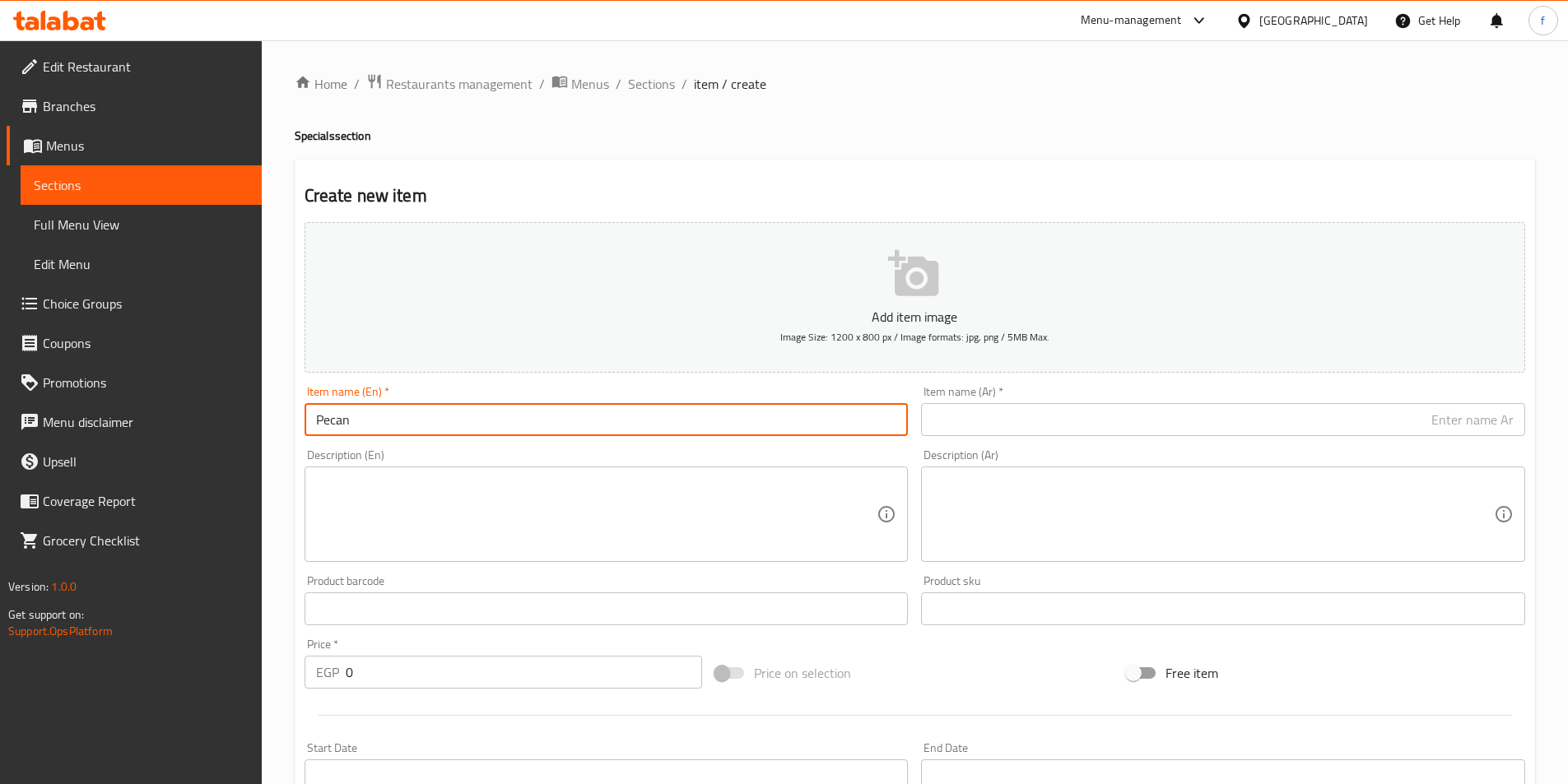
type input "Pecan"
click at [1085, 408] on input "text" at bounding box center [1223, 419] width 604 height 32
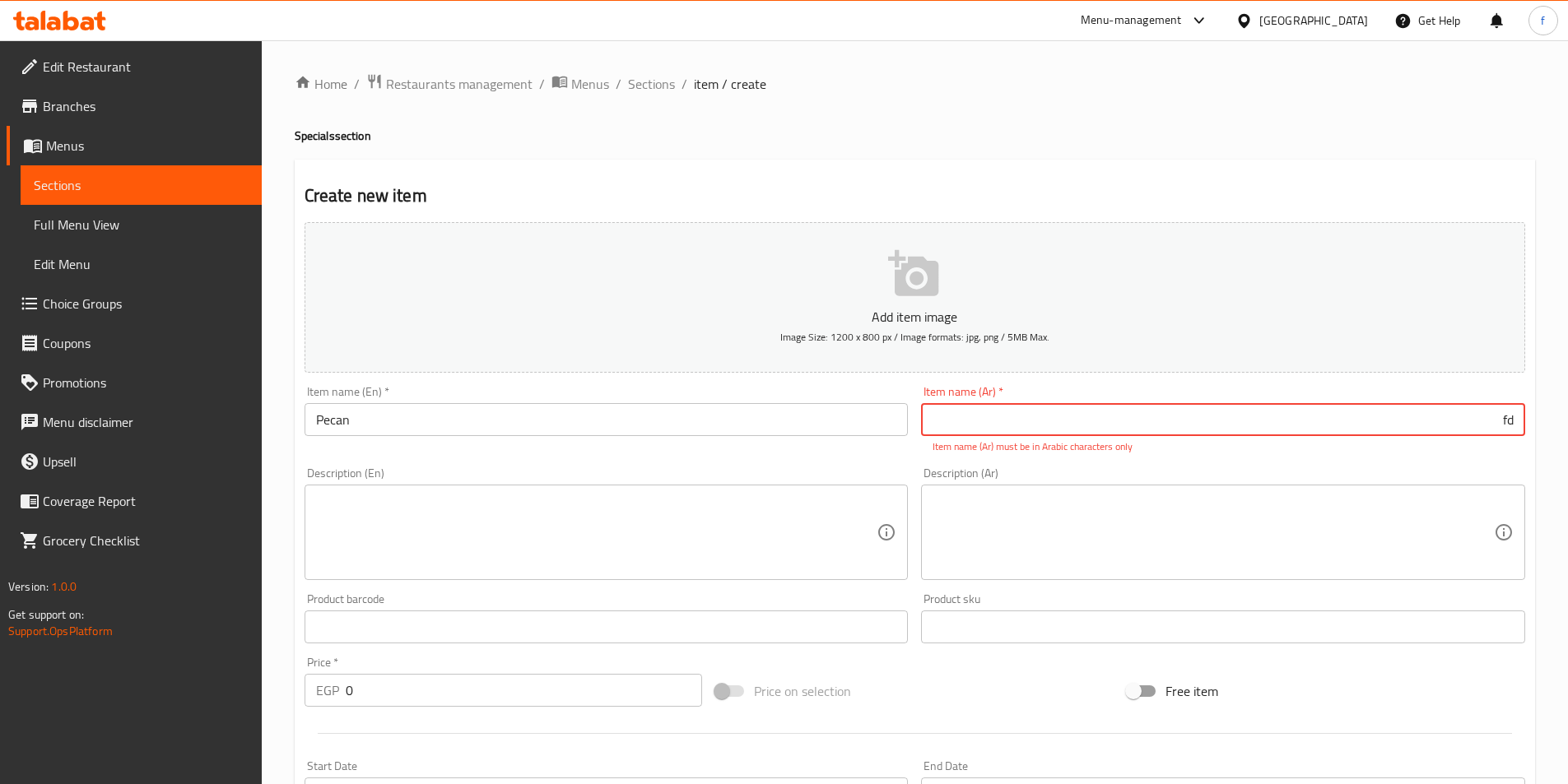
type input "f"
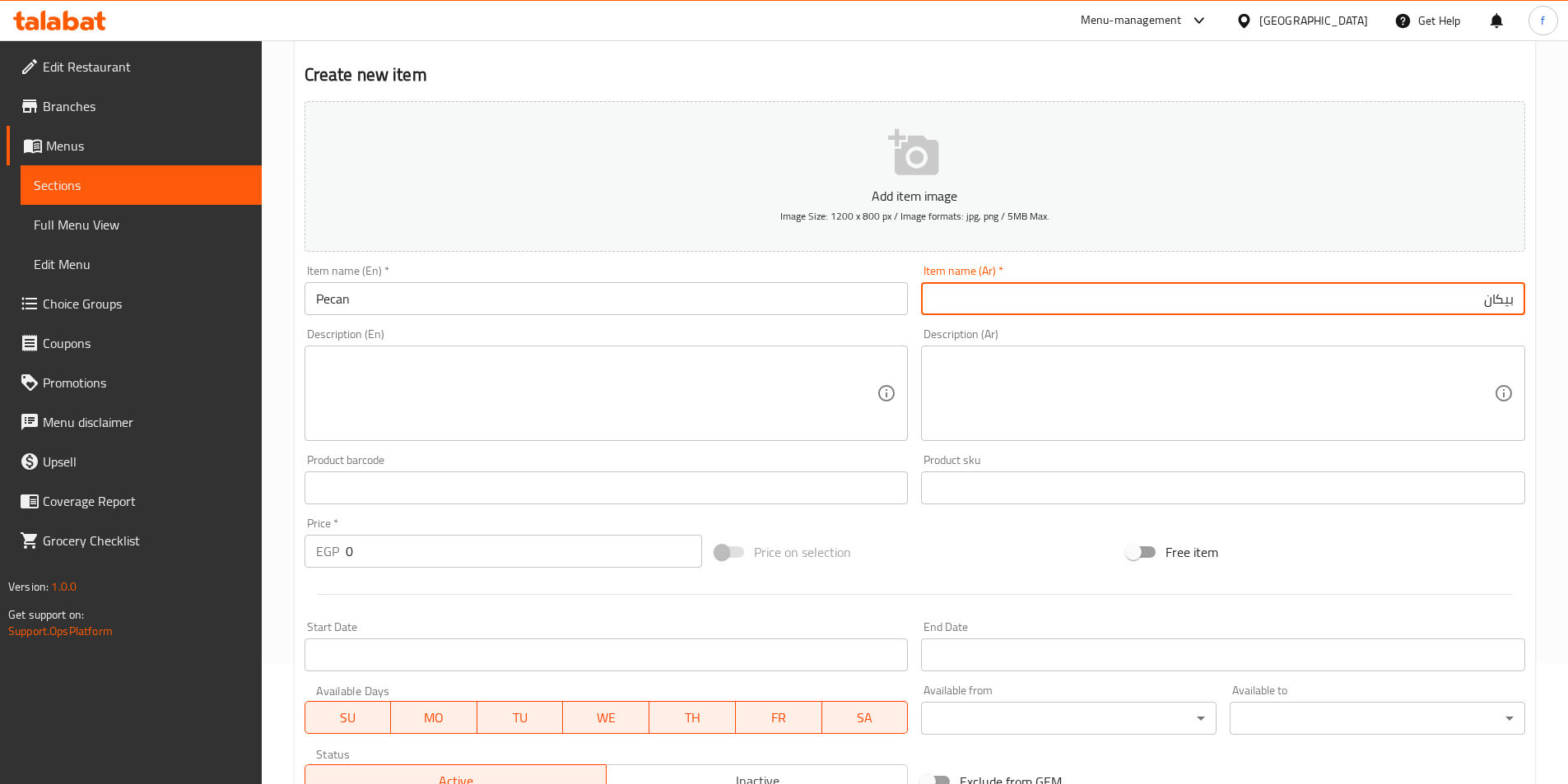
scroll to position [378, 0]
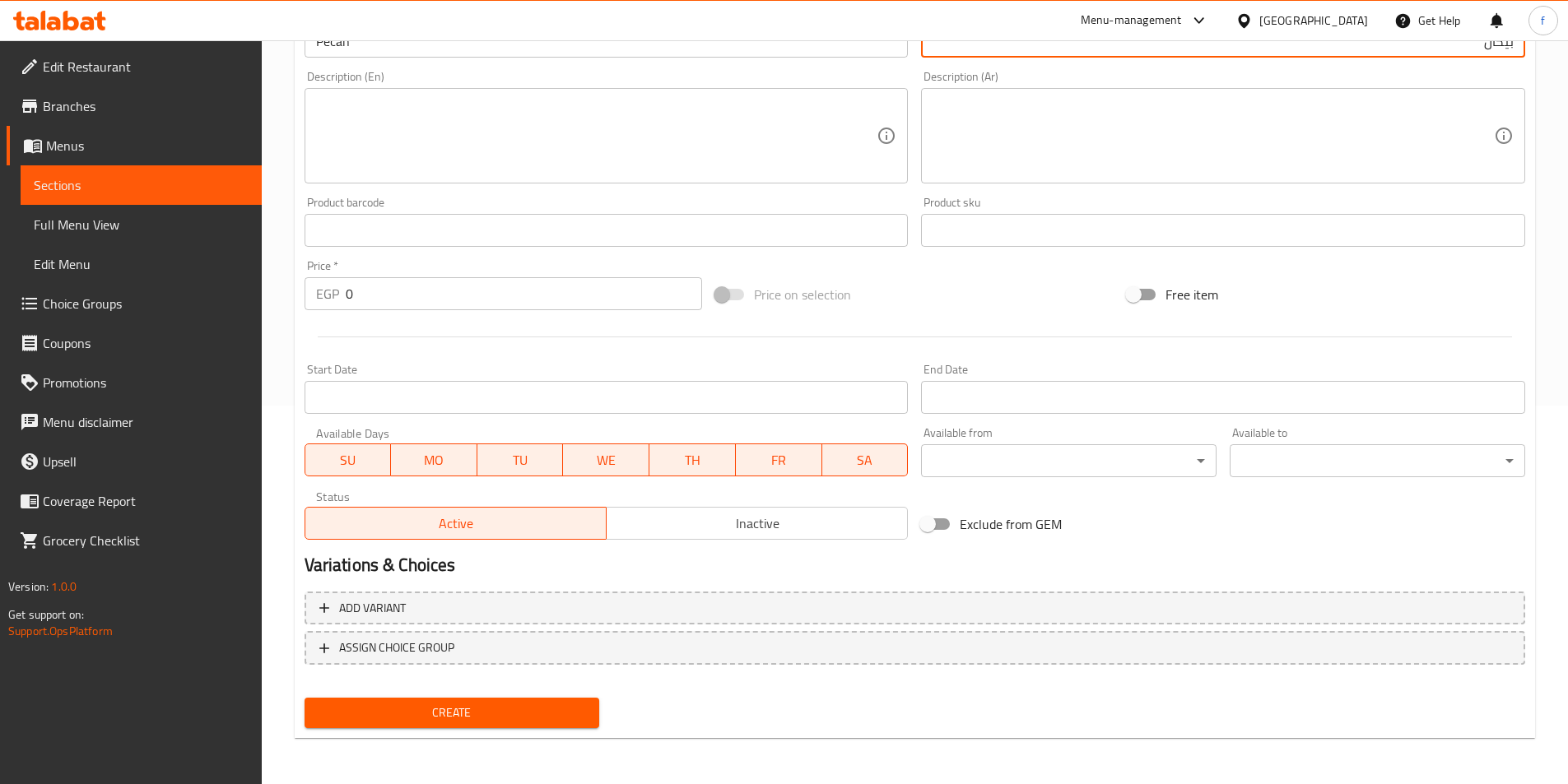
type input "بيكان"
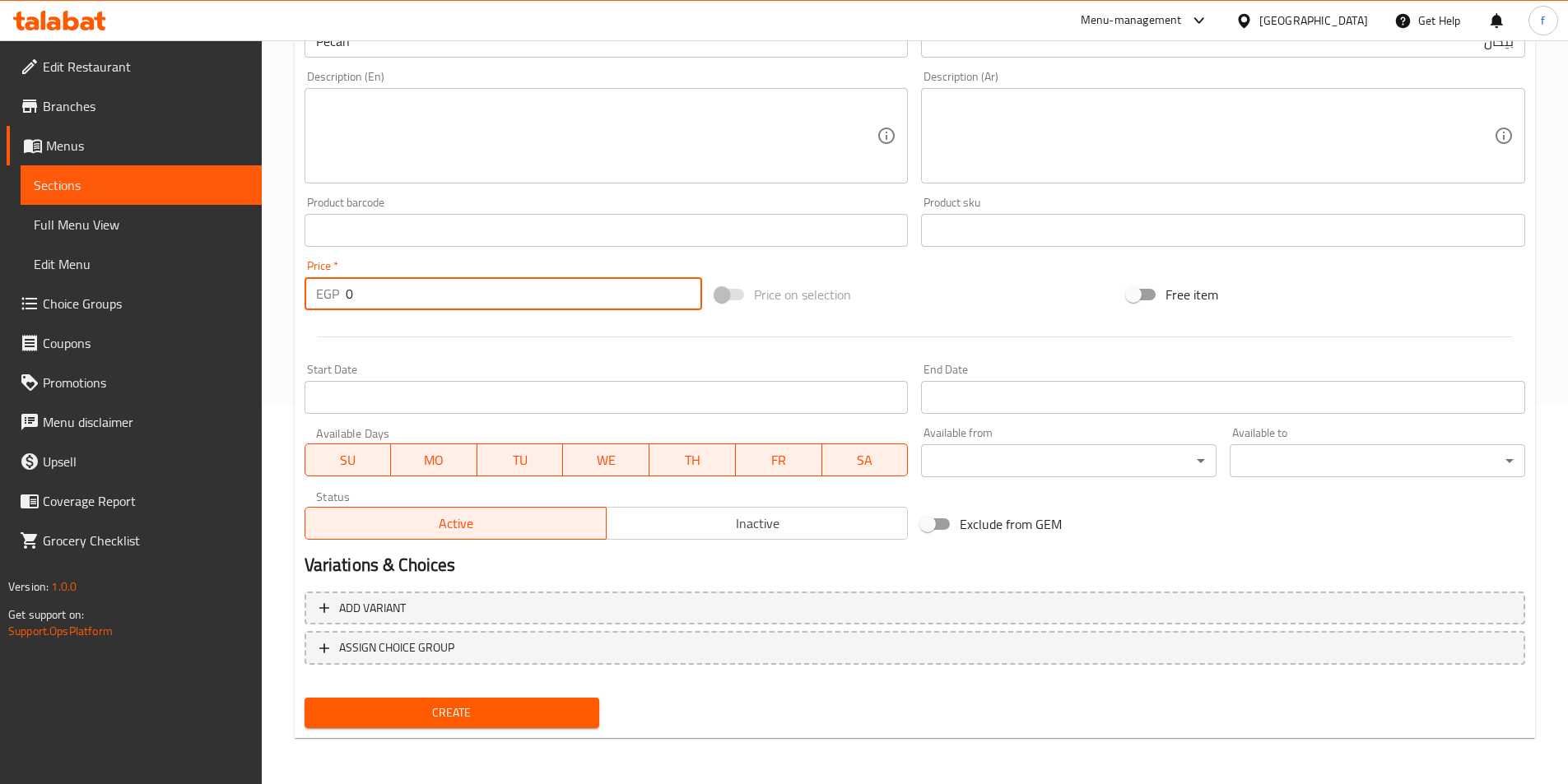
drag, startPoint x: 396, startPoint y: 295, endPoint x: 306, endPoint y: 296, distance: 90.0
click at [306, 296] on div "EGP 0 Price *" at bounding box center [504, 293] width 398 height 32
type input "490"
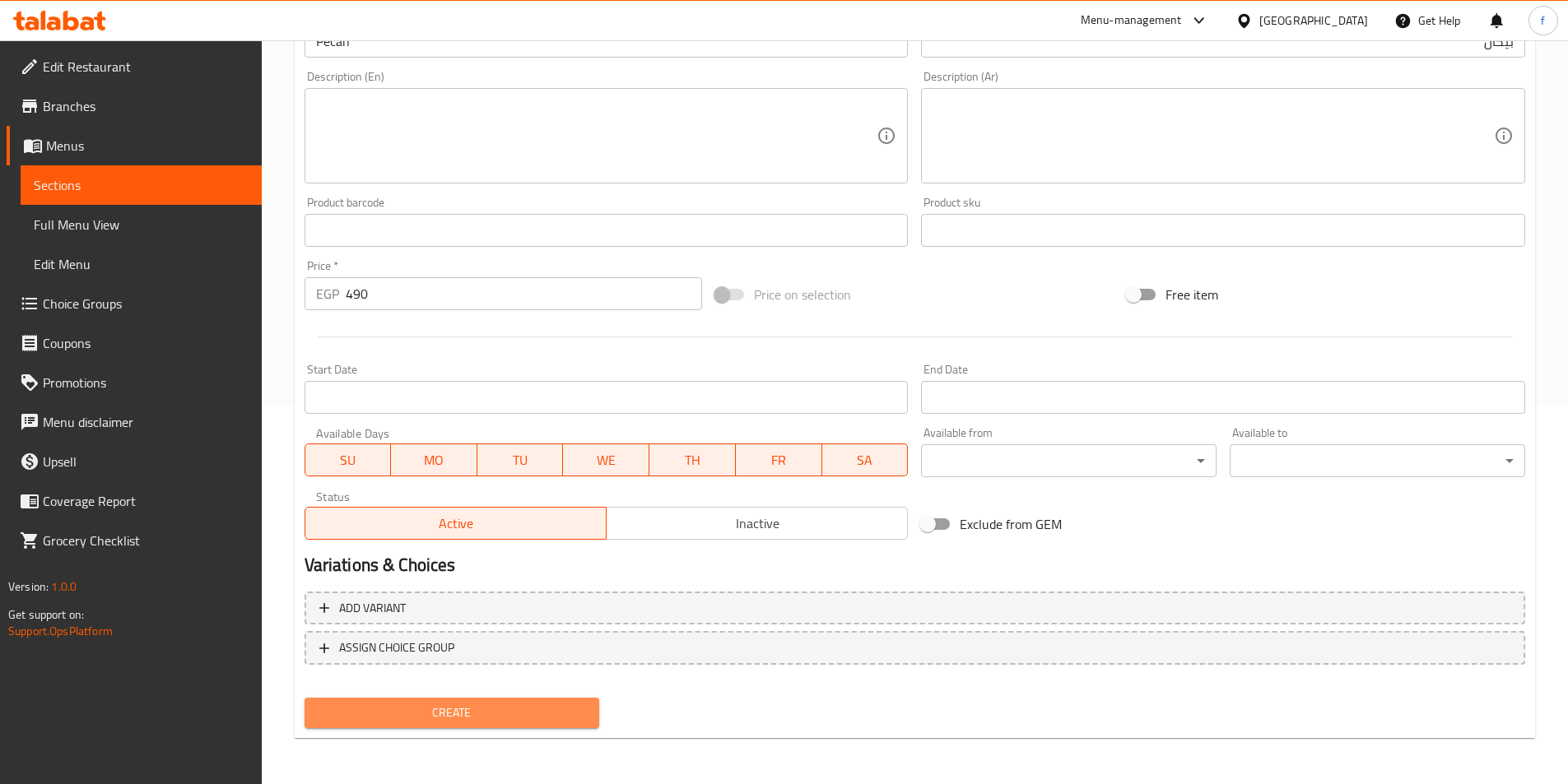
click at [506, 726] on button "Create" at bounding box center [452, 713] width 295 height 31
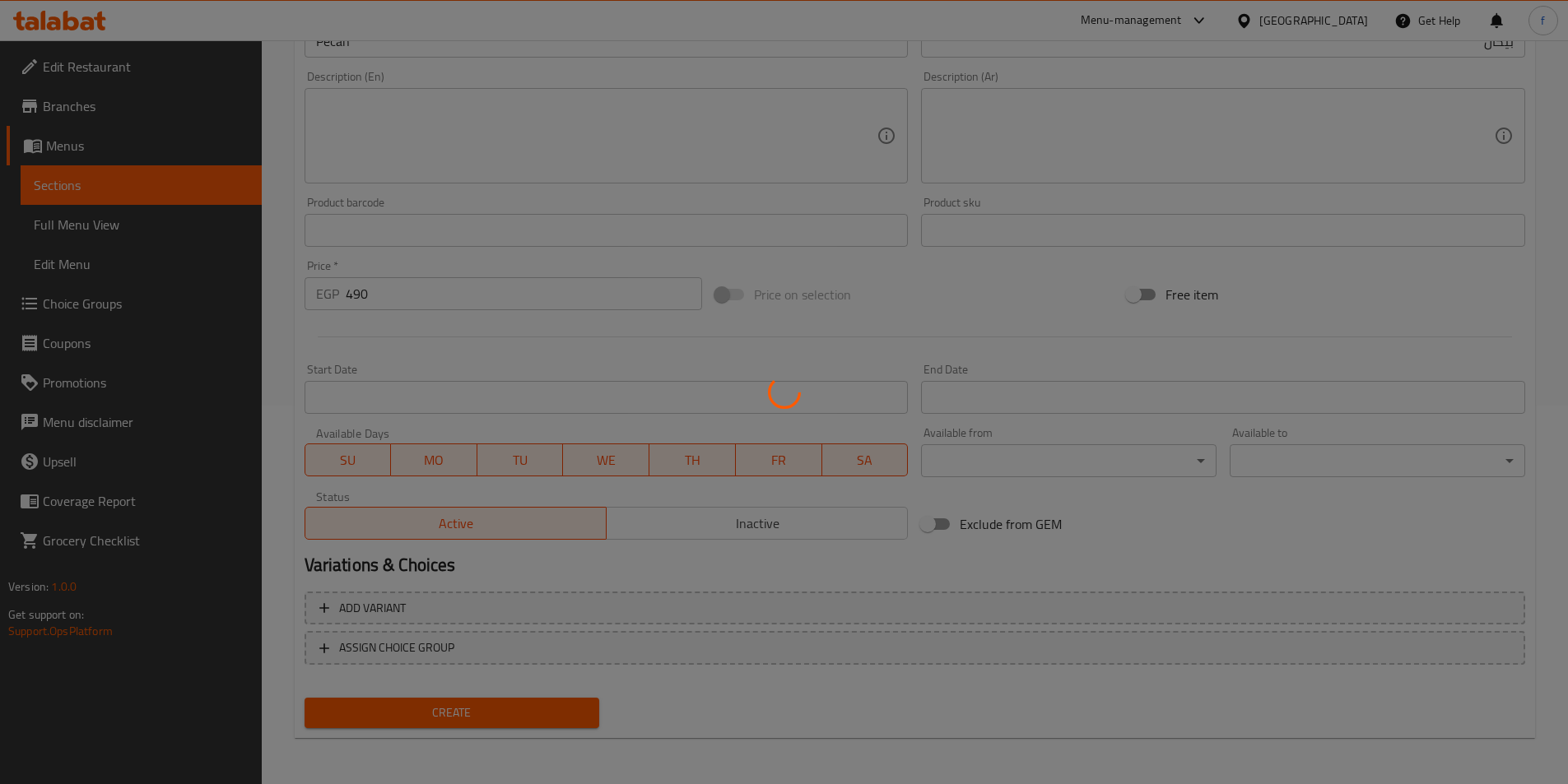
scroll to position [217, 0]
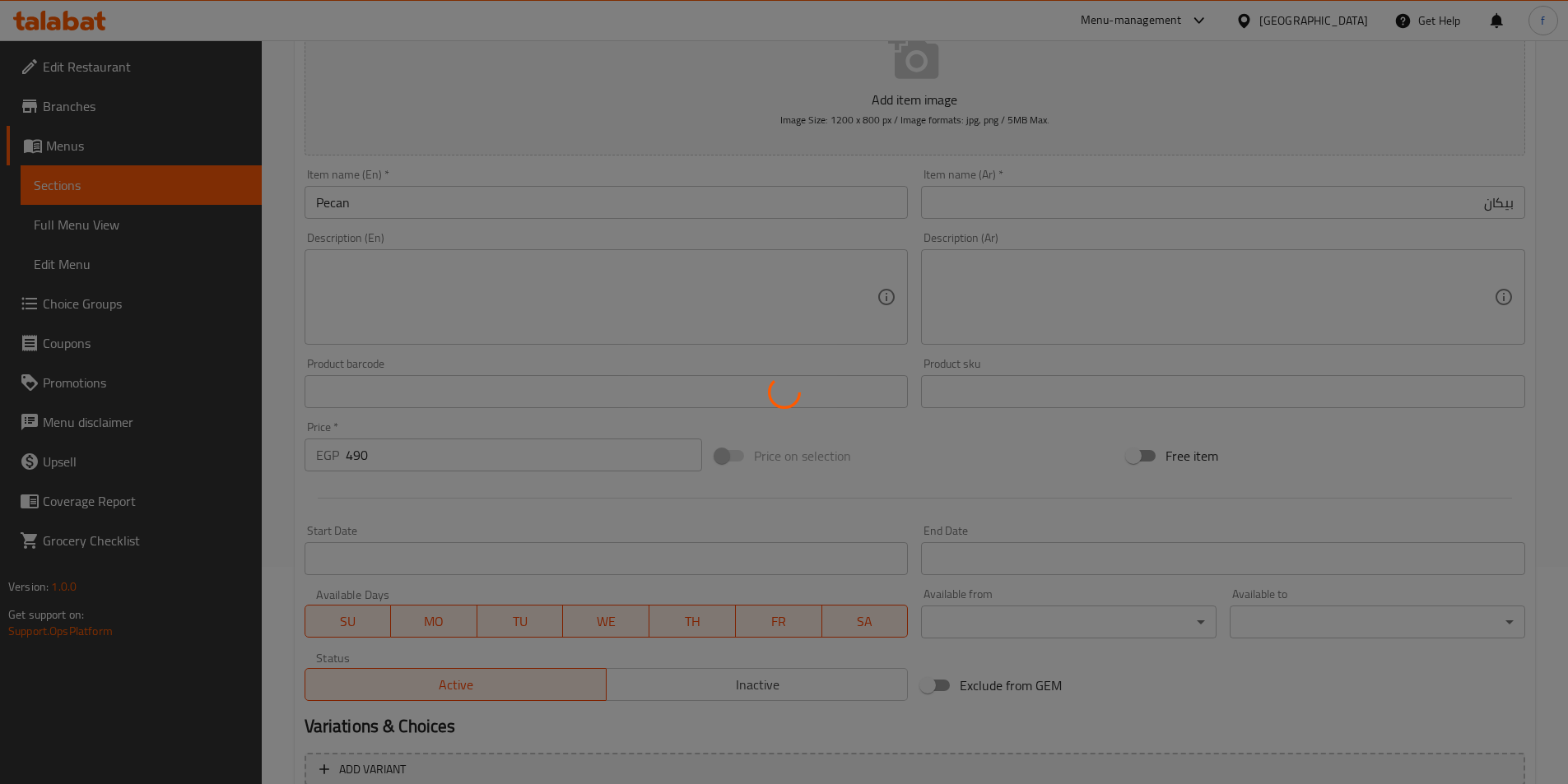
type input "0"
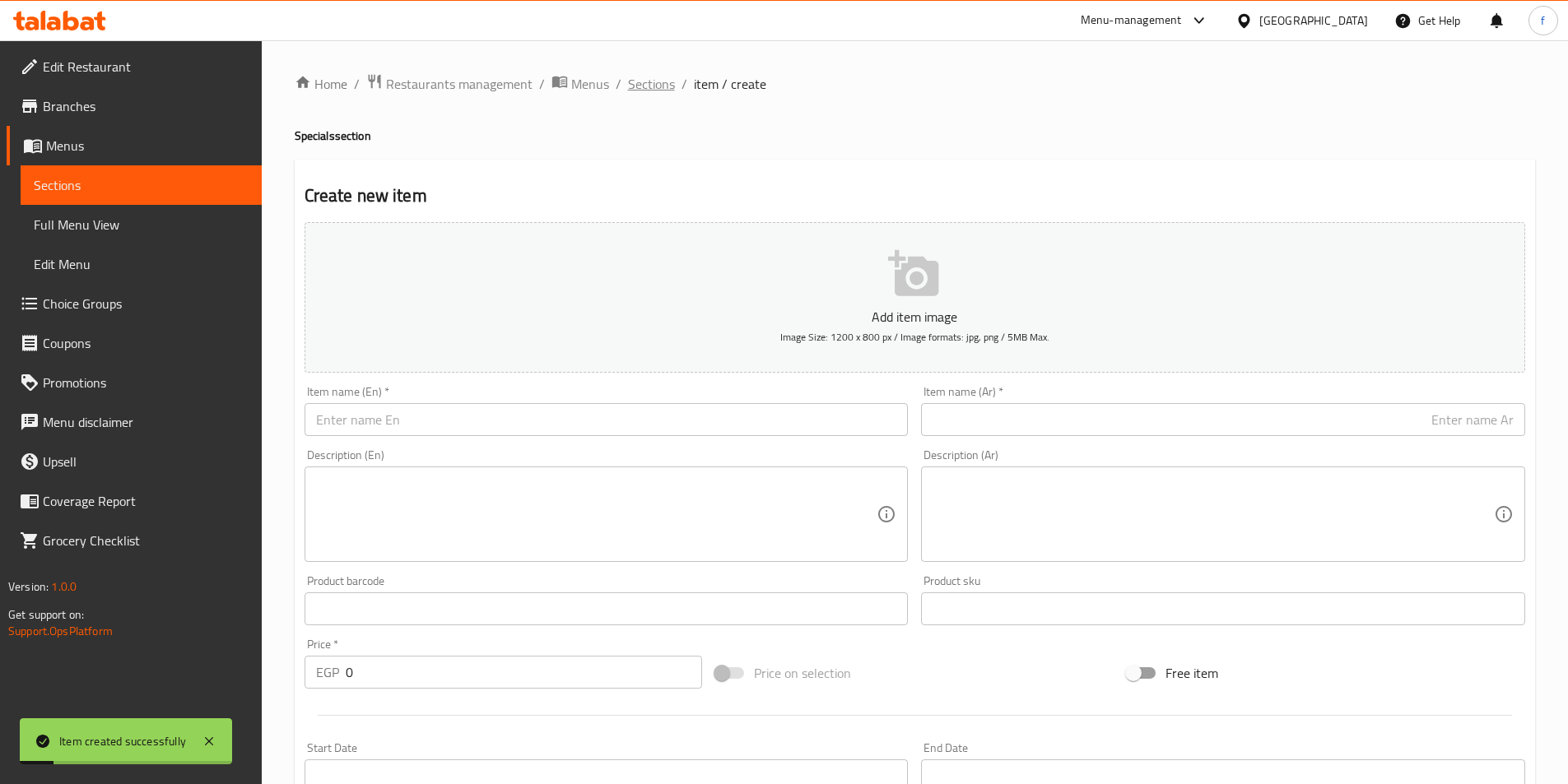
click at [663, 86] on span "Sections" at bounding box center [651, 84] width 47 height 20
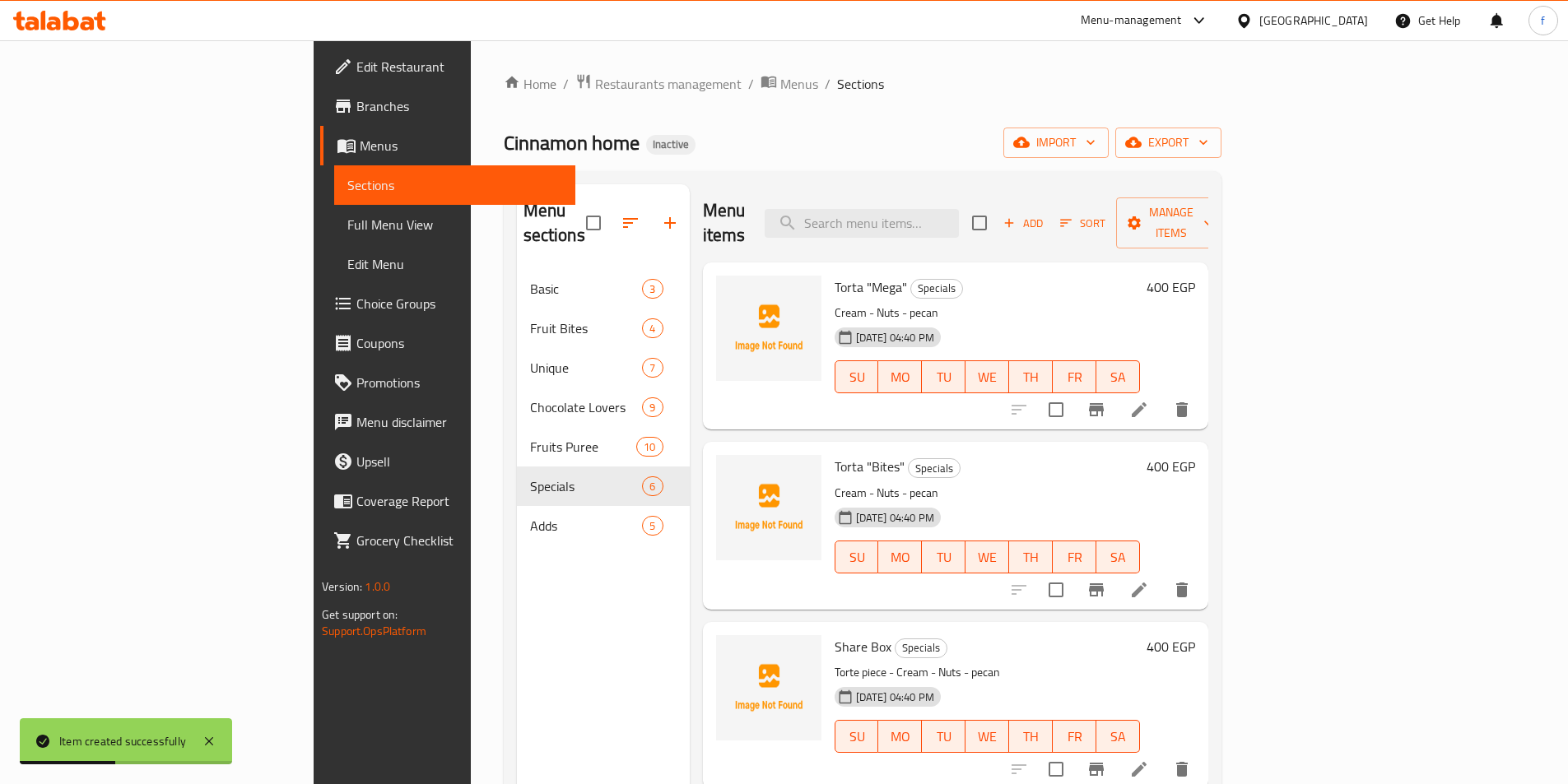
click at [348, 222] on span "Full Menu View" at bounding box center [455, 224] width 215 height 20
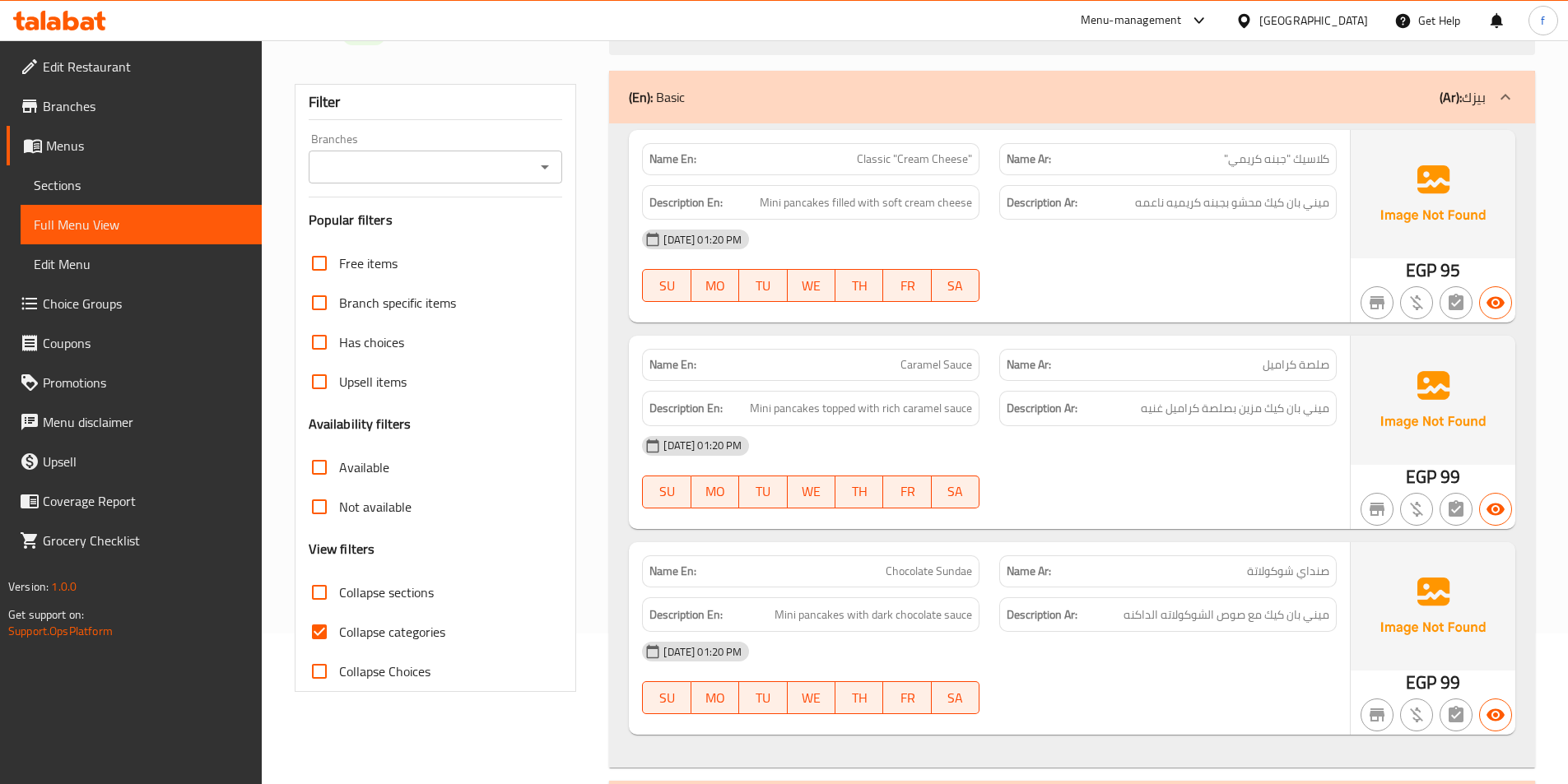
scroll to position [412, 0]
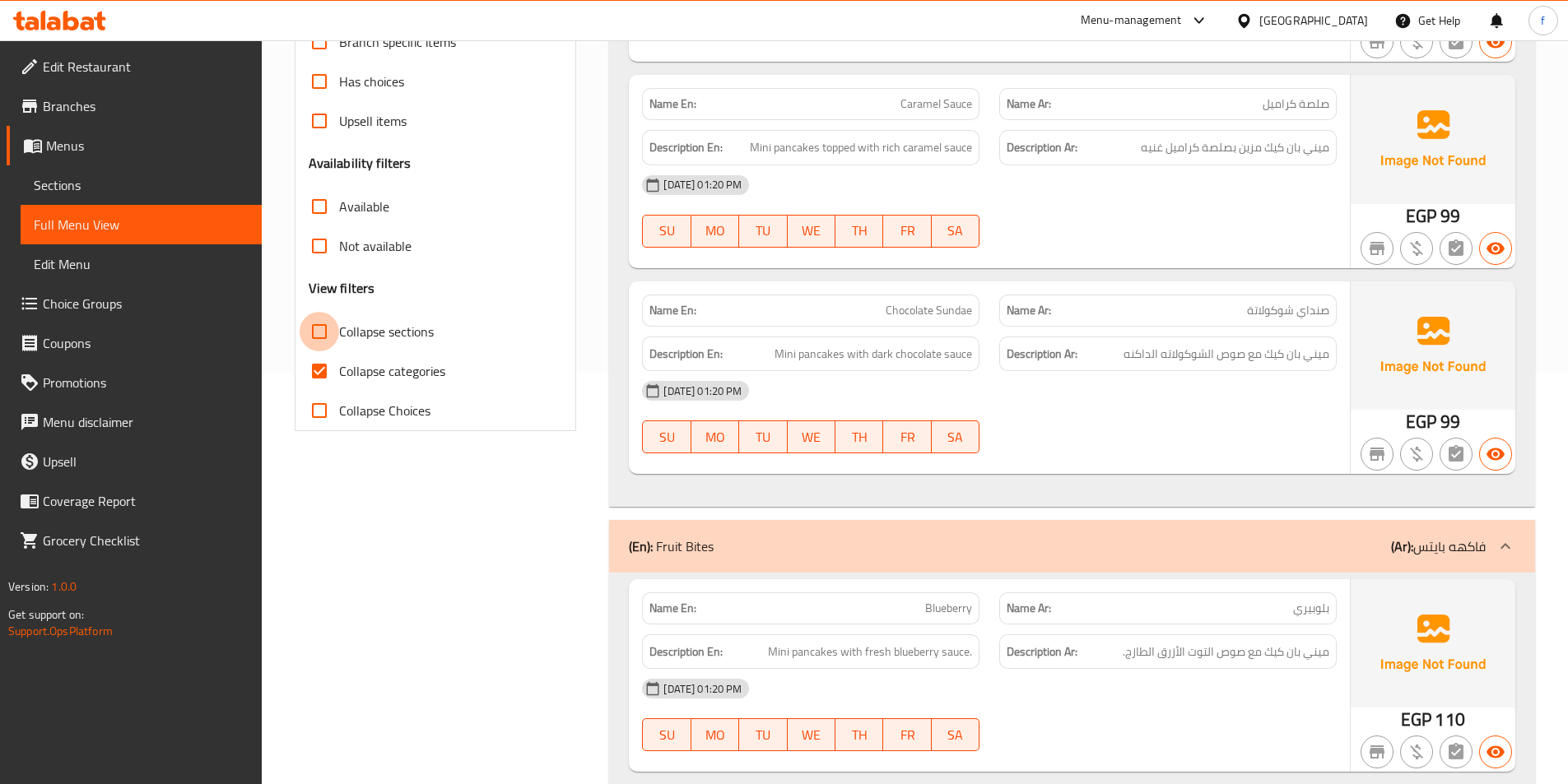
click at [308, 335] on input "Collapse sections" at bounding box center [319, 331] width 39 height 39
checkbox input "true"
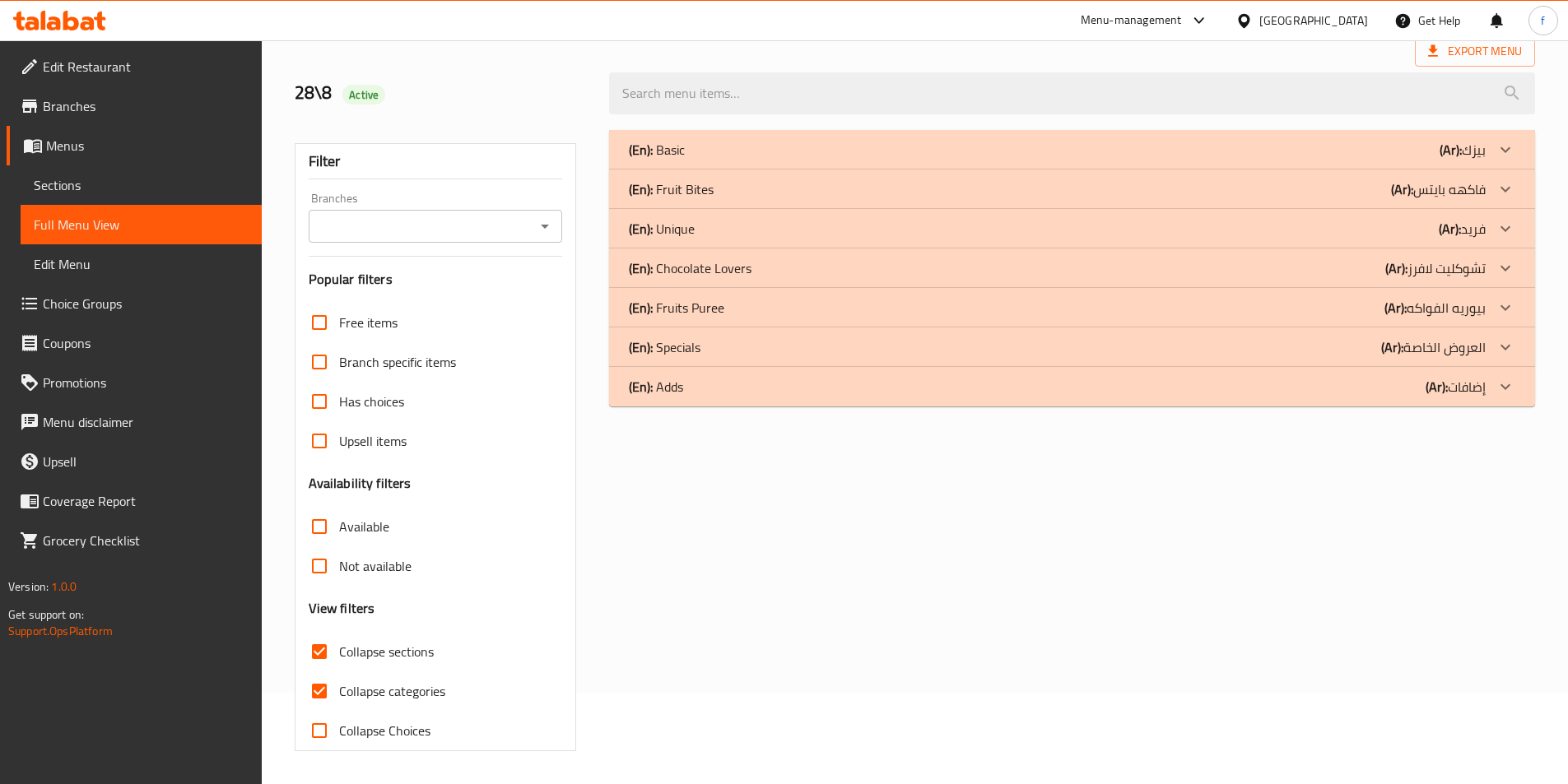
click at [327, 671] on input "Collapse categories" at bounding box center [319, 690] width 39 height 39
checkbox input "false"
click at [669, 313] on p "(En): Fruits Puree" at bounding box center [677, 307] width 96 height 20
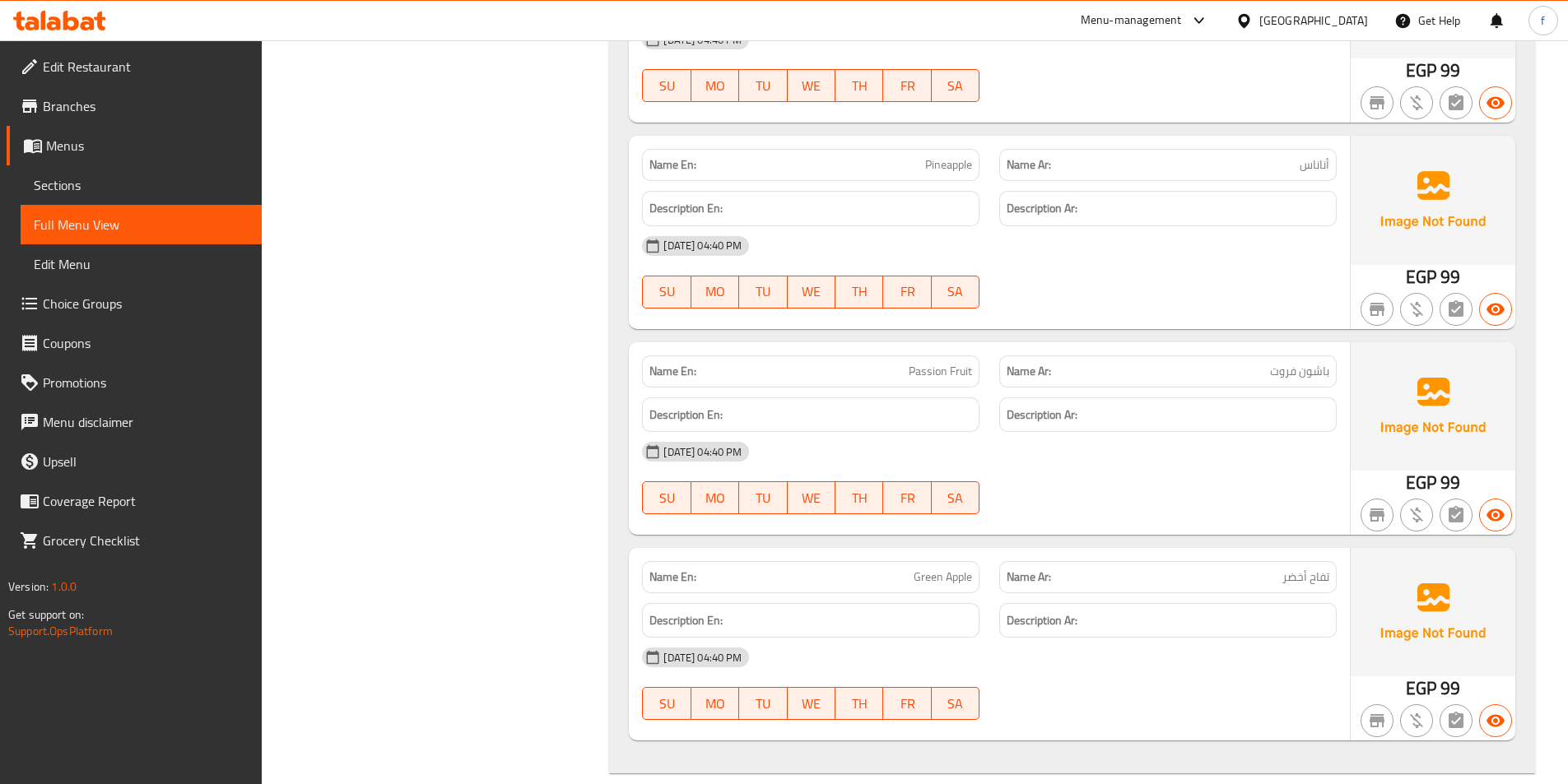
scroll to position [1872, 0]
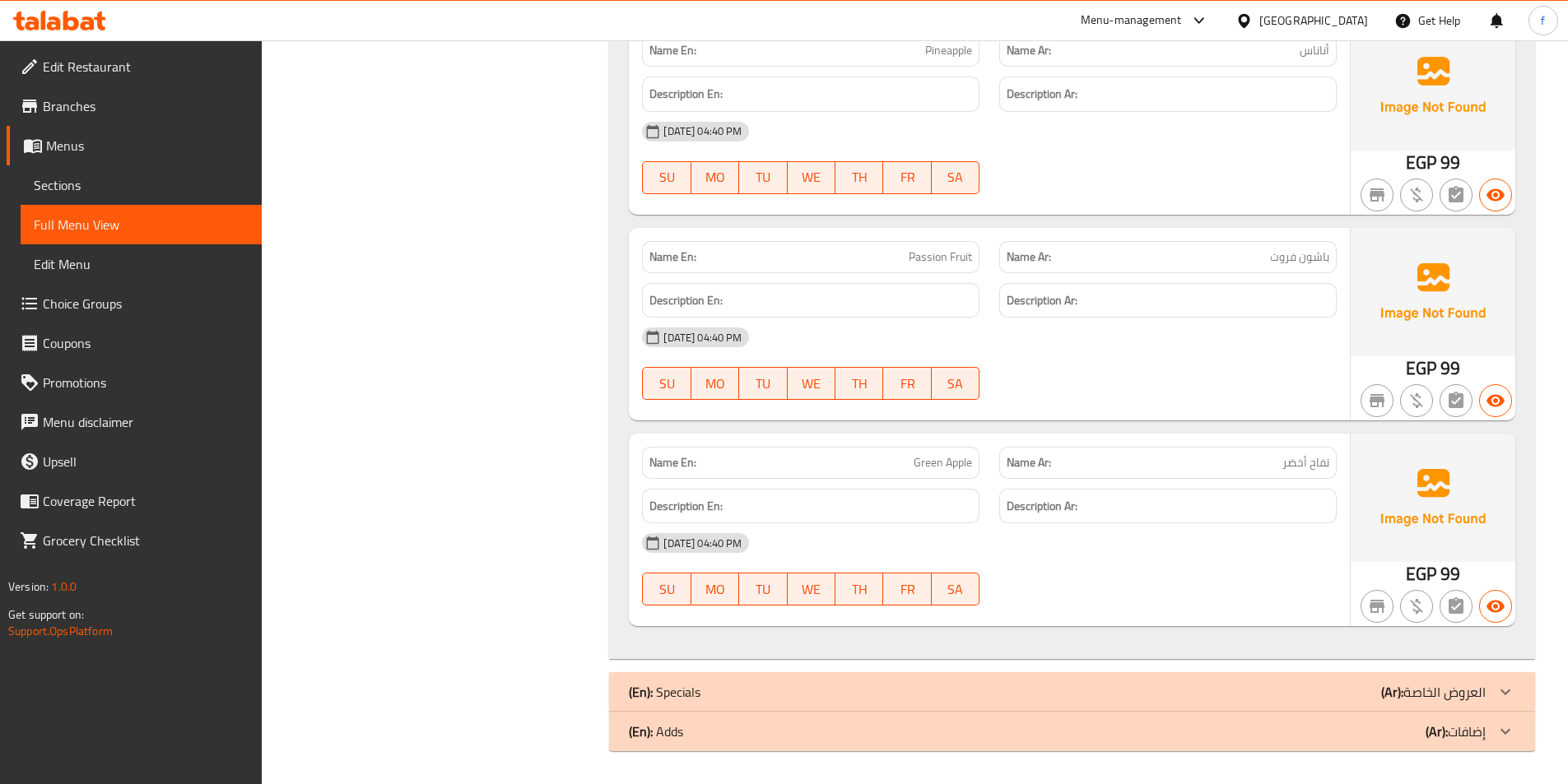
click at [731, 698] on div "(En): Specials (Ar): العروض الخاصة" at bounding box center [1057, 691] width 857 height 20
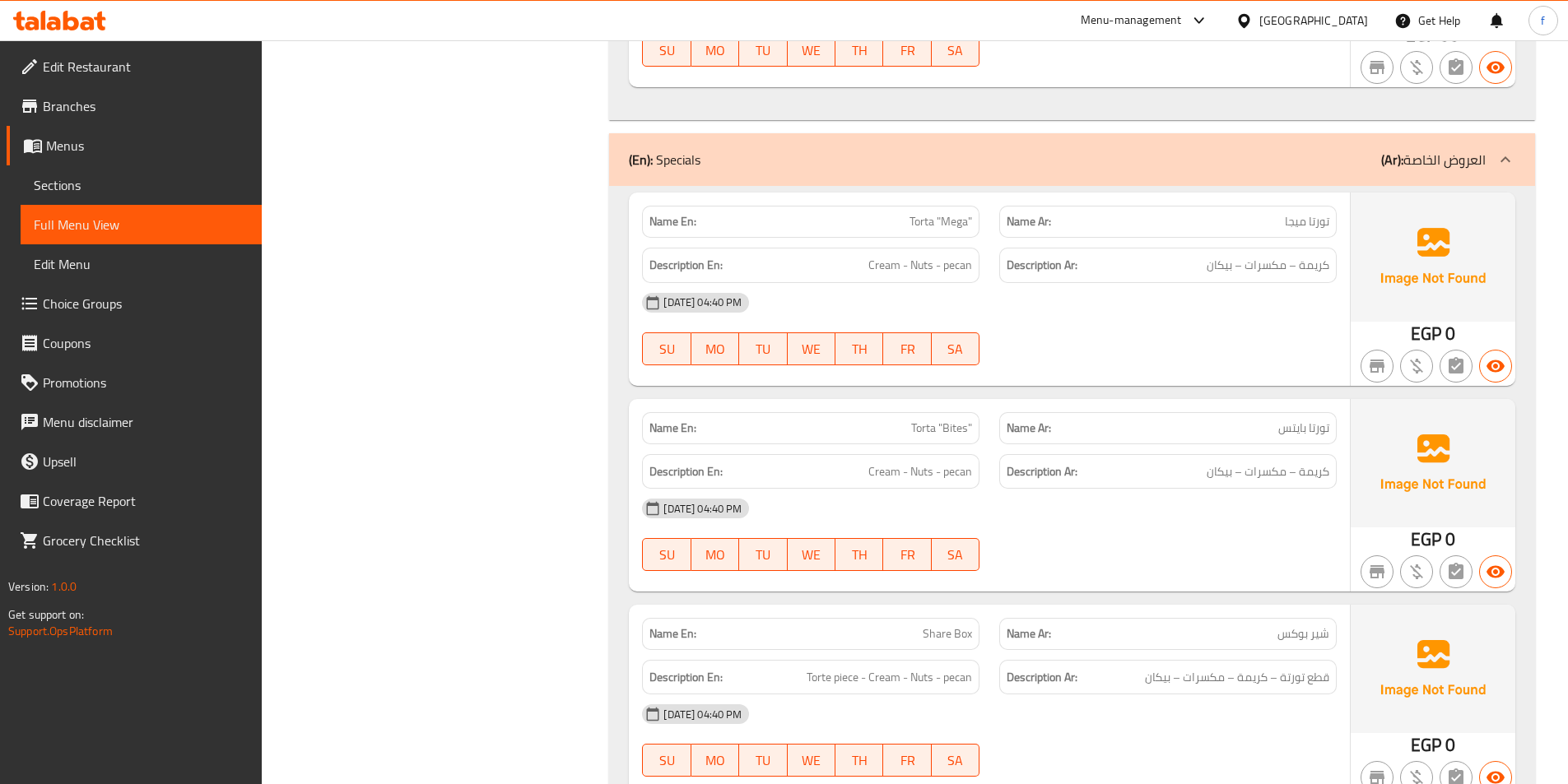
scroll to position [2365, 0]
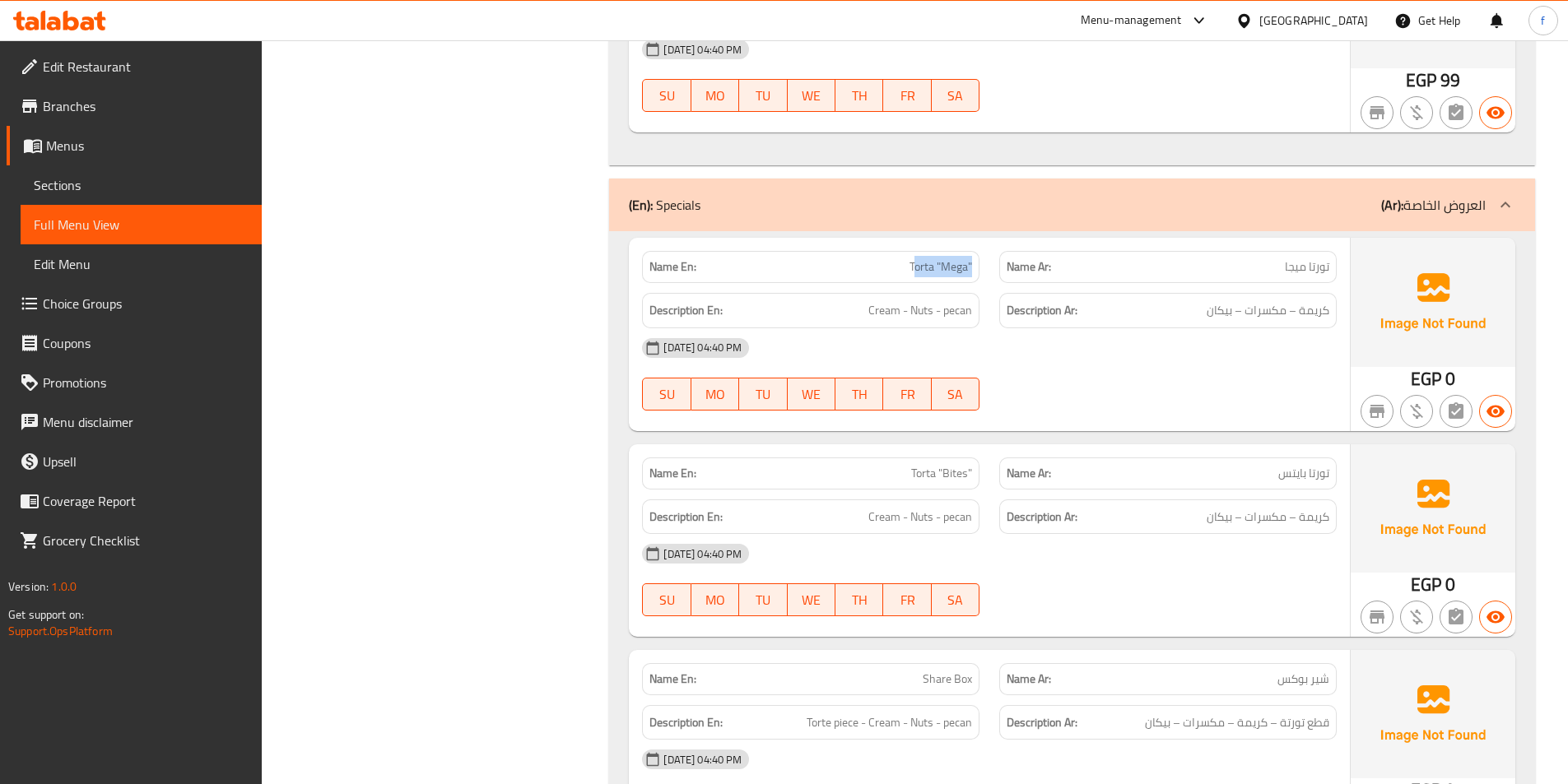
drag, startPoint x: 916, startPoint y: 267, endPoint x: 973, endPoint y: 259, distance: 57.6
click at [973, 259] on div "Name En: Torta "Mega"" at bounding box center [810, 267] width 337 height 32
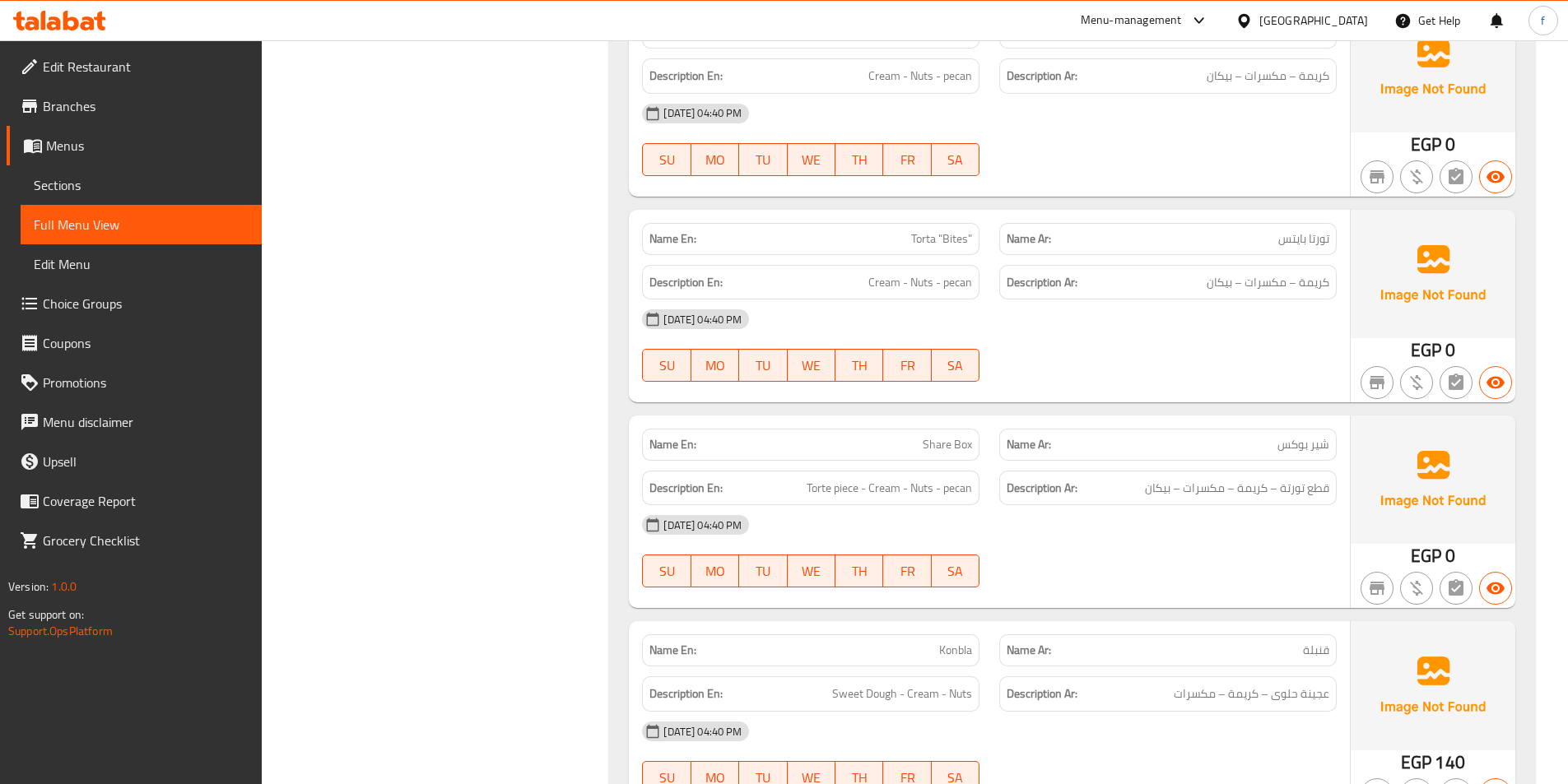
scroll to position [2694, 0]
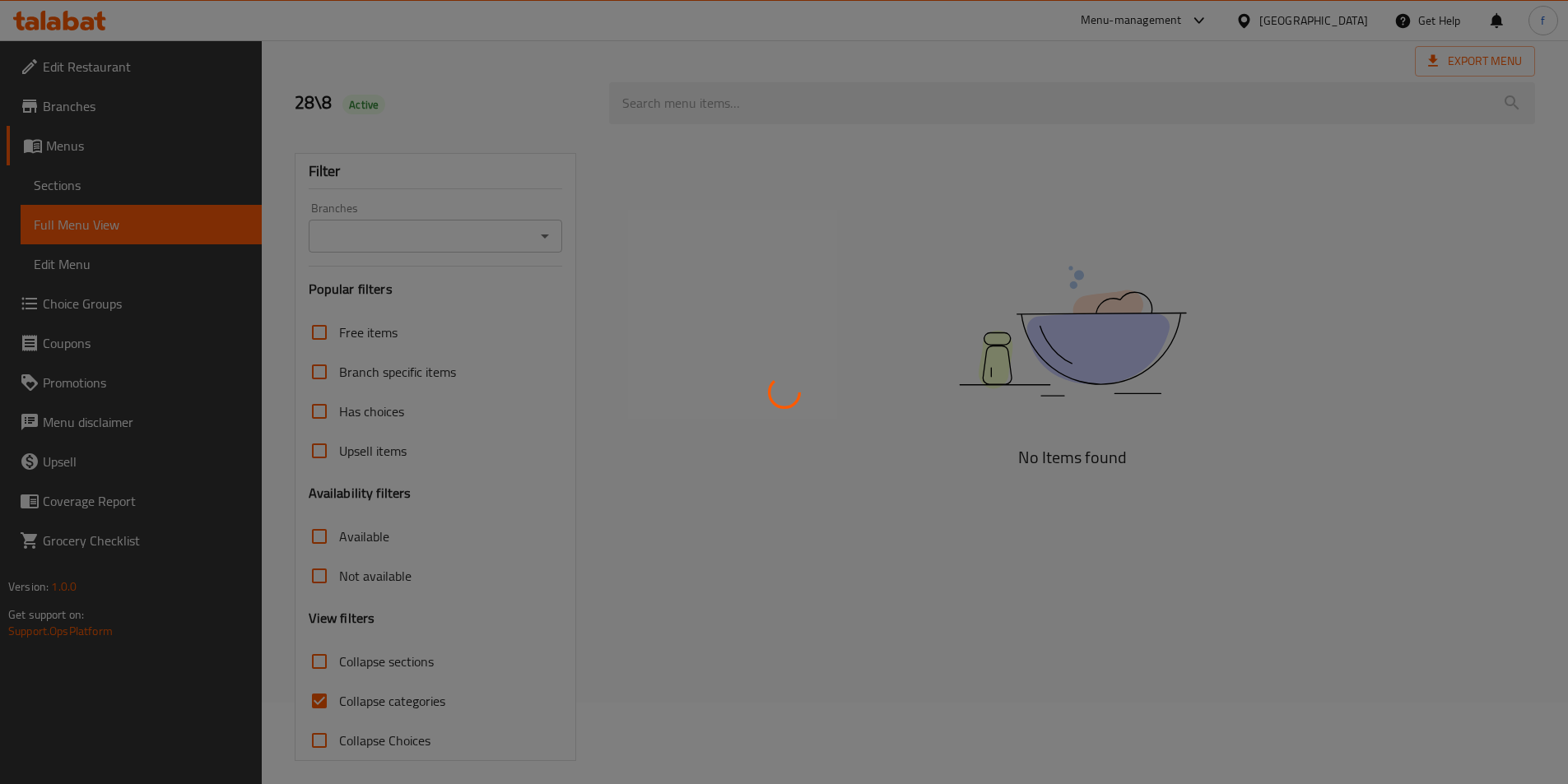
scroll to position [92, 0]
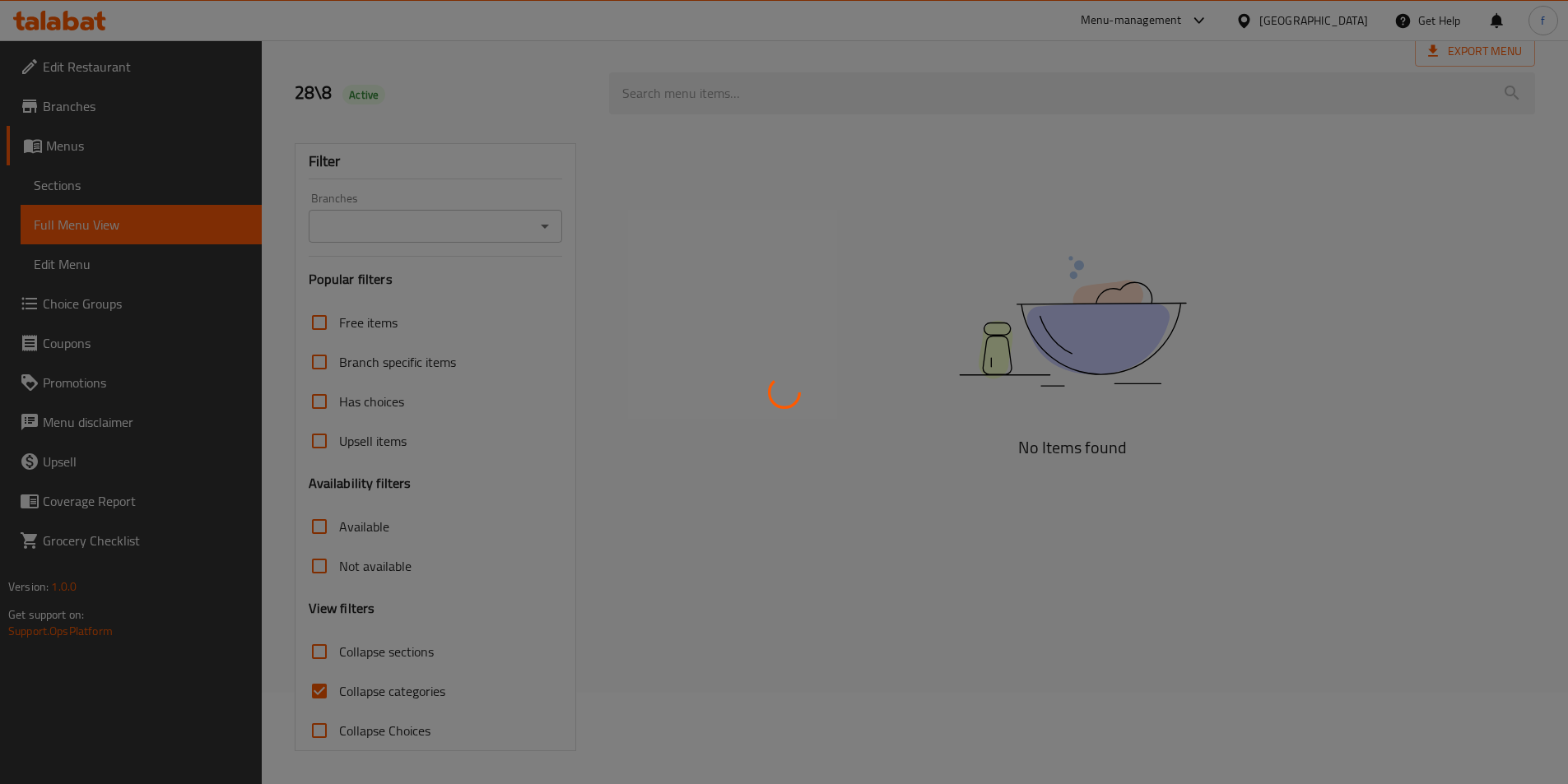
click at [717, 394] on div at bounding box center [784, 392] width 1568 height 784
click at [718, 394] on div at bounding box center [784, 392] width 1568 height 784
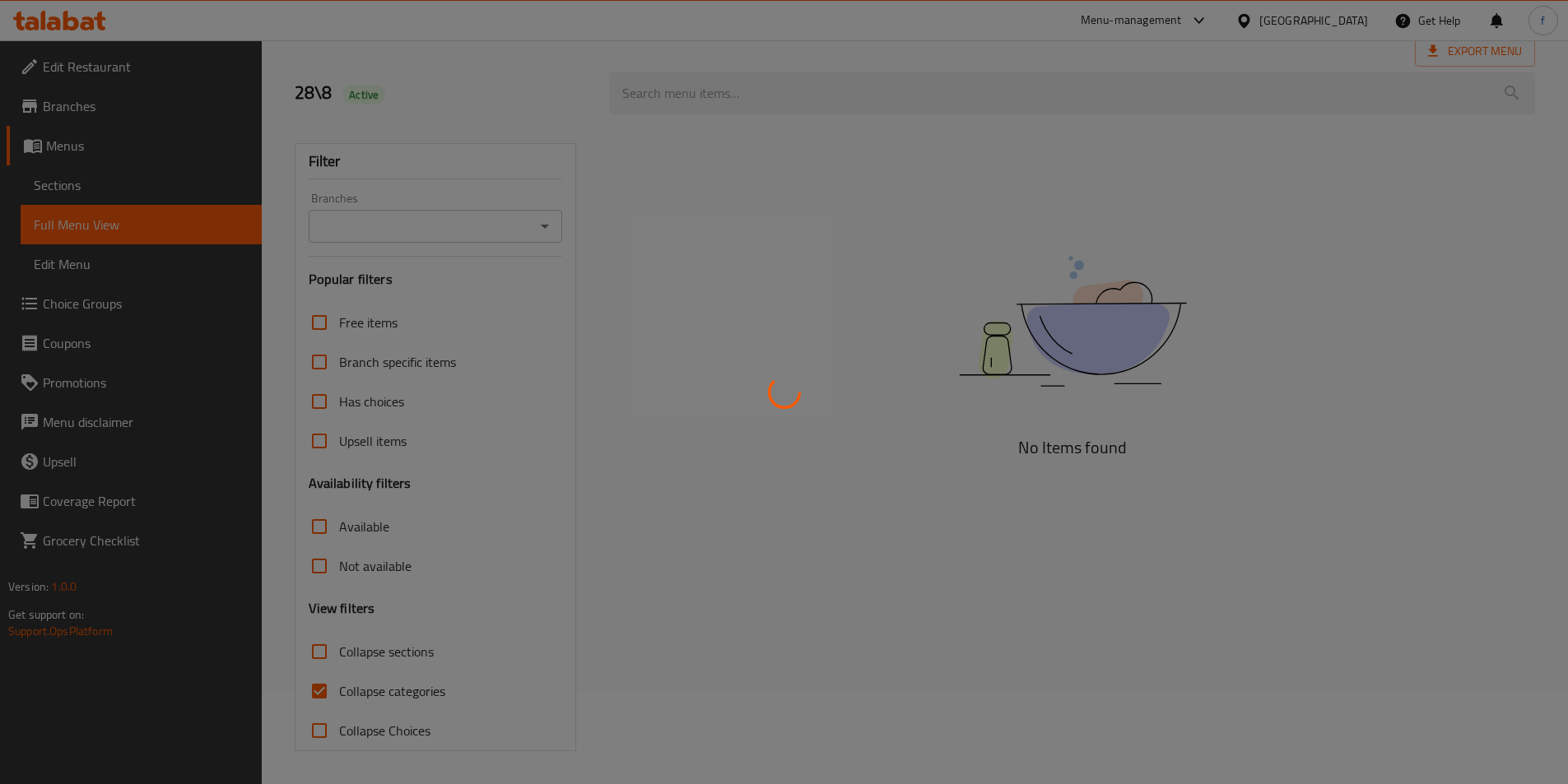
click at [718, 394] on div at bounding box center [784, 392] width 1568 height 784
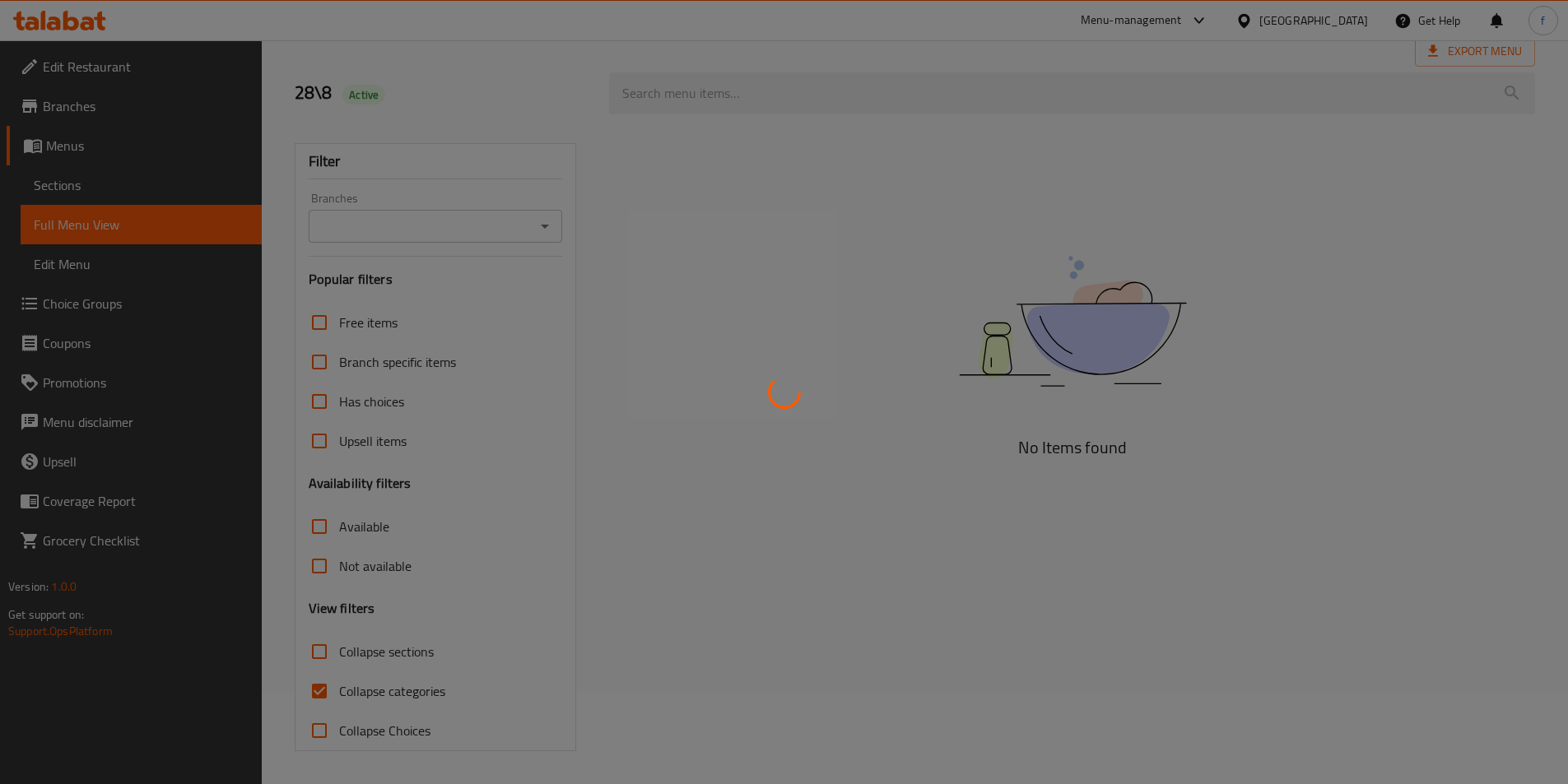
click at [718, 394] on div at bounding box center [784, 392] width 1568 height 784
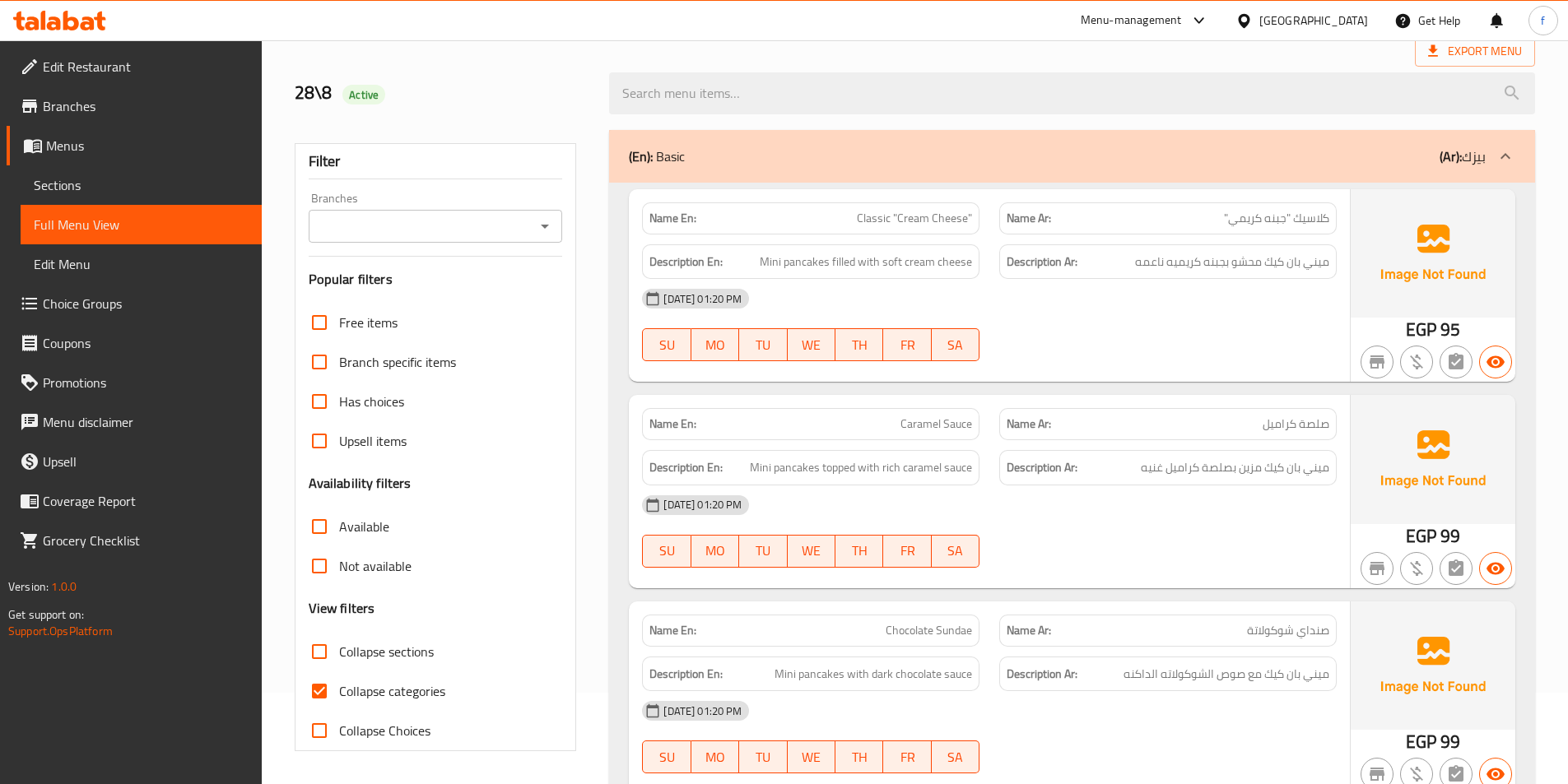
click at [372, 691] on span "Collapse categories" at bounding box center [392, 690] width 106 height 20
click at [339, 691] on input "Collapse categories" at bounding box center [319, 690] width 39 height 39
checkbox input "false"
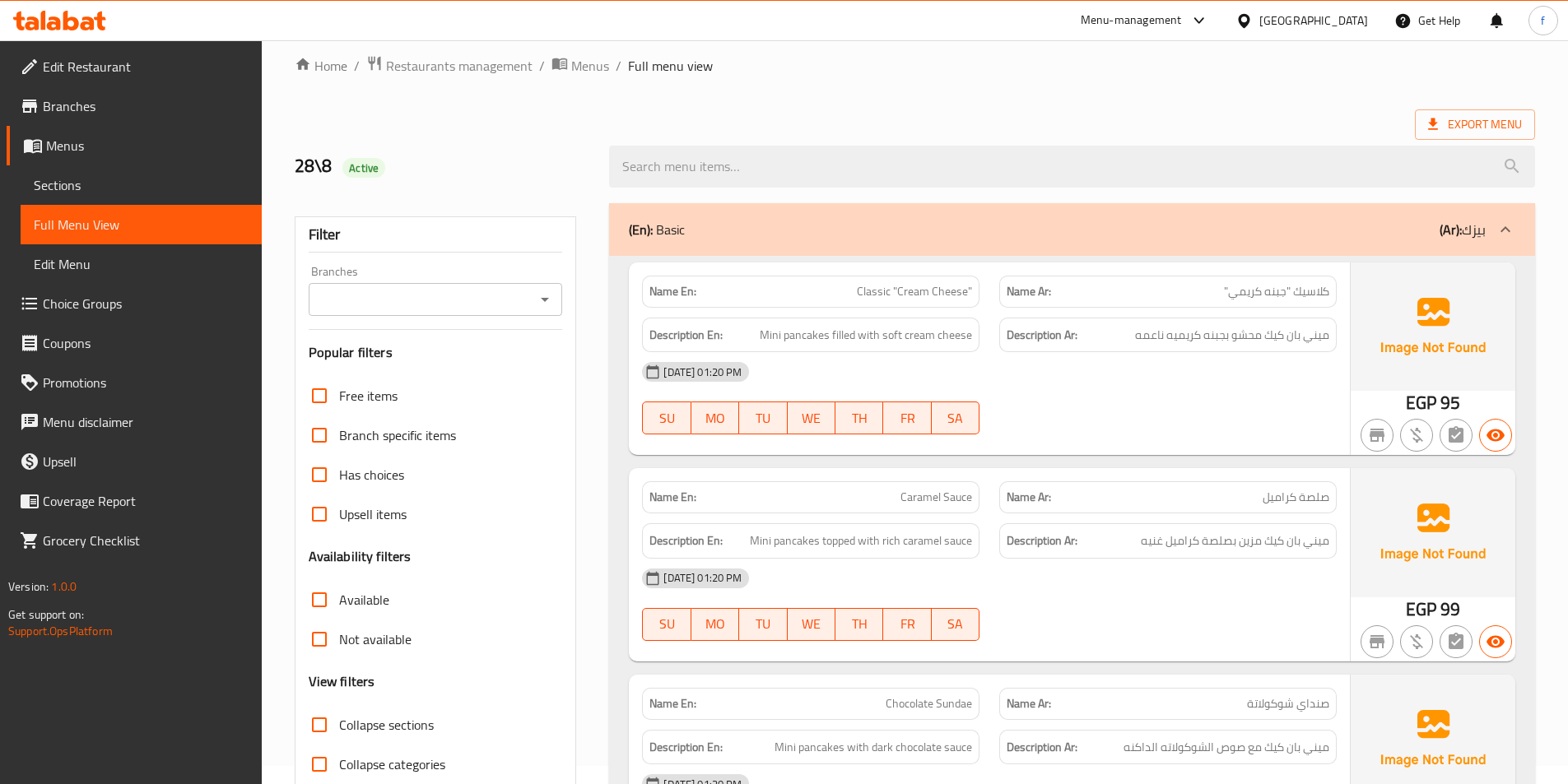
scroll to position [0, 0]
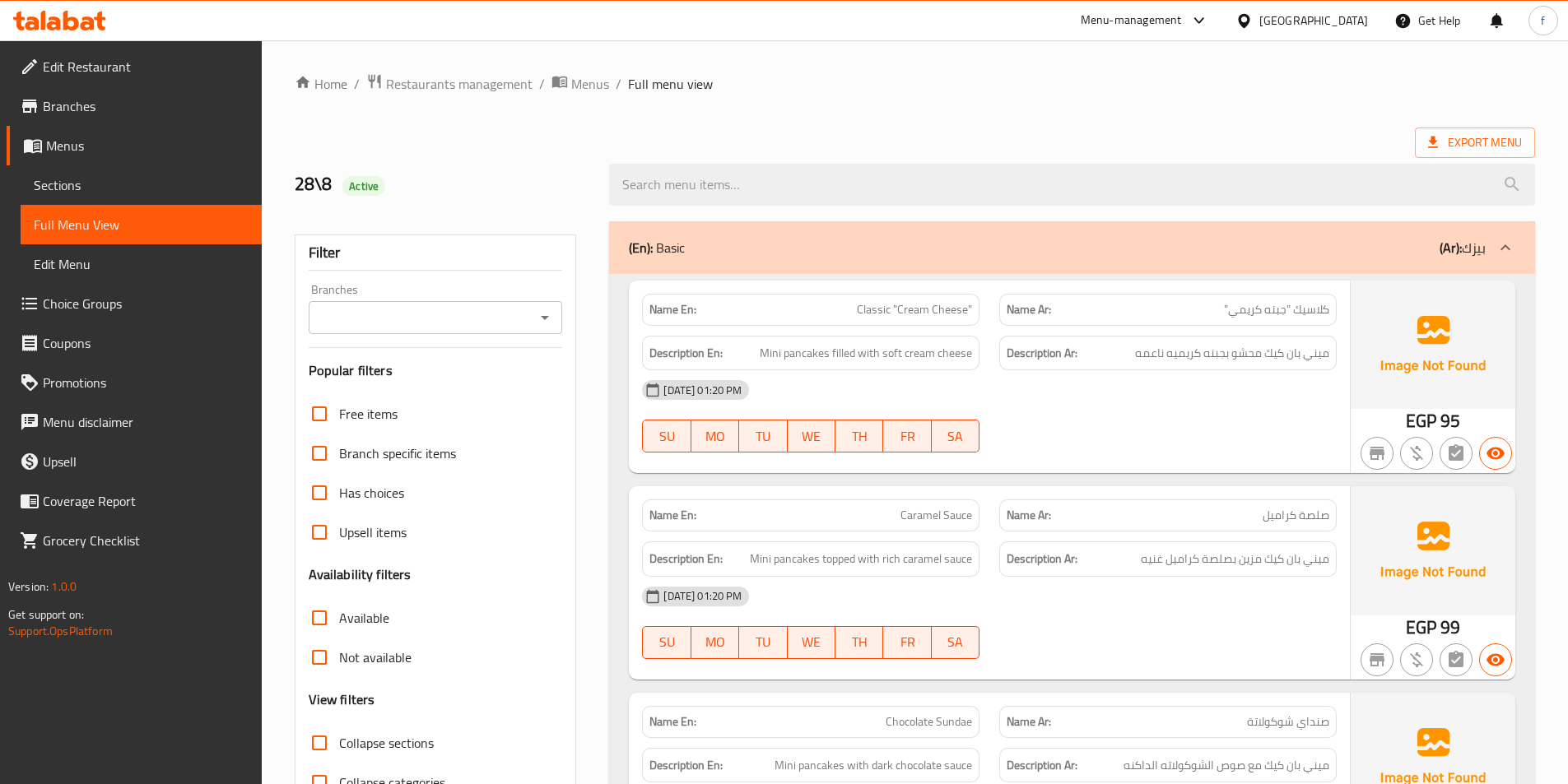
click at [1257, 274] on div "Name En: Classic "Cream Cheese" Name Ar: كلاسيك "جبنه كريمي" Description En: Mi…" at bounding box center [1072, 596] width 926 height 645
click at [308, 747] on input "Collapse sections" at bounding box center [319, 742] width 39 height 39
checkbox input "true"
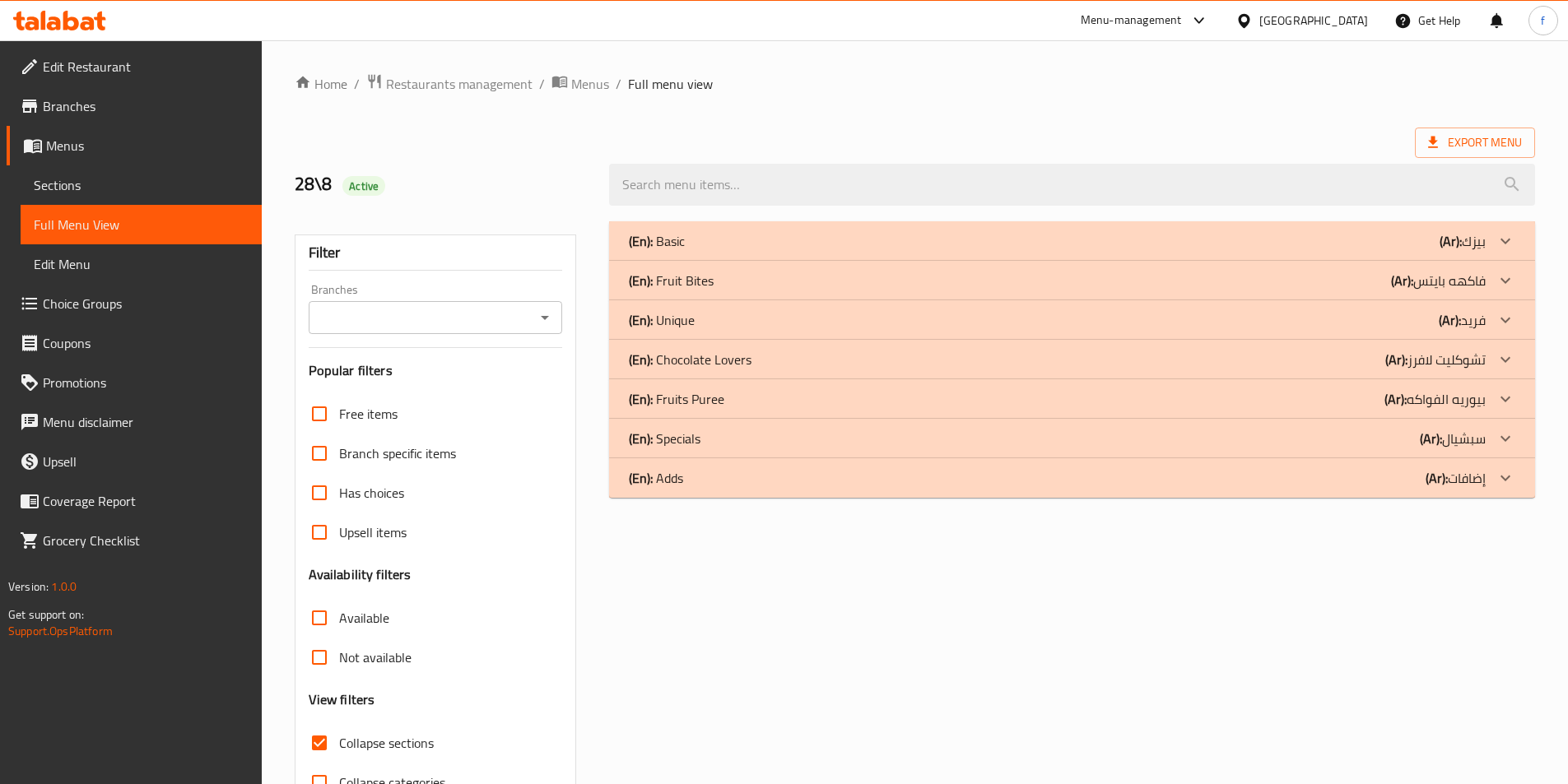
click at [1167, 488] on div "(En): Adds (Ar): إضافات" at bounding box center [1072, 477] width 926 height 39
click at [1192, 455] on div "(En): Specials (Ar): سبشيال" at bounding box center [1072, 438] width 926 height 39
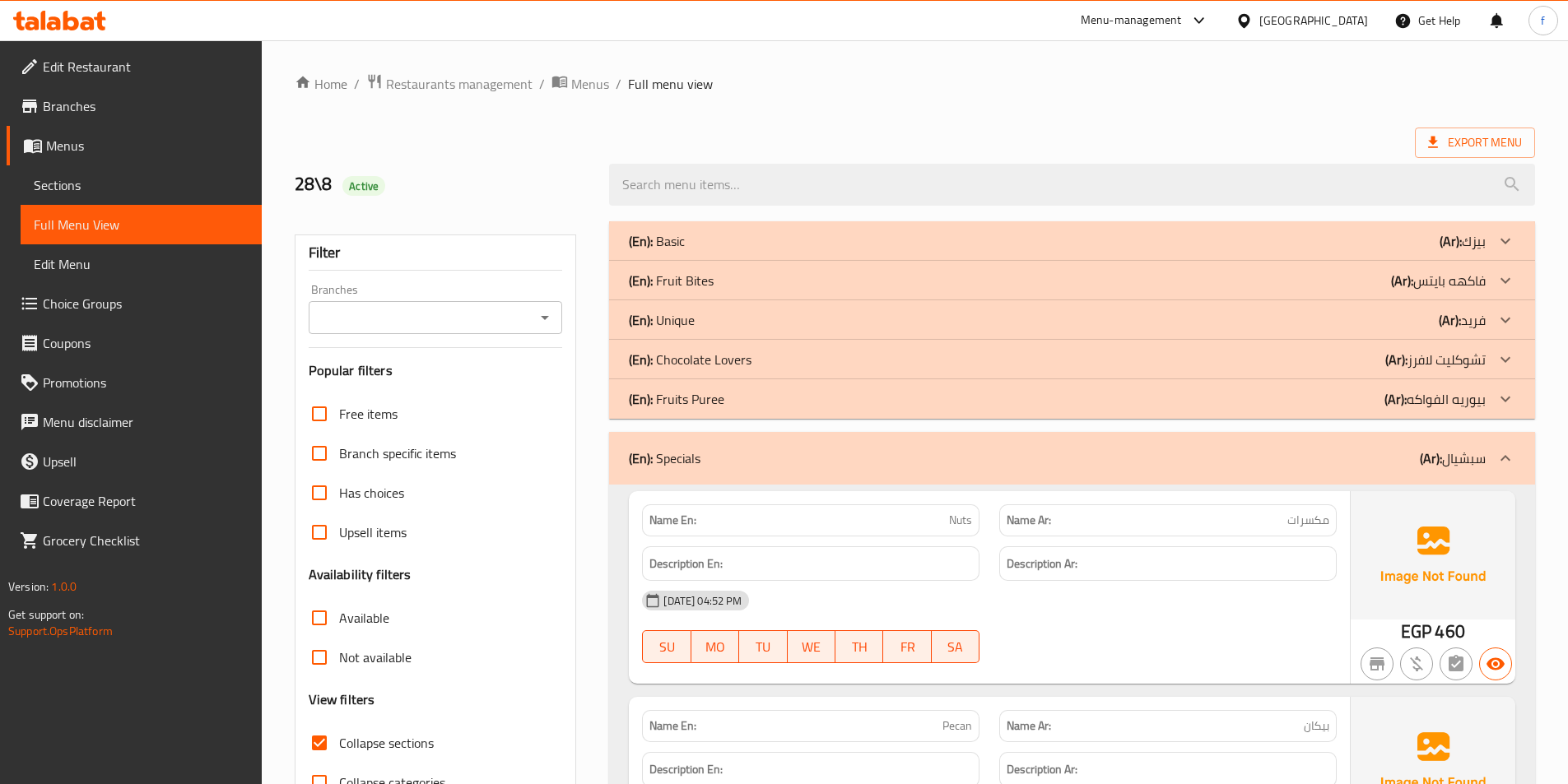
click at [1242, 412] on div "(En): Fruits Puree (Ar): بيوريه الفواكه" at bounding box center [1072, 398] width 926 height 39
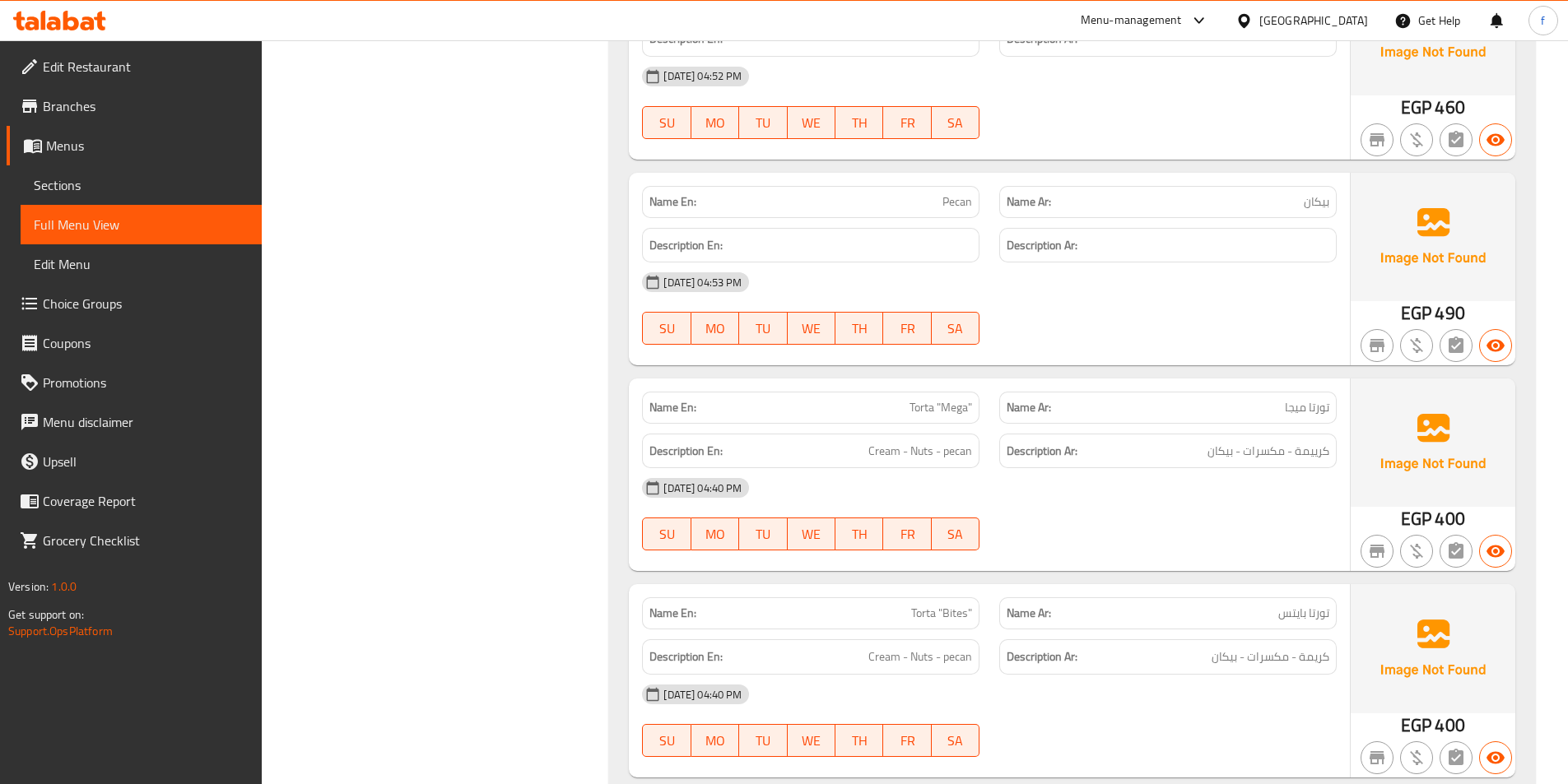
scroll to position [2797, 0]
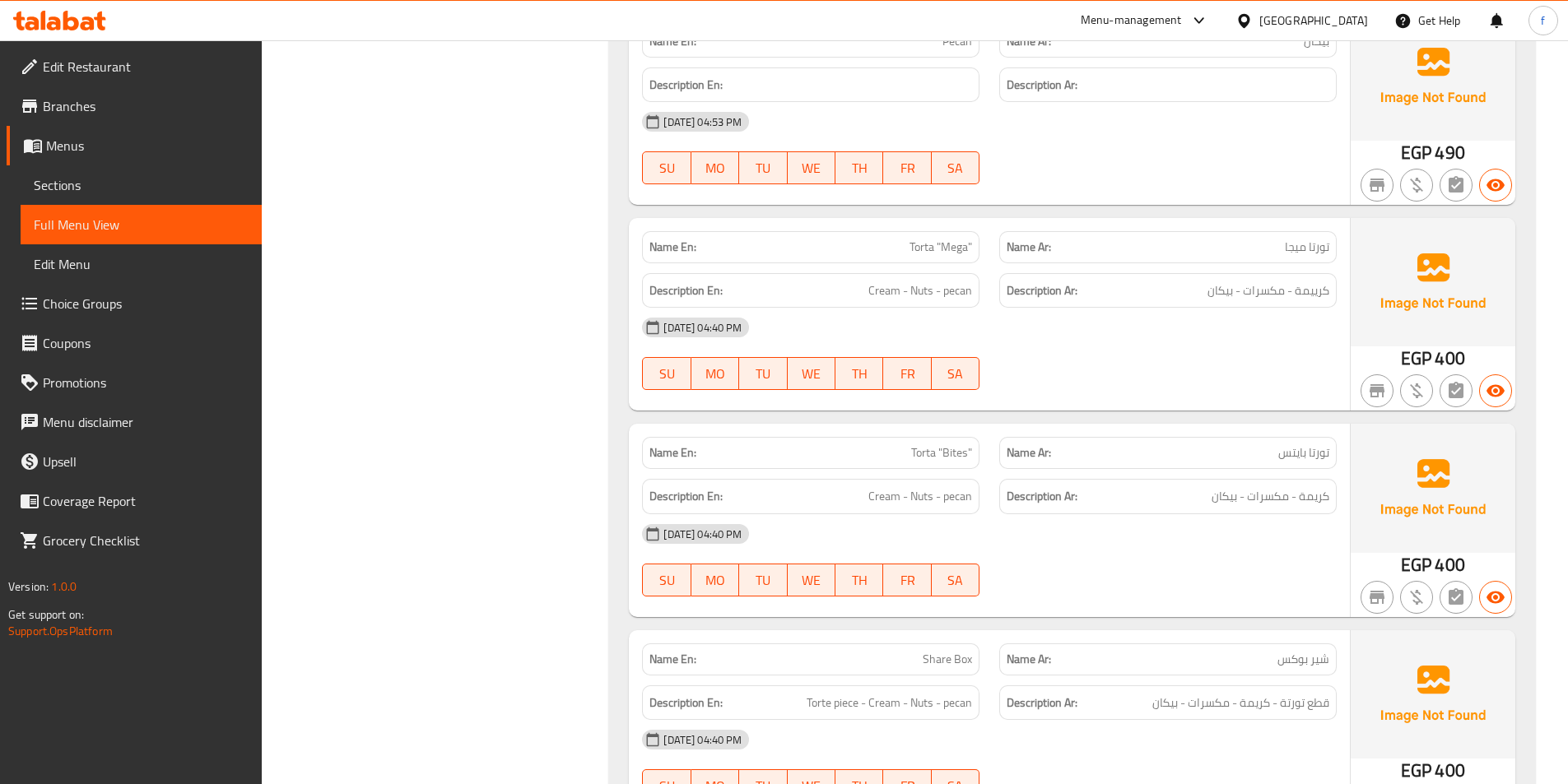
click at [934, 256] on span "Torta "Mega"" at bounding box center [940, 247] width 62 height 17
copy span "Torta "Mega""
click at [78, 195] on span "Sections" at bounding box center [140, 184] width 215 height 20
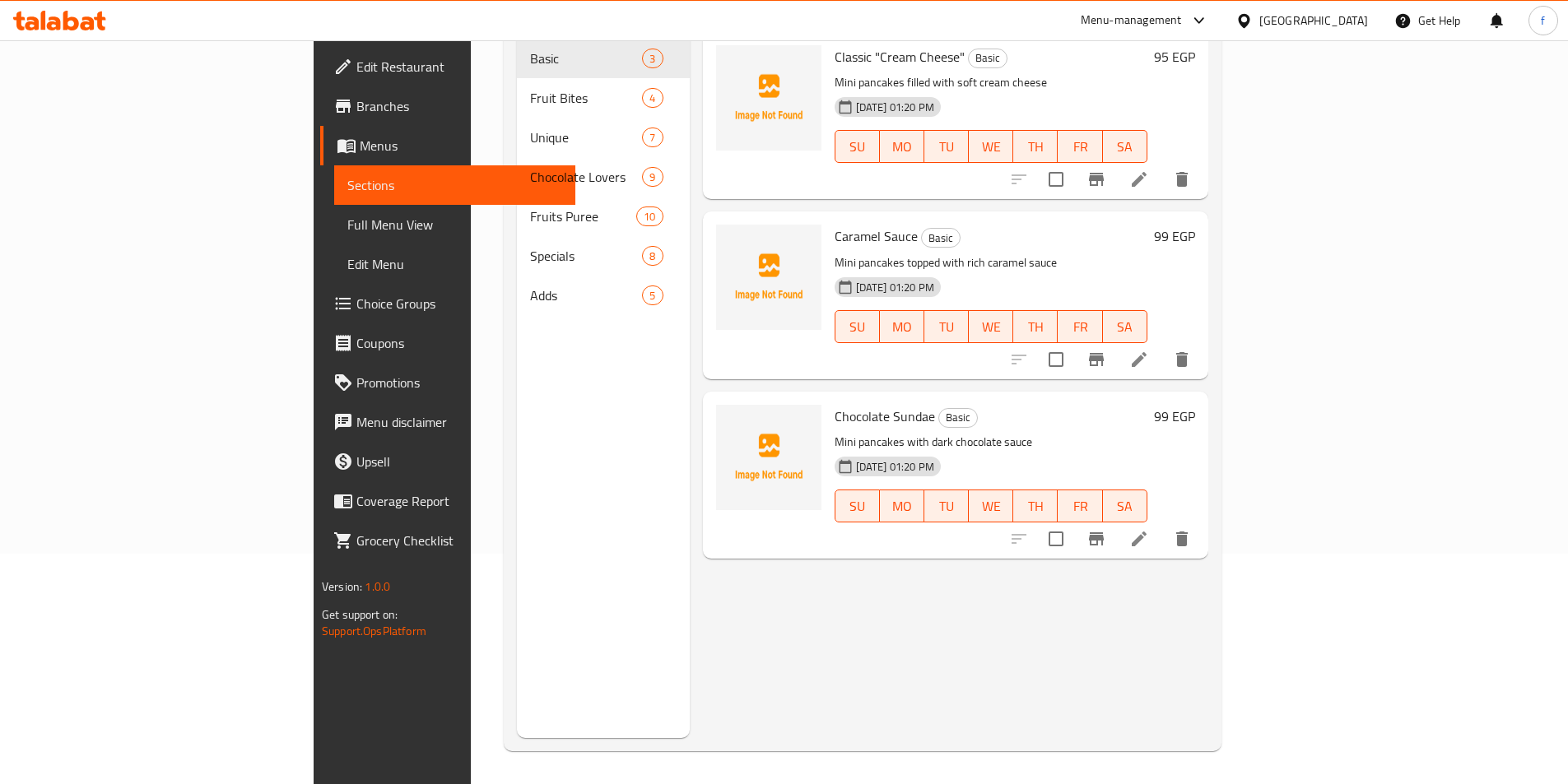
scroll to position [230, 0]
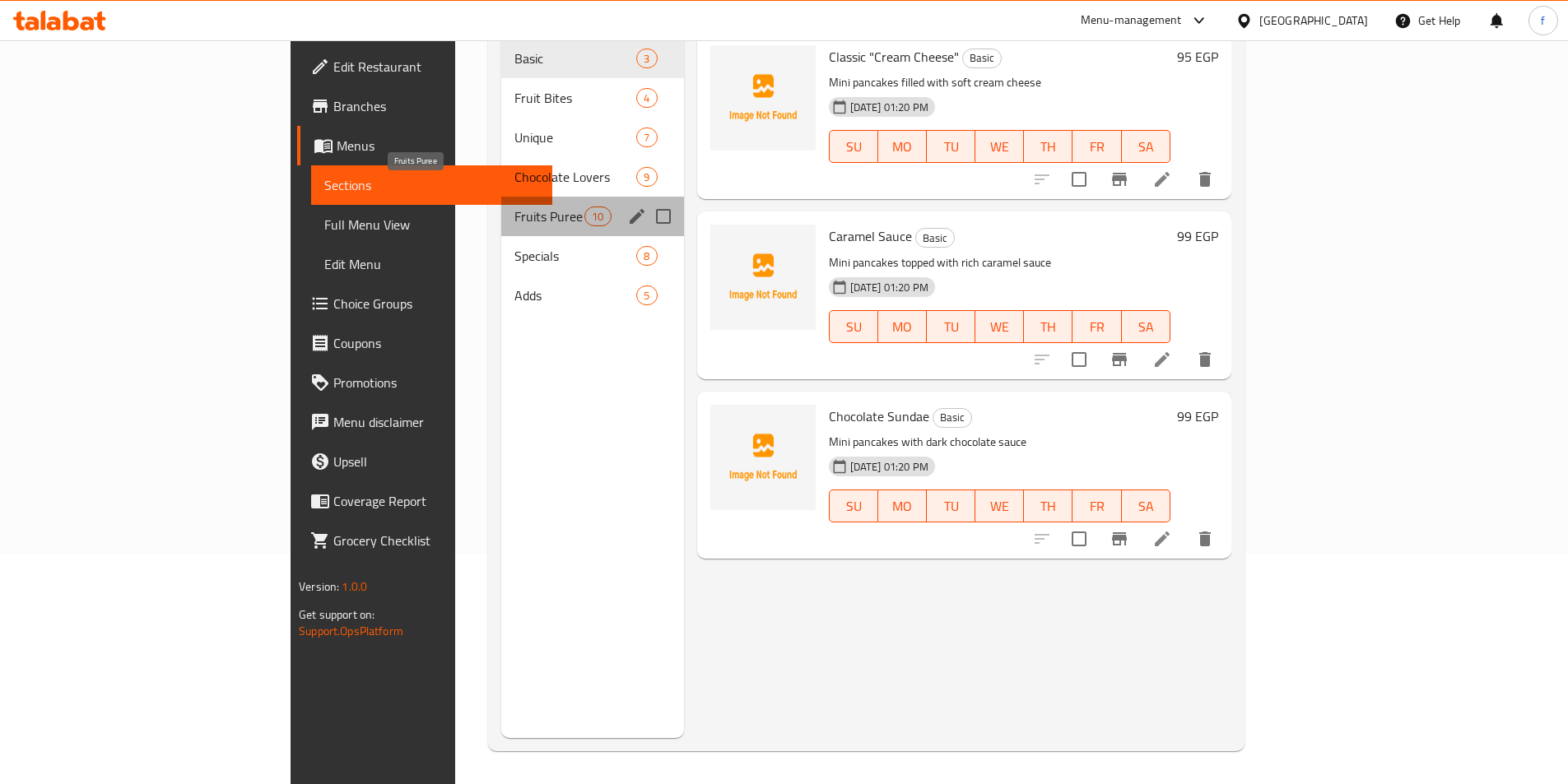
click at [514, 206] on span "Fruits Puree" at bounding box center [548, 216] width 70 height 20
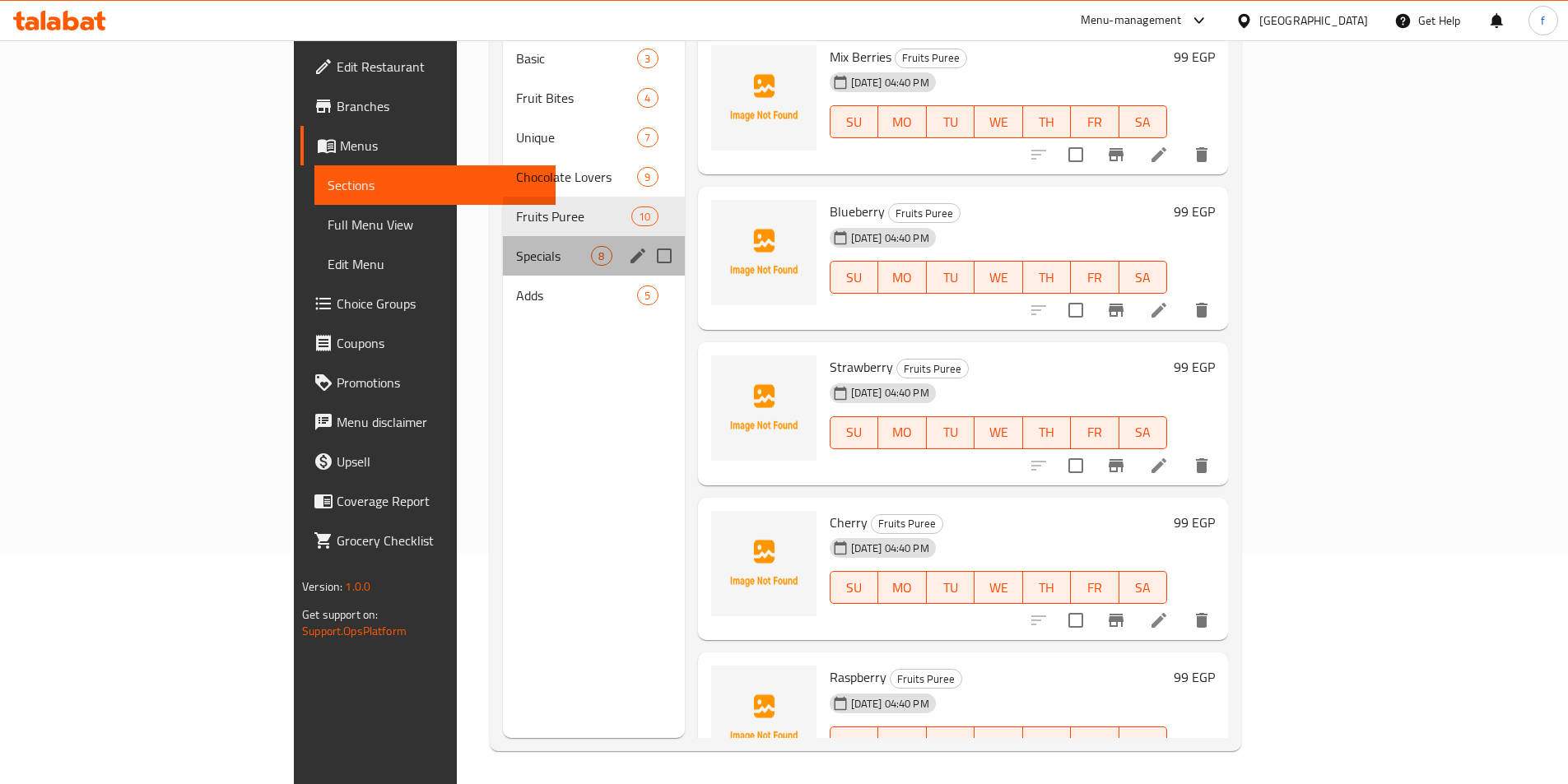
click at [503, 244] on div "Specials 8" at bounding box center [593, 255] width 182 height 39
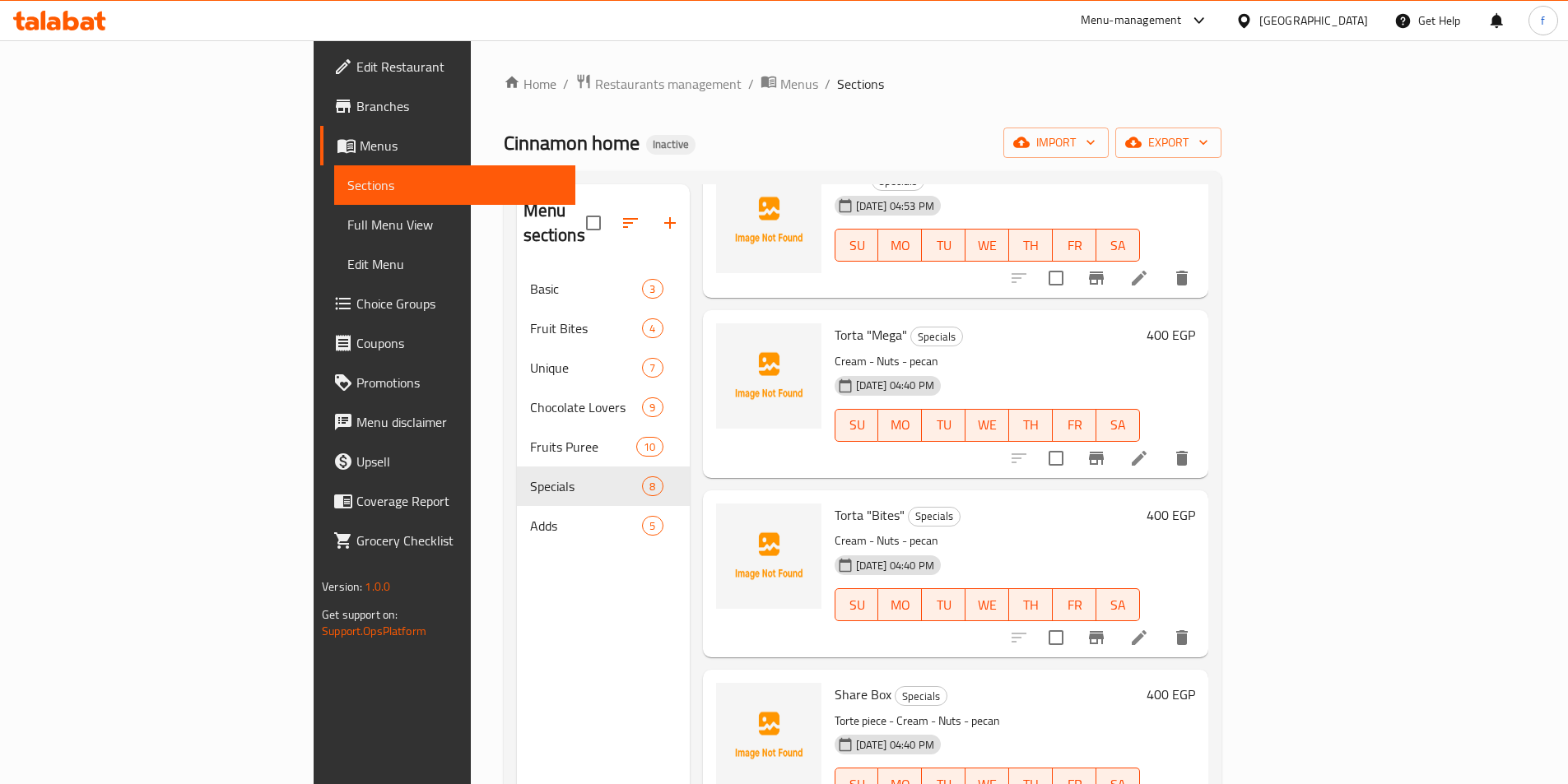
scroll to position [246, 0]
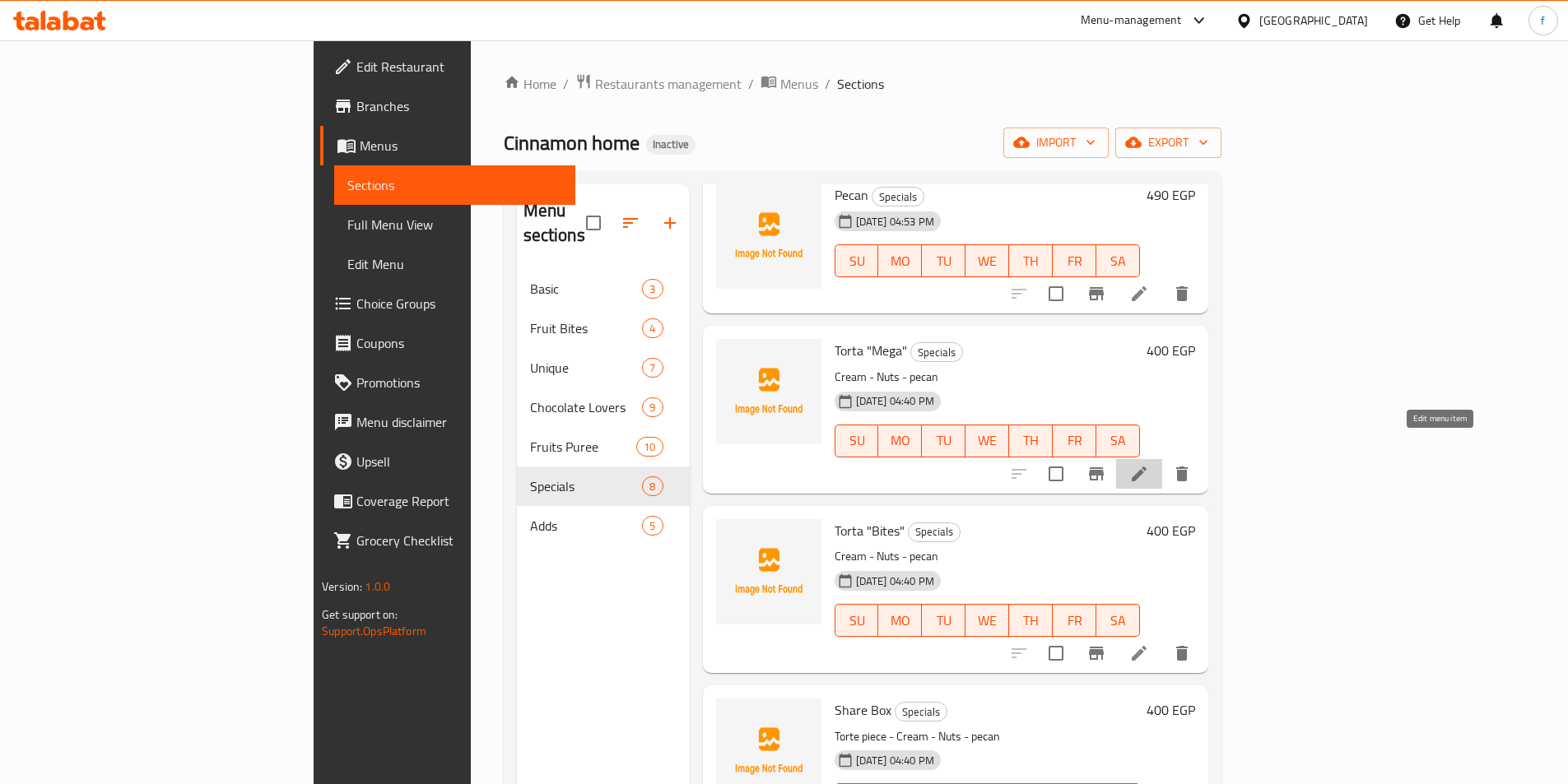
click at [1149, 464] on icon at bounding box center [1139, 474] width 20 height 20
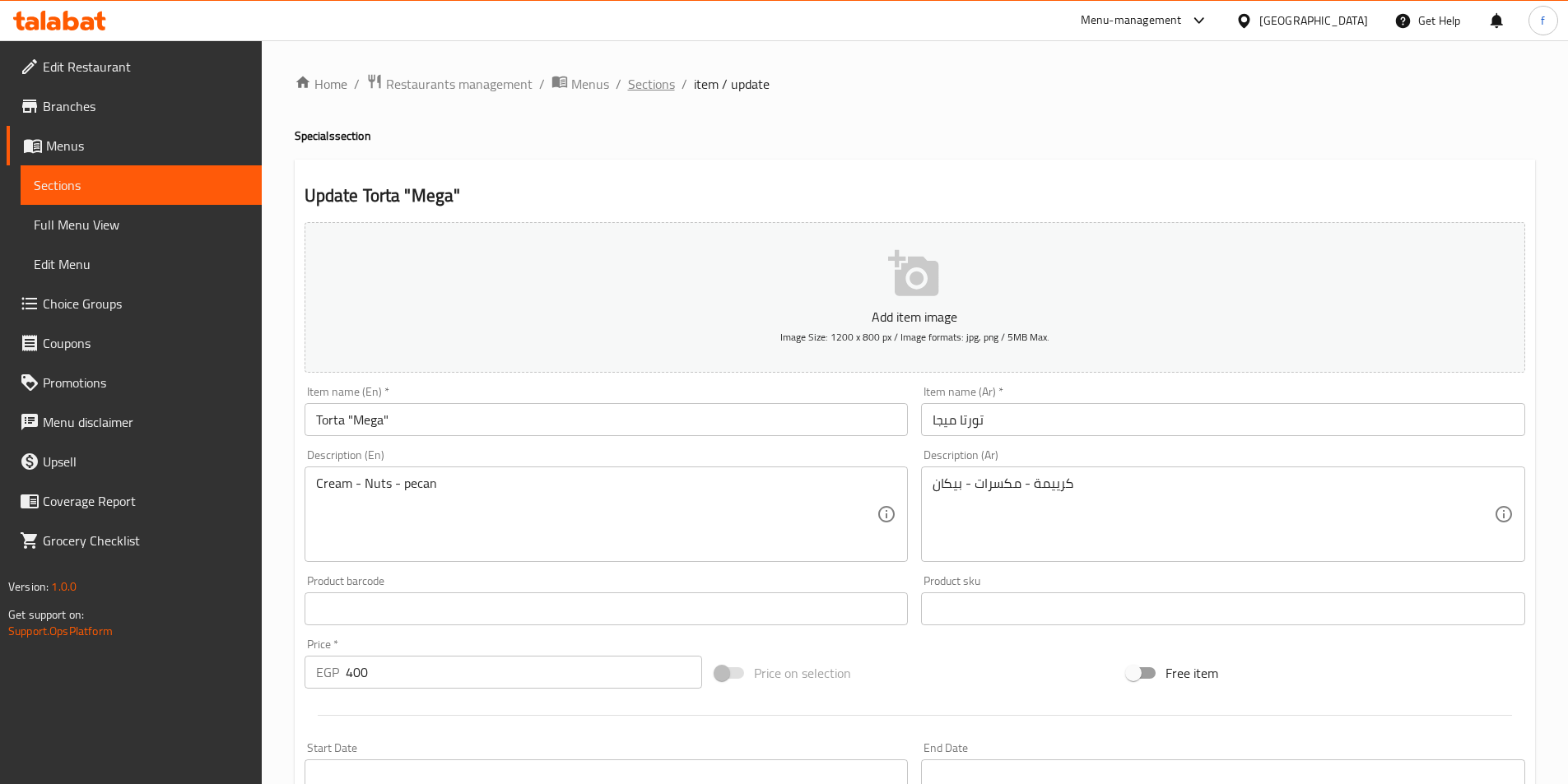
click at [651, 91] on span "Sections" at bounding box center [651, 84] width 47 height 20
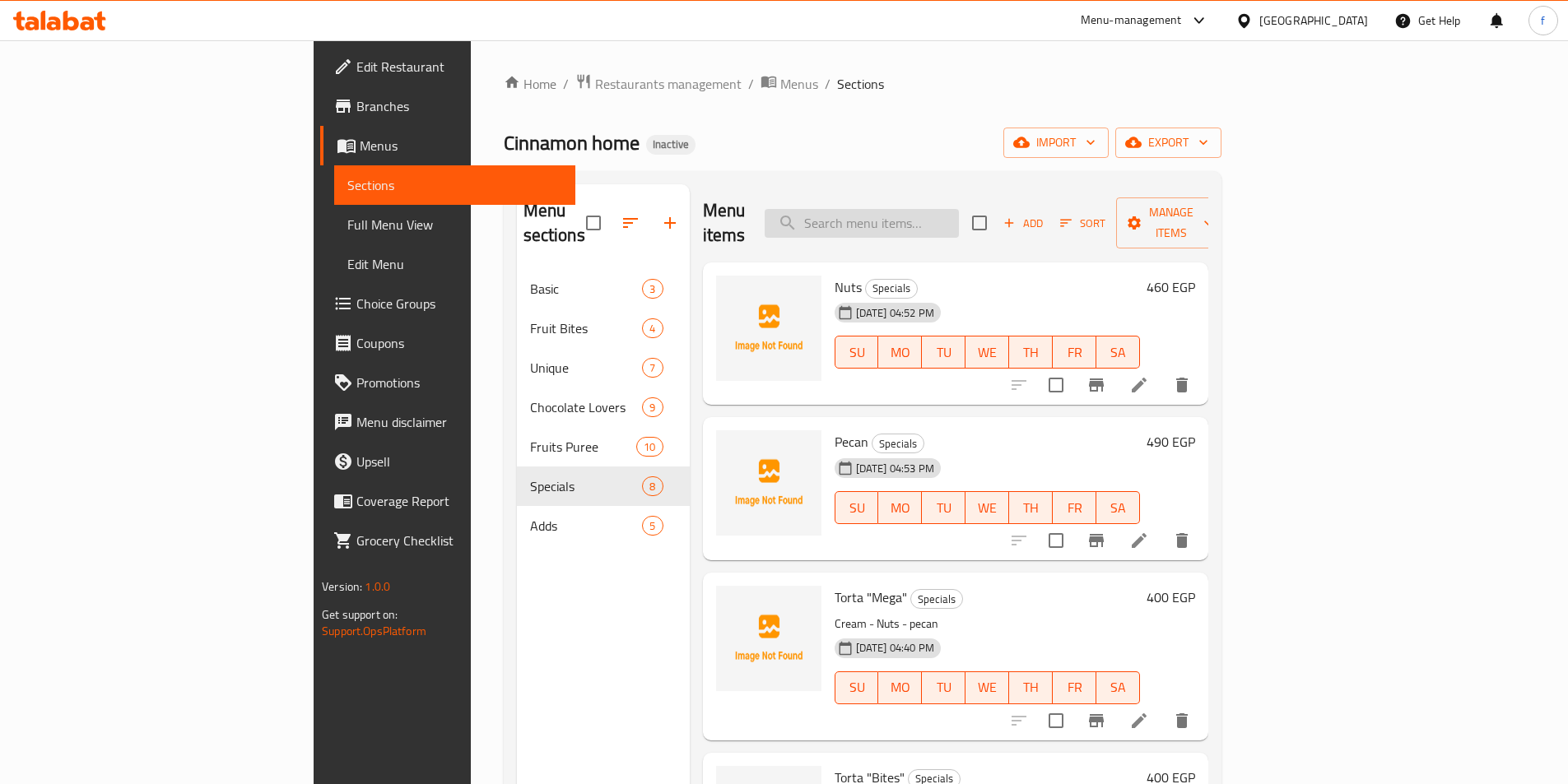
click at [948, 224] on input "search" at bounding box center [861, 223] width 194 height 29
paste input "Louts Piece"
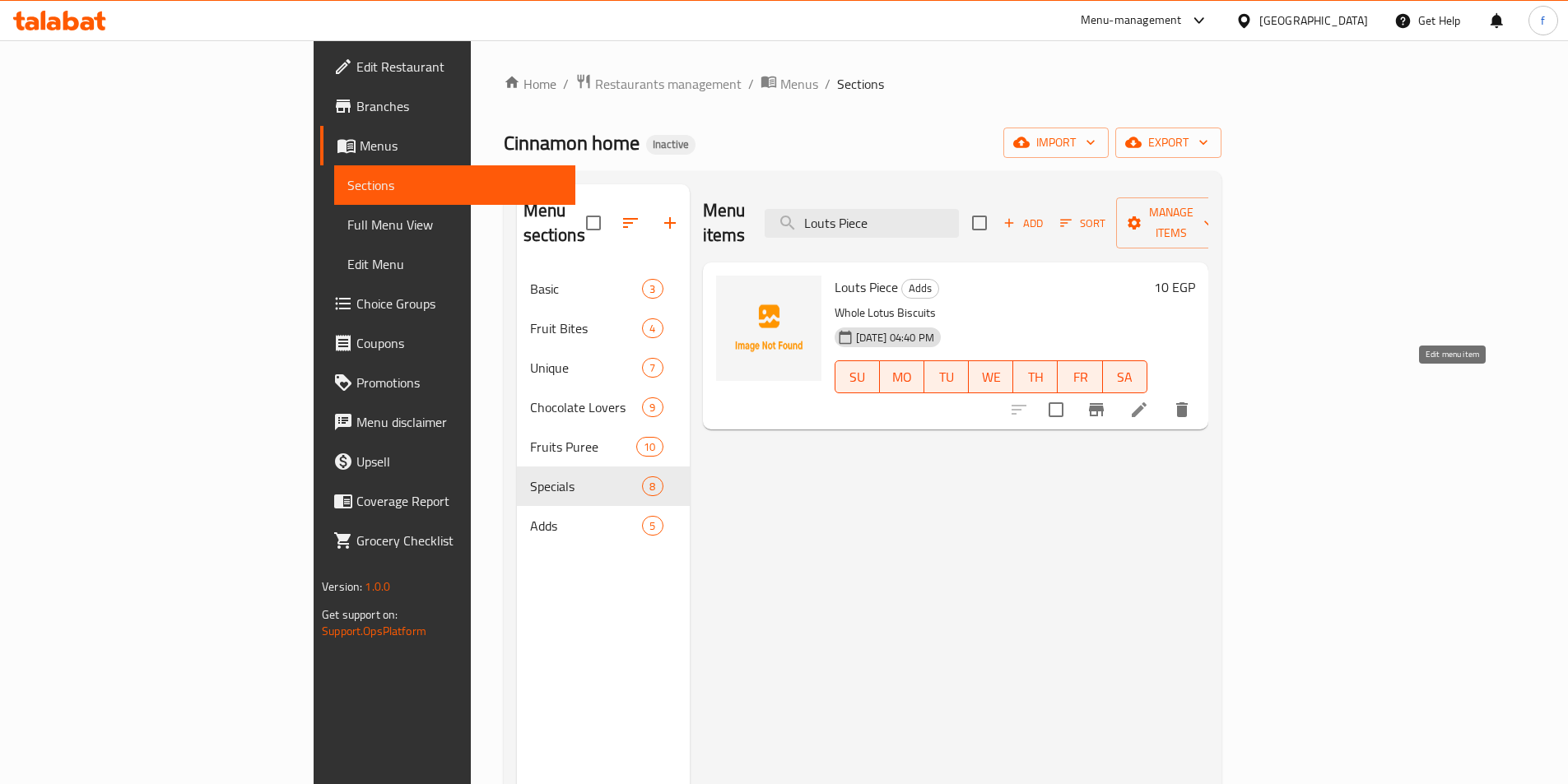
type input "Louts Piece"
click at [1147, 402] on icon at bounding box center [1140, 410] width 15 height 15
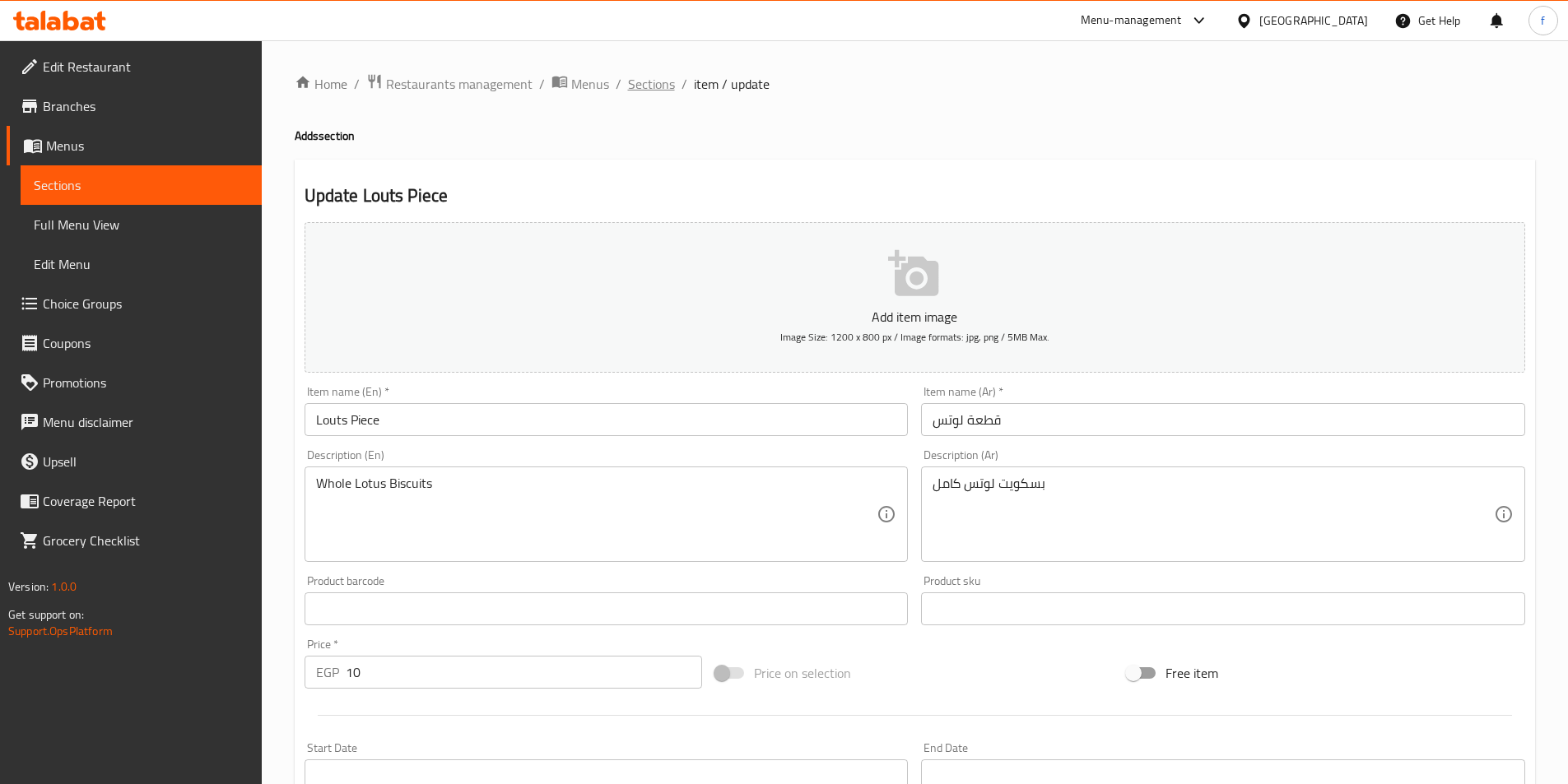
click at [658, 88] on span "Sections" at bounding box center [651, 84] width 47 height 20
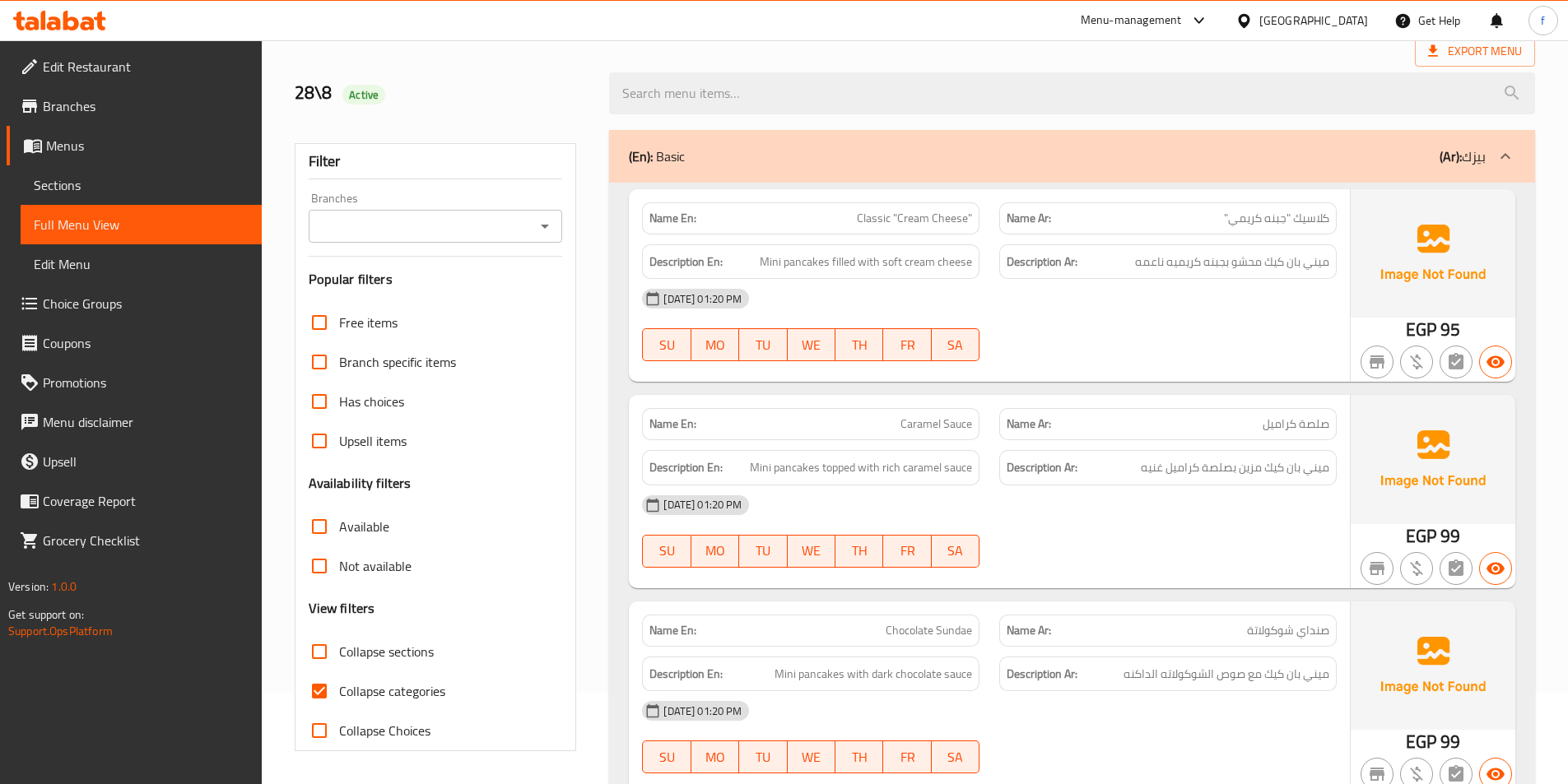
scroll to position [667, 0]
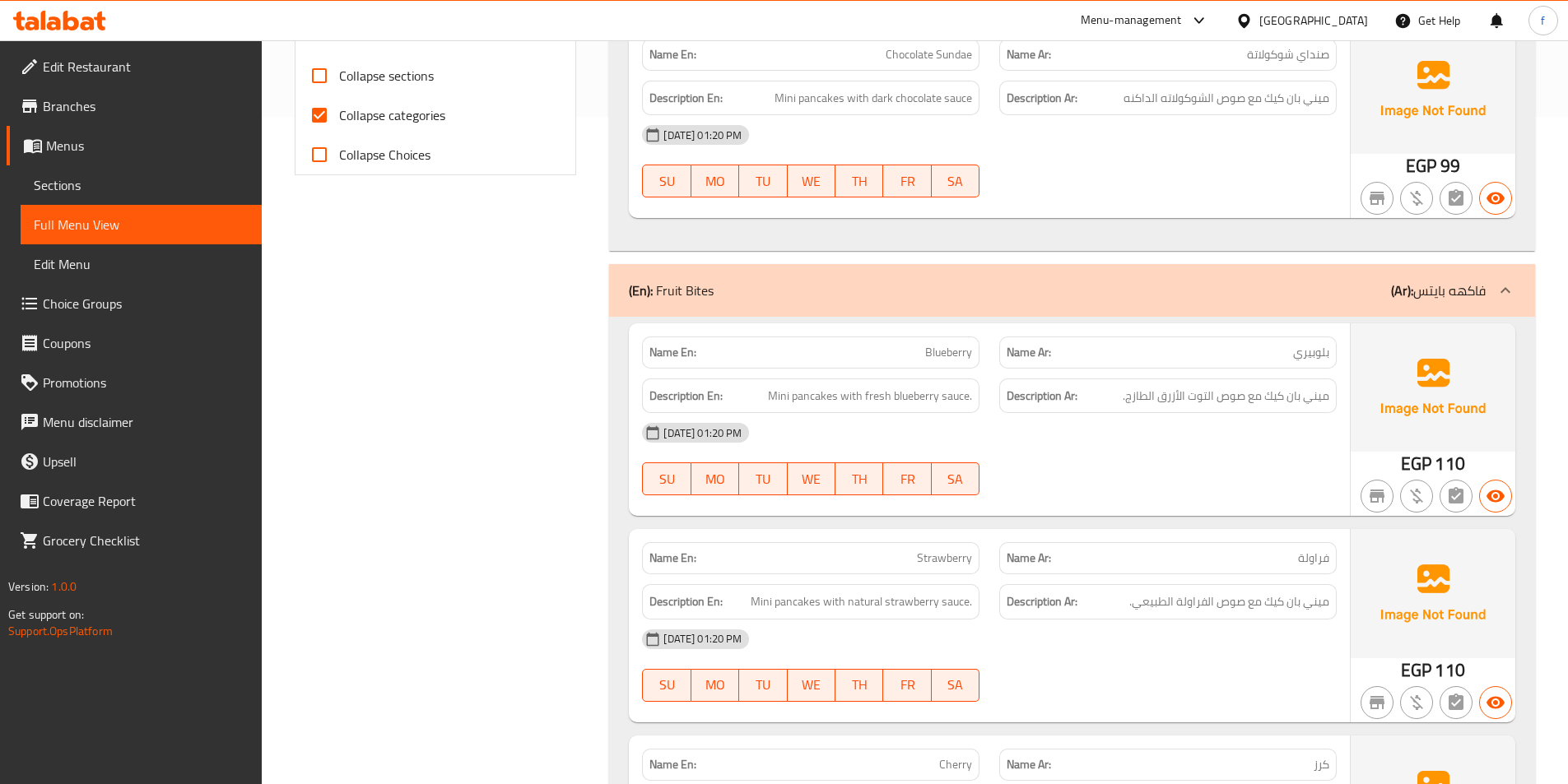
click at [331, 69] on input "Collapse sections" at bounding box center [319, 75] width 39 height 39
checkbox input "true"
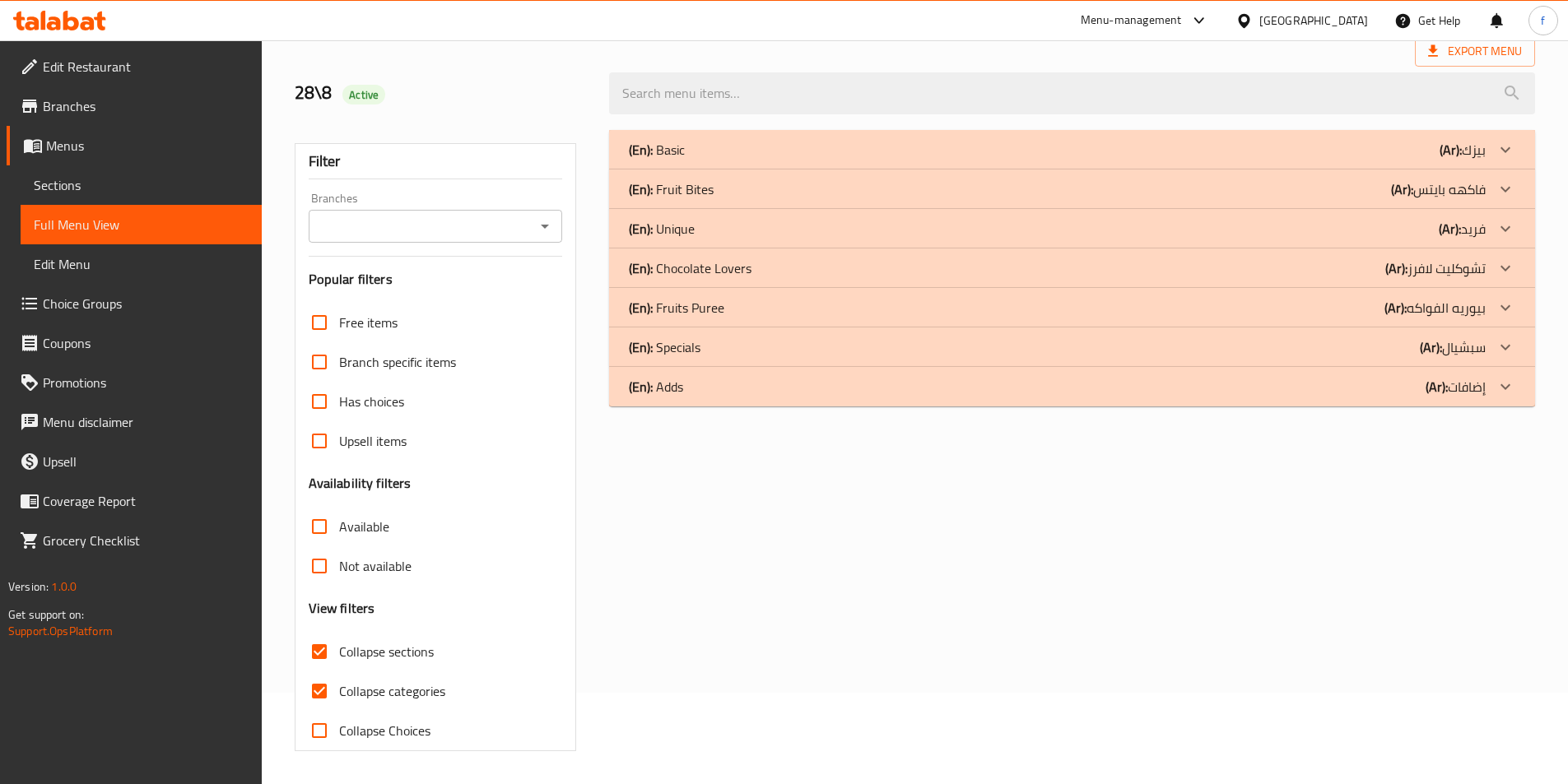
click at [327, 671] on input "Collapse categories" at bounding box center [319, 690] width 39 height 39
checkbox input "false"
click at [735, 318] on div "(En): Fruits Puree (Ar): بيوريه الفواكه" at bounding box center [1072, 307] width 926 height 39
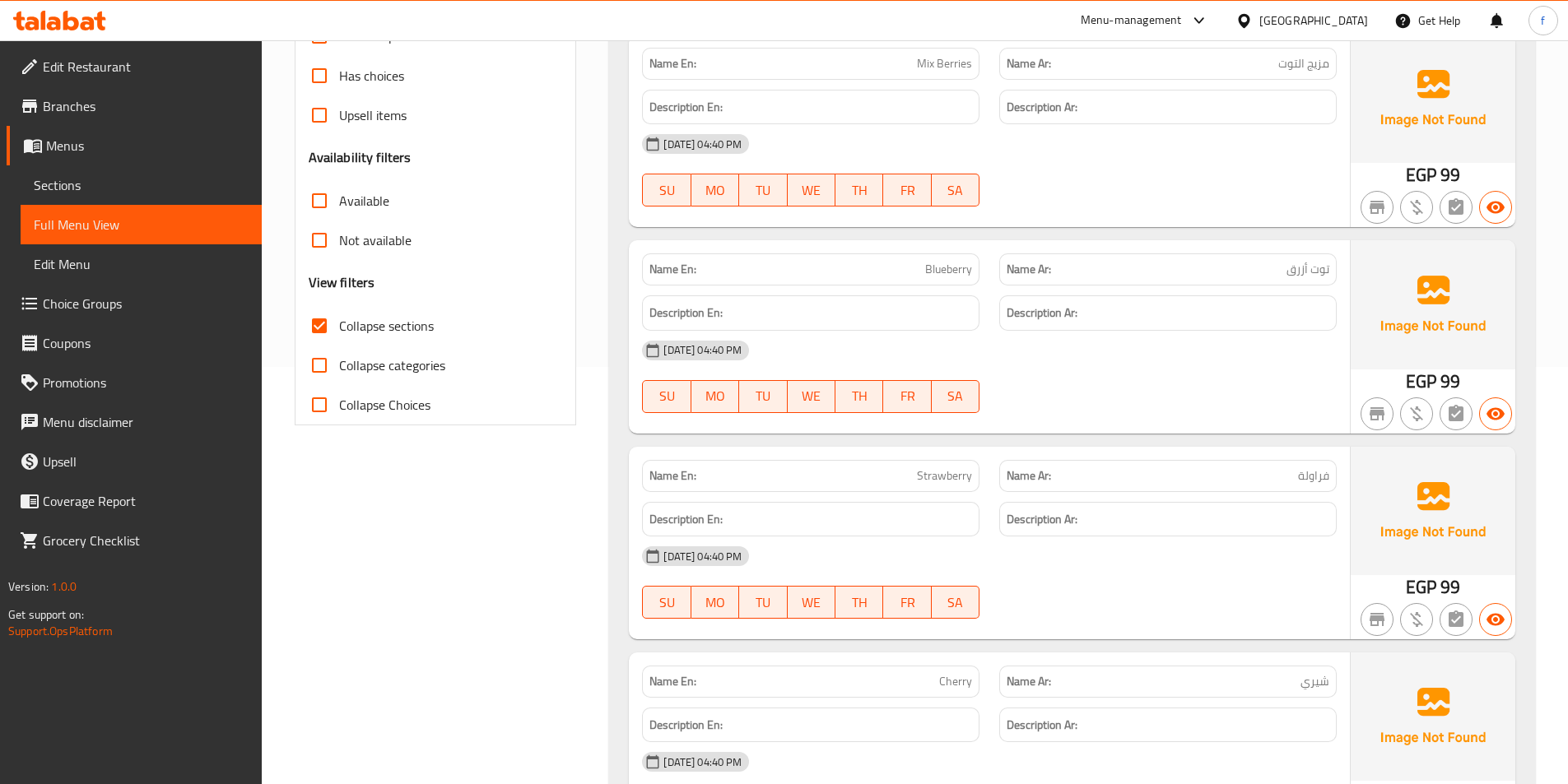
scroll to position [256, 0]
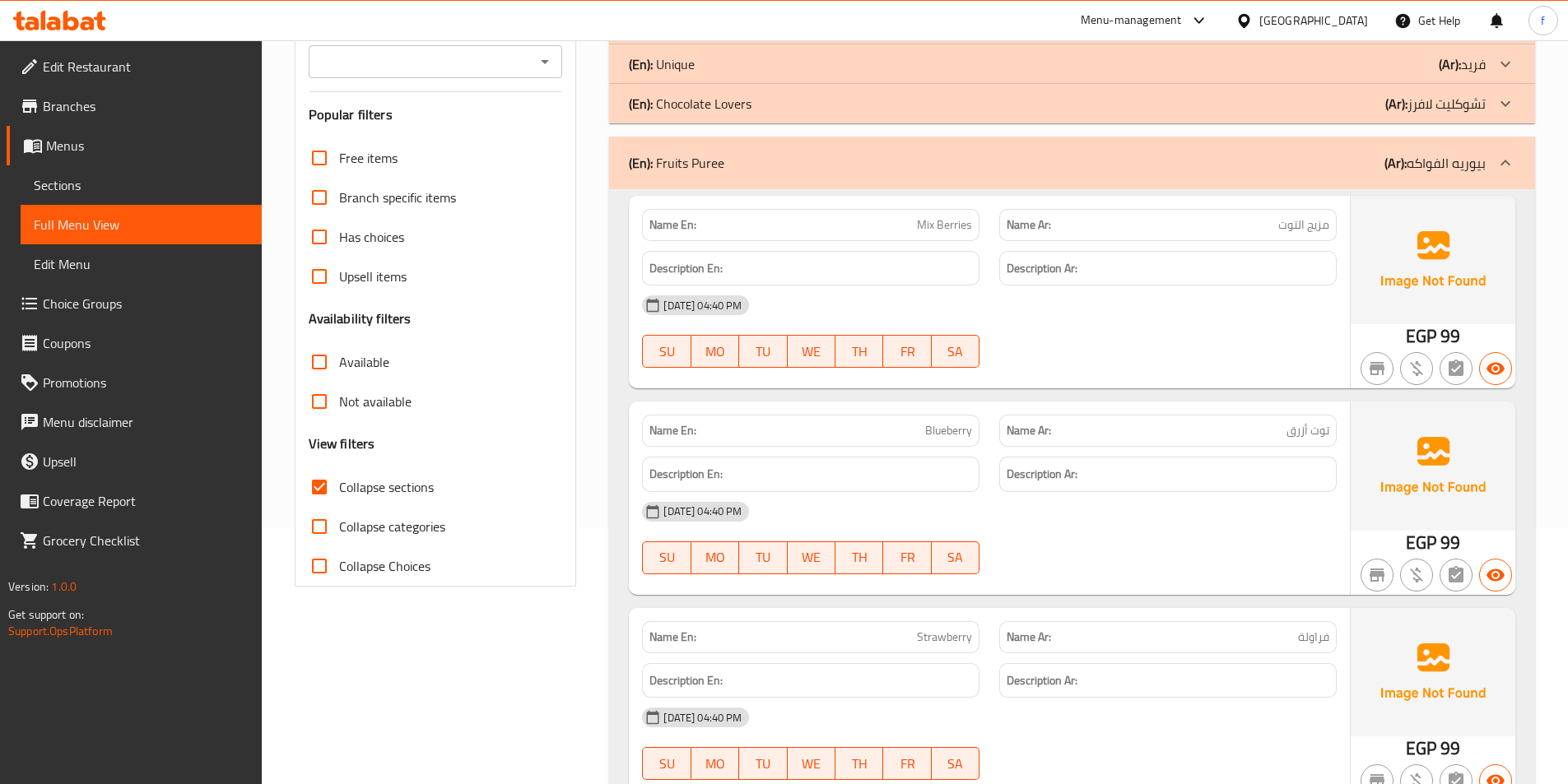
click at [921, 220] on span "Mix Berries" at bounding box center [945, 225] width 55 height 17
drag, startPoint x: 922, startPoint y: 220, endPoint x: 948, endPoint y: 222, distance: 26.1
click at [923, 220] on span "Mix Berries" at bounding box center [945, 225] width 55 height 17
click at [980, 223] on div "Name En: Mix Berries" at bounding box center [811, 224] width 357 height 52
click at [945, 222] on span "Mix Berries" at bounding box center [945, 225] width 55 height 17
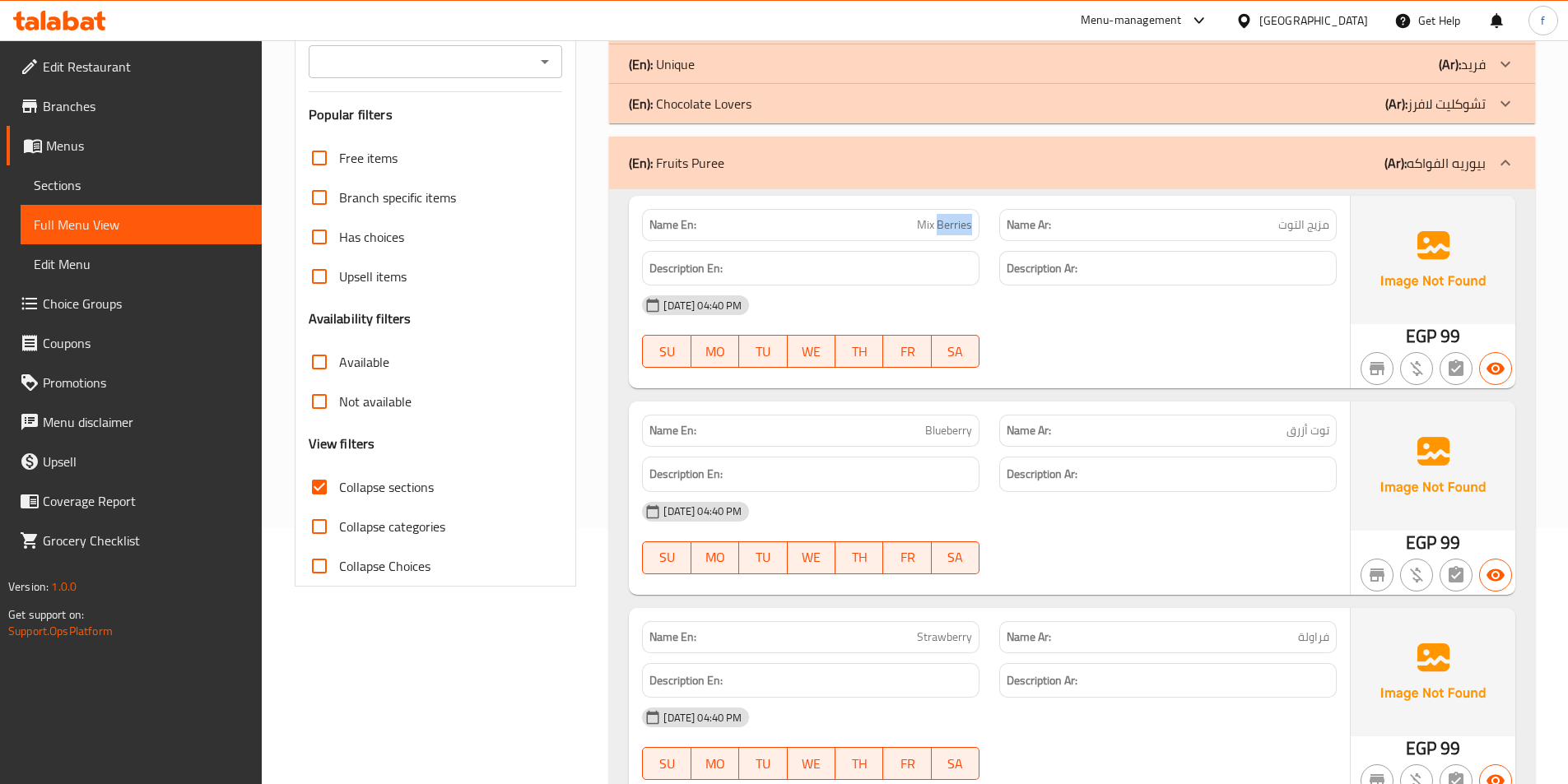
click at [945, 222] on span "Mix Berries" at bounding box center [945, 225] width 55 height 17
click at [1127, 240] on div "Name Ar: مزيج التوت" at bounding box center [1168, 225] width 337 height 32
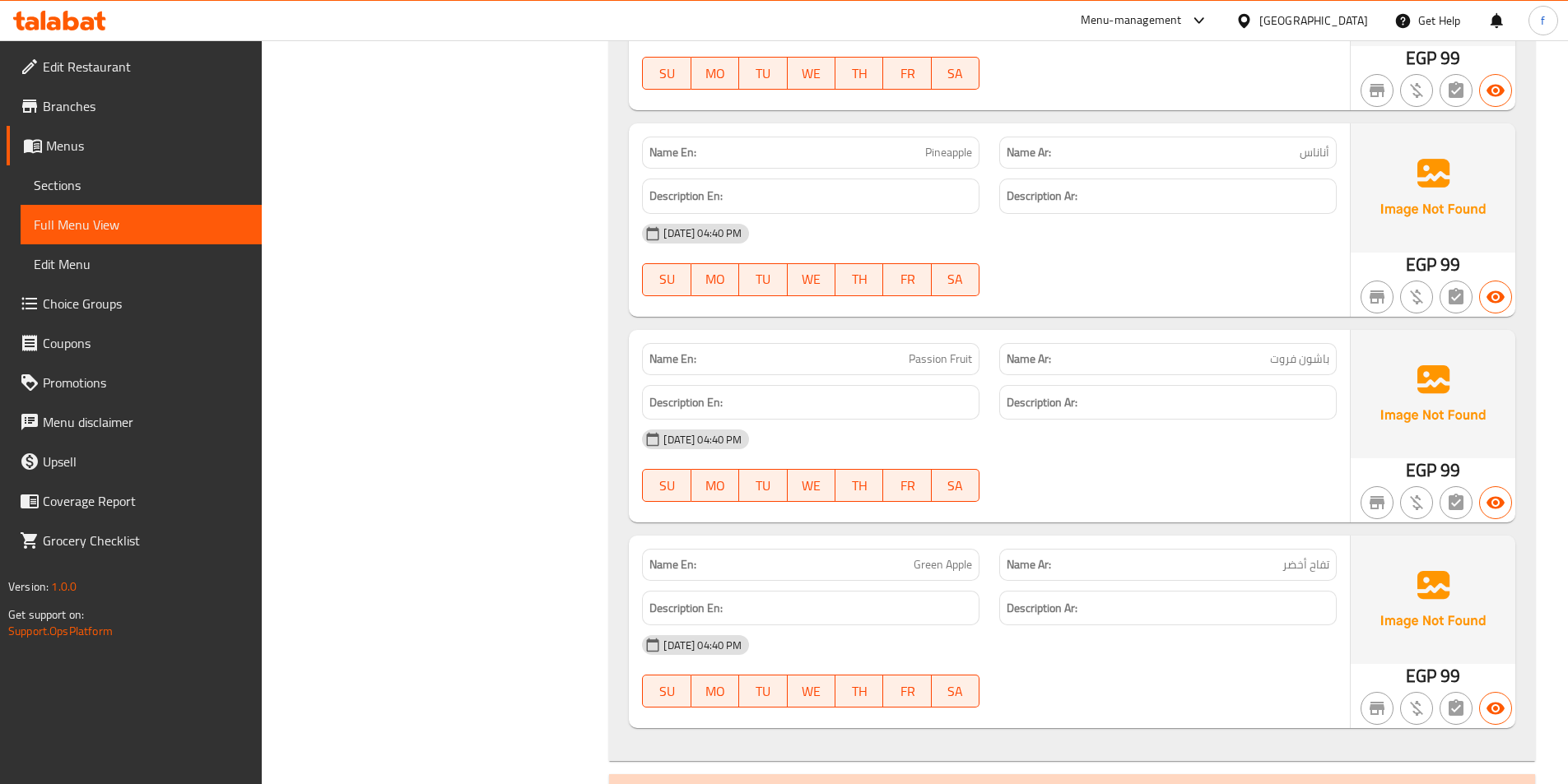
scroll to position [1872, 0]
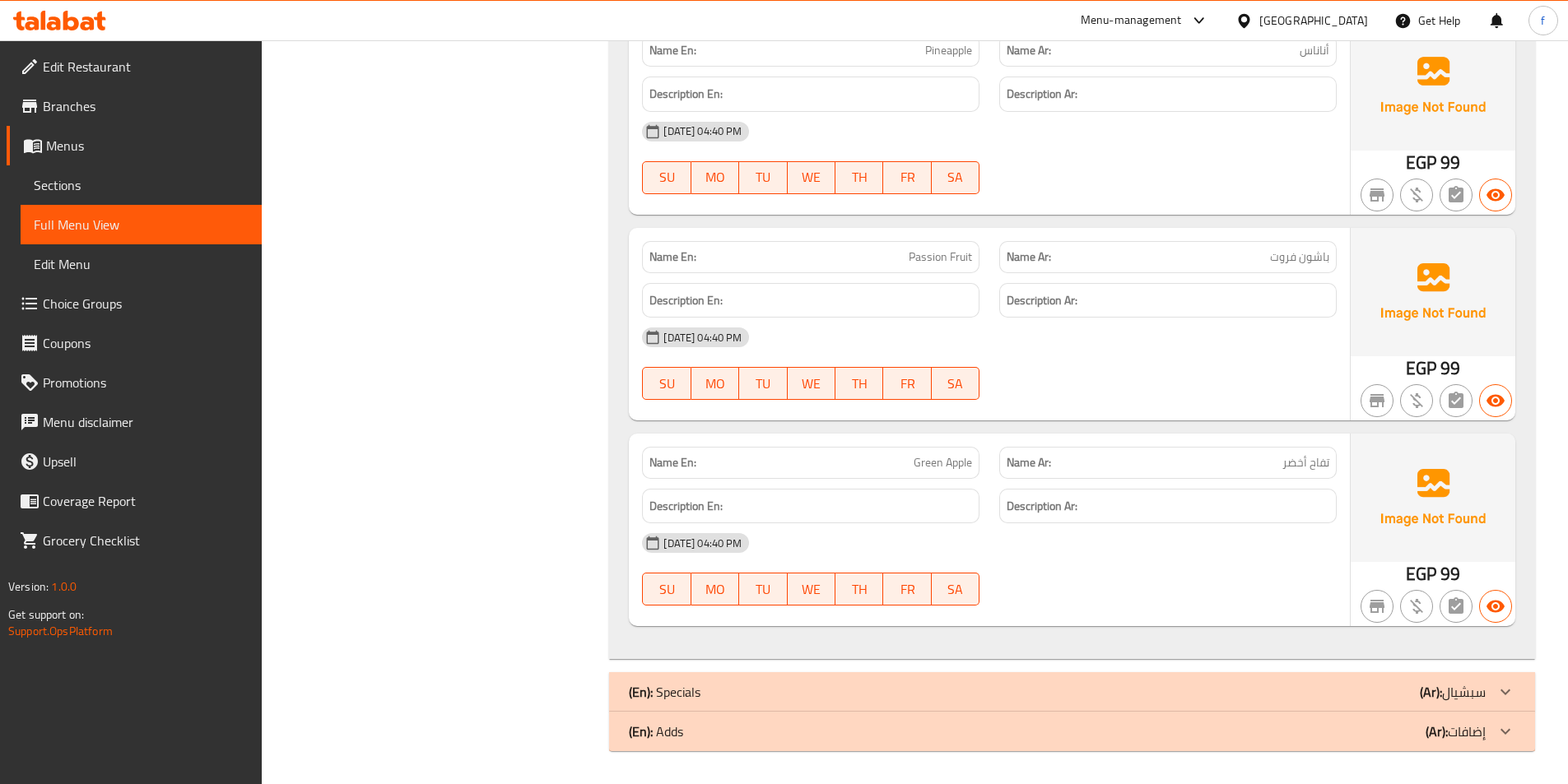
click at [1149, 710] on div "(En): Specials (Ar): سبشيال" at bounding box center [1072, 691] width 926 height 39
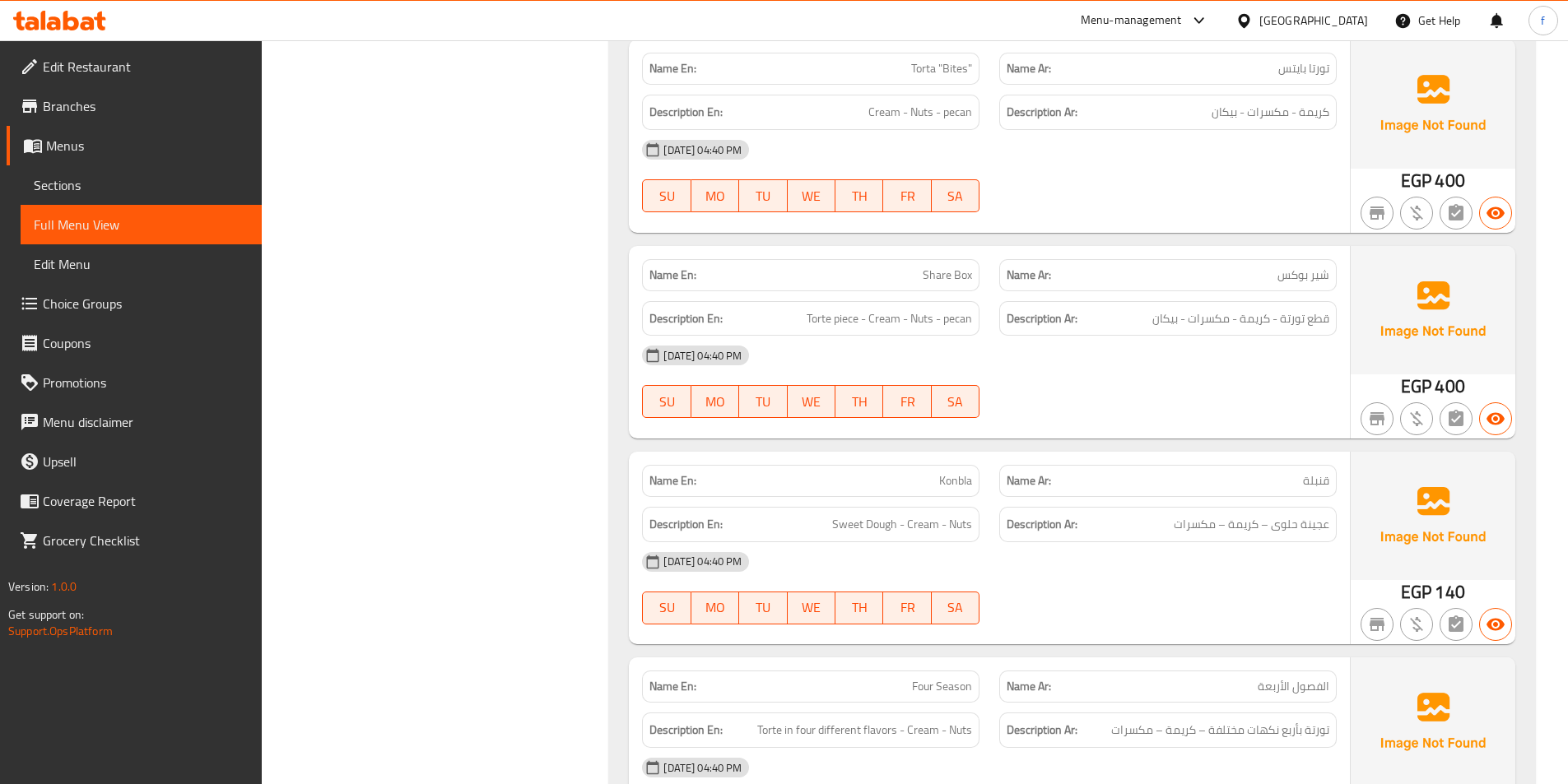
scroll to position [3188, 0]
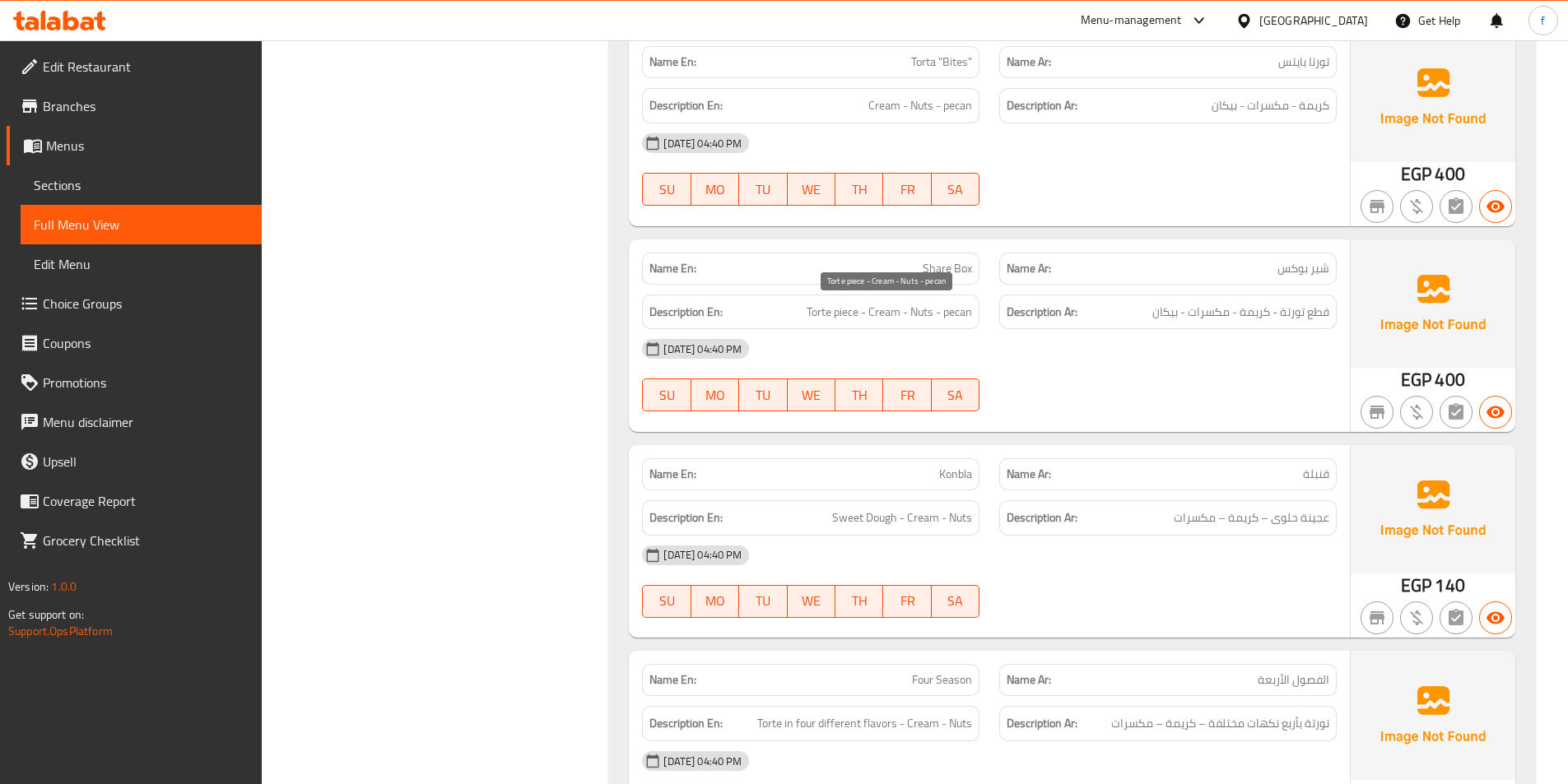
click at [870, 319] on span "Torte piece - Cream - Nuts - pecan" at bounding box center [889, 312] width 165 height 21
click at [913, 312] on span "Torte piece - Cream - Nuts - pecan" at bounding box center [889, 312] width 165 height 21
click at [956, 310] on span "Torte piece - Cream - Nuts - pecan" at bounding box center [889, 312] width 165 height 21
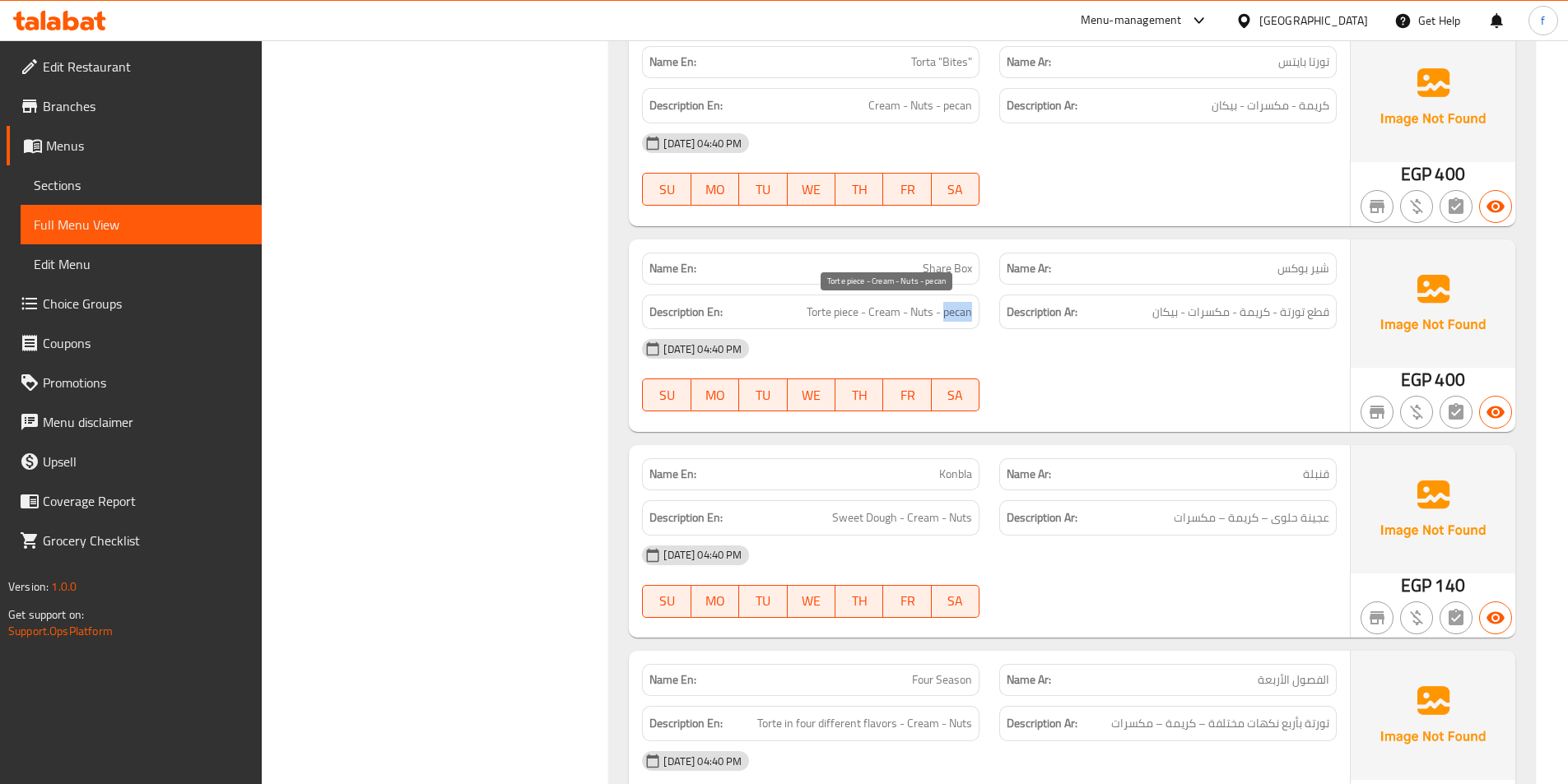
click at [956, 310] on span "Torte piece - Cream - Nuts - pecan" at bounding box center [889, 312] width 165 height 21
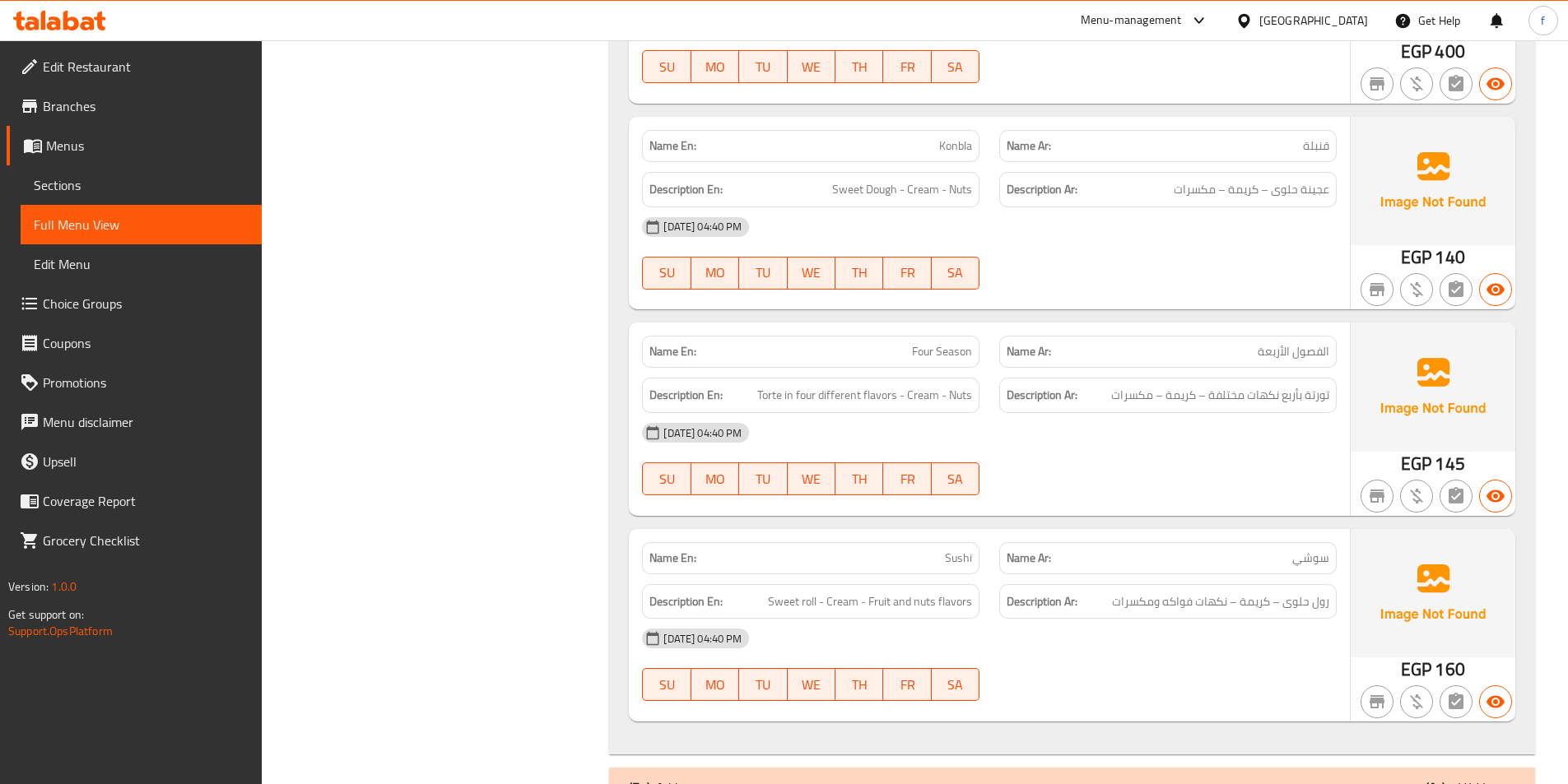
scroll to position [3517, 0]
click at [1287, 189] on span "عجينة حلوى – كريمة – مكسرات" at bounding box center [1251, 189] width 156 height 21
click at [1194, 288] on div at bounding box center [1169, 288] width 357 height 20
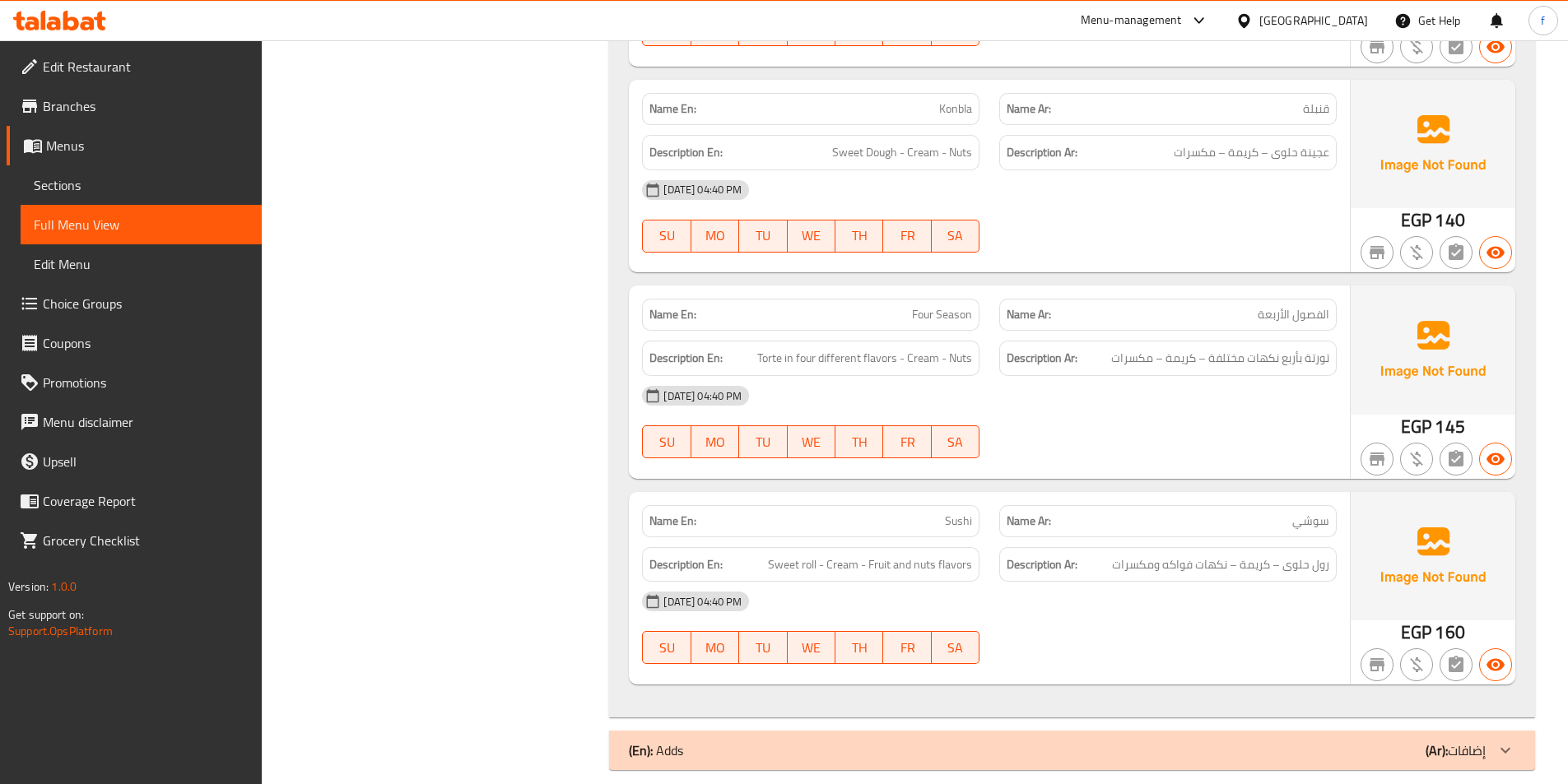
scroll to position [3572, 0]
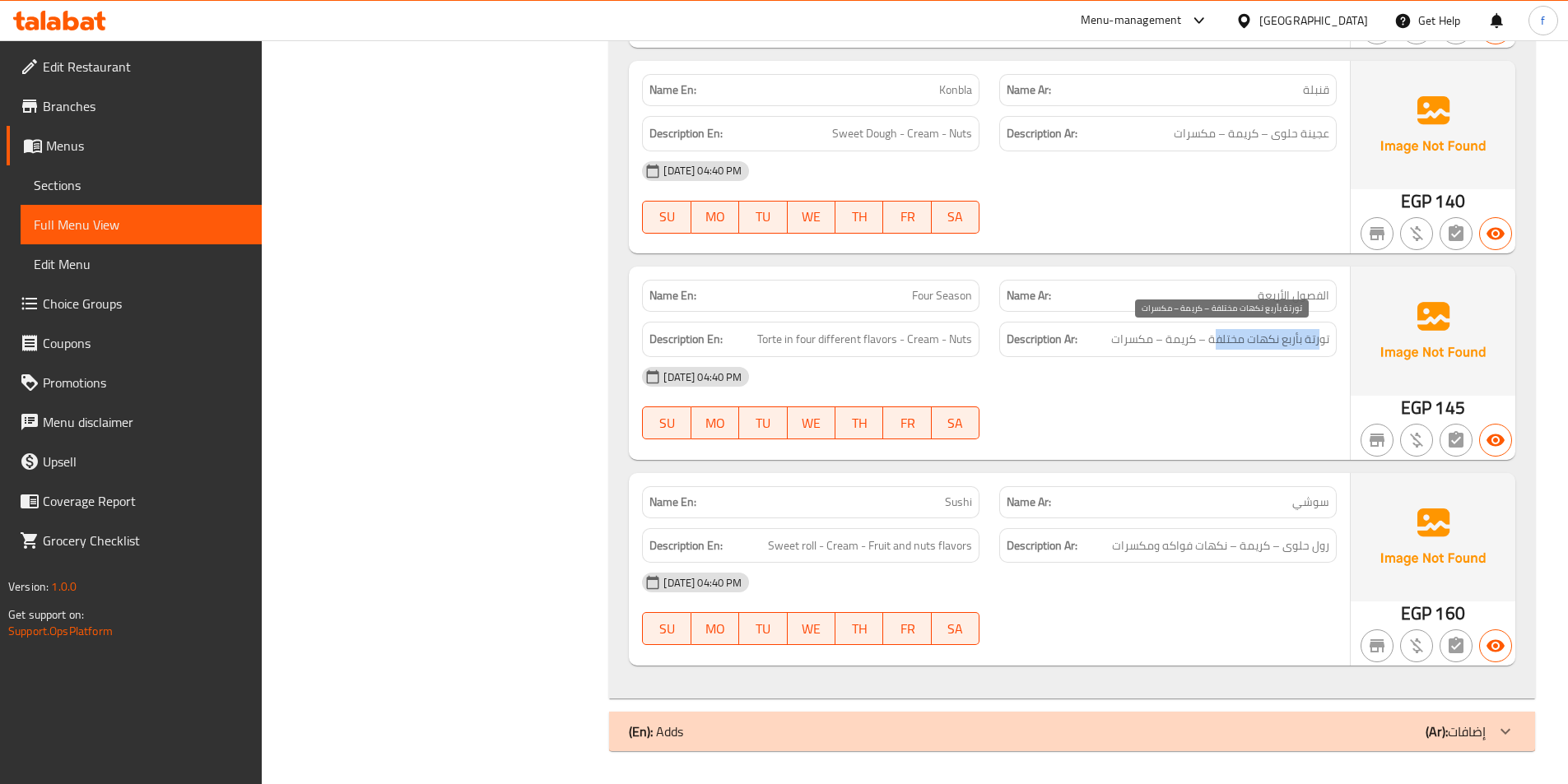
drag, startPoint x: 1321, startPoint y: 340, endPoint x: 1217, endPoint y: 344, distance: 104.1
click at [1217, 344] on span "تورتة بأربع نكهات مختلفة – كريمة – مكسرات" at bounding box center [1220, 340] width 218 height 21
click at [927, 338] on span "Torte in four different flavors - Cream - Nuts" at bounding box center [865, 340] width 215 height 21
click at [962, 335] on span "Torte in four different flavors - Cream - Nuts" at bounding box center [865, 340] width 215 height 21
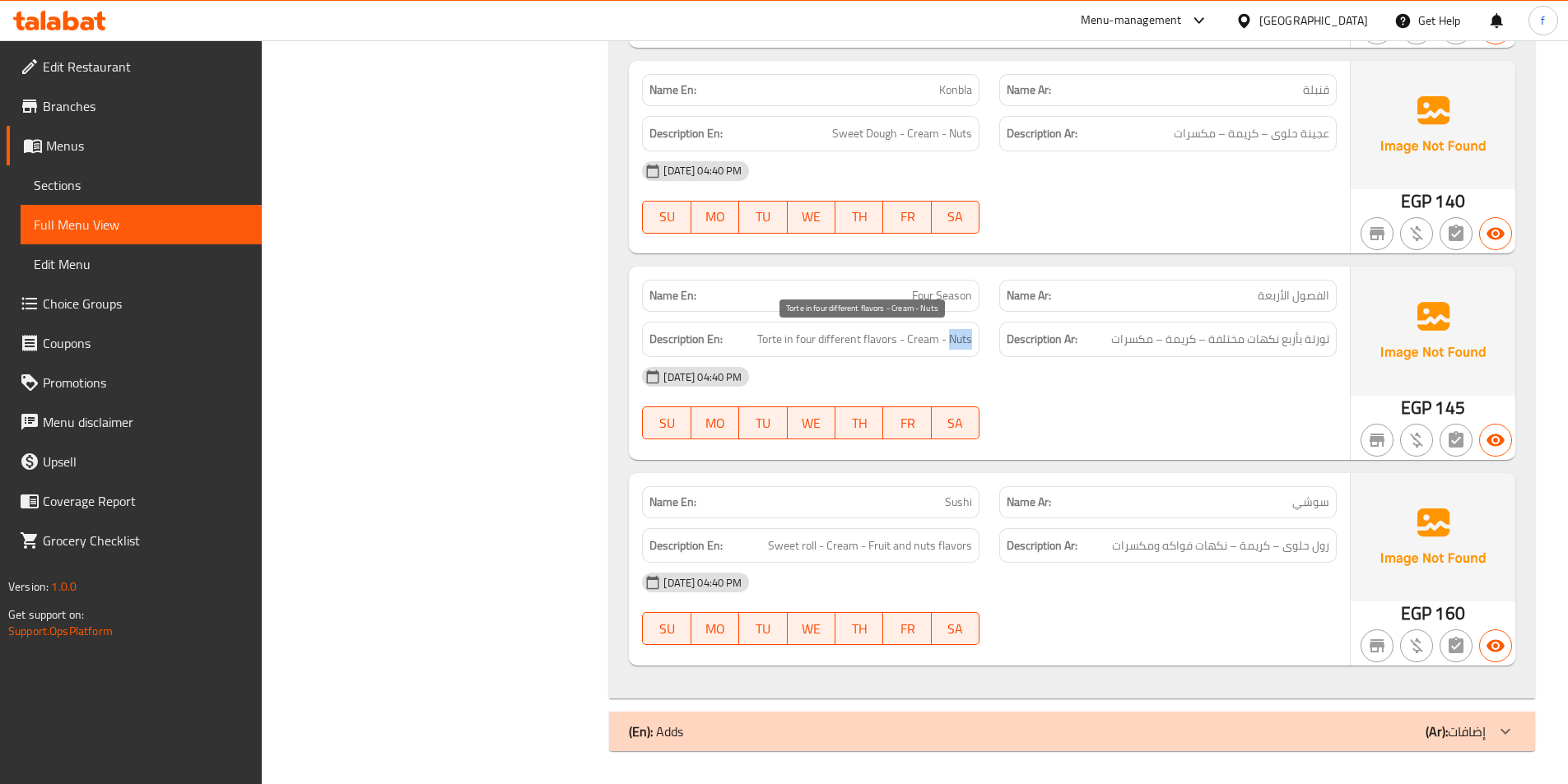
drag, startPoint x: 962, startPoint y: 335, endPoint x: 953, endPoint y: 334, distance: 9.1
click at [962, 335] on span "Torte in four different flavors - Cream - Nuts" at bounding box center [865, 340] width 215 height 21
drag, startPoint x: 771, startPoint y: 543, endPoint x: 826, endPoint y: 545, distance: 55.0
click at [826, 545] on span "Sweet roll - Cream - Fruit and nuts flavors" at bounding box center [870, 546] width 204 height 21
click at [865, 543] on span "Sweet roll - Cream - Fruit and nuts flavors" at bounding box center [870, 546] width 204 height 21
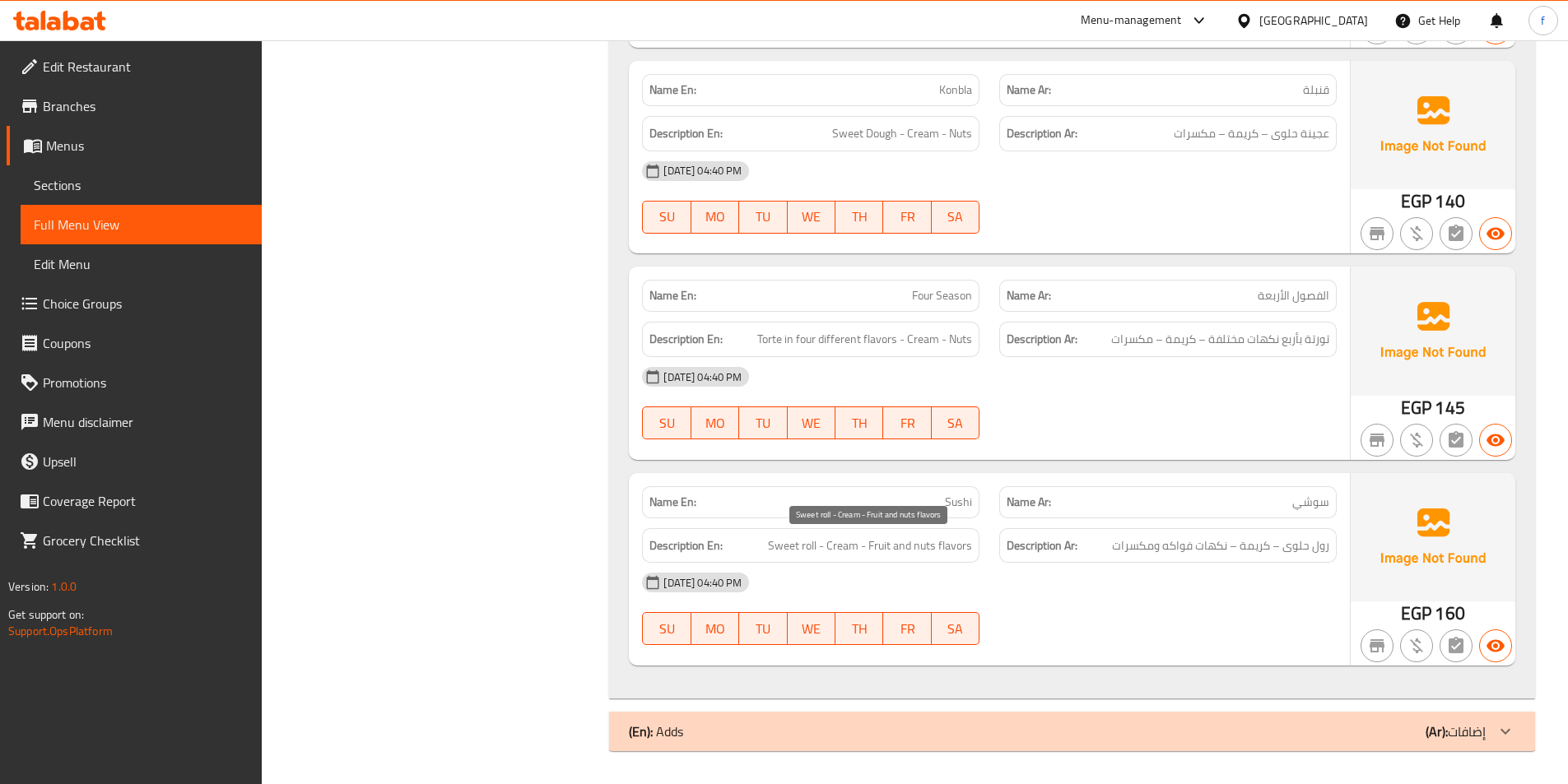
click at [887, 545] on span "Sweet roll - Cream - Fruit and nuts flavors" at bounding box center [870, 546] width 204 height 21
click at [935, 544] on span "Sweet roll - Cream - Fruit and nuts flavors" at bounding box center [870, 546] width 204 height 21
click at [959, 540] on span "Sweet roll - Cream - Fruit and nuts flavors" at bounding box center [870, 546] width 204 height 21
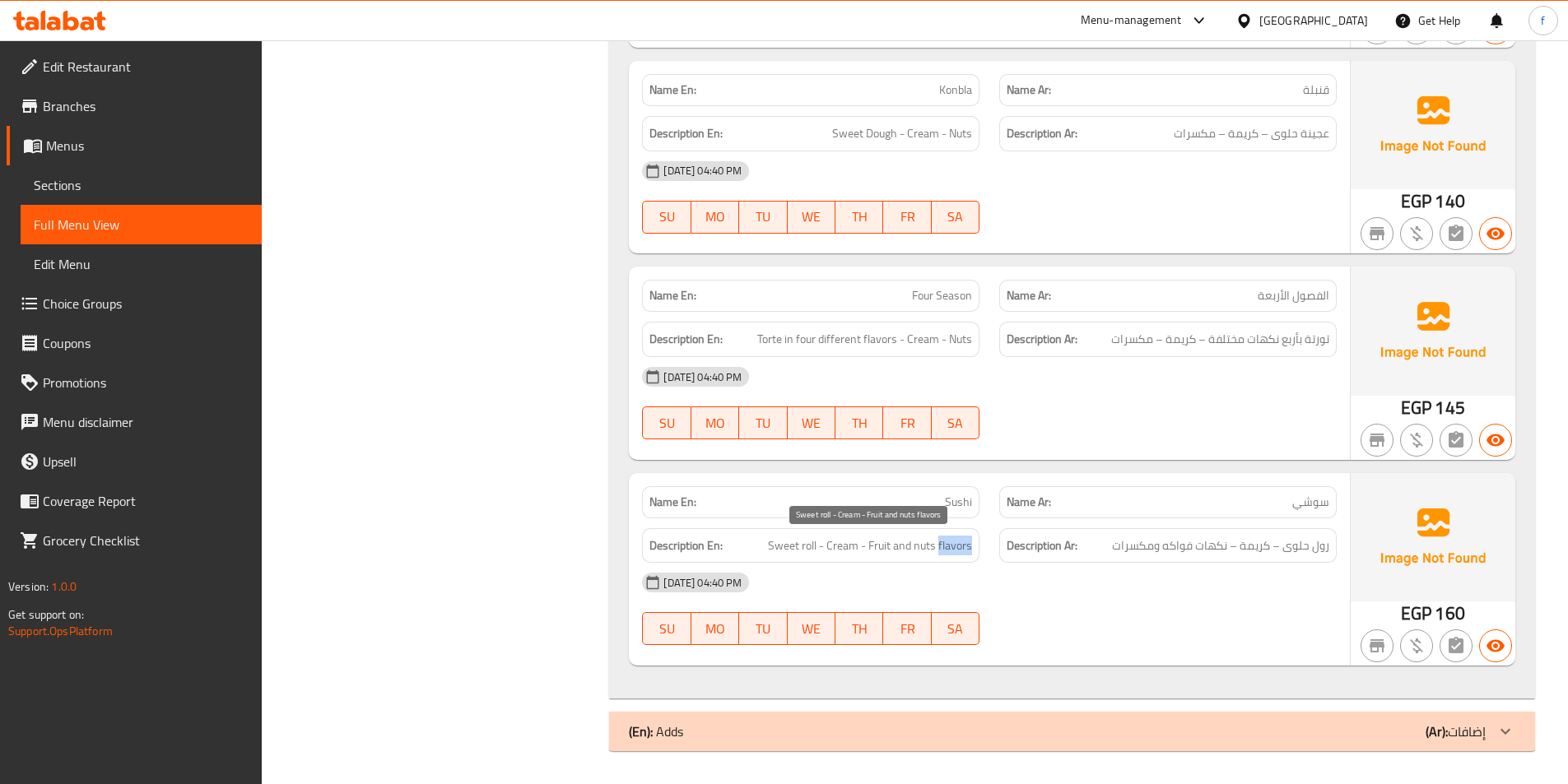
click at [959, 540] on span "Sweet roll - Cream - Fruit and nuts flavors" at bounding box center [870, 546] width 204 height 21
click at [730, 731] on div "(En): Adds (Ar): إضافات" at bounding box center [1057, 731] width 857 height 20
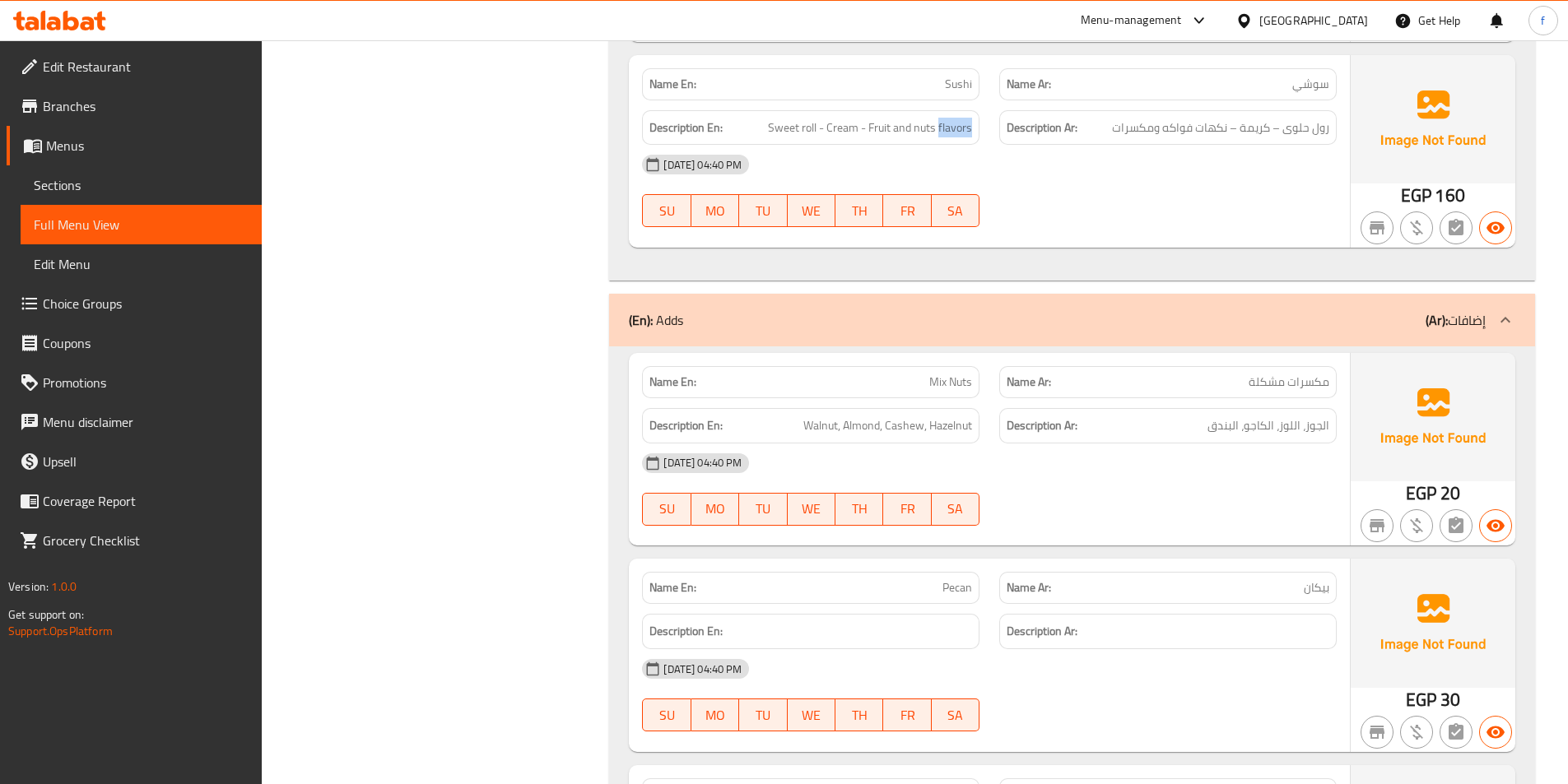
scroll to position [4155, 0]
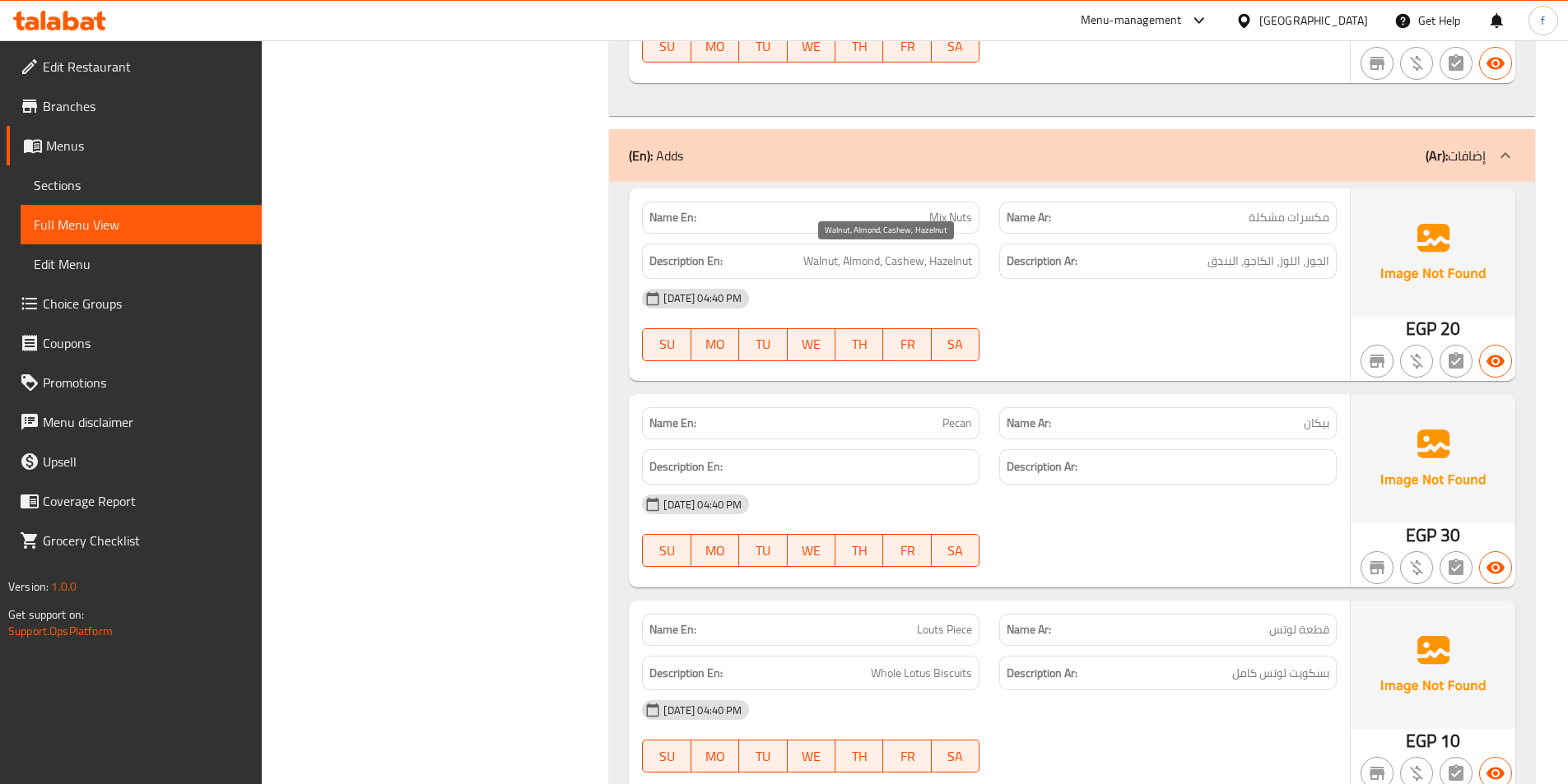
click at [829, 262] on span "Walnut, Almond, Cashew, Hazelnut" at bounding box center [888, 262] width 169 height 21
click at [876, 251] on span "Walnut, Almond, Cashew, Hazelnut" at bounding box center [888, 262] width 169 height 21
click at [1266, 220] on span "مكسرات مشكلة" at bounding box center [1289, 218] width 80 height 17
click at [1266, 219] on span "مكسرات مشكلة" at bounding box center [1289, 218] width 80 height 17
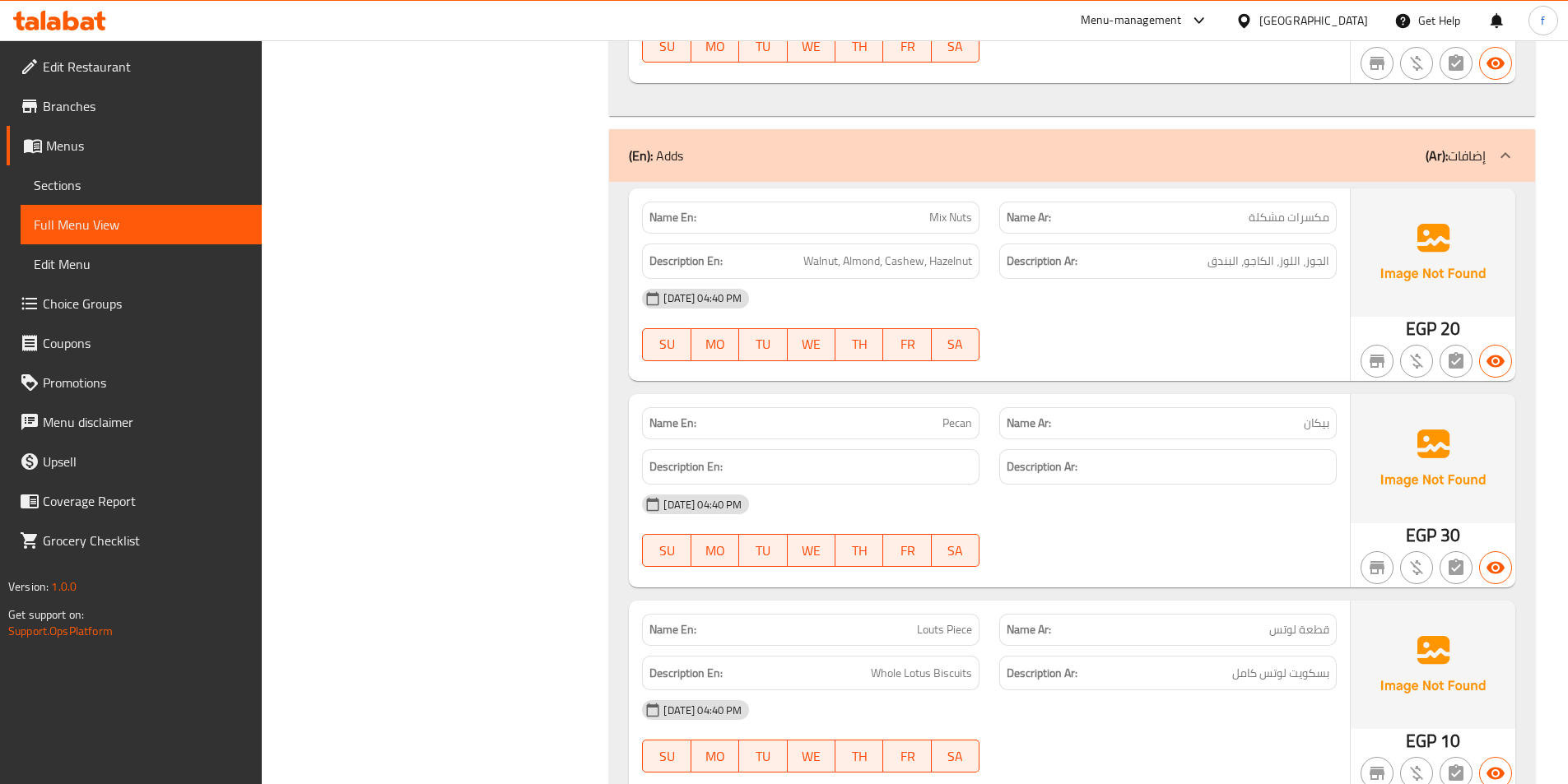
click at [1318, 219] on span "مكسرات مشكلة" at bounding box center [1289, 218] width 80 height 17
click at [974, 222] on div "Name En: Mix Nuts" at bounding box center [810, 218] width 337 height 32
click at [936, 215] on span "Mix Nuts" at bounding box center [951, 218] width 43 height 17
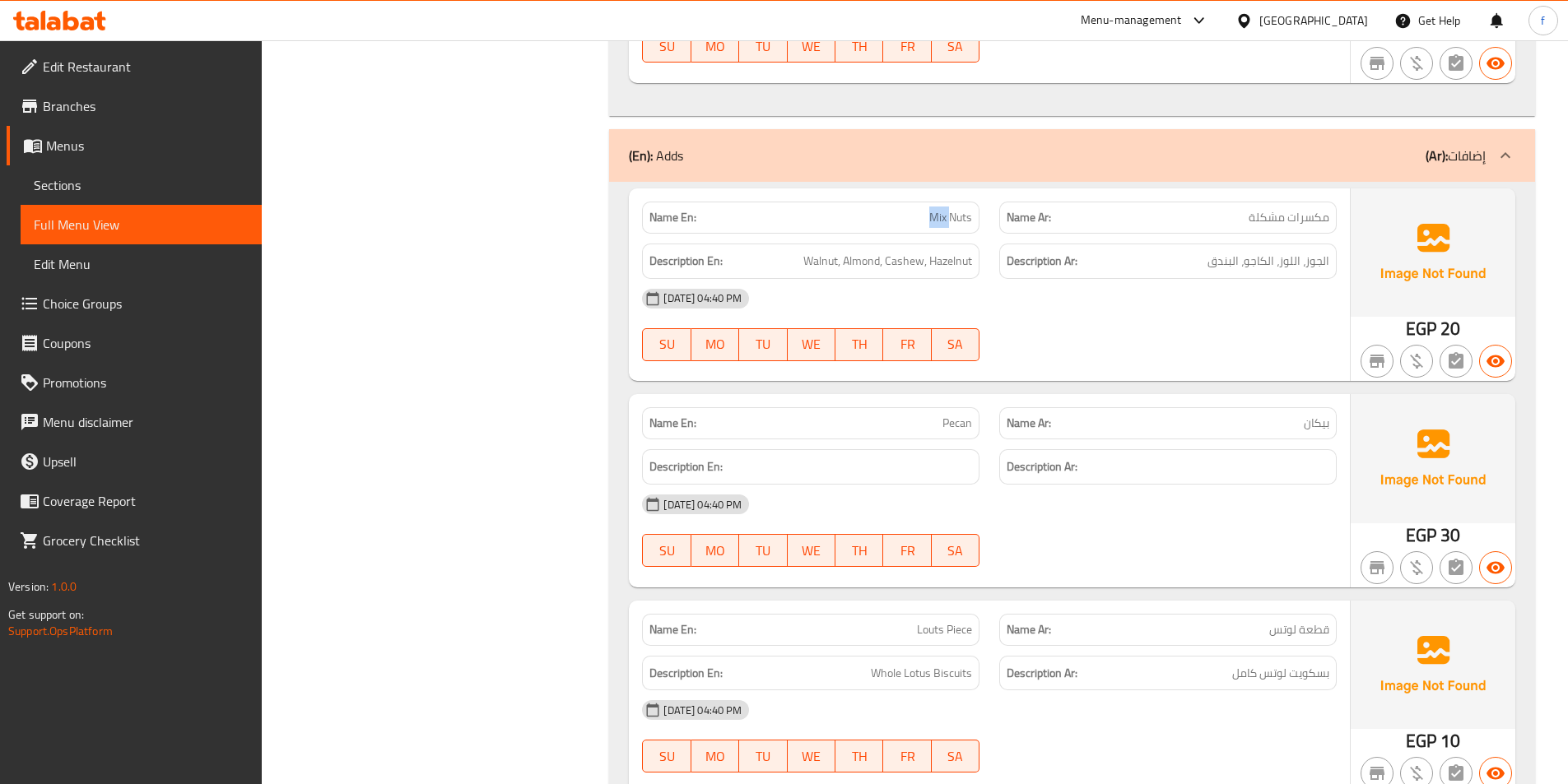
click at [936, 215] on span "Mix Nuts" at bounding box center [951, 218] width 43 height 17
click at [1304, 259] on span "الجوز، اللوز، الكاجو، البندق" at bounding box center [1269, 262] width 122 height 21
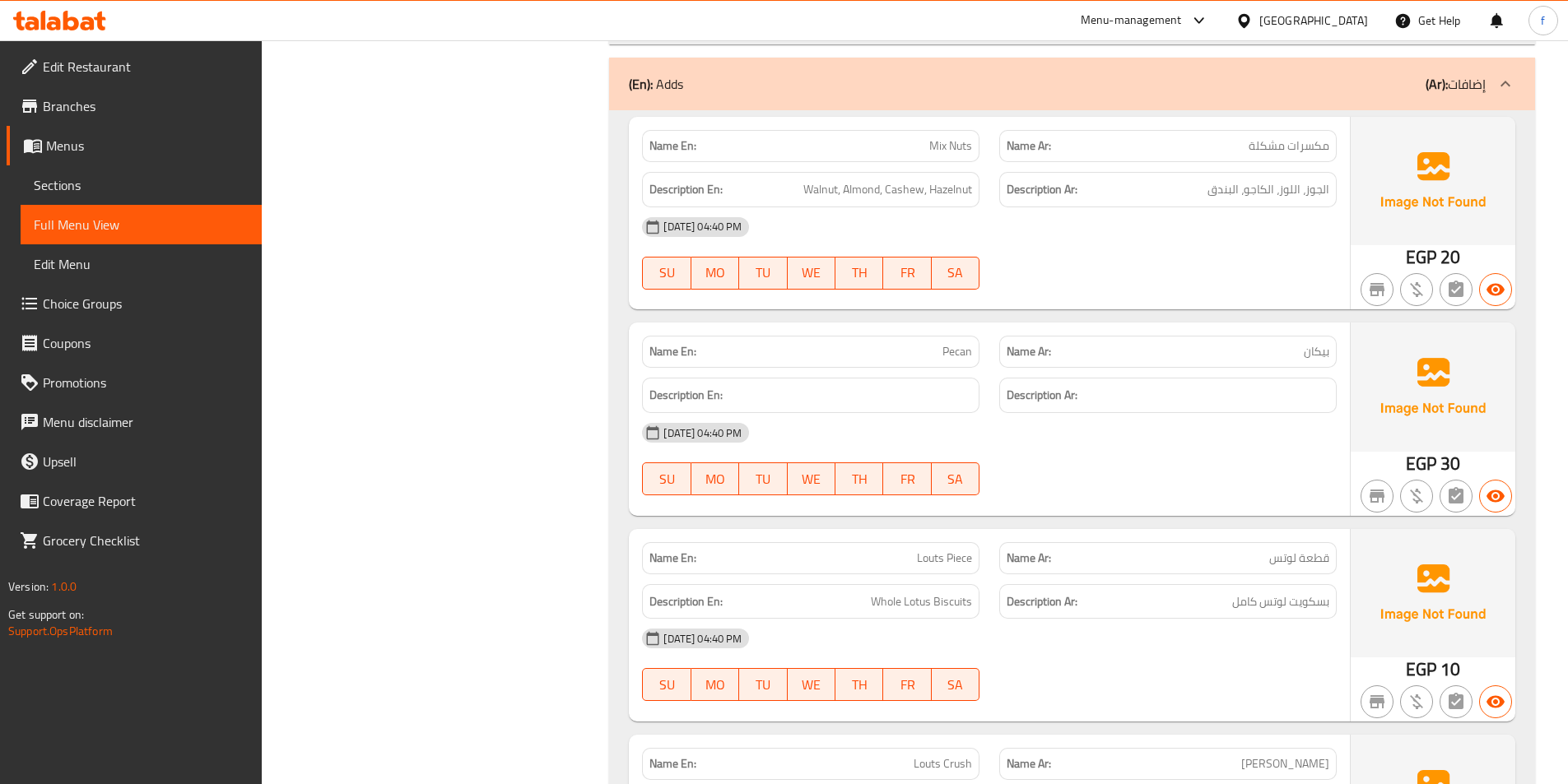
scroll to position [4319, 0]
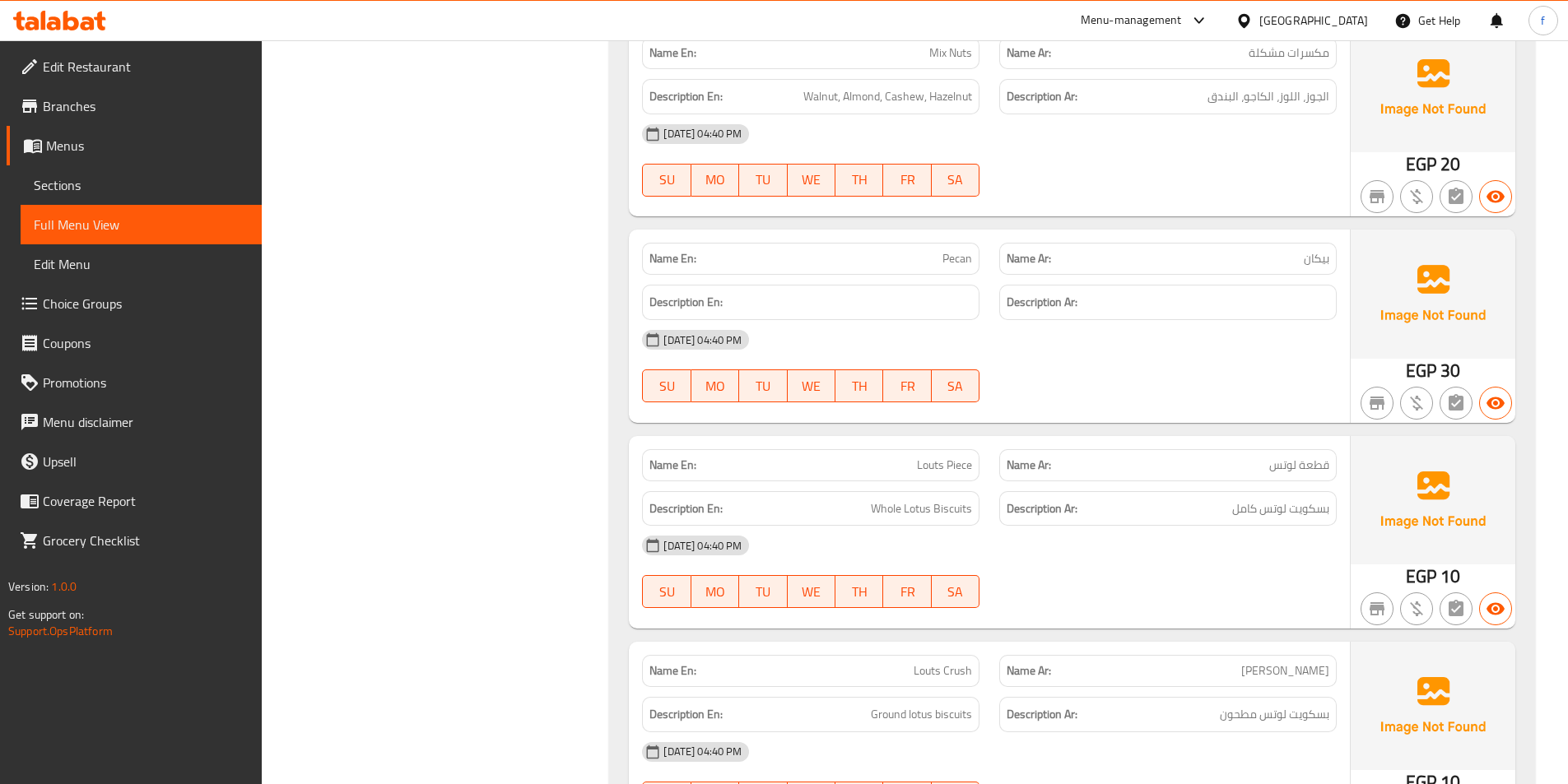
click at [1287, 465] on span "قطعة لوتس" at bounding box center [1299, 465] width 60 height 17
click at [1286, 467] on span "قطعة لوتس" at bounding box center [1299, 465] width 60 height 17
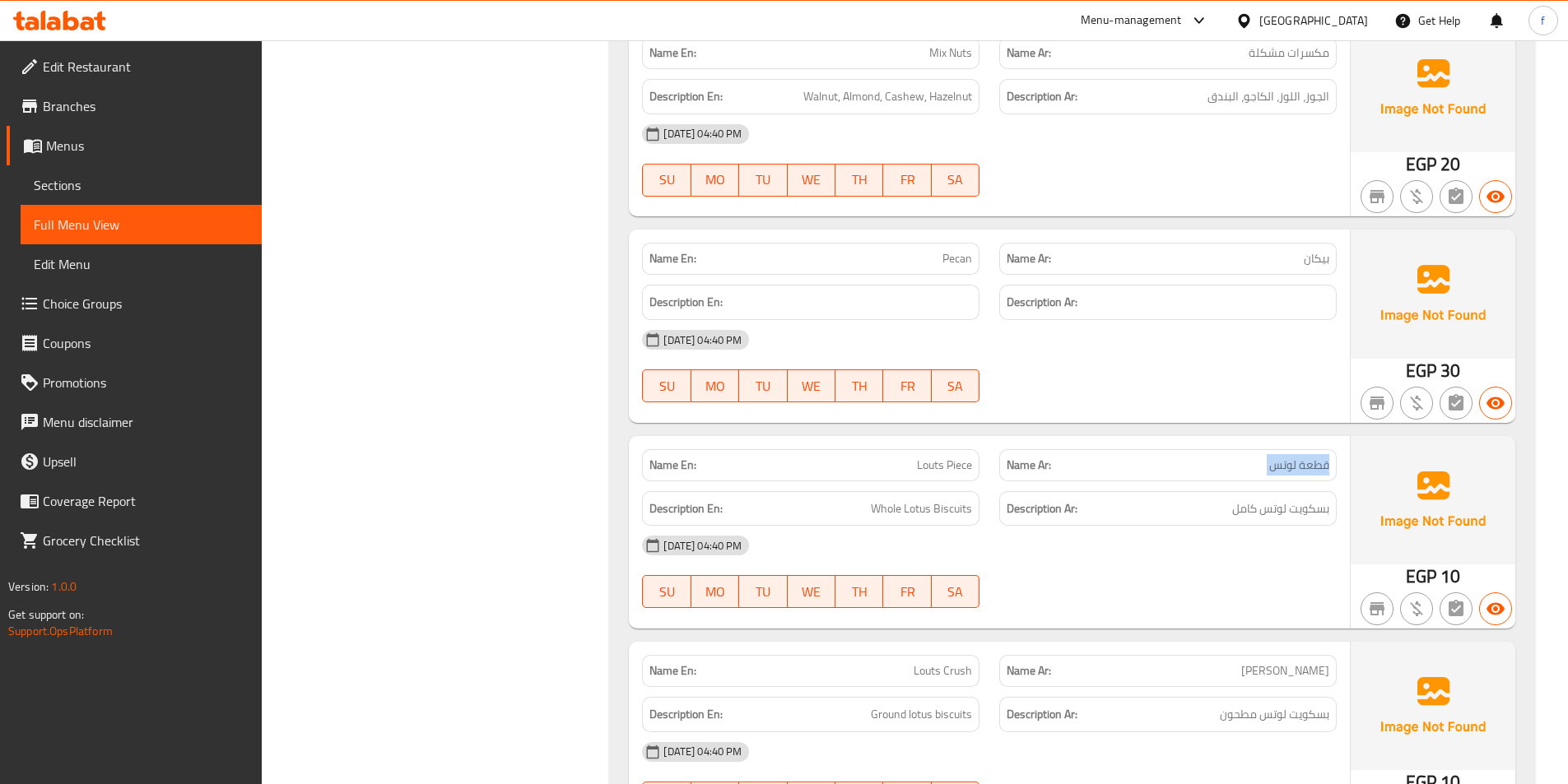
click at [1286, 467] on span "قطعة لوتس" at bounding box center [1299, 465] width 60 height 17
click at [930, 476] on div "Name En: Louts Piece" at bounding box center [810, 465] width 337 height 32
click at [934, 473] on span "Louts Piece" at bounding box center [945, 465] width 55 height 17
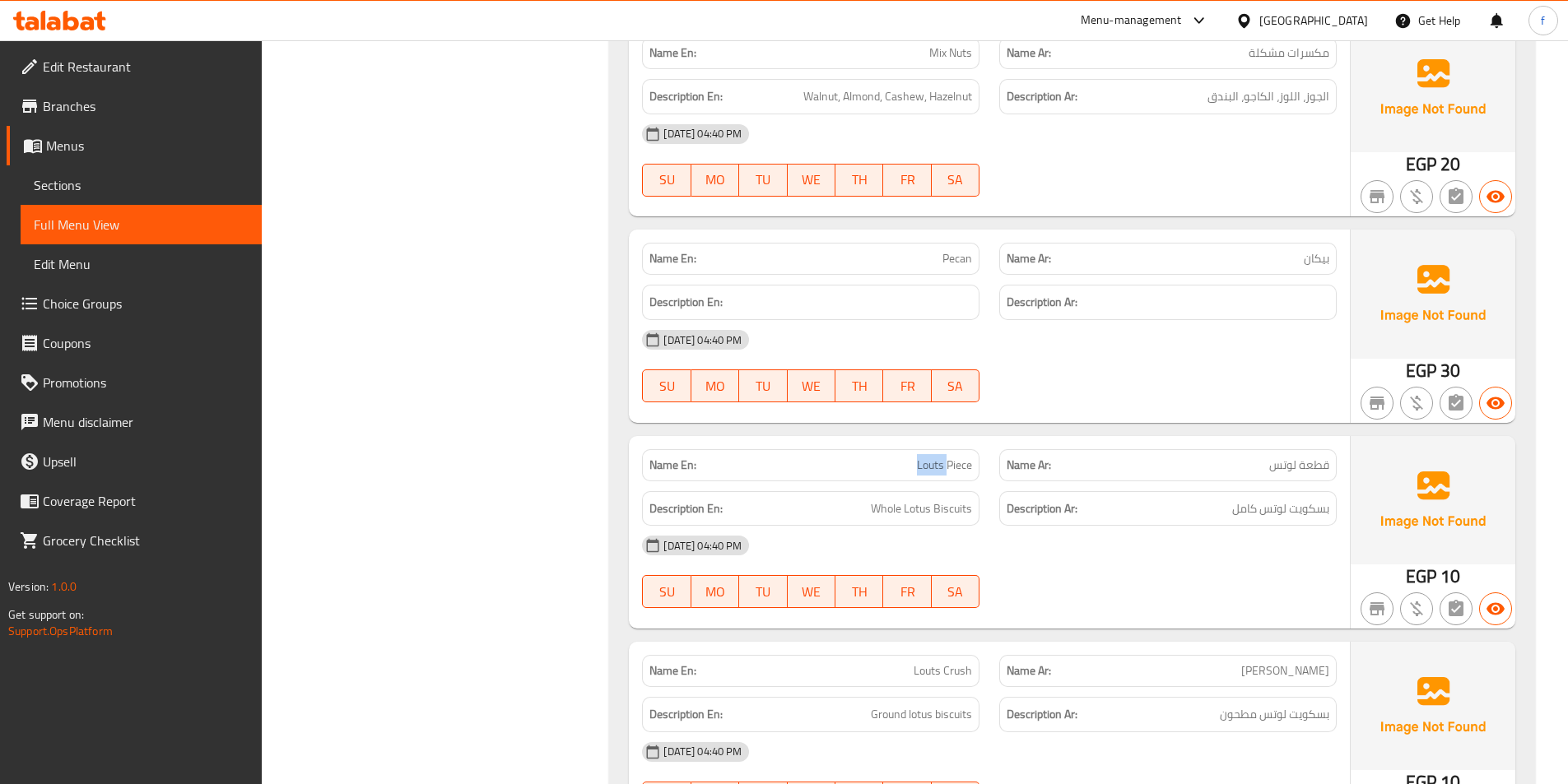
click at [934, 473] on span "Louts Piece" at bounding box center [945, 465] width 55 height 17
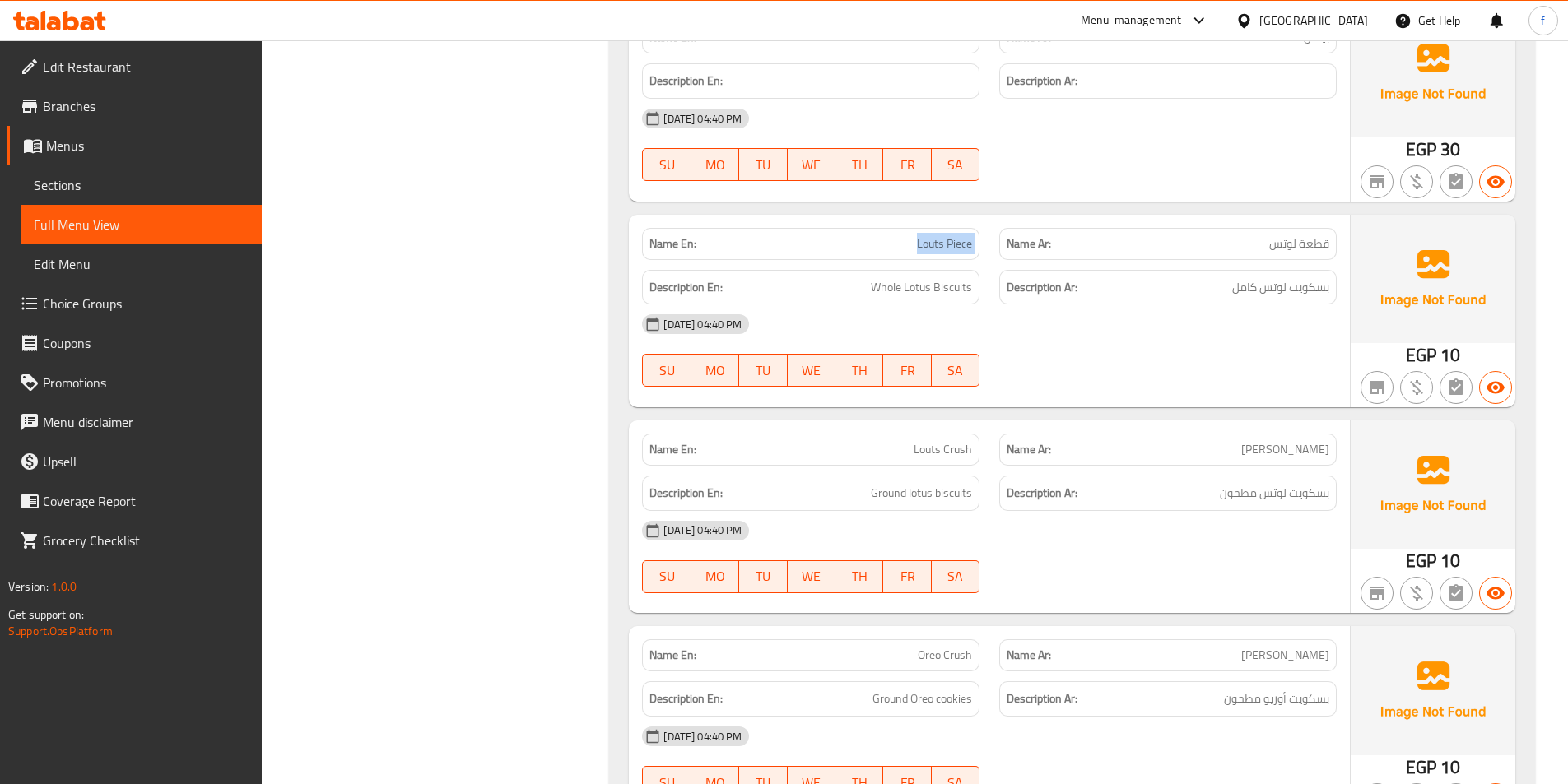
scroll to position [4566, 0]
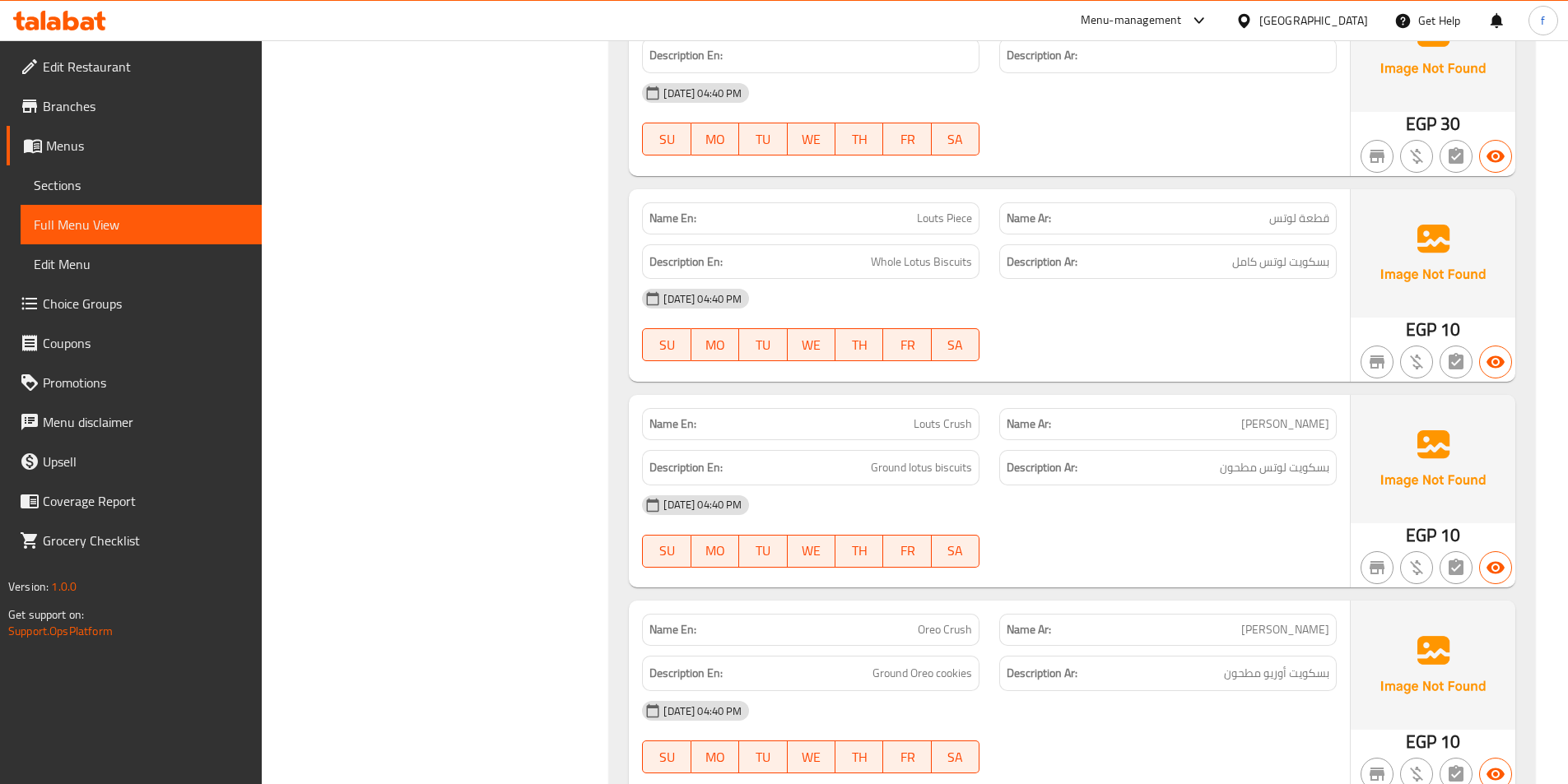
click at [1127, 335] on div "28-08-2025 04:40 PM SU MO TU WE TH FR SA" at bounding box center [990, 325] width 715 height 92
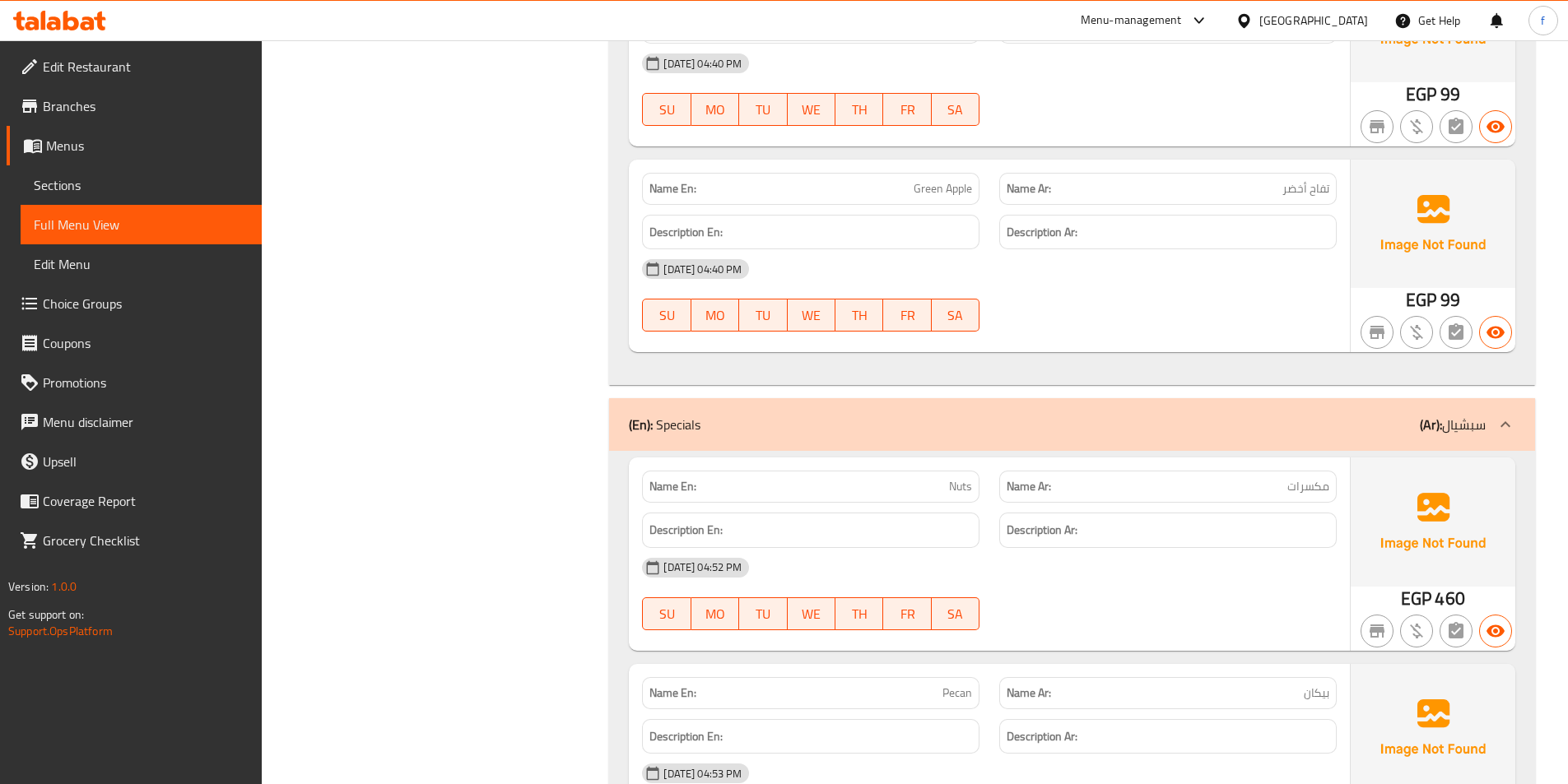
scroll to position [2091, 0]
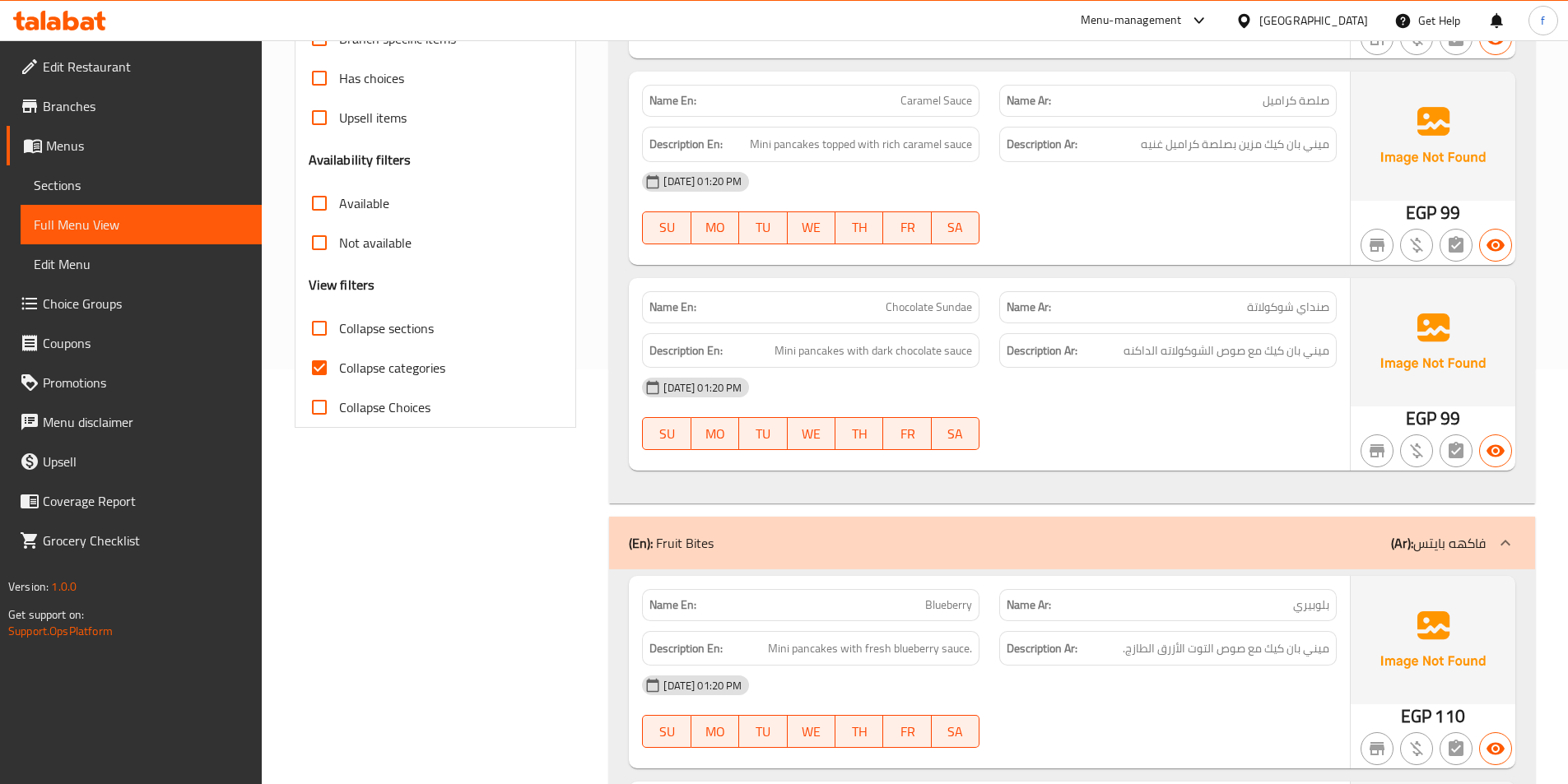
scroll to position [494, 0]
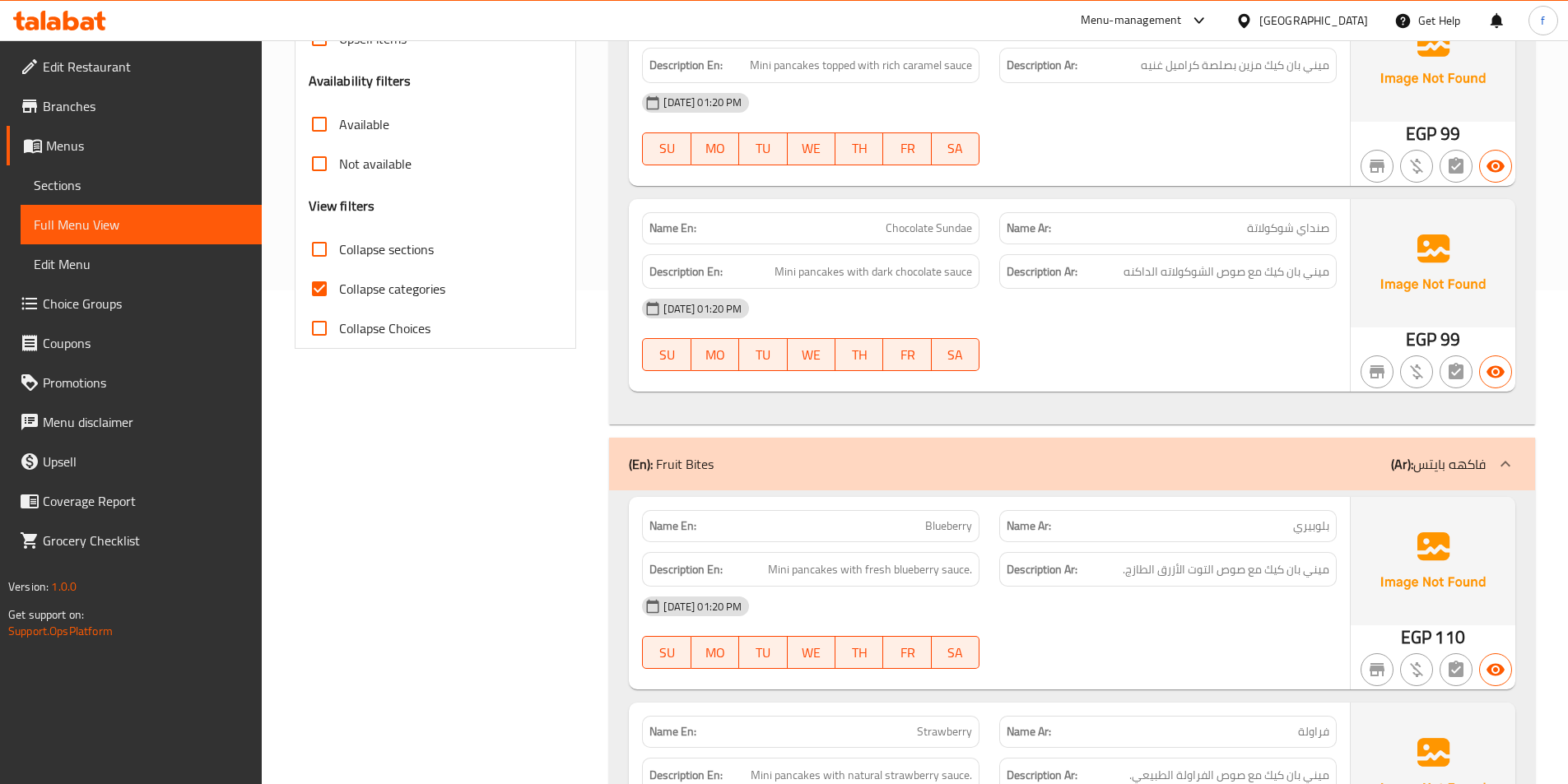
click at [314, 279] on input "Collapse categories" at bounding box center [319, 288] width 39 height 39
checkbox input "false"
click at [344, 246] on span "Collapse sections" at bounding box center [386, 249] width 95 height 20
click at [339, 246] on input "Collapse sections" at bounding box center [319, 248] width 39 height 39
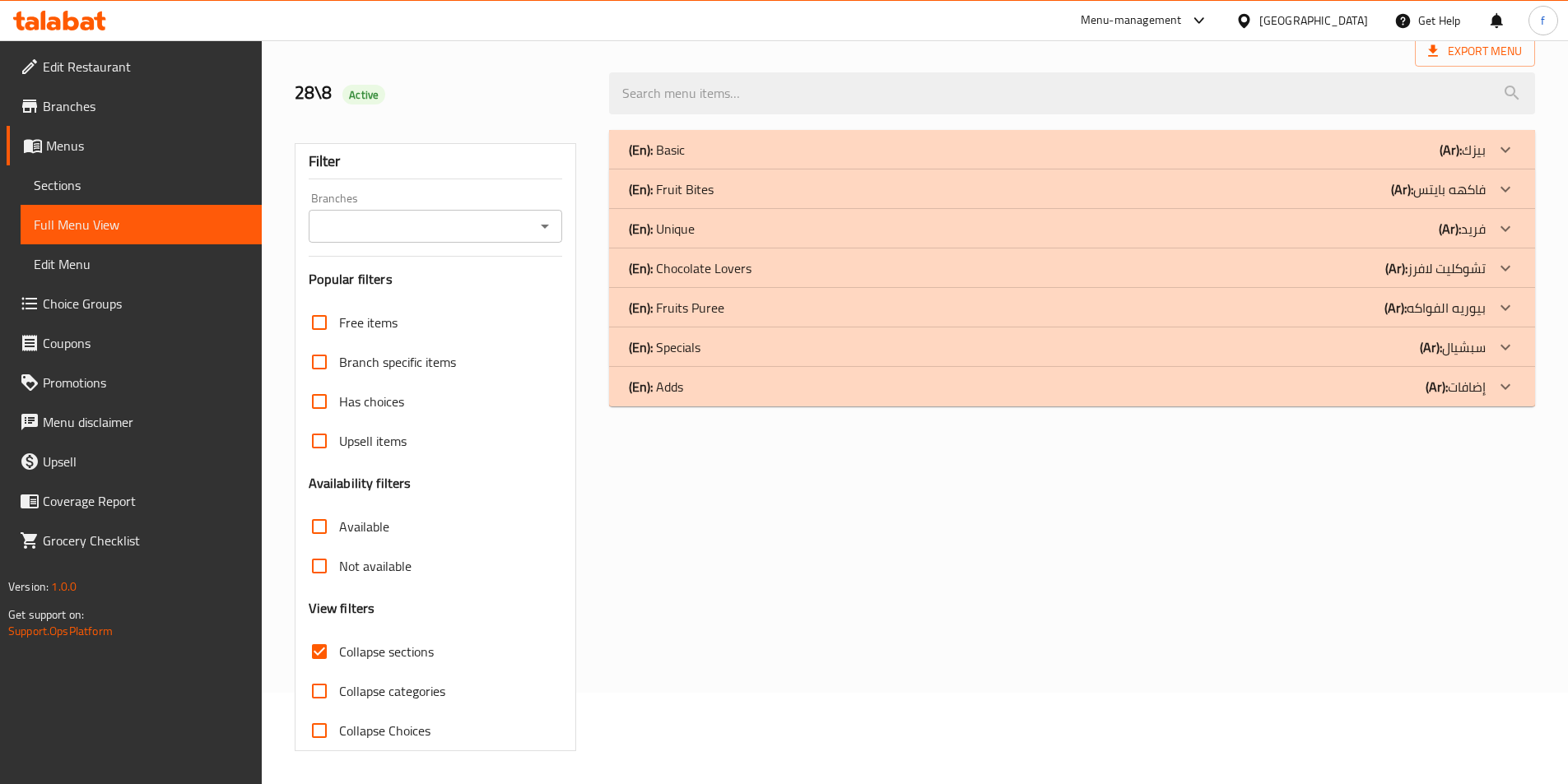
click at [327, 632] on input "Collapse sections" at bounding box center [319, 651] width 39 height 39
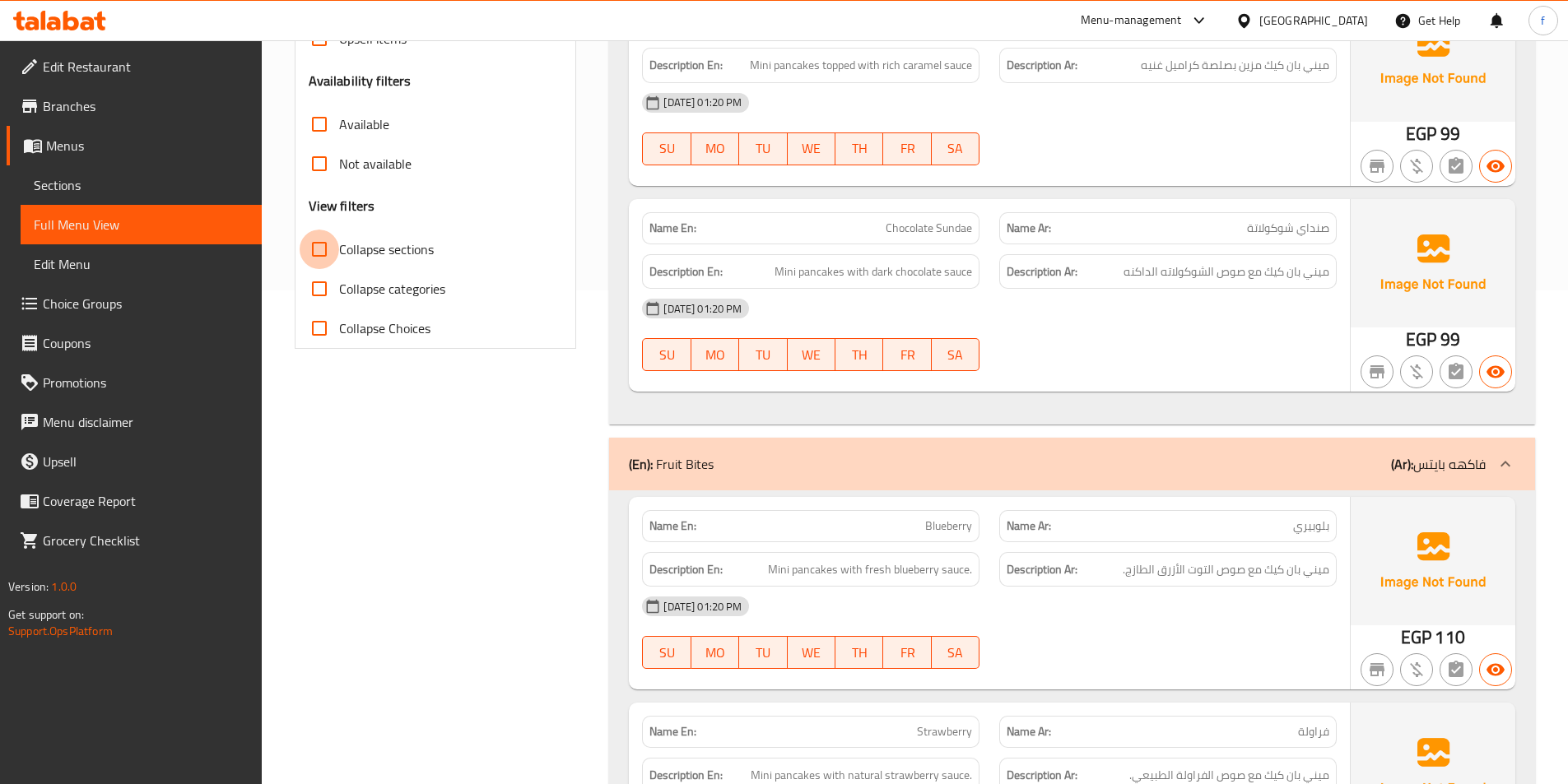
click at [327, 243] on input "Collapse sections" at bounding box center [319, 248] width 39 height 39
checkbox input "true"
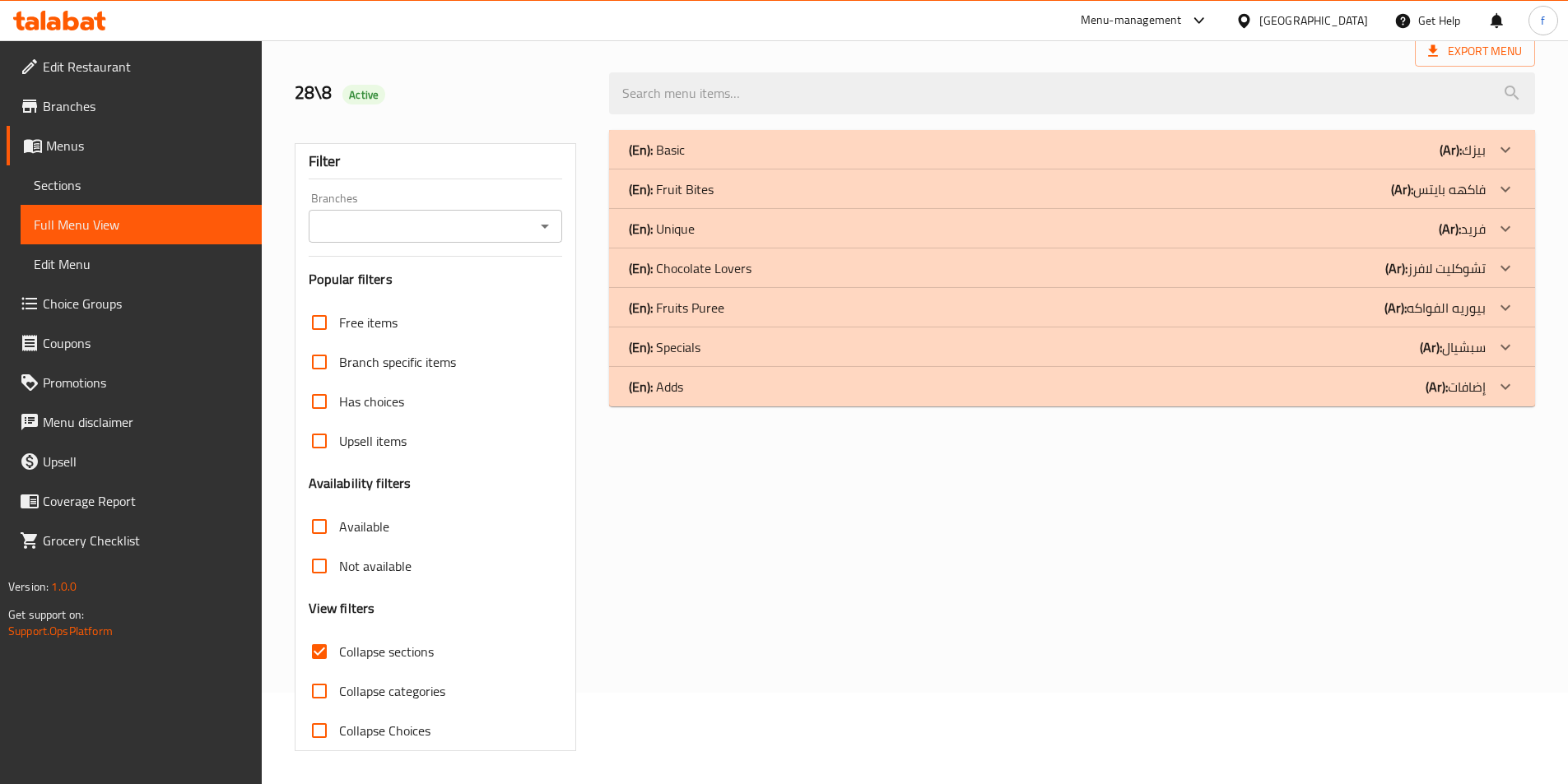
scroll to position [92, 0]
click at [760, 310] on div "(En): Fruits Puree (Ar): بيوريه الفواكه" at bounding box center [1057, 307] width 857 height 20
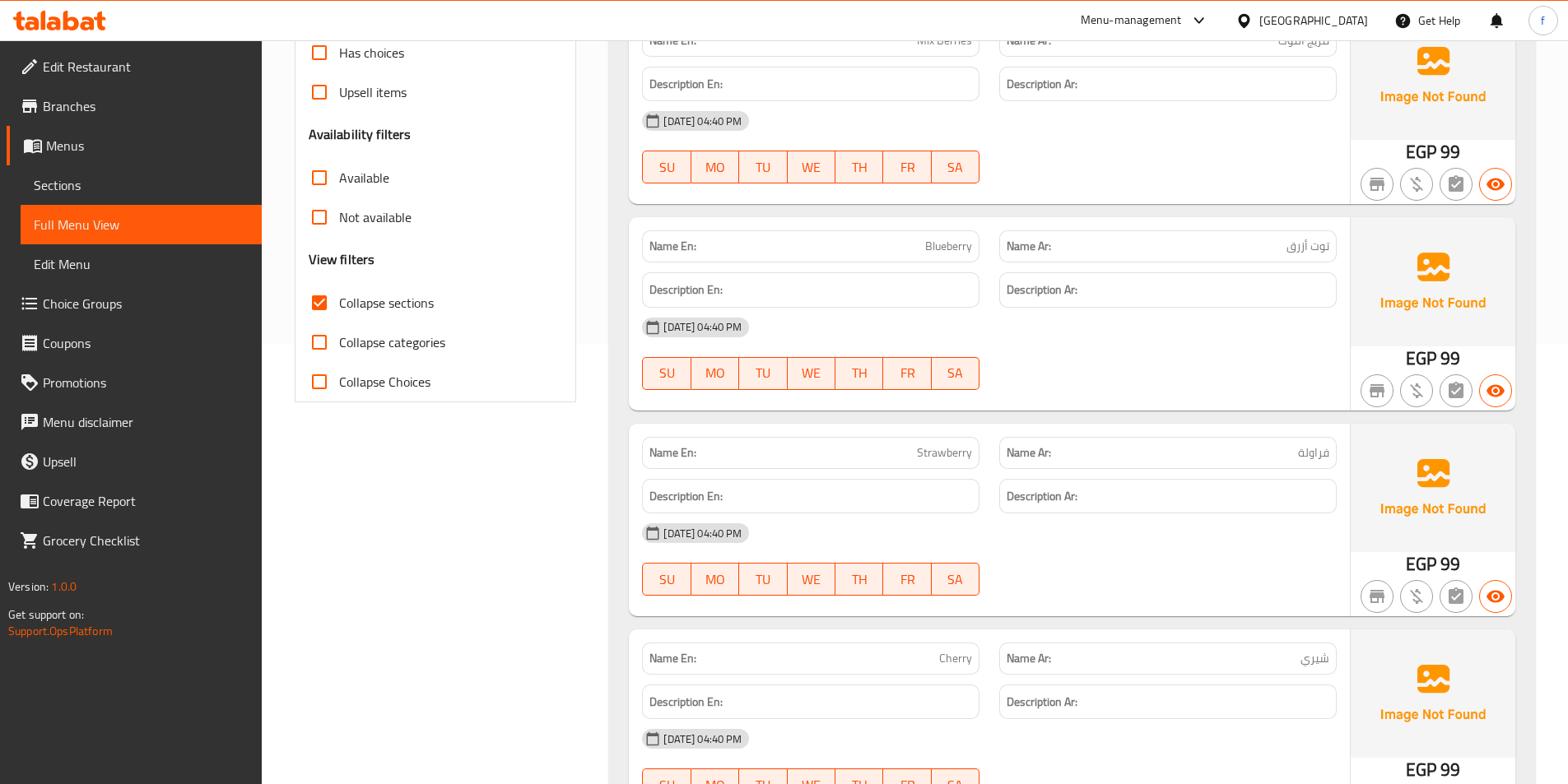
scroll to position [585, 0]
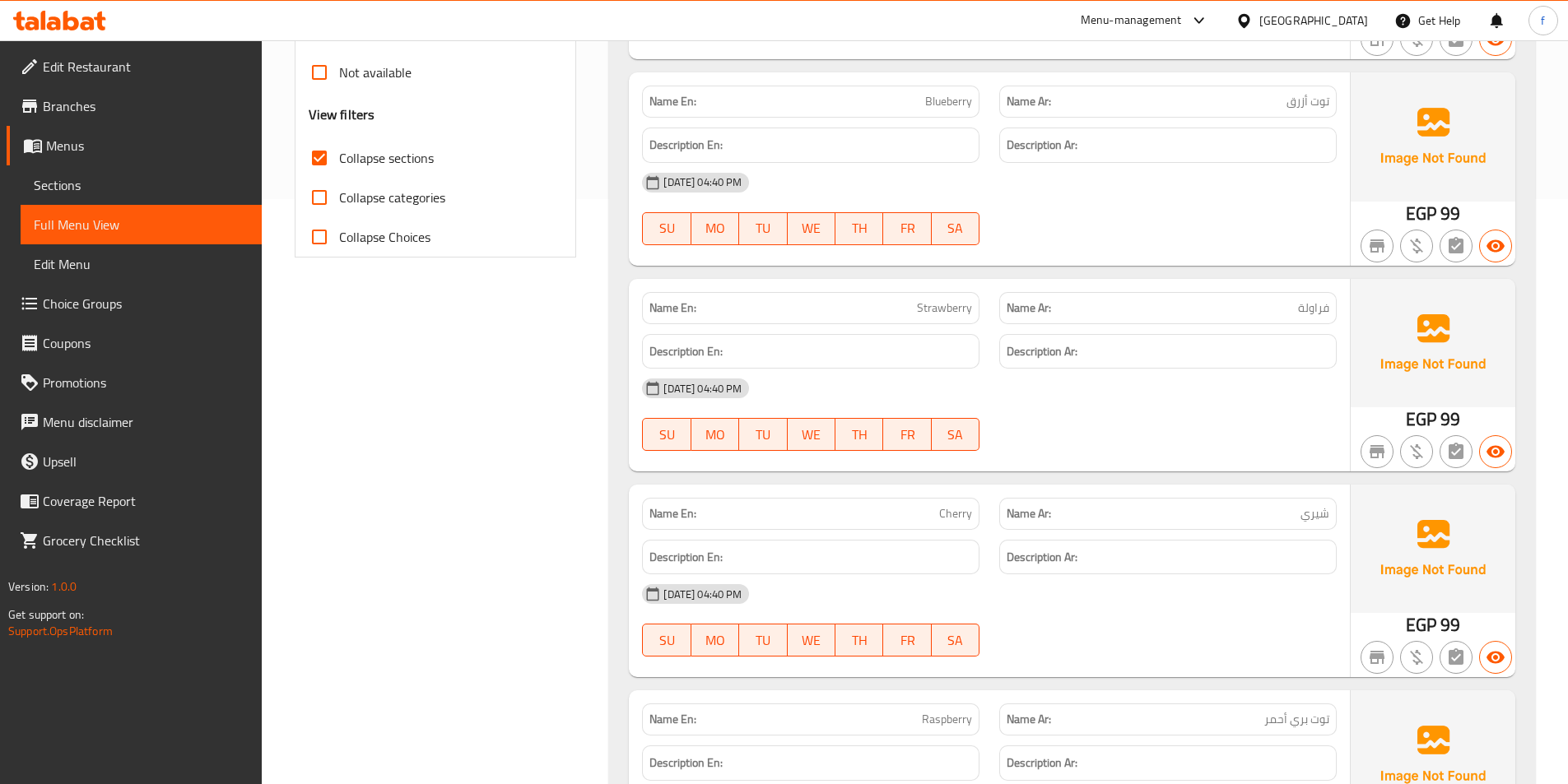
click at [938, 307] on span "Strawberry" at bounding box center [945, 308] width 55 height 17
click at [965, 505] on span "Cherry" at bounding box center [956, 514] width 32 height 17
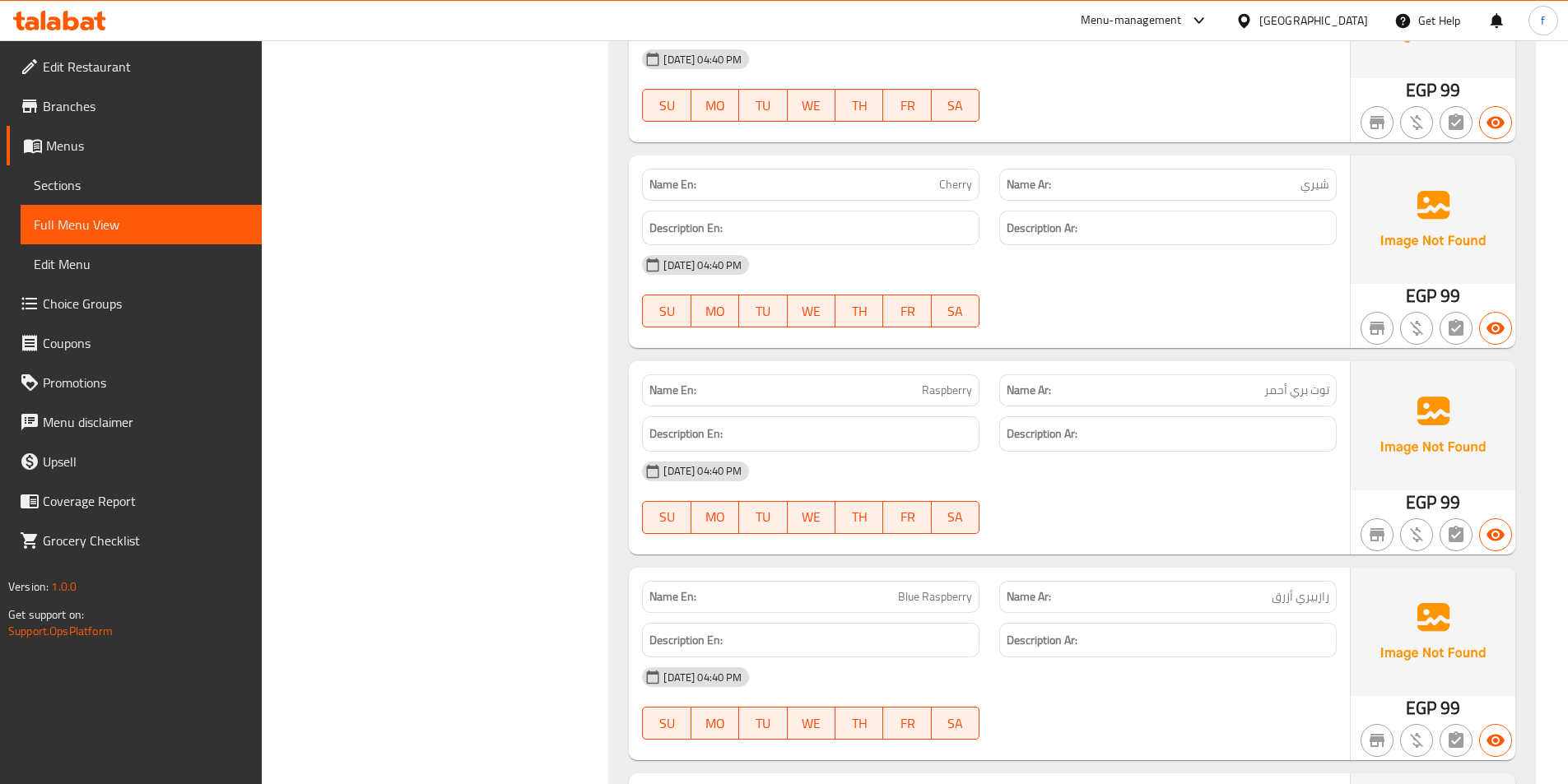
click at [960, 392] on span "Raspberry" at bounding box center [947, 391] width 51 height 17
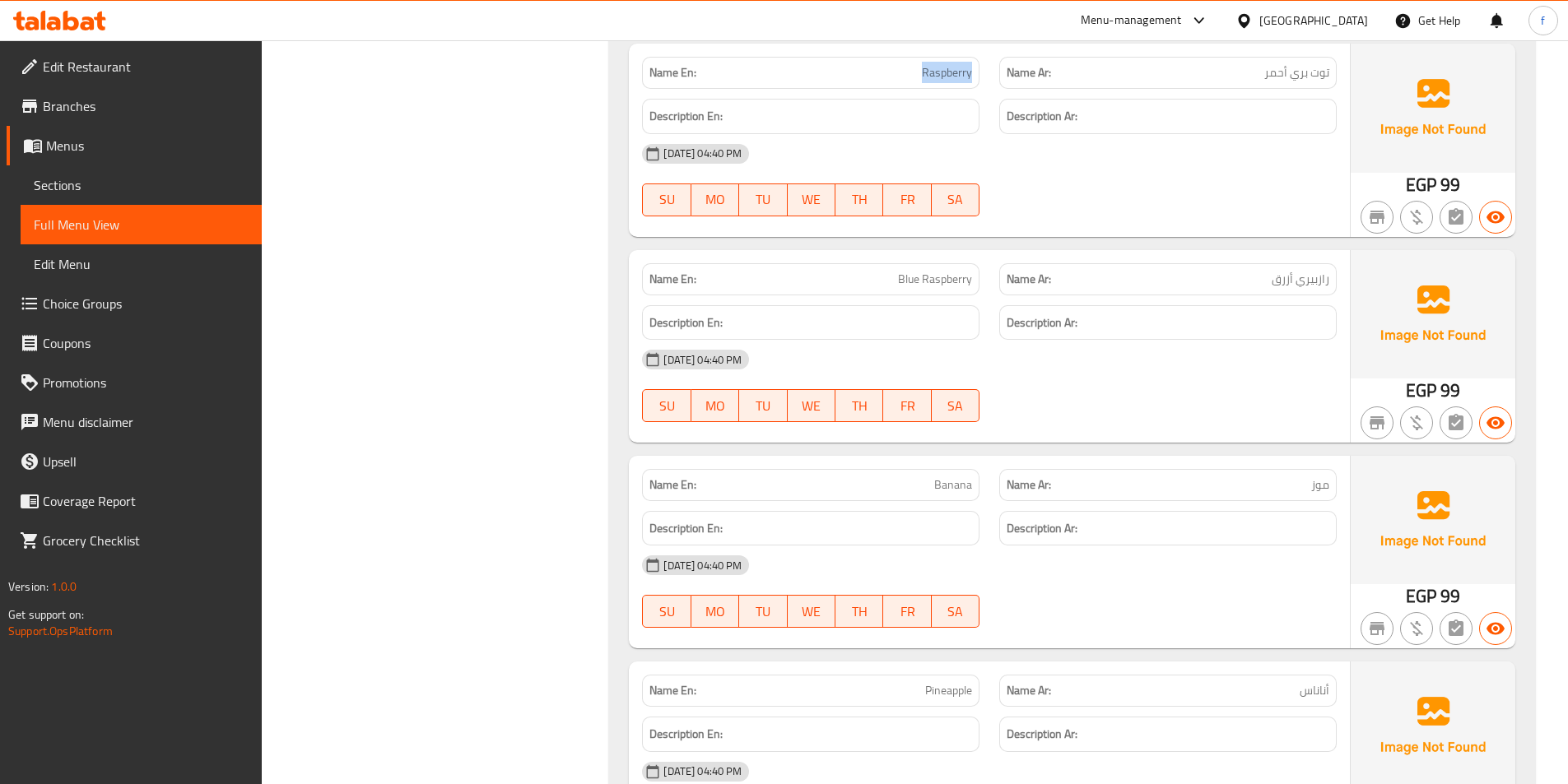
scroll to position [1243, 0]
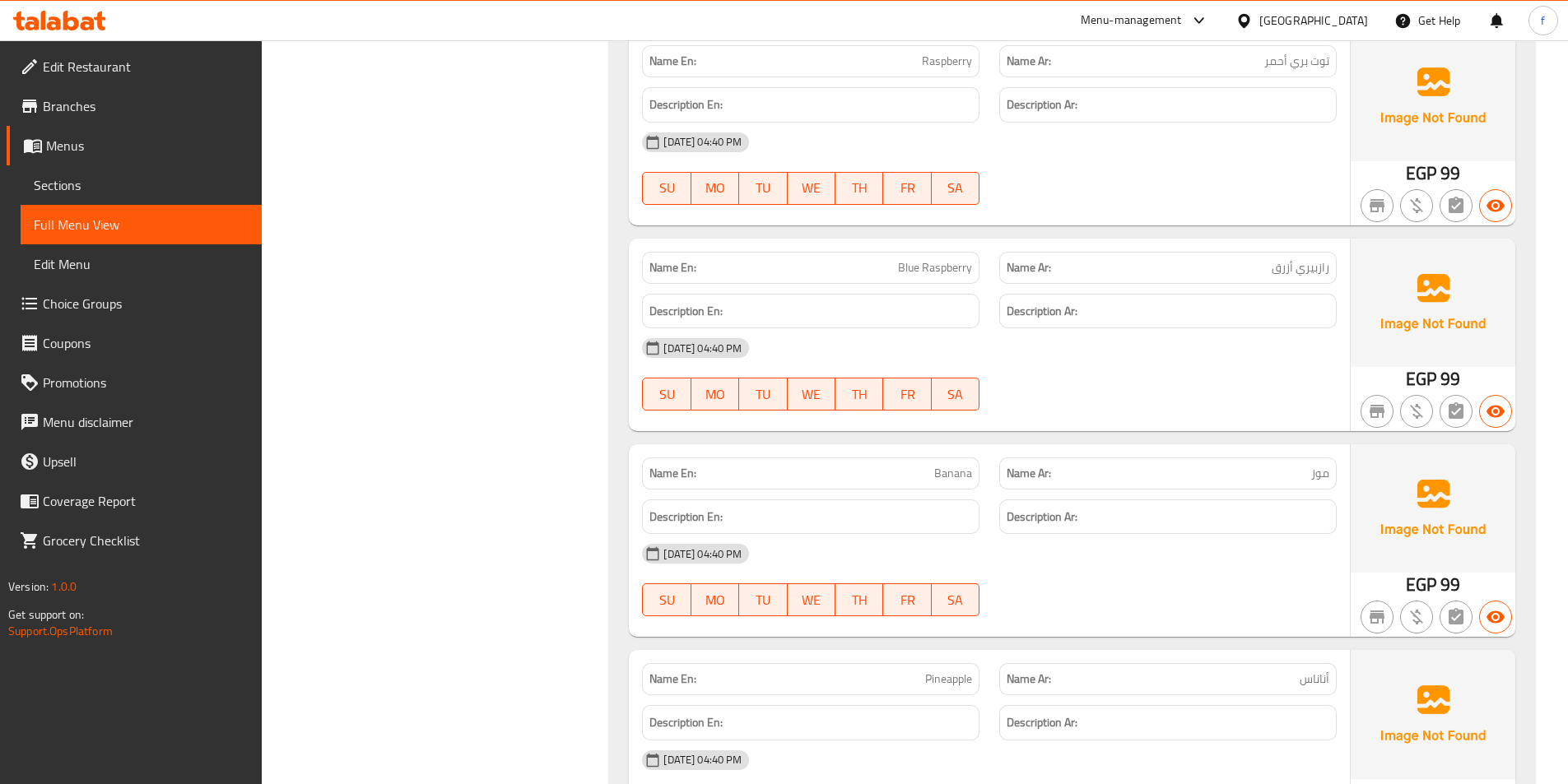
click at [946, 265] on span "Blue Raspberry" at bounding box center [935, 267] width 75 height 17
click at [960, 490] on div "Description En:" at bounding box center [811, 518] width 357 height 55
click at [962, 490] on div "Description En:" at bounding box center [811, 518] width 357 height 55
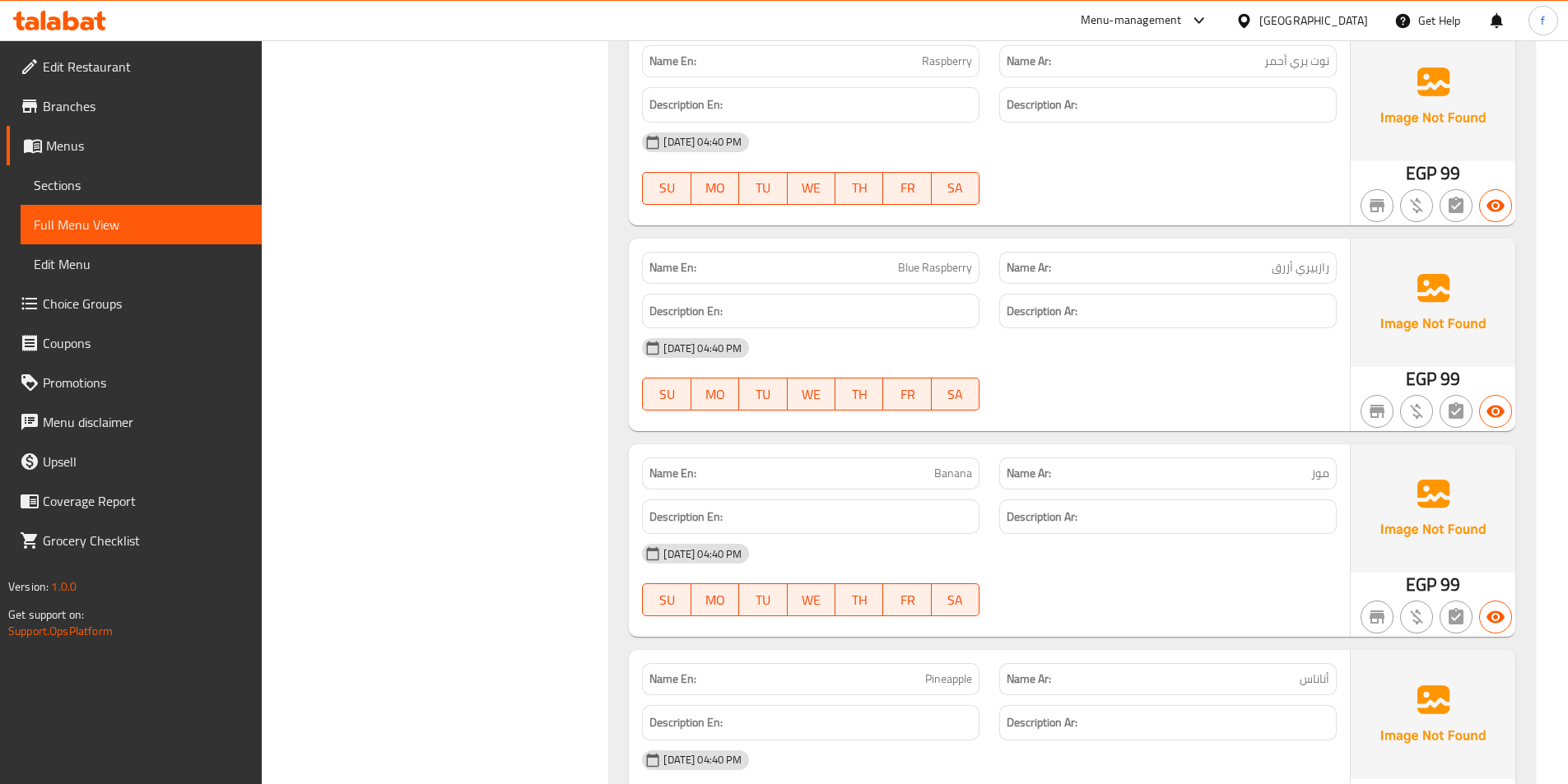
click at [959, 484] on div "Name En: Banana" at bounding box center [810, 474] width 337 height 32
click at [958, 484] on div "Name En: Banana" at bounding box center [810, 474] width 337 height 32
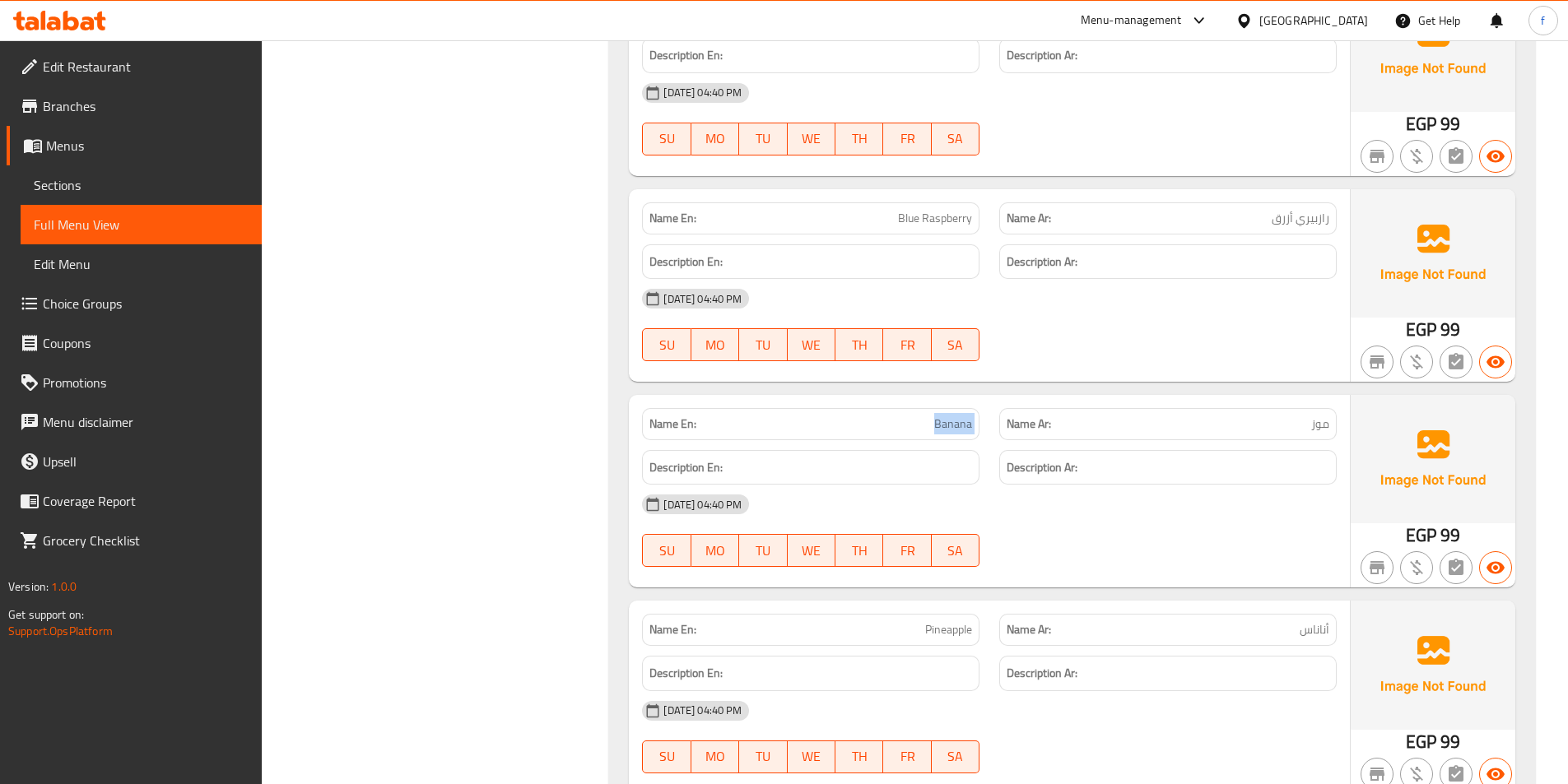
scroll to position [1572, 0]
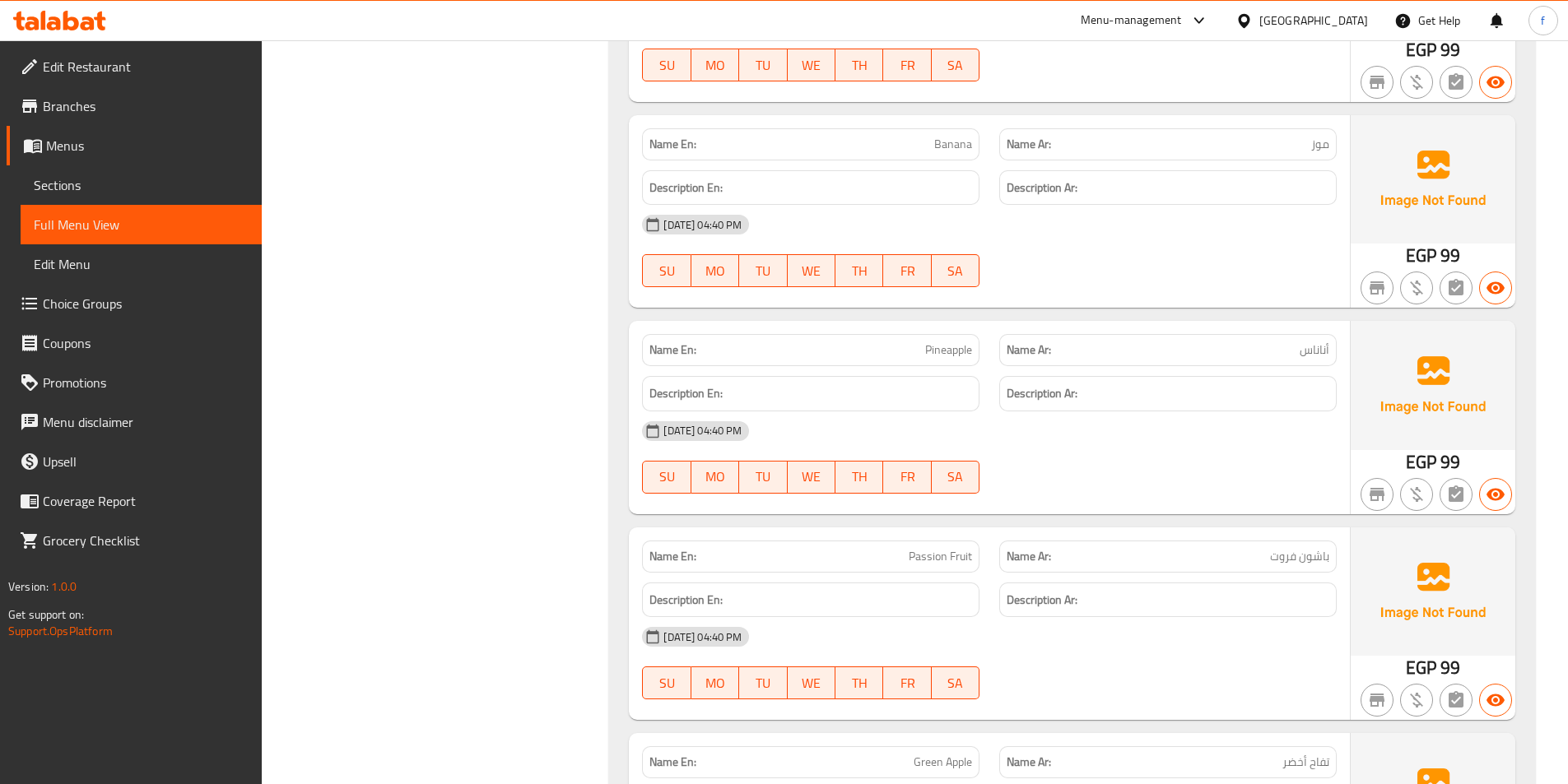
click at [966, 348] on span "Pineapple" at bounding box center [948, 350] width 47 height 17
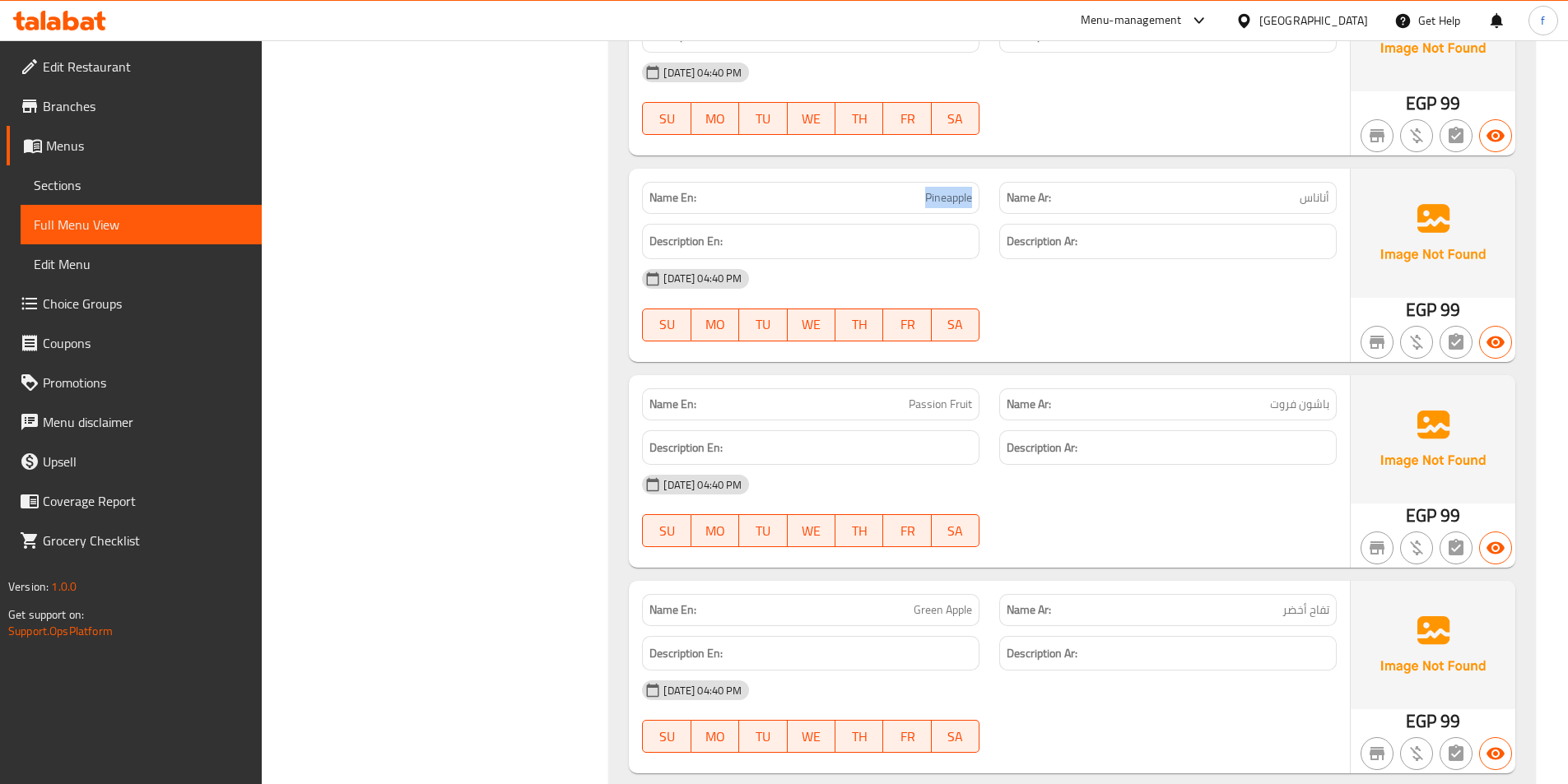
scroll to position [1819, 0]
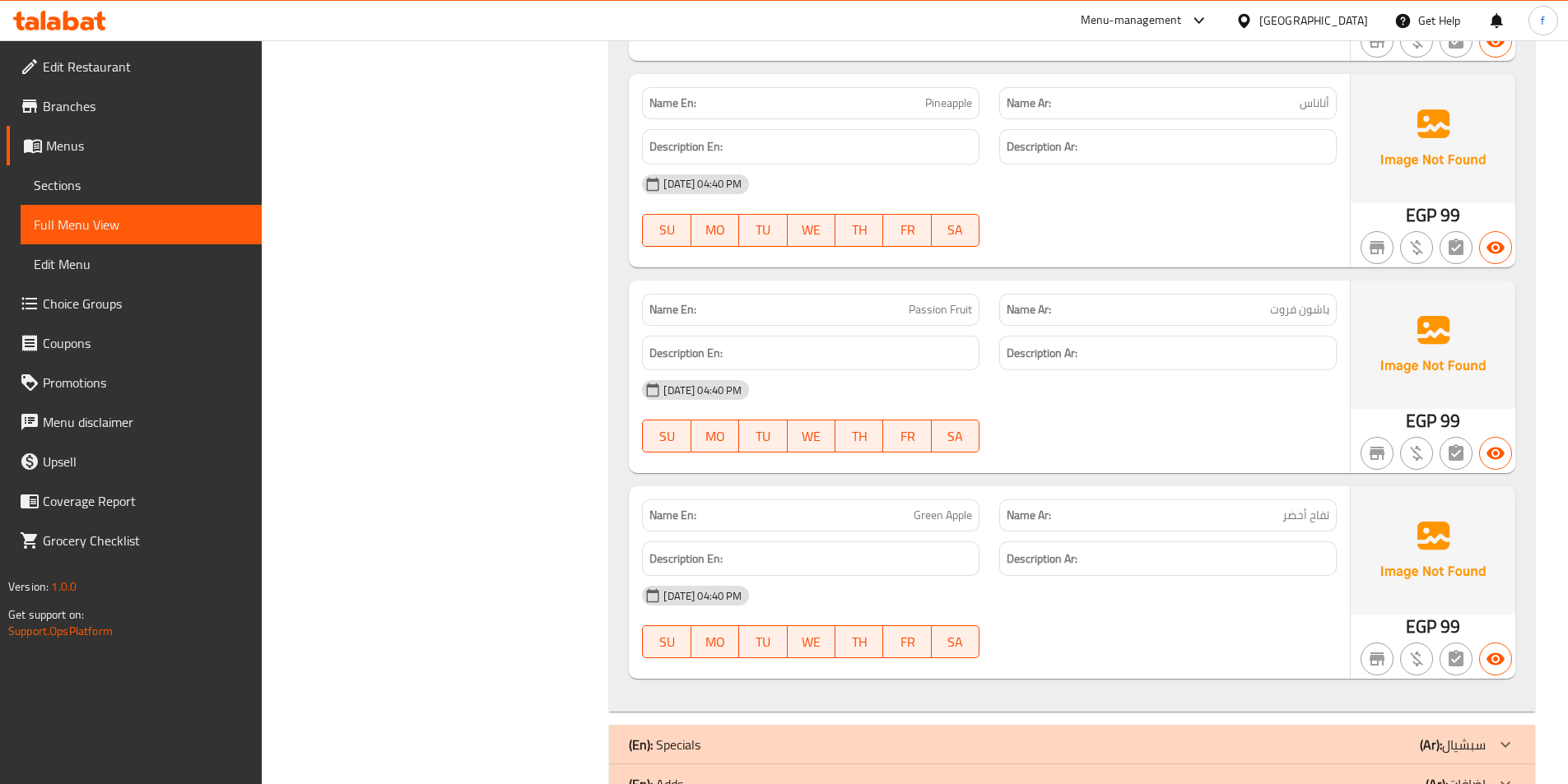
click at [940, 305] on span "Passion Fruit" at bounding box center [940, 309] width 63 height 17
click at [975, 306] on div "Name En: Passion Fruit" at bounding box center [810, 310] width 337 height 32
click at [969, 309] on span "Passion Fruit" at bounding box center [940, 309] width 63 height 17
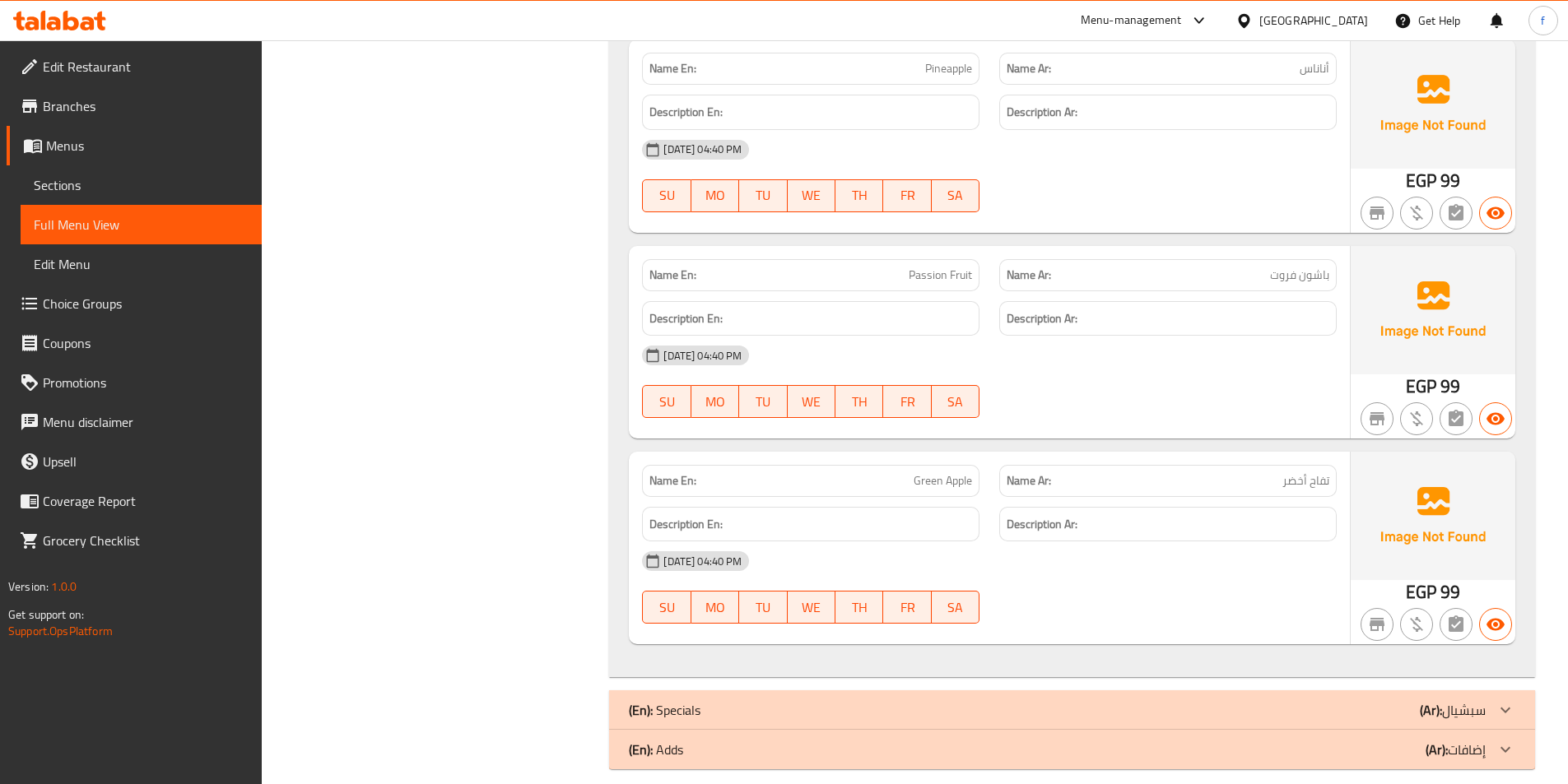
scroll to position [1872, 0]
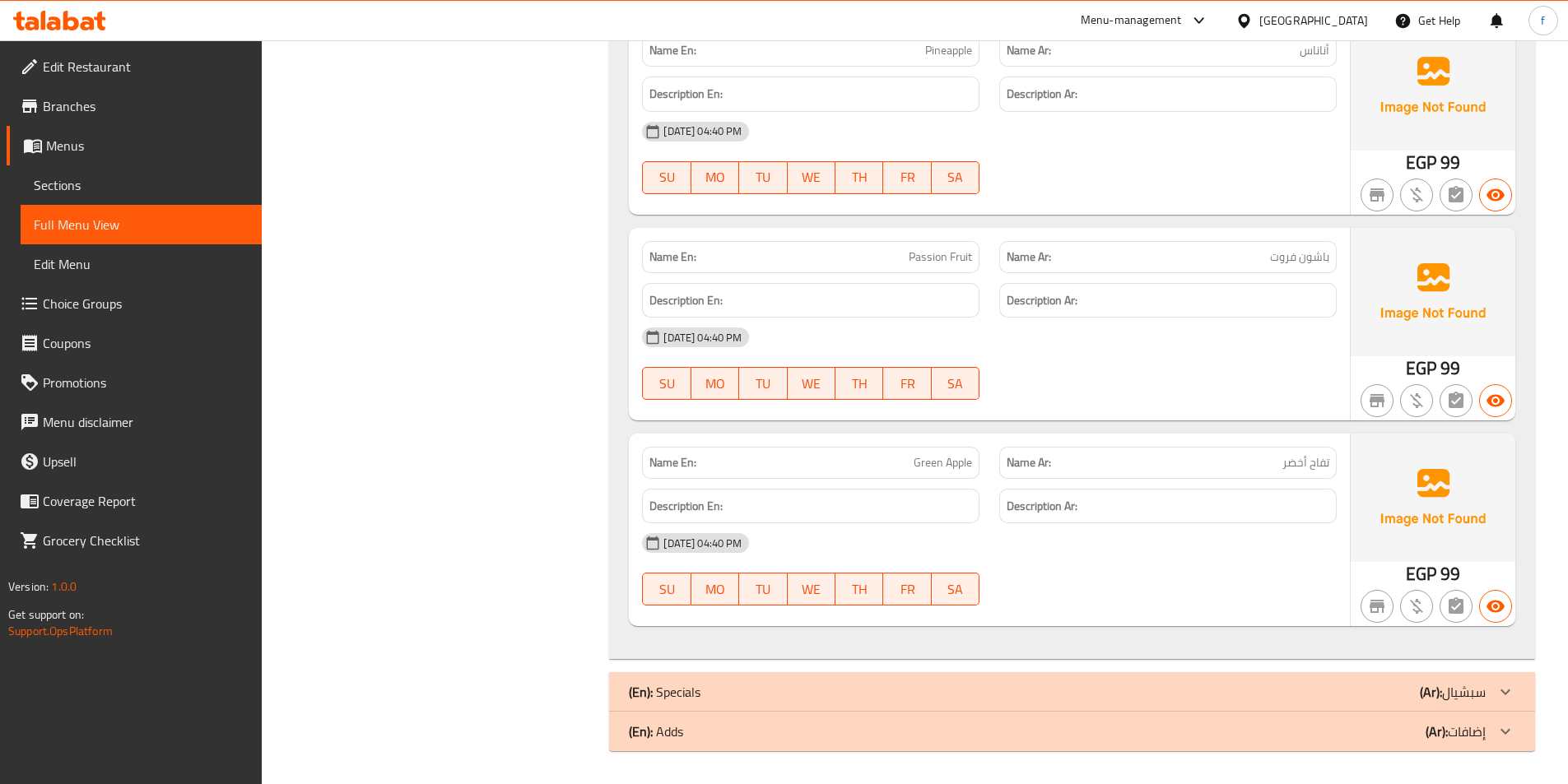
click at [856, 687] on div "(En): Specials (Ar): سبشيال" at bounding box center [1057, 691] width 857 height 20
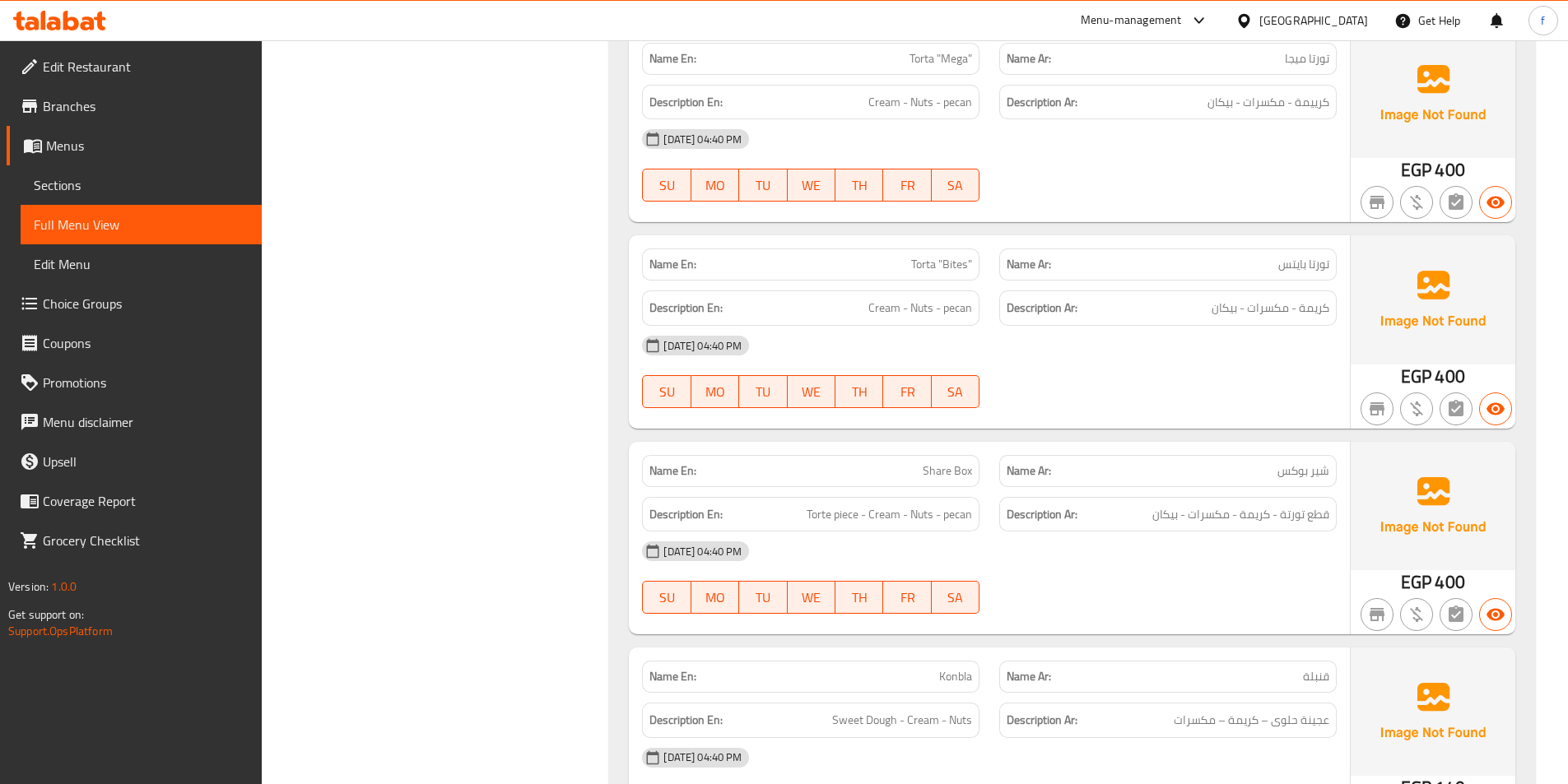
scroll to position [2859, 0]
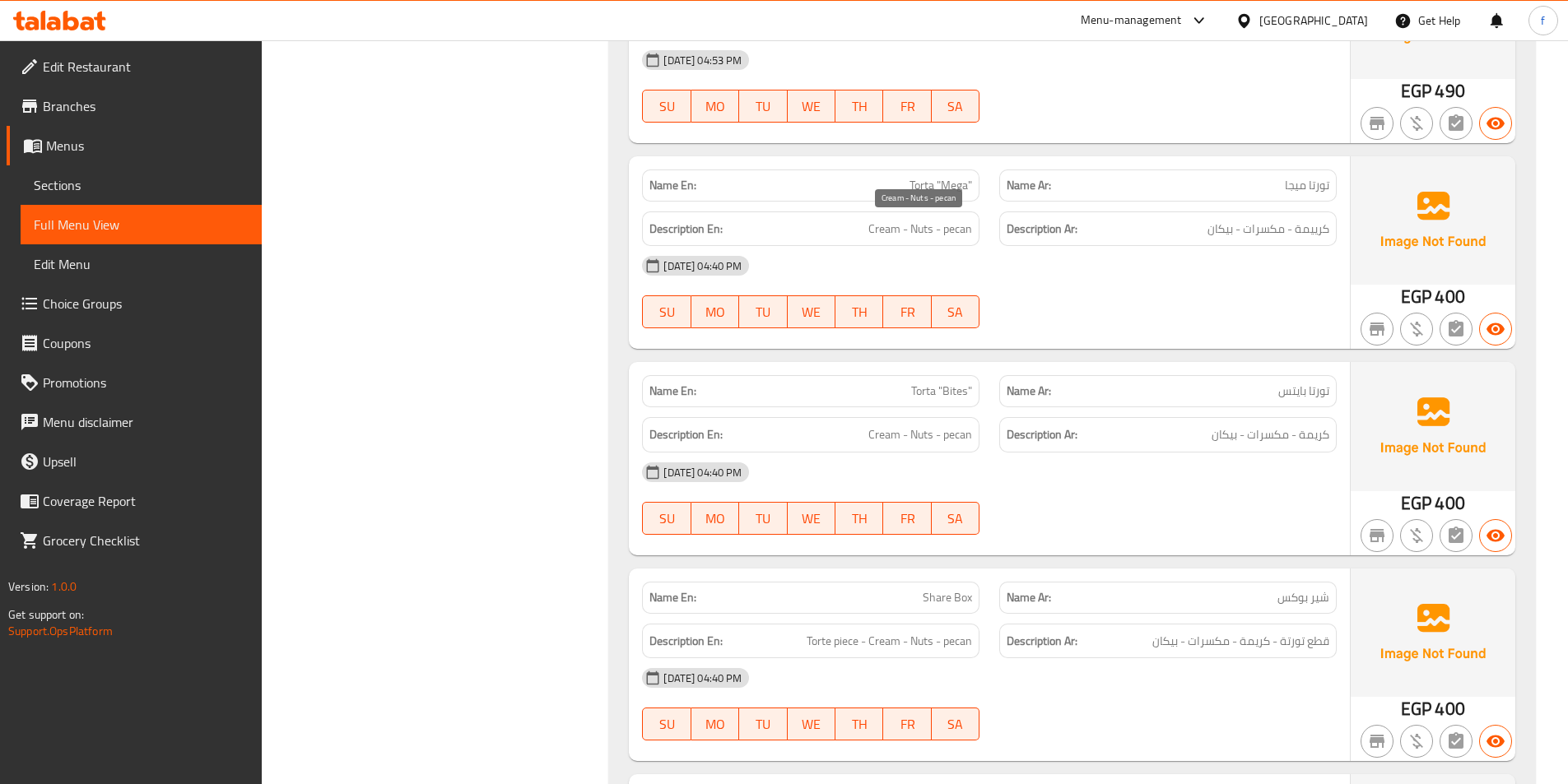
click at [952, 227] on span "Cream - Nuts - pecan" at bounding box center [920, 229] width 104 height 21
copy span "pecan"
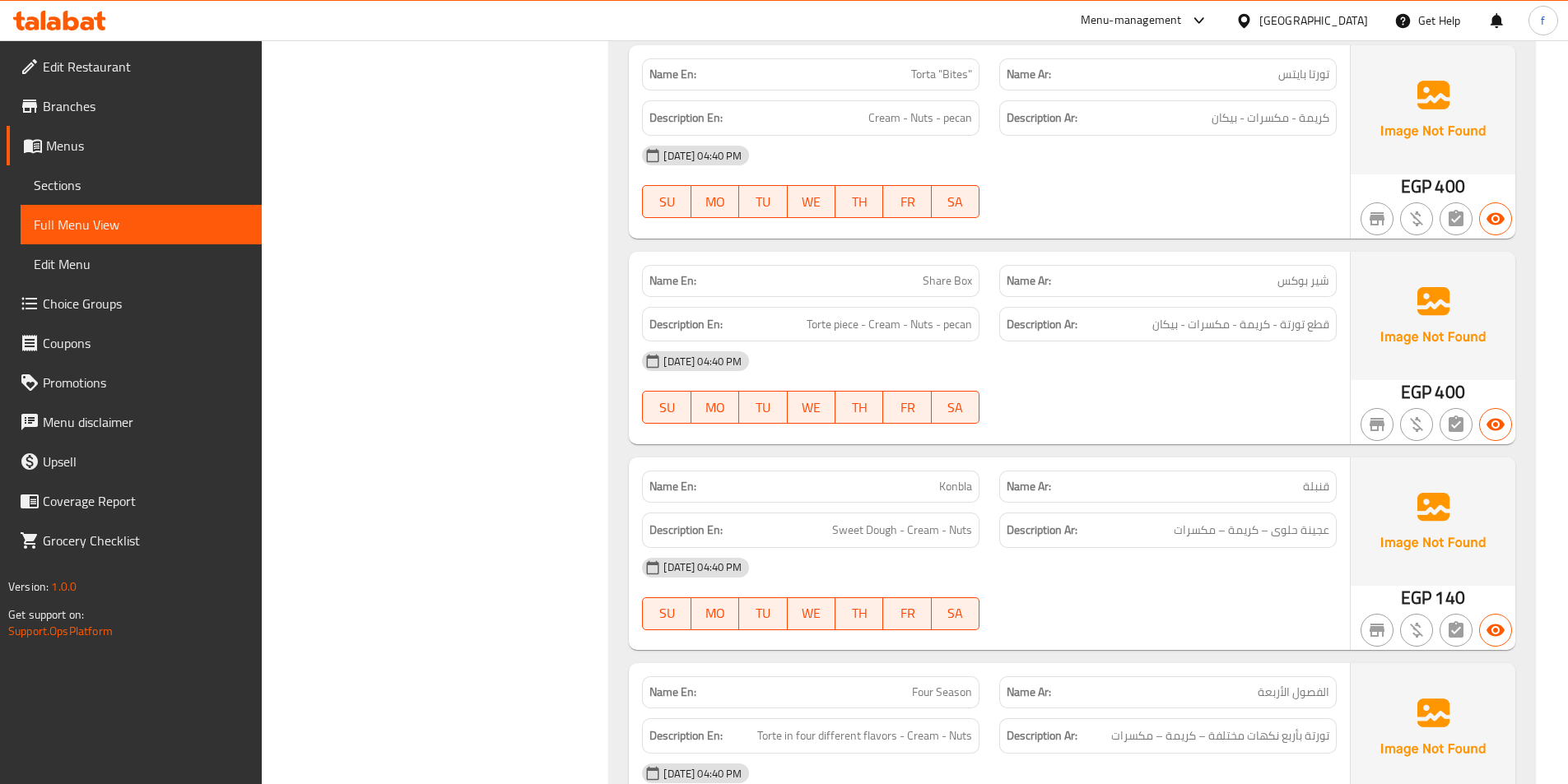
scroll to position [3270, 0]
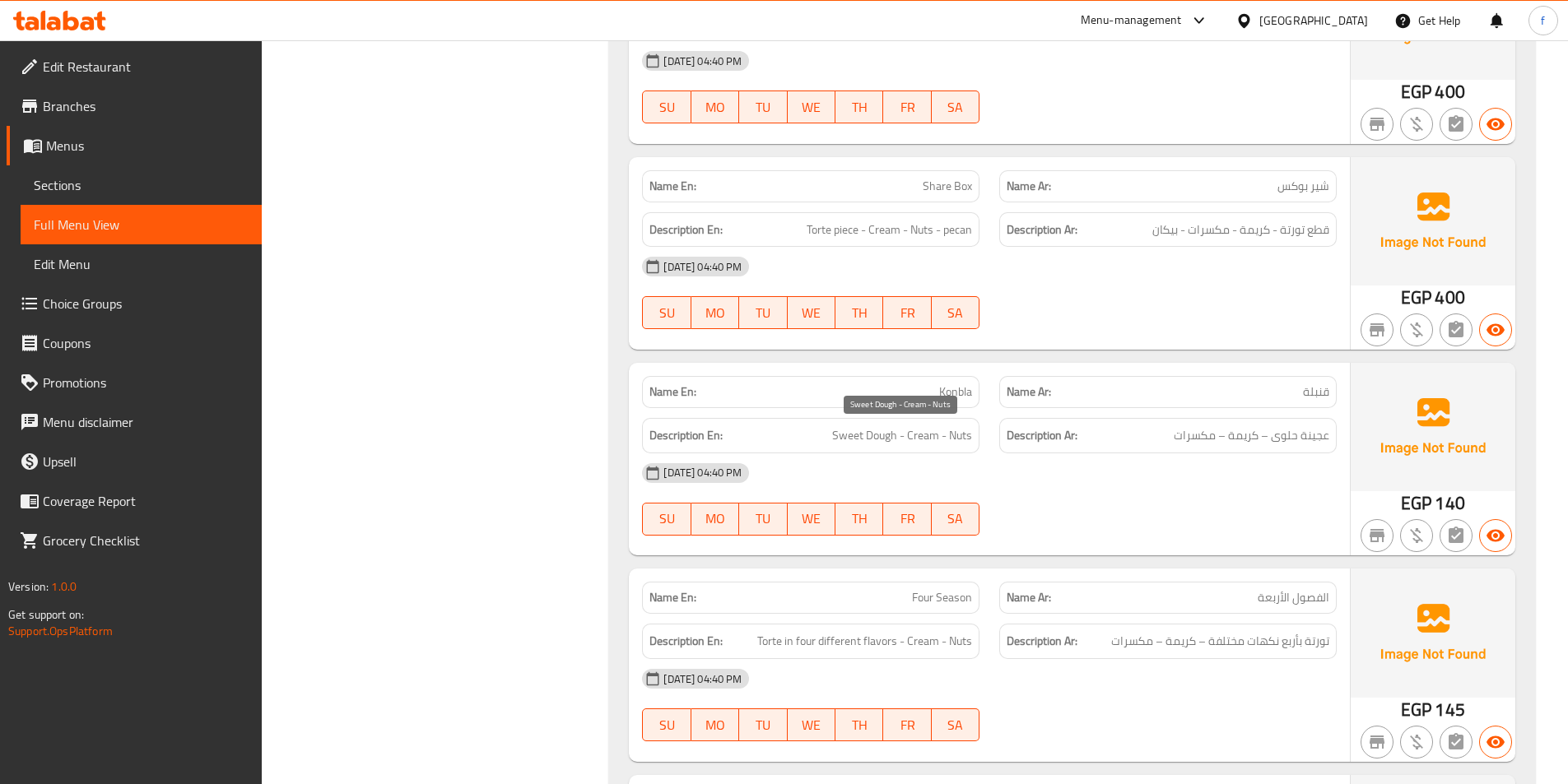
click at [835, 437] on span "Sweet Dough - Cream - Nuts" at bounding box center [902, 435] width 140 height 21
click at [889, 434] on span "Sweet Dough - Cream - Nuts" at bounding box center [902, 435] width 140 height 21
click at [924, 430] on span "Sweet Dough - Cream - Nuts" at bounding box center [902, 435] width 140 height 21
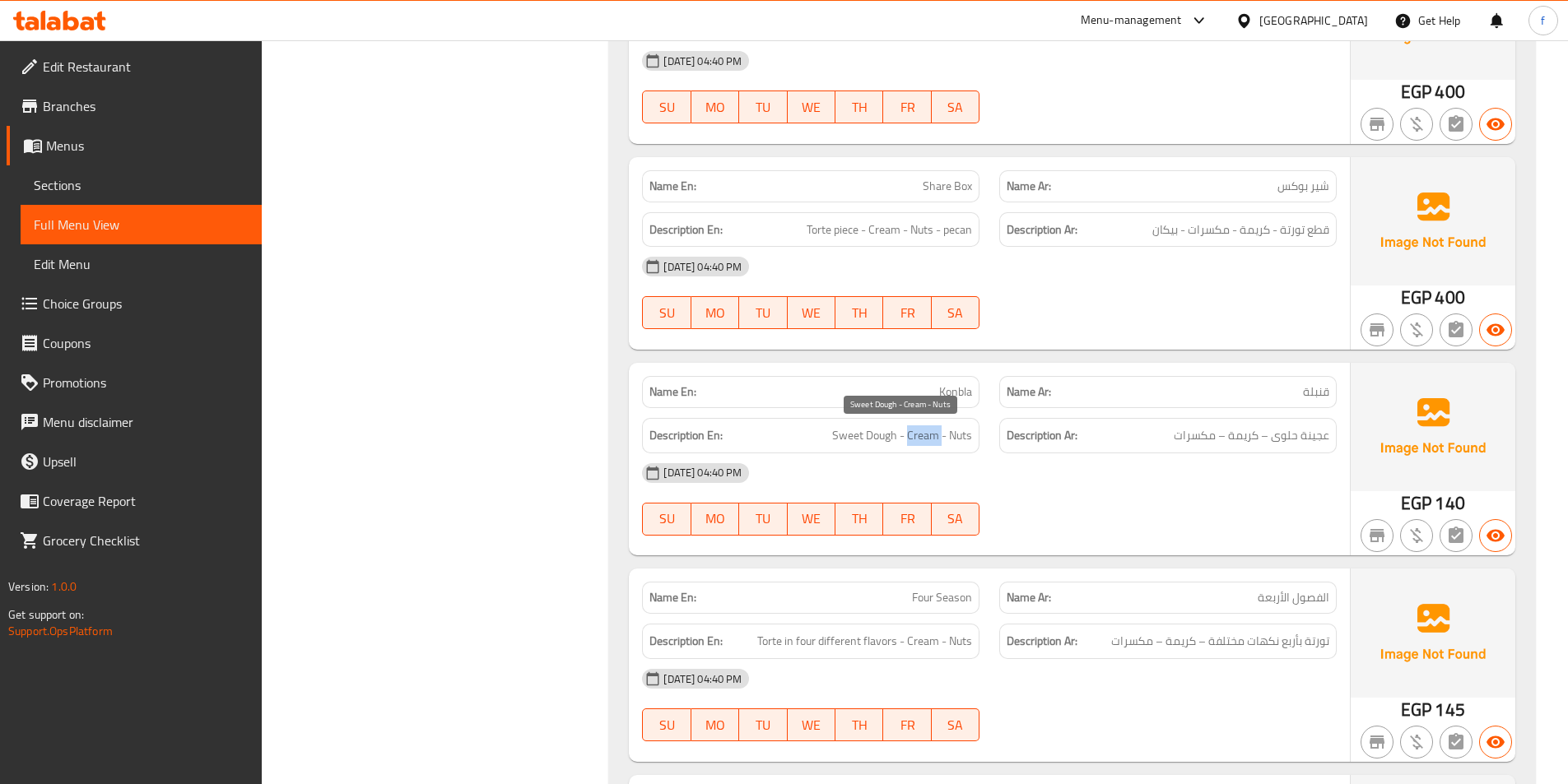
click at [925, 430] on span "Sweet Dough - Cream - Nuts" at bounding box center [902, 435] width 140 height 21
click at [947, 435] on span "Sweet Dough - Cream - Nuts" at bounding box center [902, 435] width 140 height 21
click at [948, 435] on span "Sweet Dough - Cream - Nuts" at bounding box center [902, 435] width 140 height 21
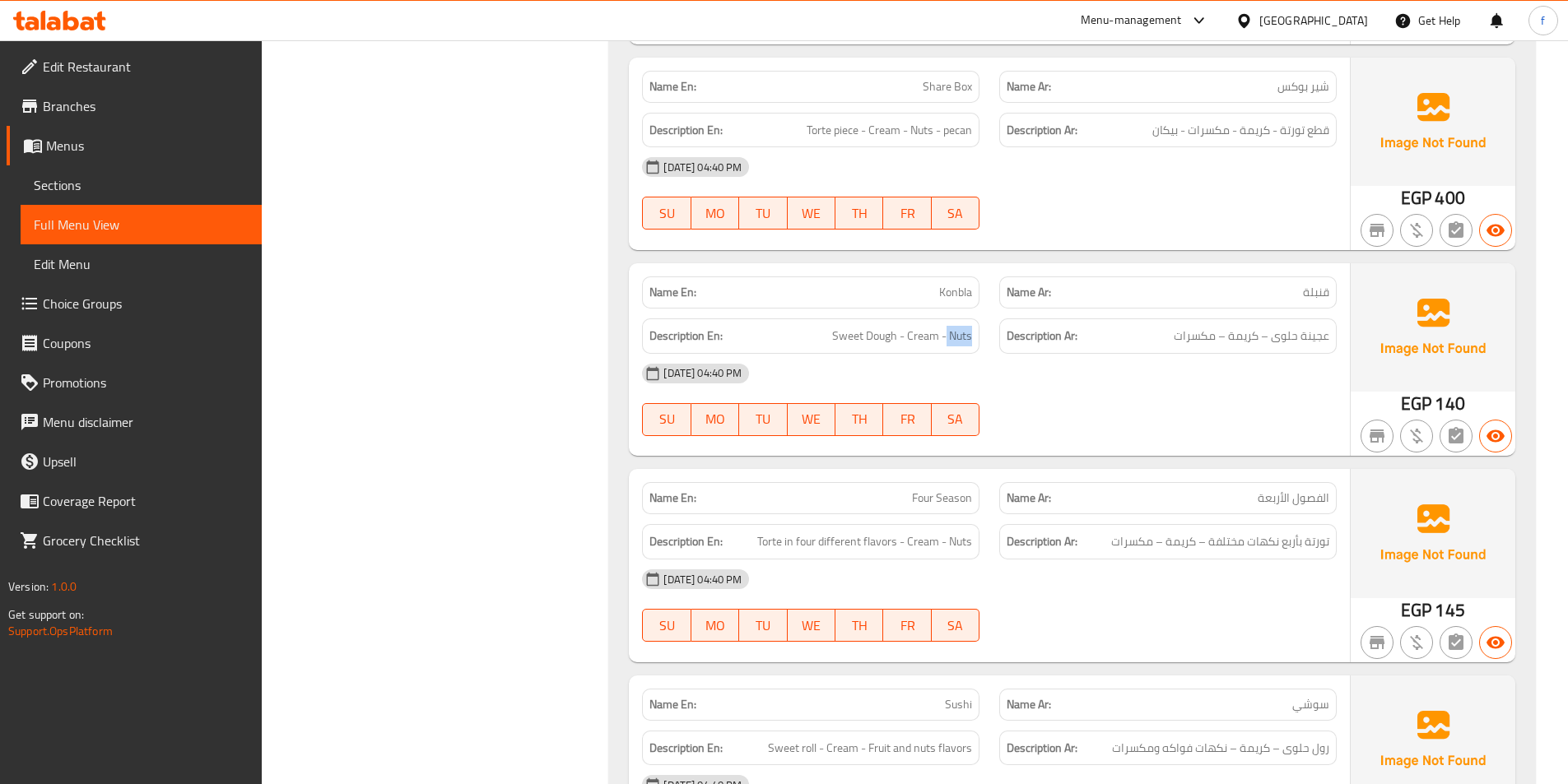
scroll to position [3572, 0]
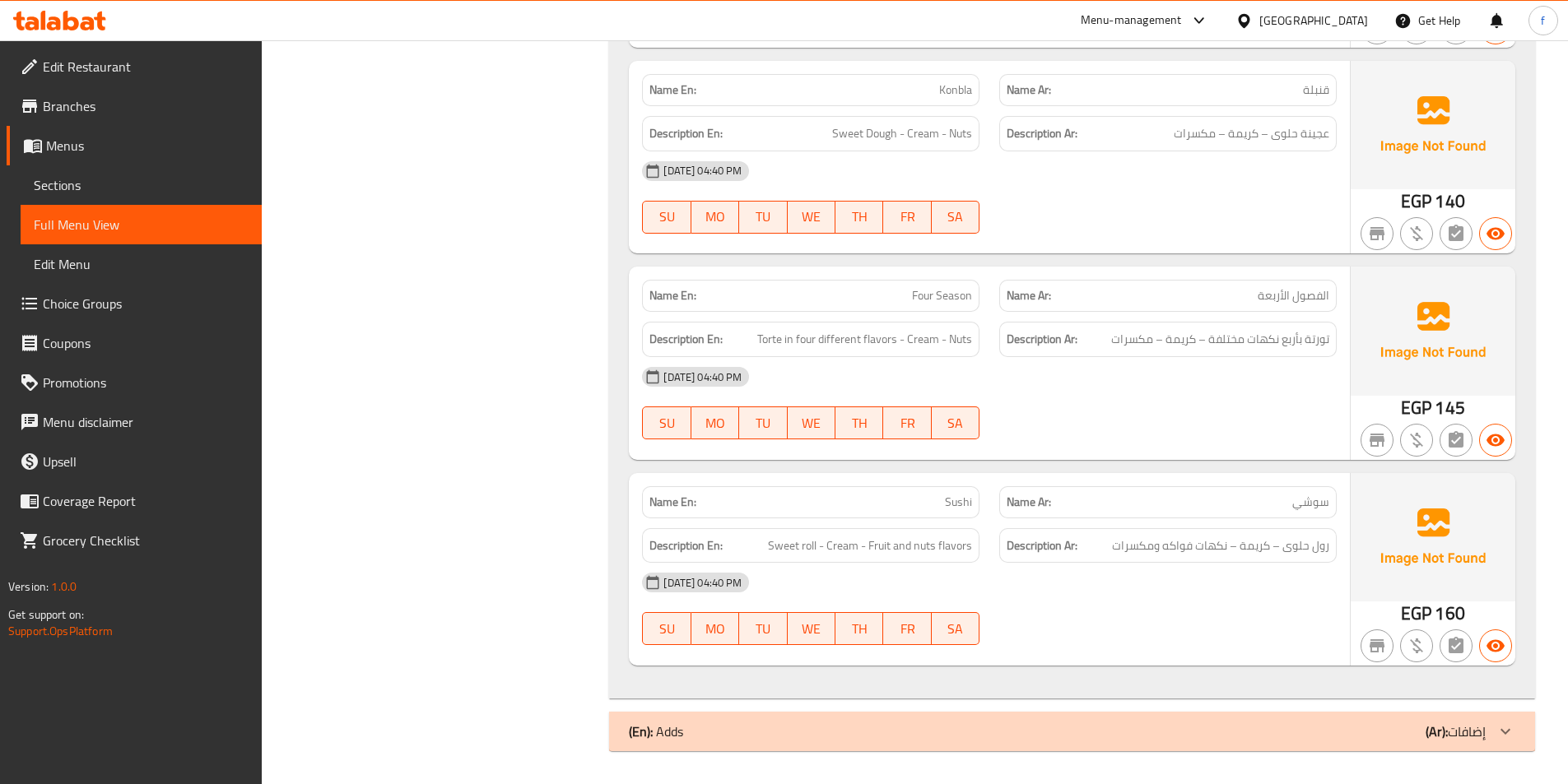
click at [922, 288] on span "Four Season" at bounding box center [942, 296] width 60 height 17
drag, startPoint x: 922, startPoint y: 288, endPoint x: 942, endPoint y: 290, distance: 20.1
click at [935, 290] on span "Four Season" at bounding box center [942, 296] width 60 height 17
click at [962, 290] on span "Four Season" at bounding box center [942, 296] width 60 height 17
drag, startPoint x: 962, startPoint y: 290, endPoint x: 1000, endPoint y: 301, distance: 39.6
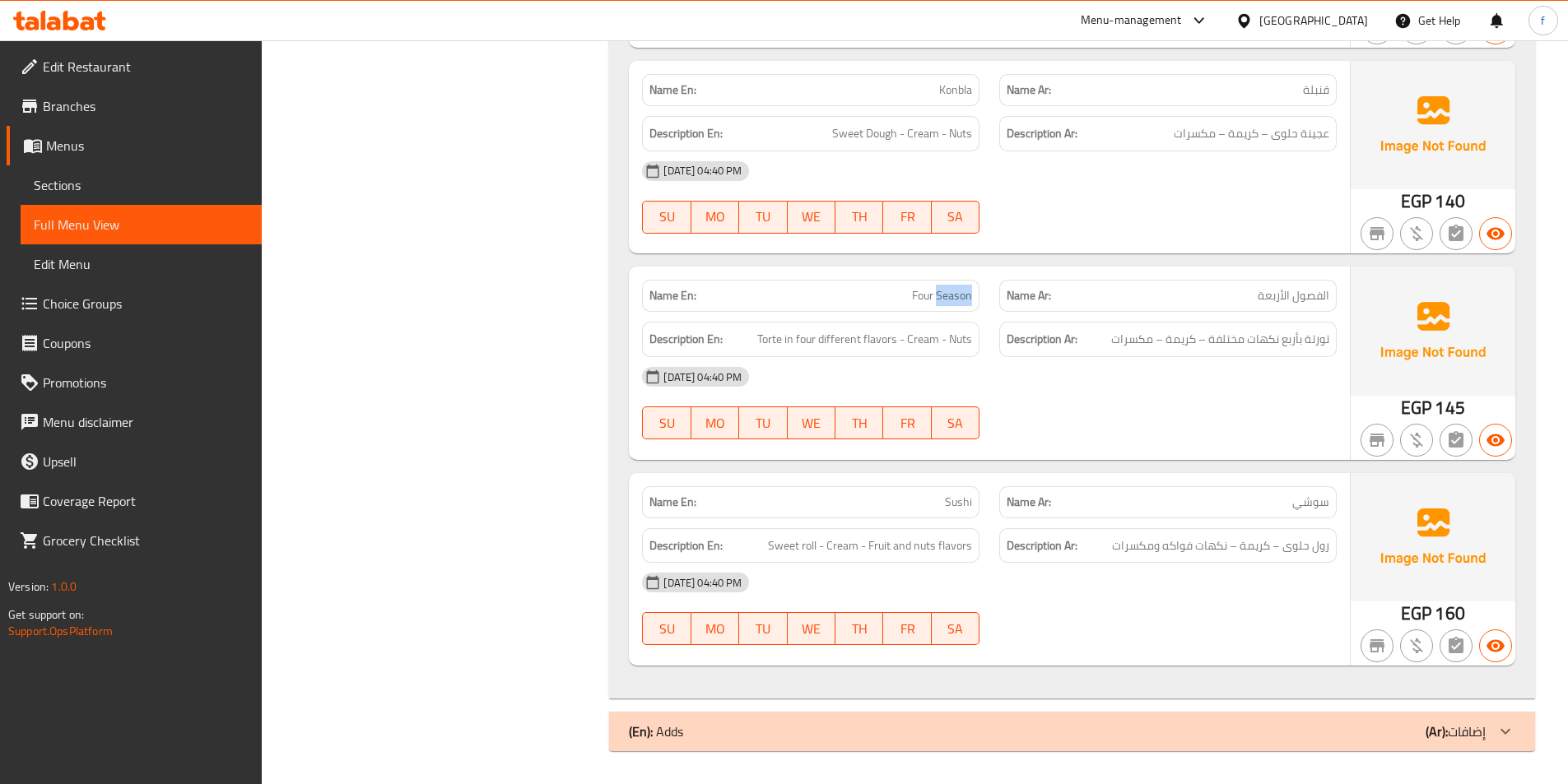
click at [977, 299] on div "Name En: Four Season" at bounding box center [810, 296] width 337 height 32
click at [771, 336] on span "Torte in four different flavors - Cream - Nuts" at bounding box center [865, 340] width 215 height 21
click at [794, 339] on span "Torte in four different flavors - Cream - Nuts" at bounding box center [865, 340] width 215 height 21
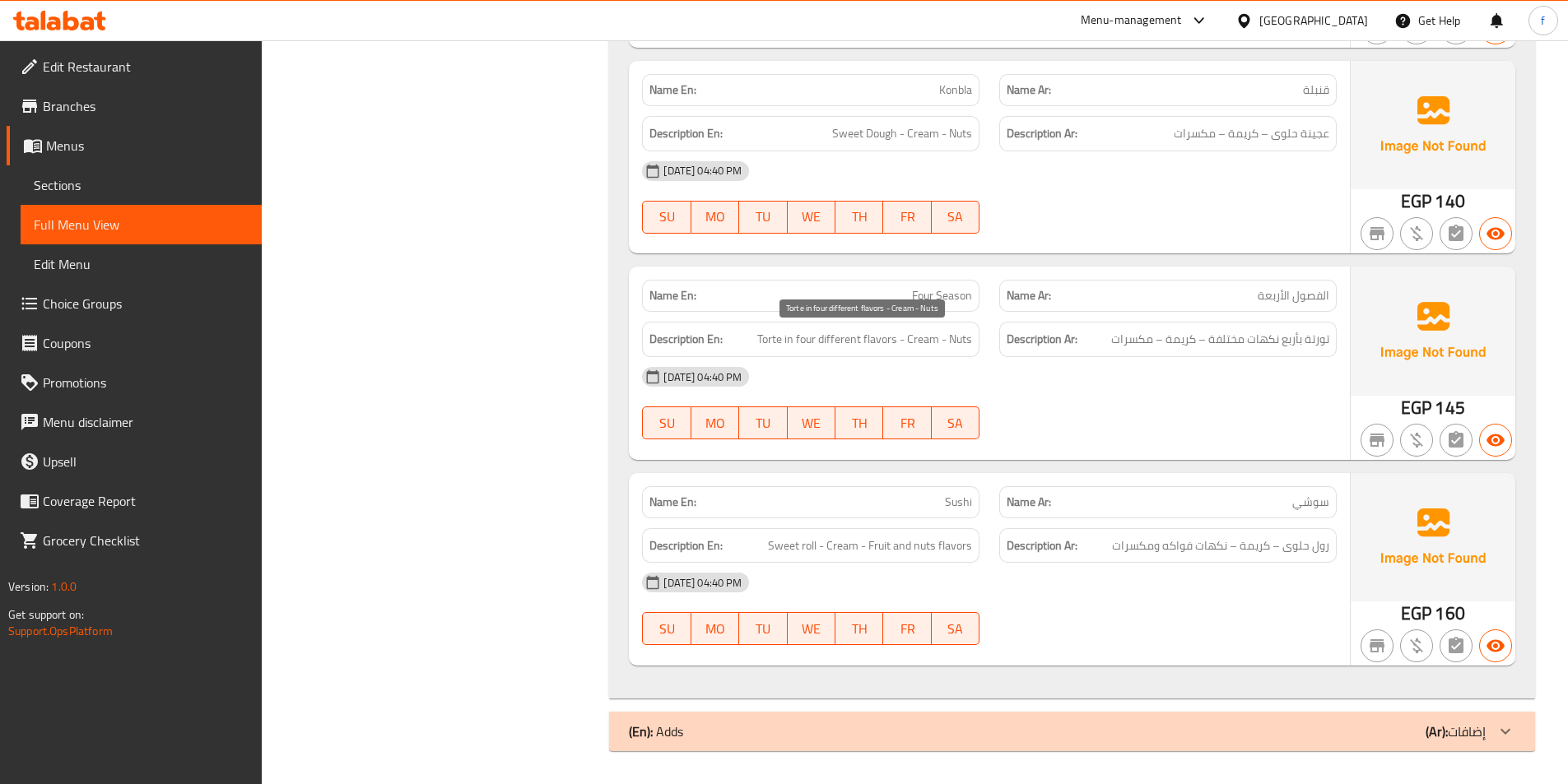
click at [823, 342] on span "Torte in four different flavors - Cream - Nuts" at bounding box center [865, 340] width 215 height 21
click at [878, 338] on span "Torte in four different flavors - Cream - Nuts" at bounding box center [865, 340] width 215 height 21
click at [924, 341] on span "Torte in four different flavors - Cream - Nuts" at bounding box center [865, 340] width 215 height 21
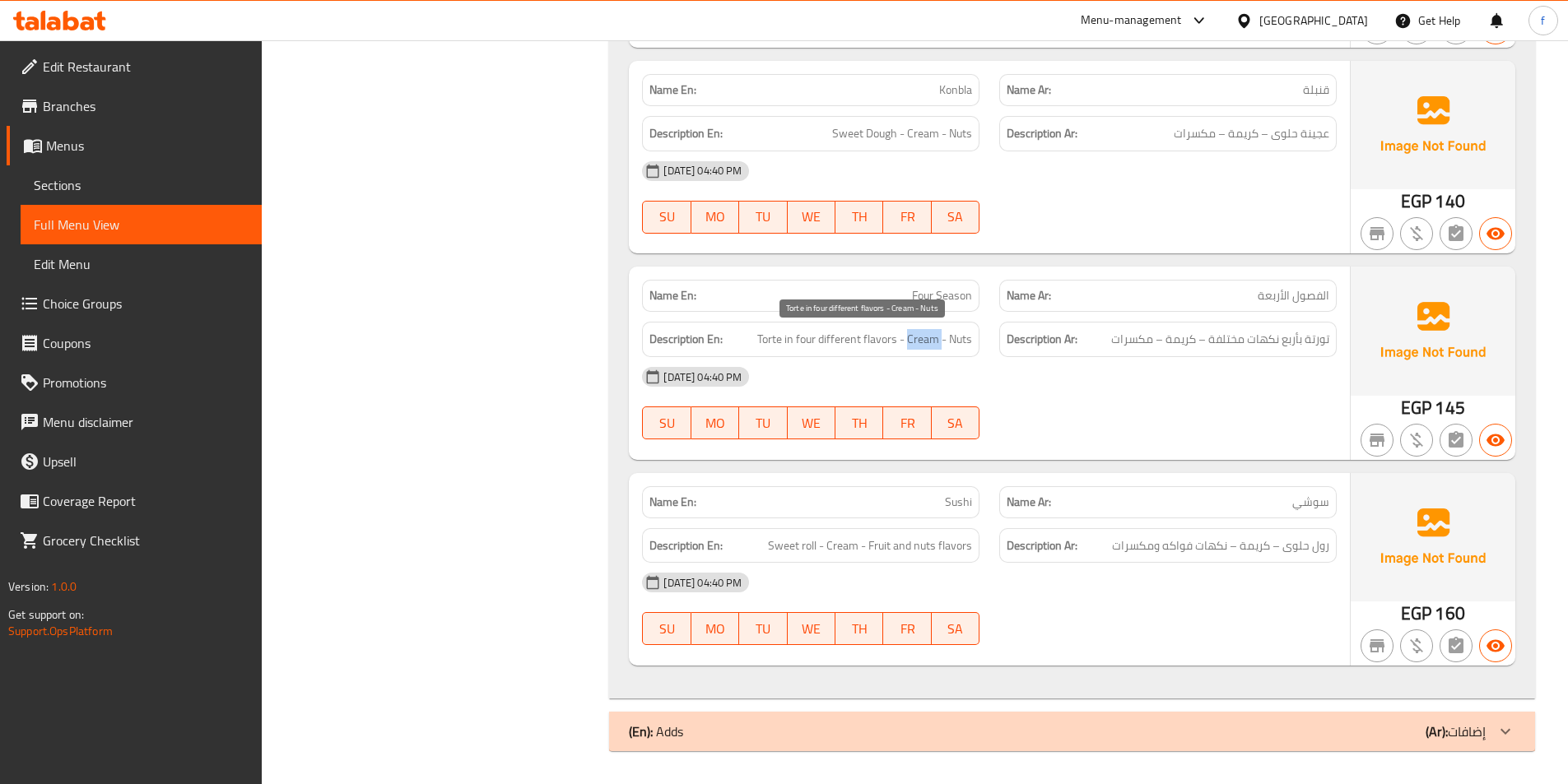
drag, startPoint x: 924, startPoint y: 341, endPoint x: 959, endPoint y: 336, distance: 35.4
click at [928, 341] on span "Torte in four different flavors - Cream - Nuts" at bounding box center [865, 340] width 215 height 21
click at [960, 336] on span "Torte in four different flavors - Cream - Nuts" at bounding box center [865, 340] width 215 height 21
drag, startPoint x: 960, startPoint y: 336, endPoint x: 1144, endPoint y: 370, distance: 187.1
click at [988, 342] on div "Description En: Torte in four different flavors - Cream - Nuts" at bounding box center [811, 340] width 357 height 55
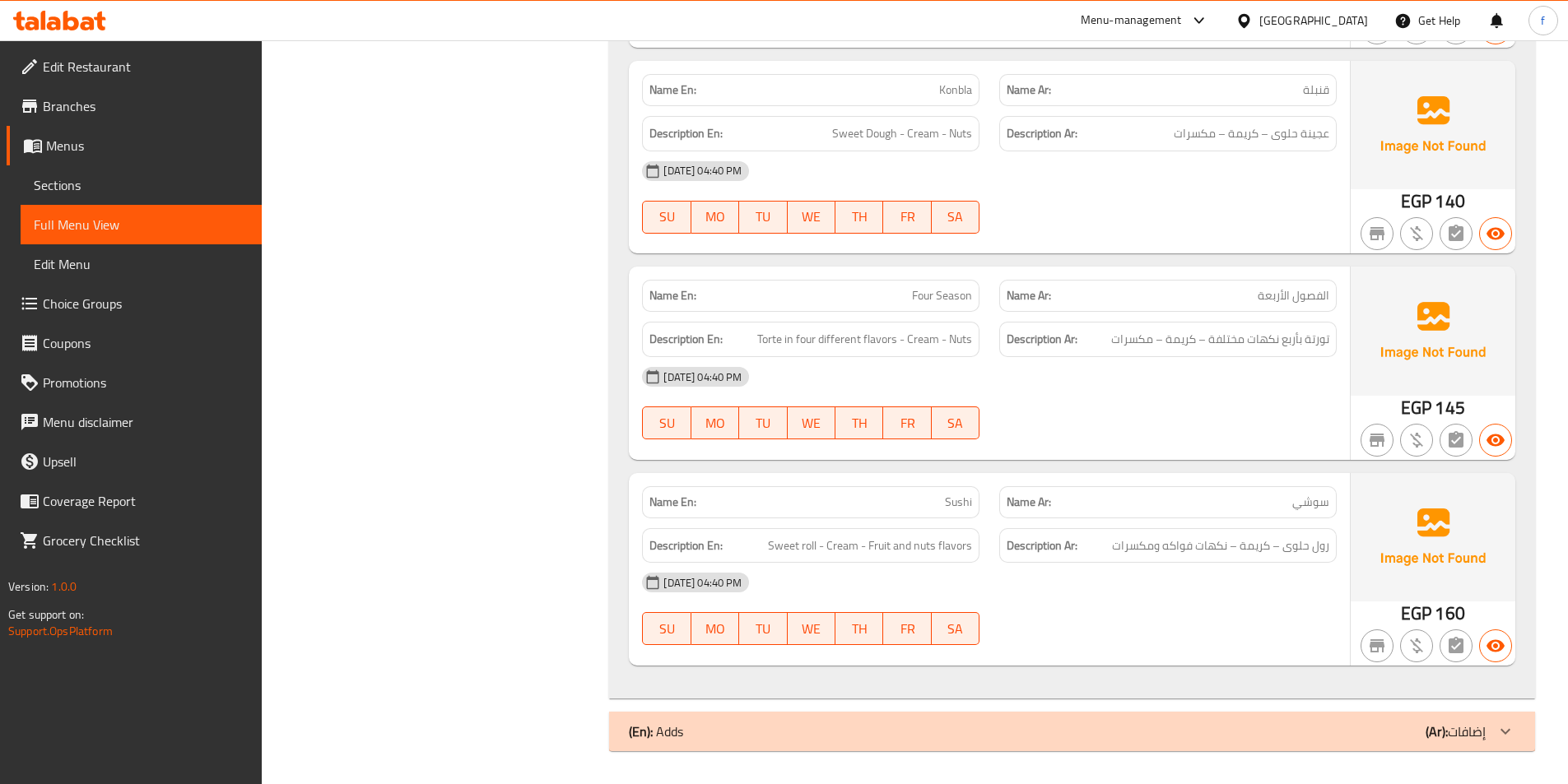
click at [945, 490] on div "Name En: Sushi" at bounding box center [810, 502] width 337 height 32
drag, startPoint x: 945, startPoint y: 490, endPoint x: 1083, endPoint y: 506, distance: 138.9
click at [956, 495] on div "Name En: Sushi" at bounding box center [810, 502] width 337 height 32
click at [805, 540] on span "Sweet roll - Cream - Fruit and nuts flavors" at bounding box center [870, 546] width 204 height 21
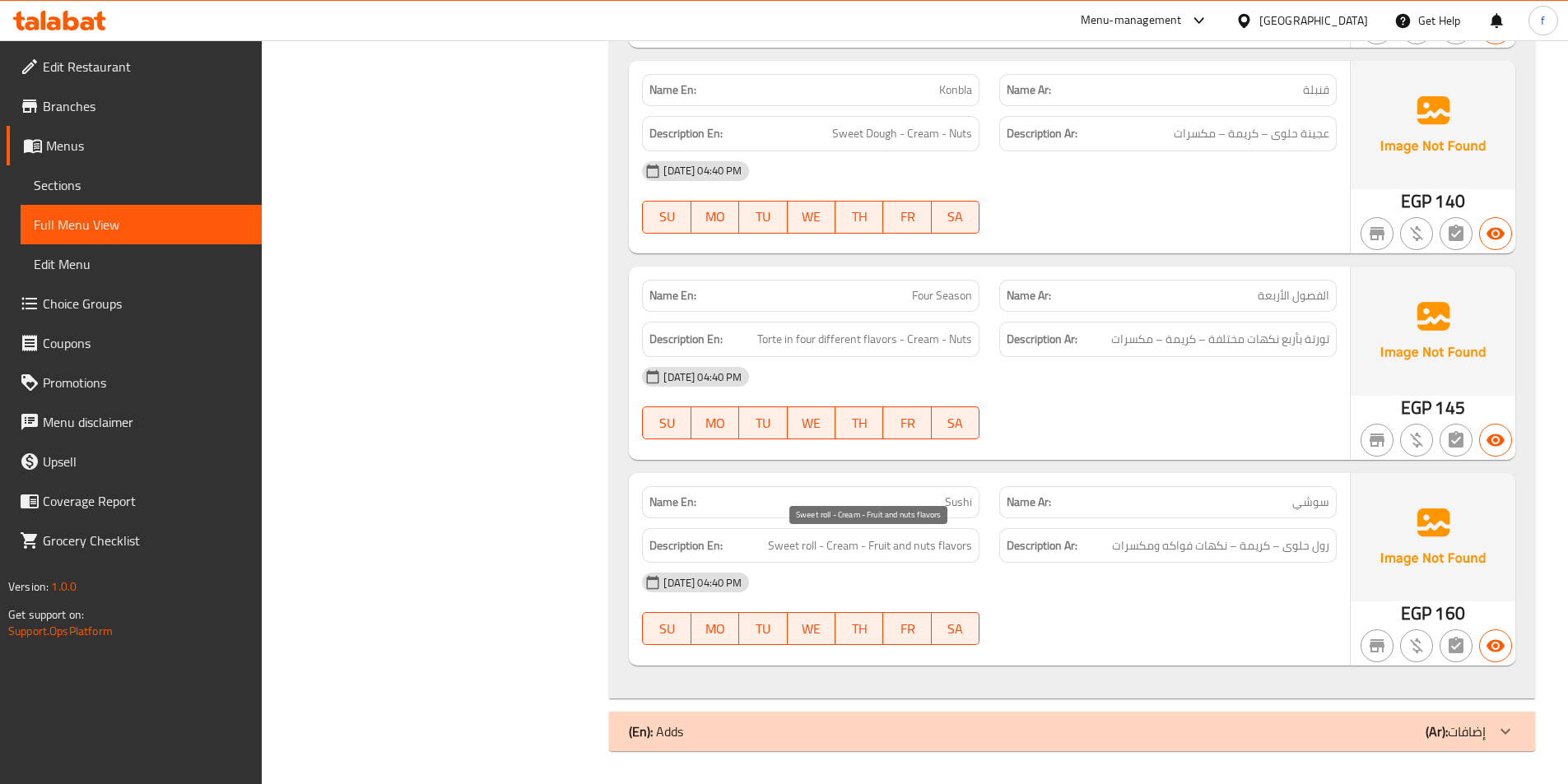
click at [793, 543] on span "Sweet roll - Cream - Fruit and nuts flavors" at bounding box center [870, 546] width 204 height 21
click at [859, 545] on span "Sweet roll - Cream - Fruit and nuts flavors" at bounding box center [870, 546] width 204 height 21
click at [929, 547] on span "Sweet roll - Cream - Fruit and nuts flavors" at bounding box center [870, 546] width 204 height 21
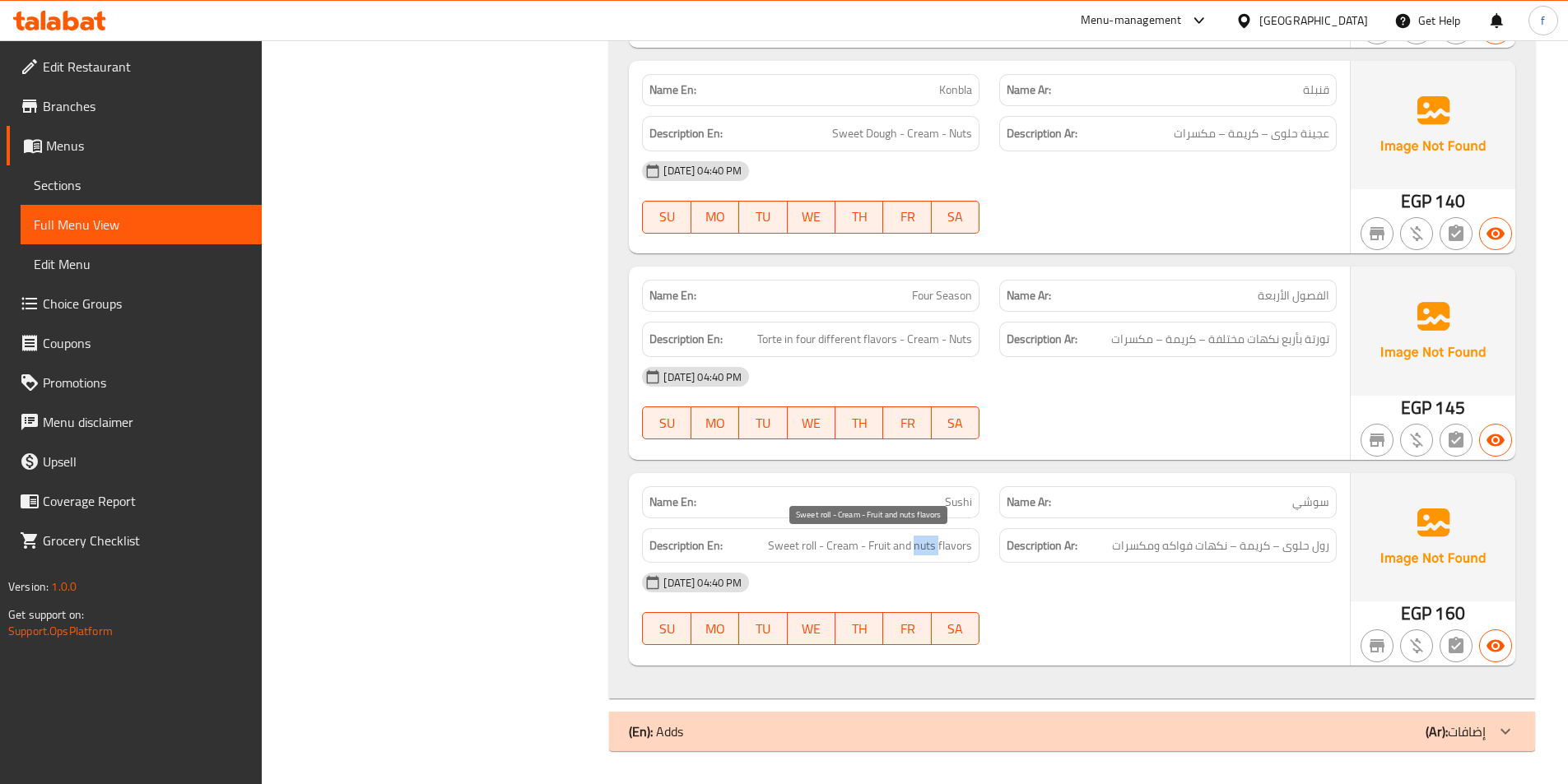
click at [929, 547] on span "Sweet roll - Cream - Fruit and nuts flavors" at bounding box center [870, 546] width 204 height 21
click at [867, 547] on span "Sweet roll - Cream - Fruit and nuts flavors" at bounding box center [870, 546] width 204 height 21
drag, startPoint x: 867, startPoint y: 547, endPoint x: 960, endPoint y: 551, distance: 93.1
click at [885, 550] on span "Sweet roll - Cream - Fruit and nuts flavors" at bounding box center [870, 546] width 204 height 21
click at [876, 742] on div "(En): Adds (Ar): إضافات" at bounding box center [1072, 731] width 926 height 39
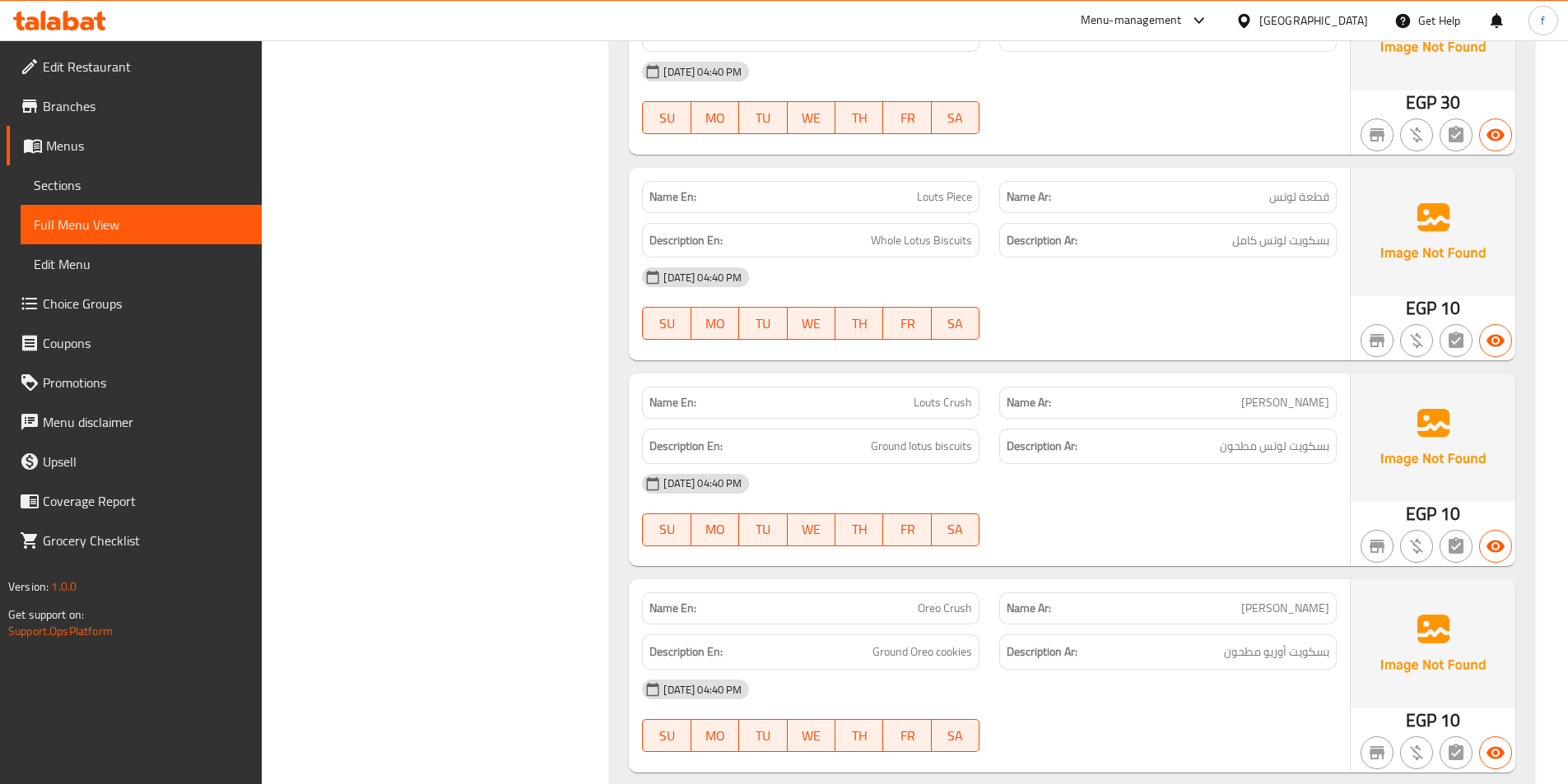
scroll to position [4642, 0]
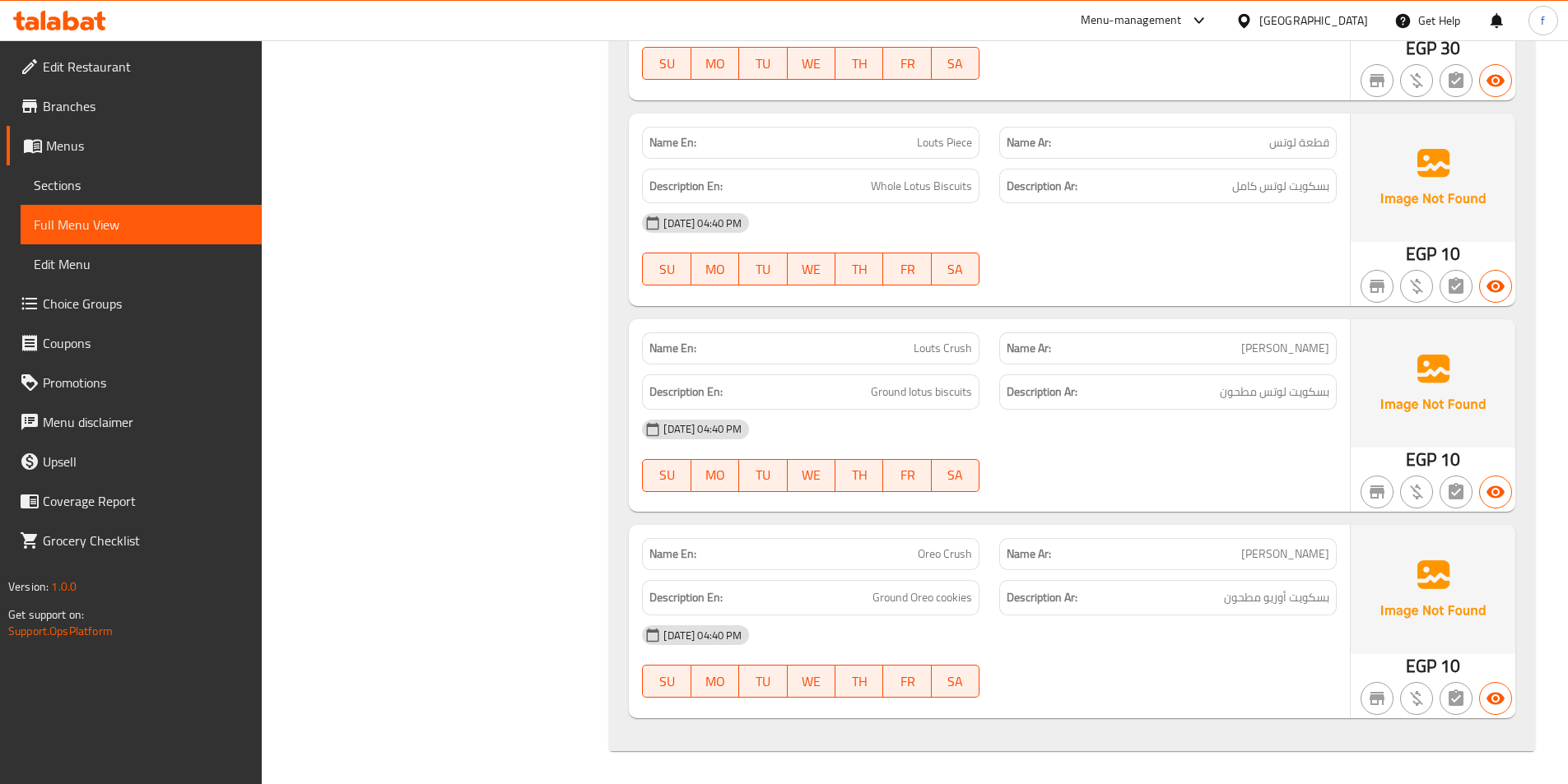
click at [919, 144] on span "Louts Piece" at bounding box center [945, 142] width 55 height 17
click at [950, 144] on span "Louts Piece" at bounding box center [945, 142] width 55 height 17
click at [898, 187] on span "Whole Lotus Biscuits" at bounding box center [921, 186] width 101 height 21
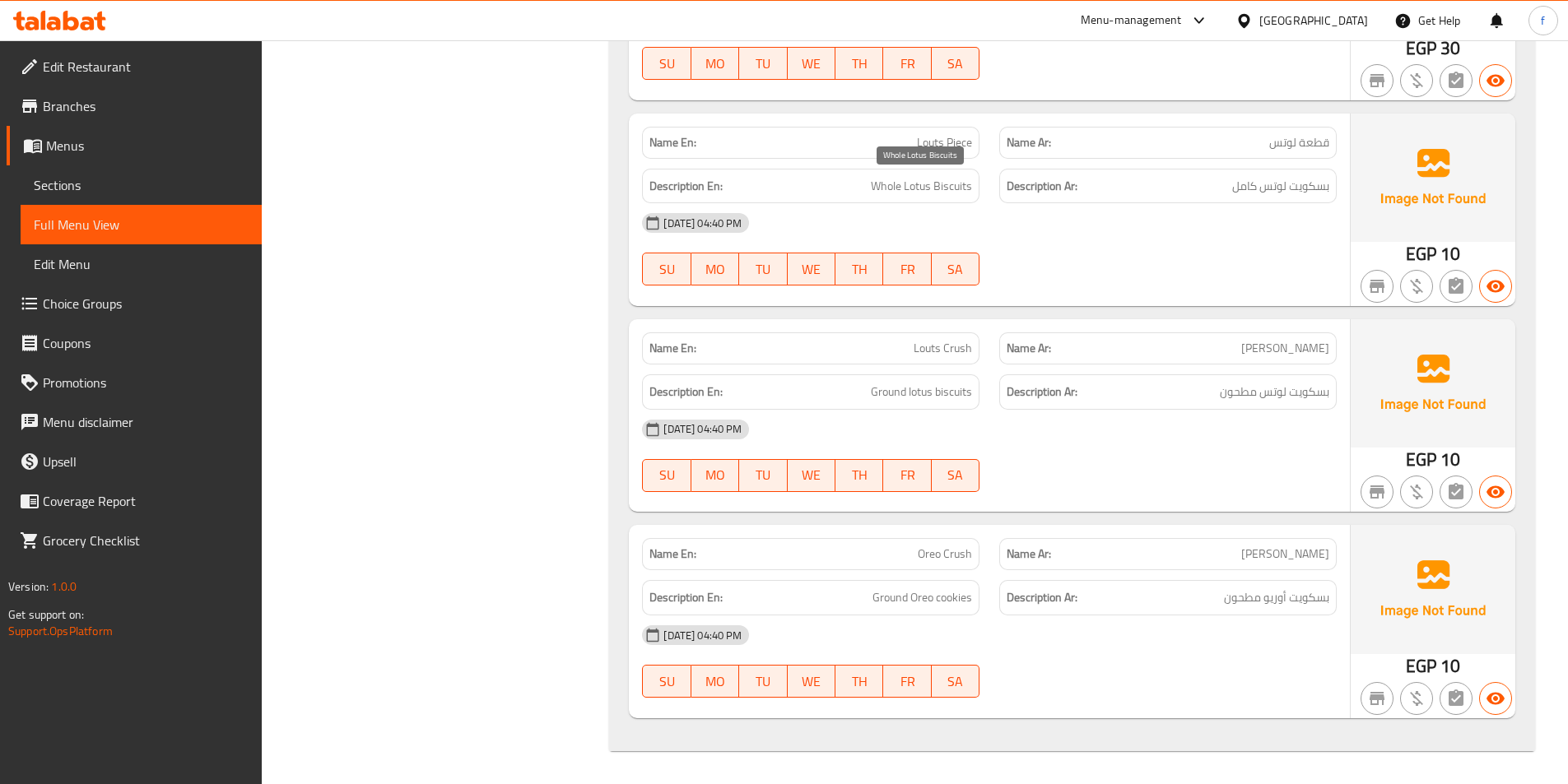
click at [957, 187] on span "Whole Lotus Biscuits" at bounding box center [921, 186] width 101 height 21
click at [925, 192] on span "Whole Lotus Biscuits" at bounding box center [921, 186] width 101 height 21
drag, startPoint x: 925, startPoint y: 192, endPoint x: 888, endPoint y: 190, distance: 37.1
click at [925, 193] on span "Whole Lotus Biscuits" at bounding box center [921, 186] width 101 height 21
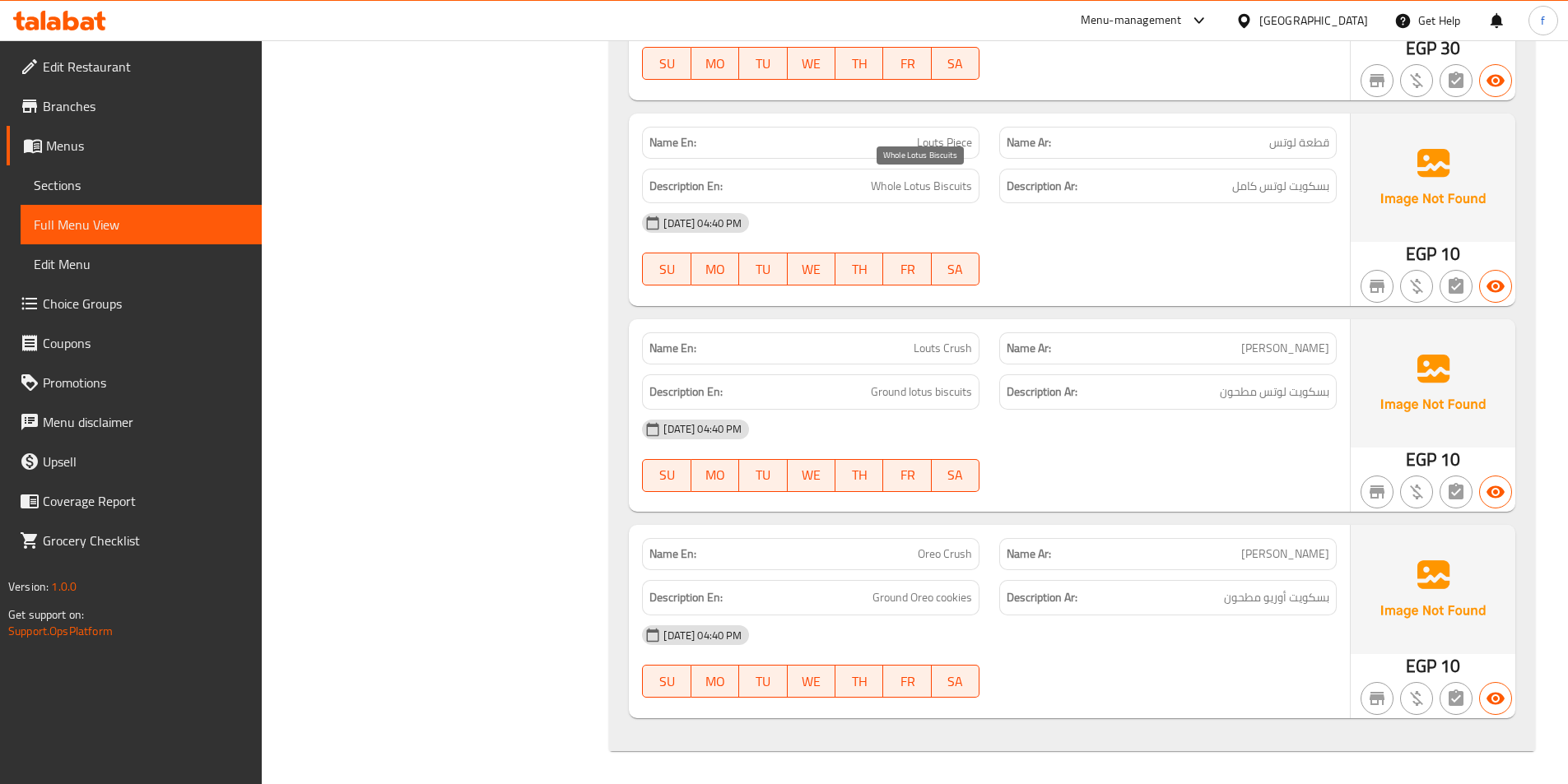
click at [871, 185] on span "Whole Lotus Biscuits" at bounding box center [921, 186] width 101 height 21
drag, startPoint x: 871, startPoint y: 185, endPoint x: 936, endPoint y: 261, distance: 100.0
click at [874, 189] on span "Whole Lotus Biscuits" at bounding box center [921, 186] width 101 height 21
click at [930, 342] on span "Louts Crush" at bounding box center [942, 349] width 58 height 17
drag, startPoint x: 930, startPoint y: 342, endPoint x: 972, endPoint y: 347, distance: 42.3
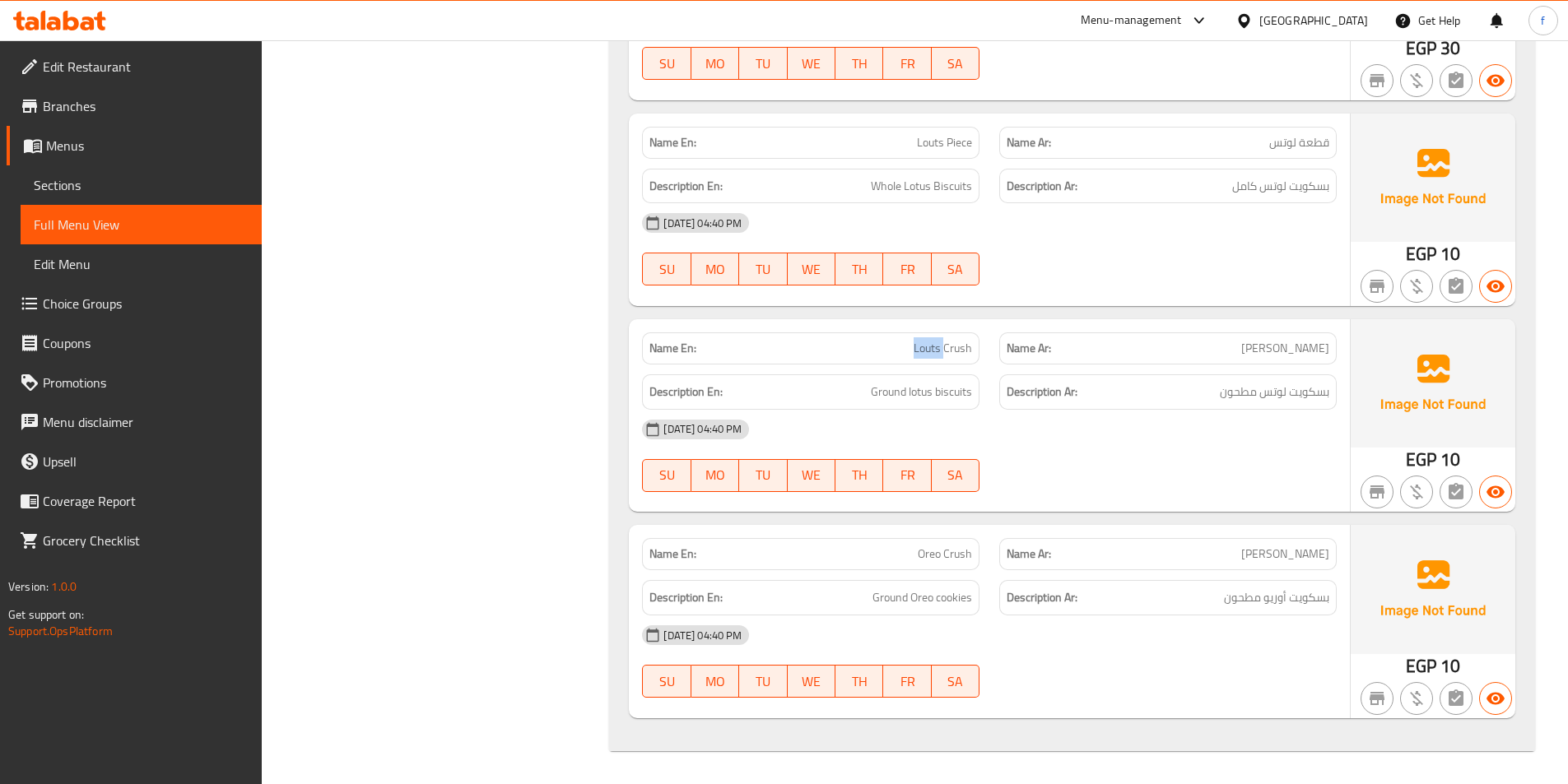
click at [972, 347] on span "Louts Crush" at bounding box center [942, 349] width 58 height 17
click at [983, 349] on div "Name En: Louts Crush" at bounding box center [811, 349] width 357 height 52
click at [977, 352] on div "Name En: Louts Crush" at bounding box center [810, 349] width 337 height 32
click at [881, 393] on span "Ground lotus biscuits" at bounding box center [921, 392] width 101 height 21
drag, startPoint x: 881, startPoint y: 393, endPoint x: 956, endPoint y: 392, distance: 75.0
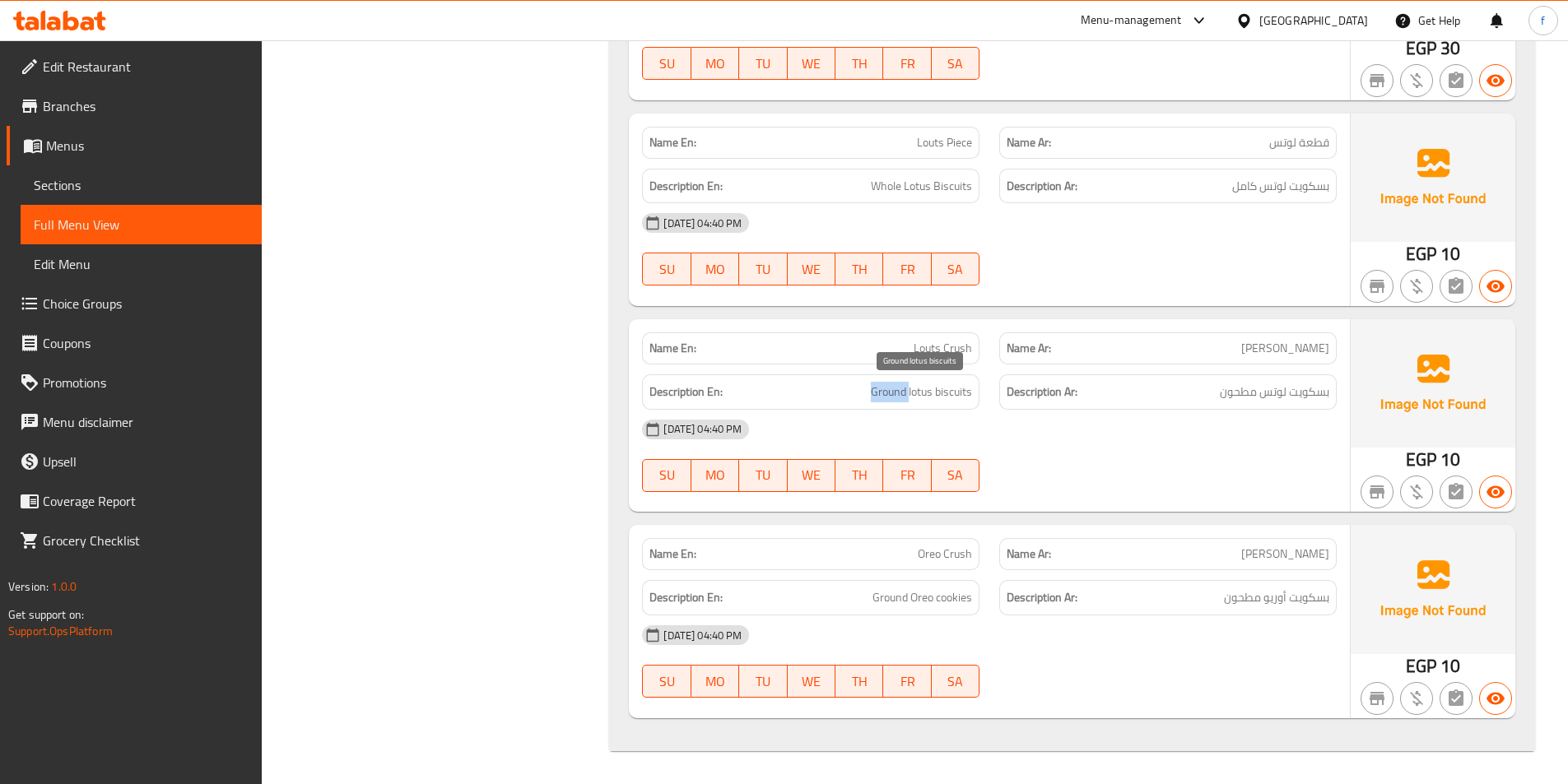
click at [894, 395] on span "Ground lotus biscuits" at bounding box center [921, 392] width 101 height 21
click at [930, 392] on span "Ground lotus biscuits" at bounding box center [921, 392] width 101 height 21
click at [954, 391] on span "Ground lotus biscuits" at bounding box center [921, 392] width 101 height 21
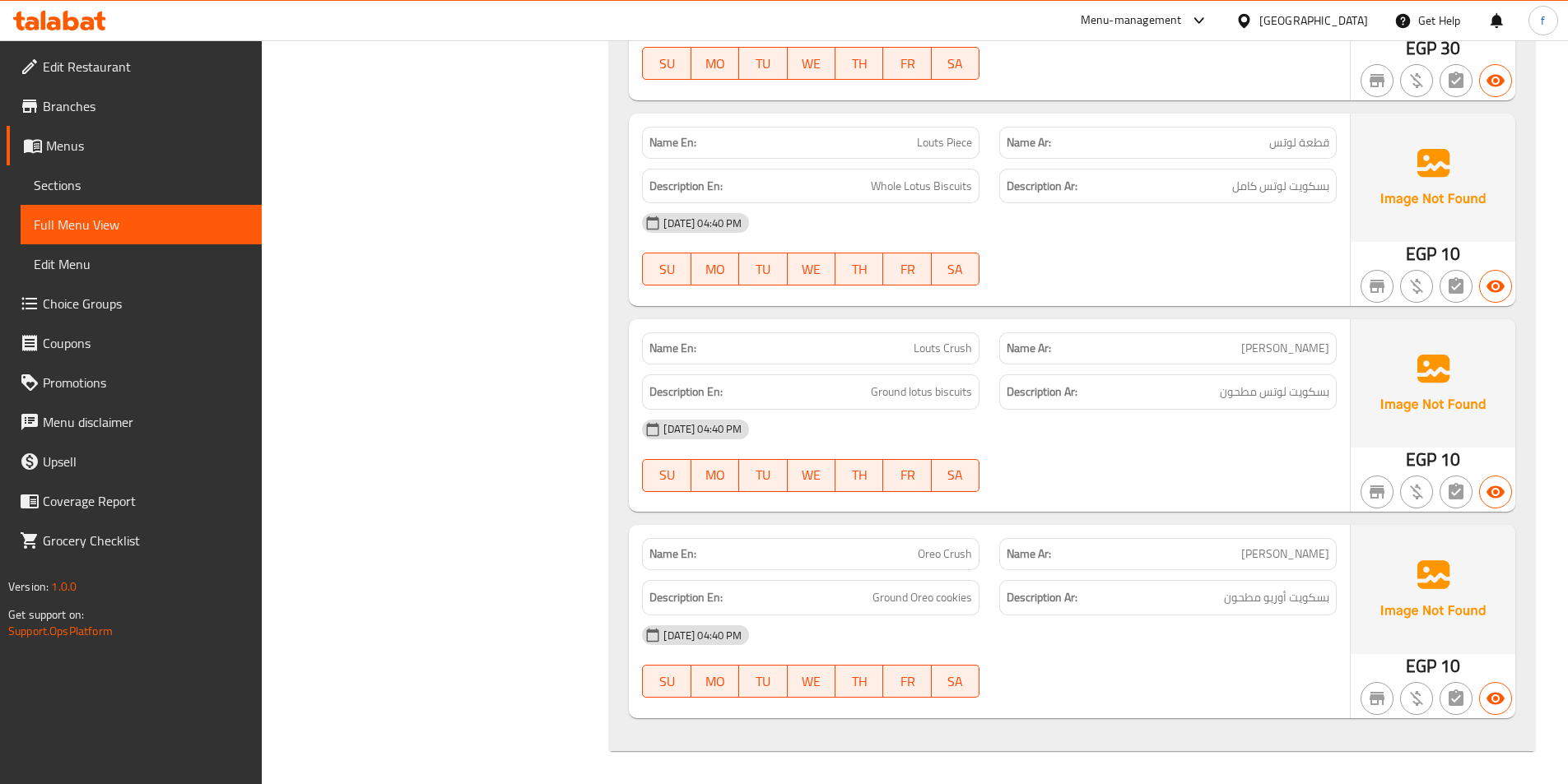
click at [928, 561] on span "Oreo Crush" at bounding box center [945, 554] width 54 height 17
drag, startPoint x: 928, startPoint y: 561, endPoint x: 960, endPoint y: 559, distance: 32.1
click at [932, 562] on span "Oreo Crush" at bounding box center [945, 554] width 54 height 17
click at [960, 557] on span "Oreo Crush" at bounding box center [945, 554] width 54 height 17
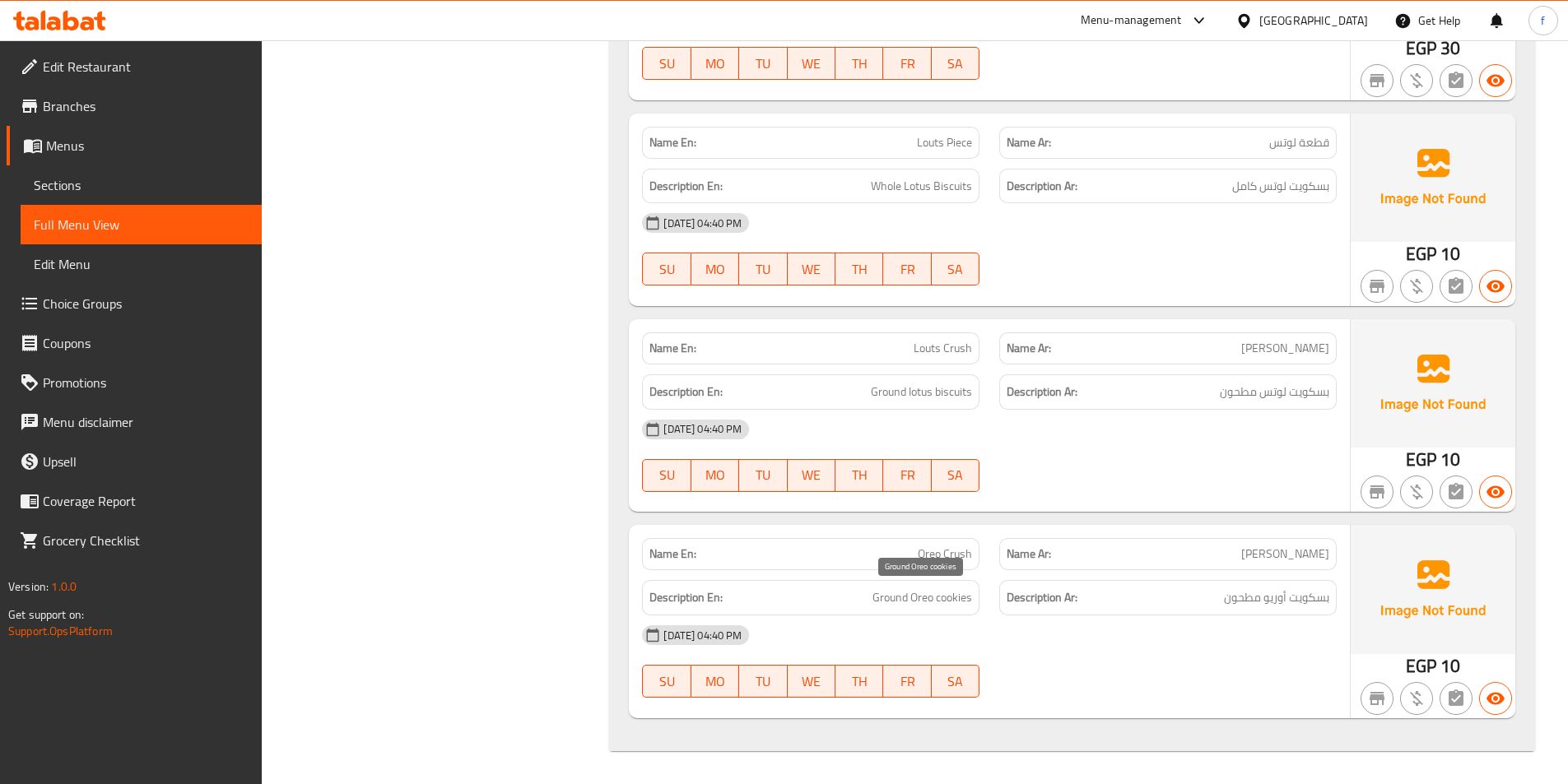
click at [890, 602] on span "Ground Oreo cookies" at bounding box center [922, 598] width 99 height 21
drag, startPoint x: 890, startPoint y: 602, endPoint x: 929, endPoint y: 600, distance: 39.1
click at [903, 603] on span "Ground Oreo cookies" at bounding box center [922, 598] width 99 height 21
click at [930, 595] on span "Ground Oreo cookies" at bounding box center [922, 598] width 99 height 21
drag, startPoint x: 930, startPoint y: 595, endPoint x: 972, endPoint y: 597, distance: 42.0
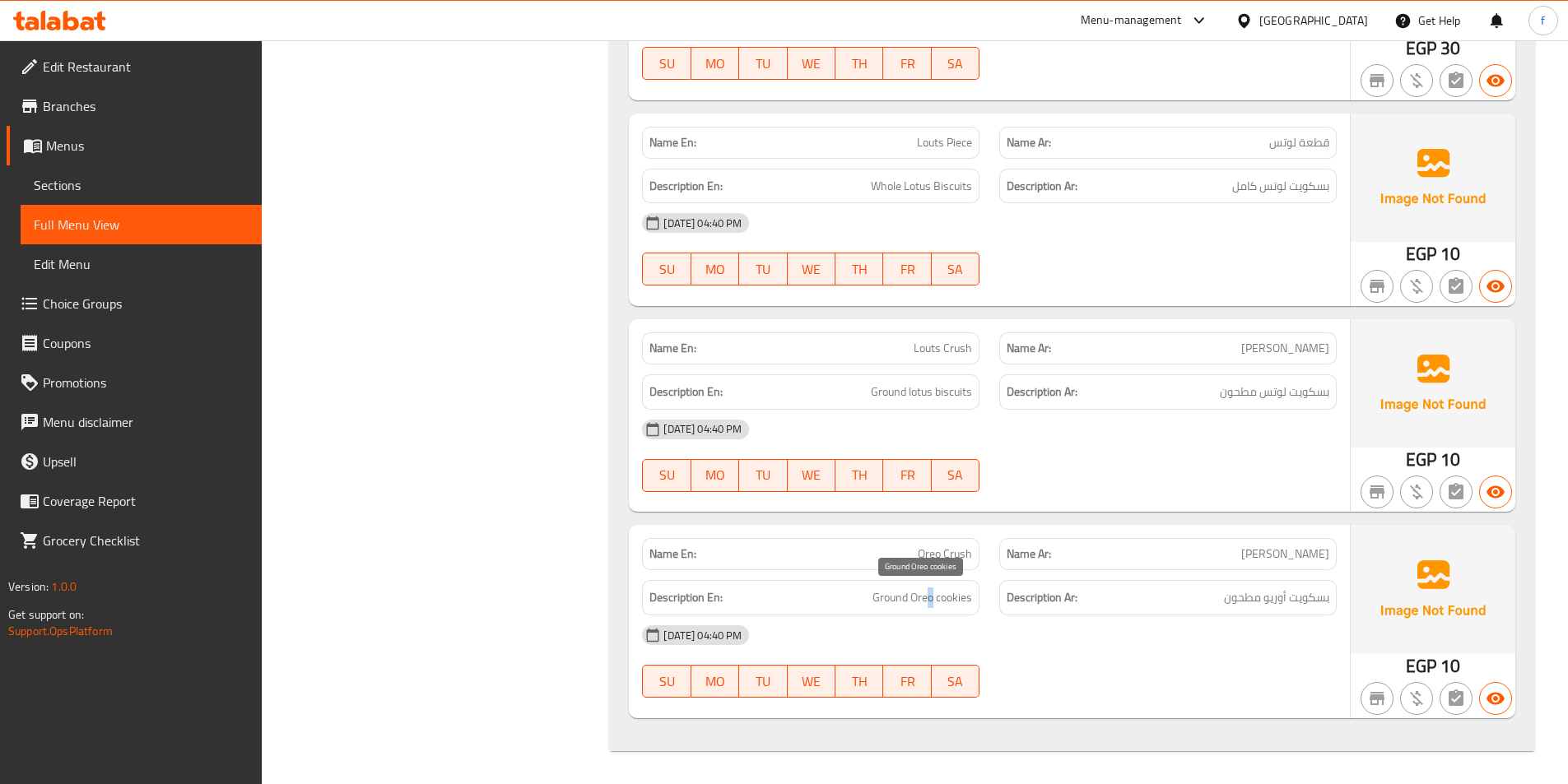
click at [949, 597] on span "Ground Oreo cookies" at bounding box center [922, 598] width 99 height 21
click at [972, 597] on span "Ground Oreo cookies" at bounding box center [922, 598] width 99 height 21
click at [971, 598] on span "Ground Oreo cookies" at bounding box center [922, 598] width 99 height 21
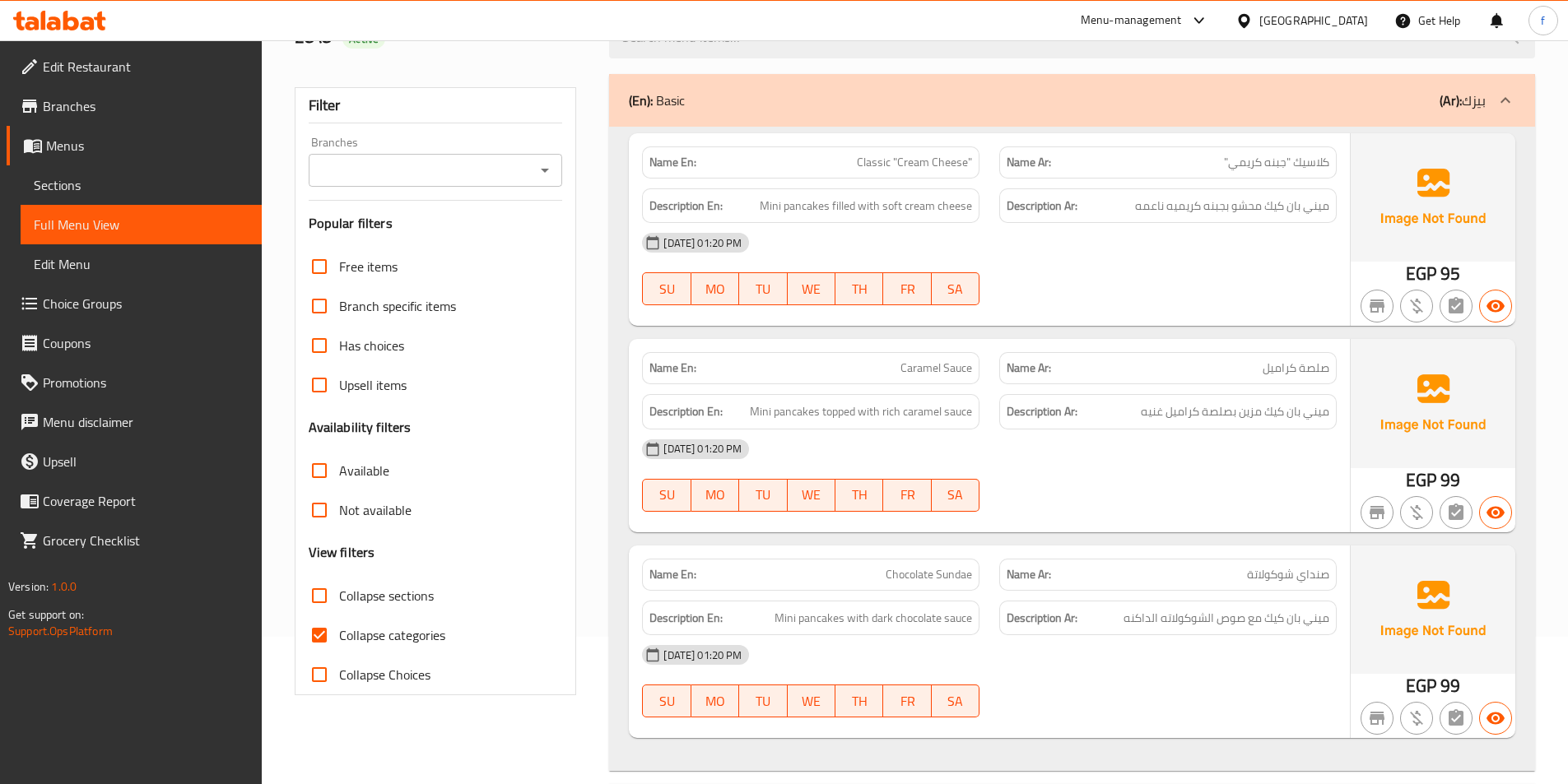
scroll to position [412, 0]
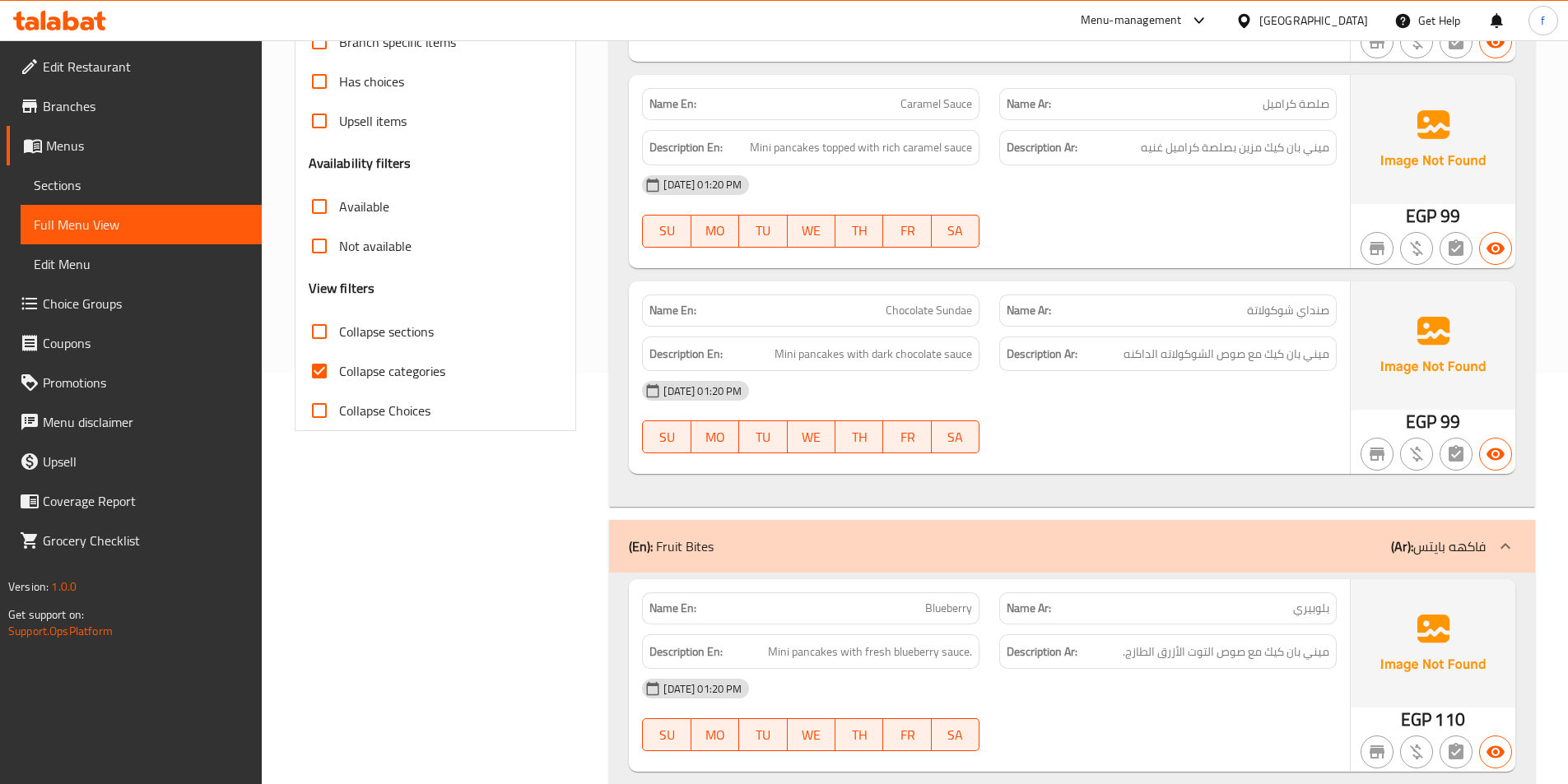
drag, startPoint x: 328, startPoint y: 333, endPoint x: 321, endPoint y: 369, distance: 36.7
click at [328, 335] on input "Collapse sections" at bounding box center [319, 331] width 39 height 39
checkbox input "true"
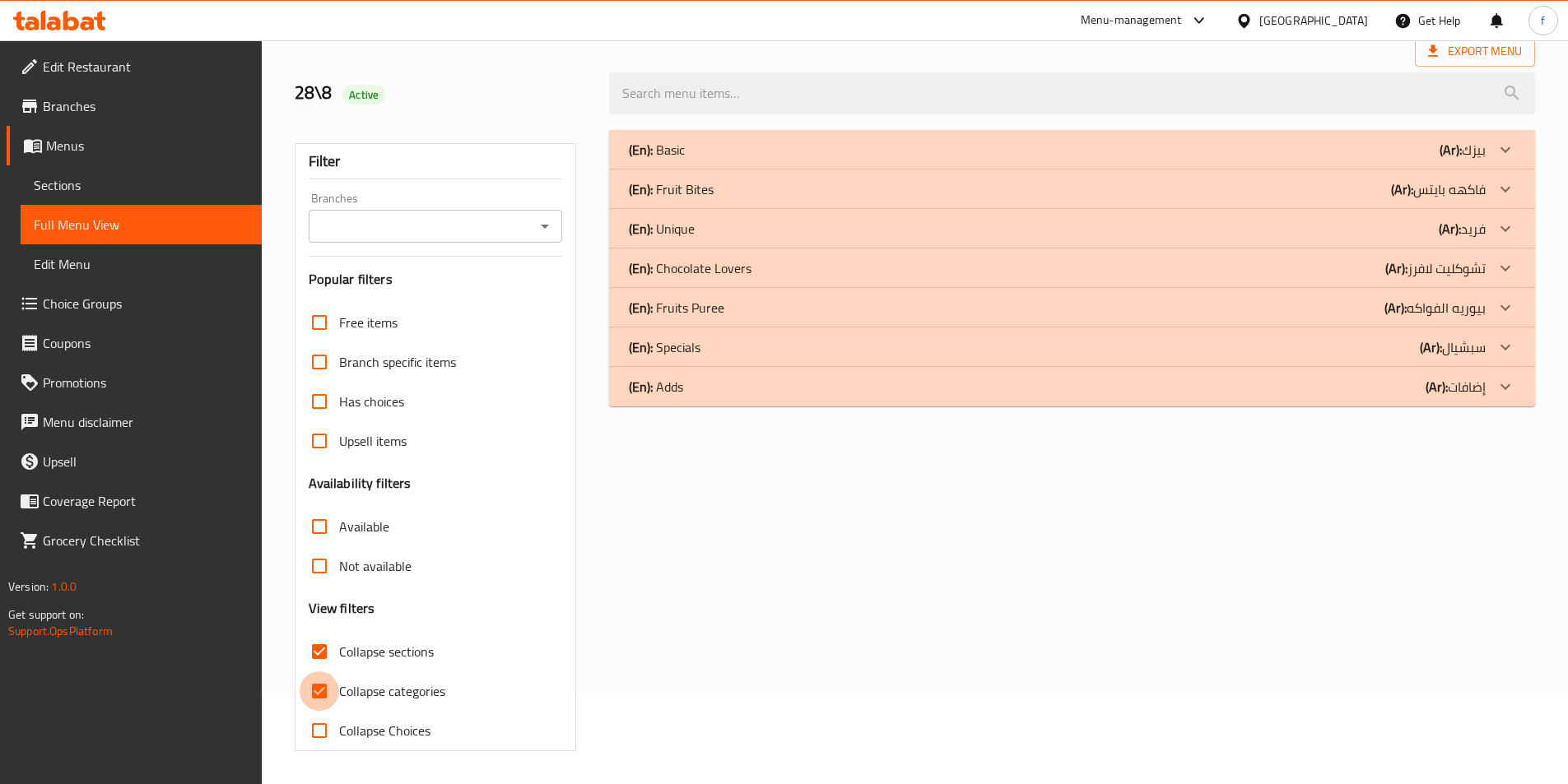
click at [321, 671] on input "Collapse categories" at bounding box center [319, 690] width 39 height 39
checkbox input "false"
click at [741, 314] on div "(En): Fruits Puree (Ar): بيوريه الفواكه" at bounding box center [1057, 307] width 857 height 20
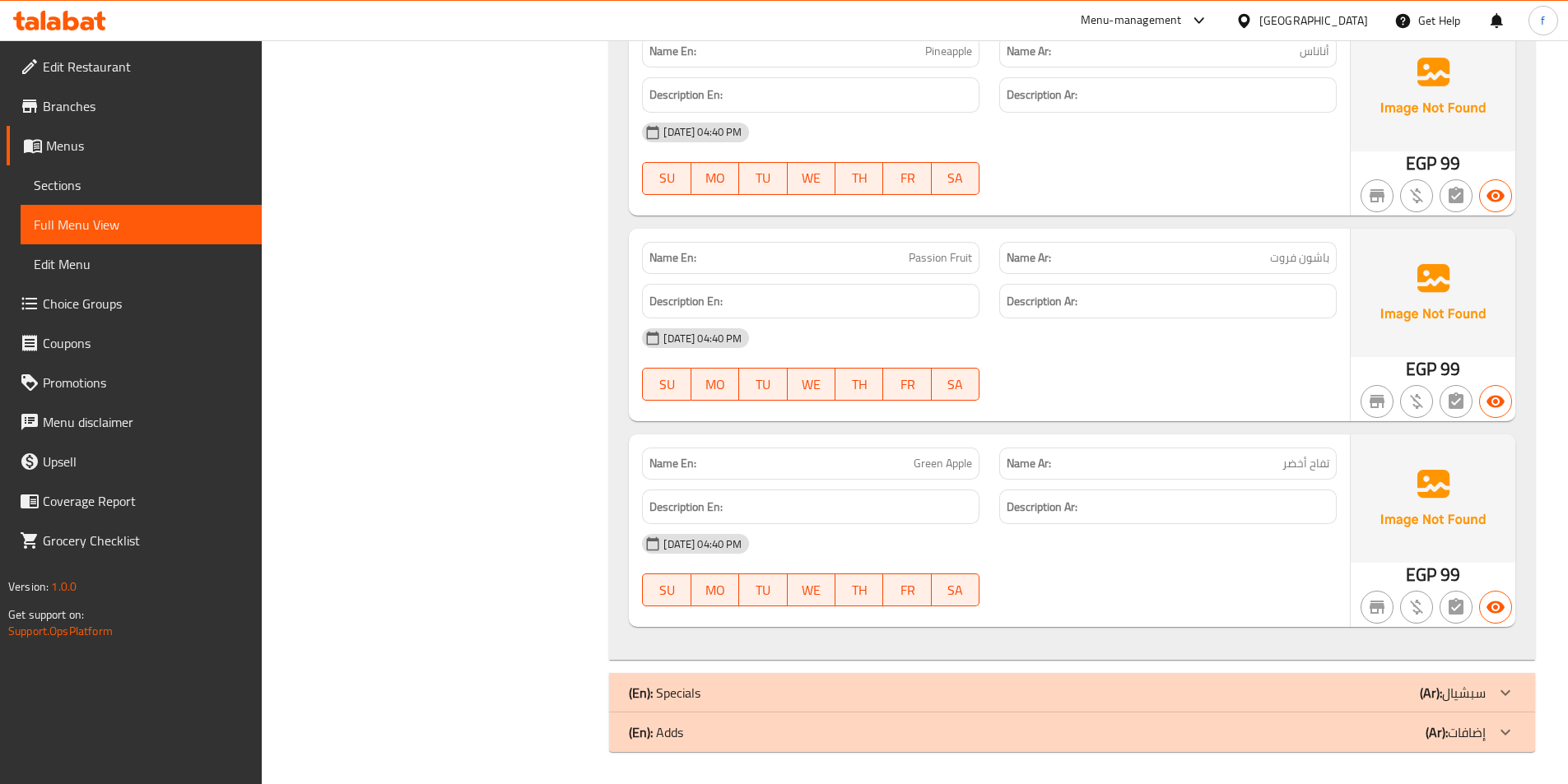
scroll to position [1872, 0]
click at [692, 707] on div "(En): Specials (Ar): سبشيال" at bounding box center [1072, 691] width 926 height 39
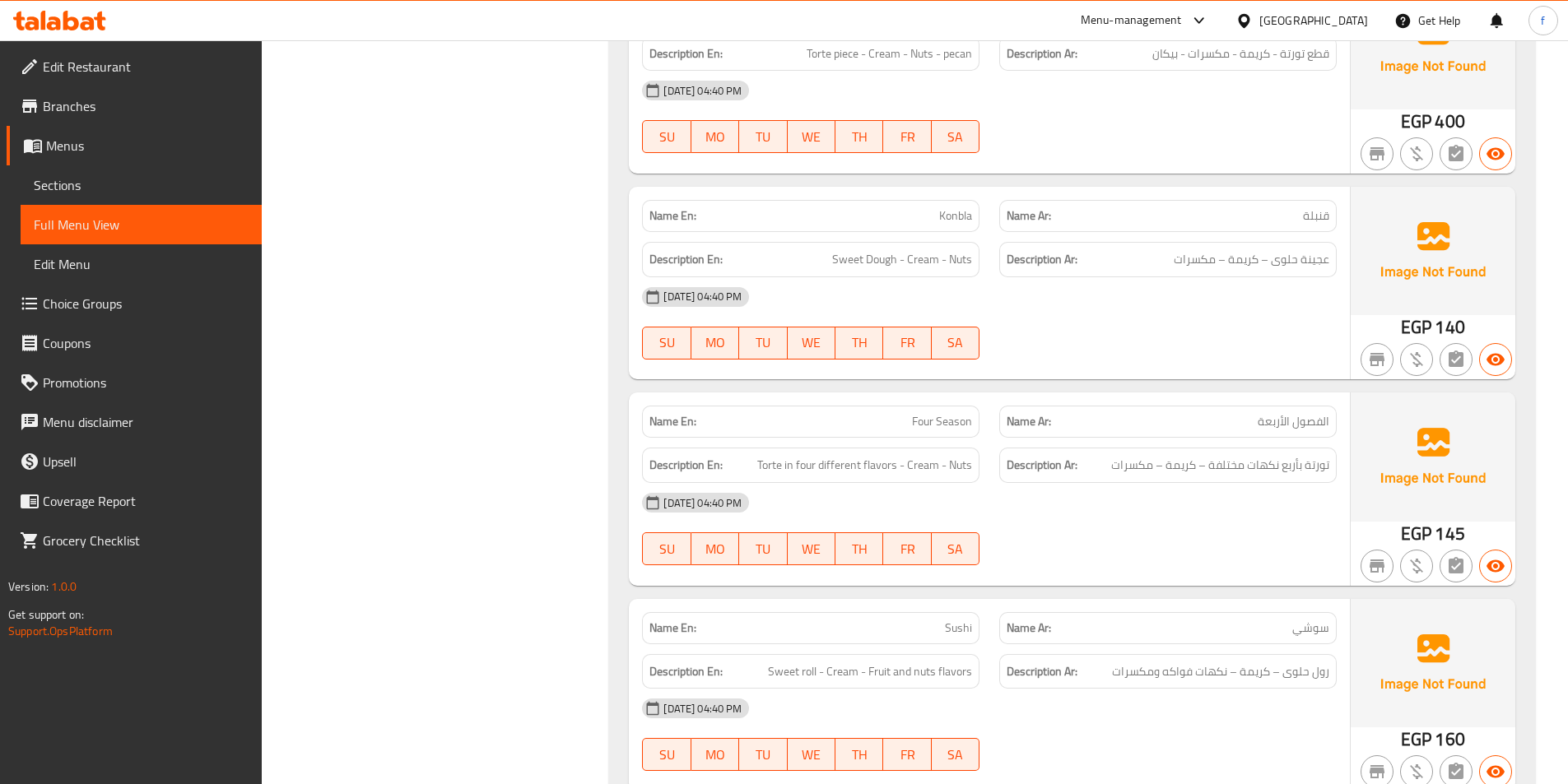
scroll to position [3572, 0]
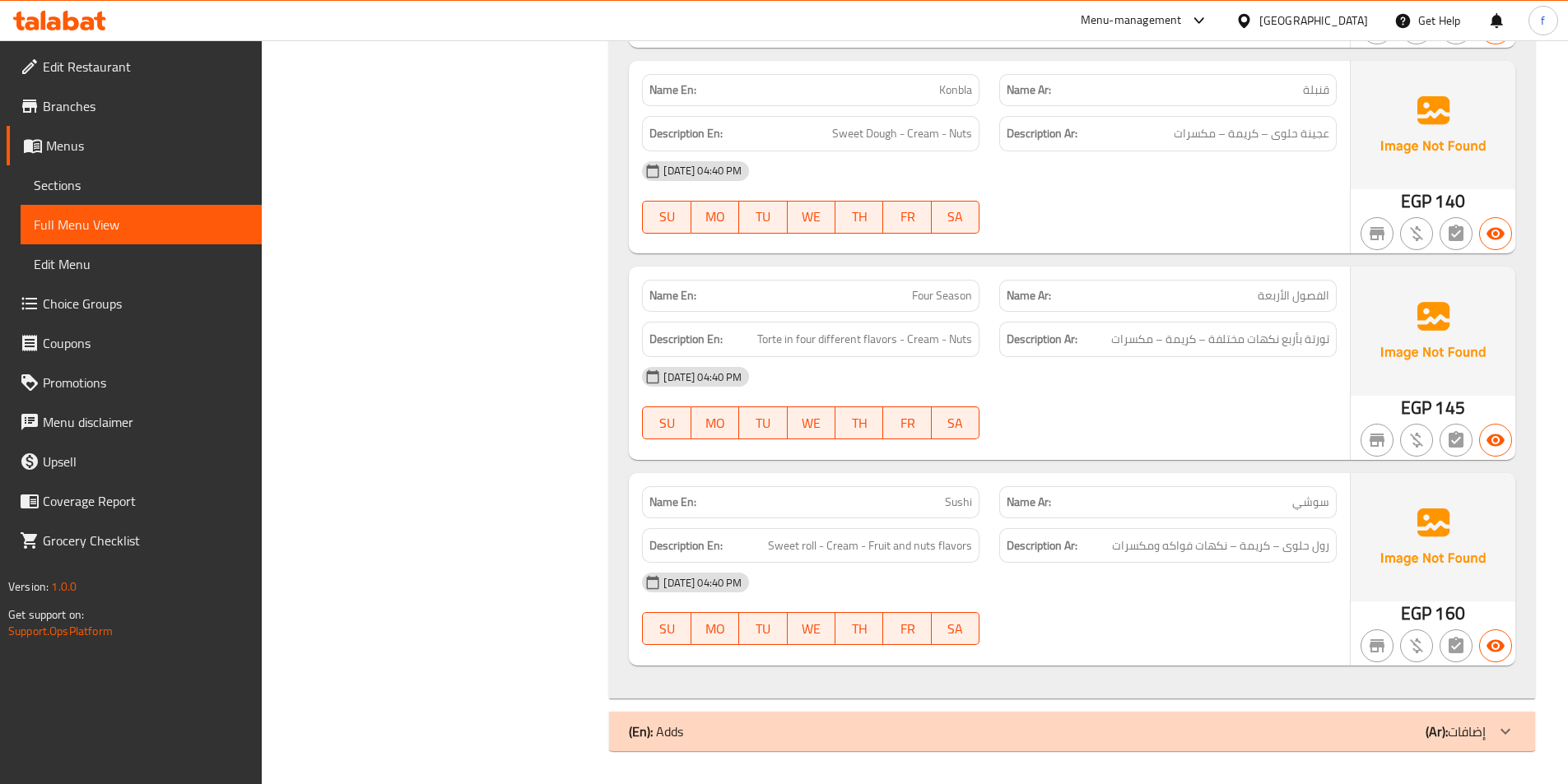
click at [689, 746] on div "(En): Adds (Ar): إضافات" at bounding box center [1072, 731] width 926 height 39
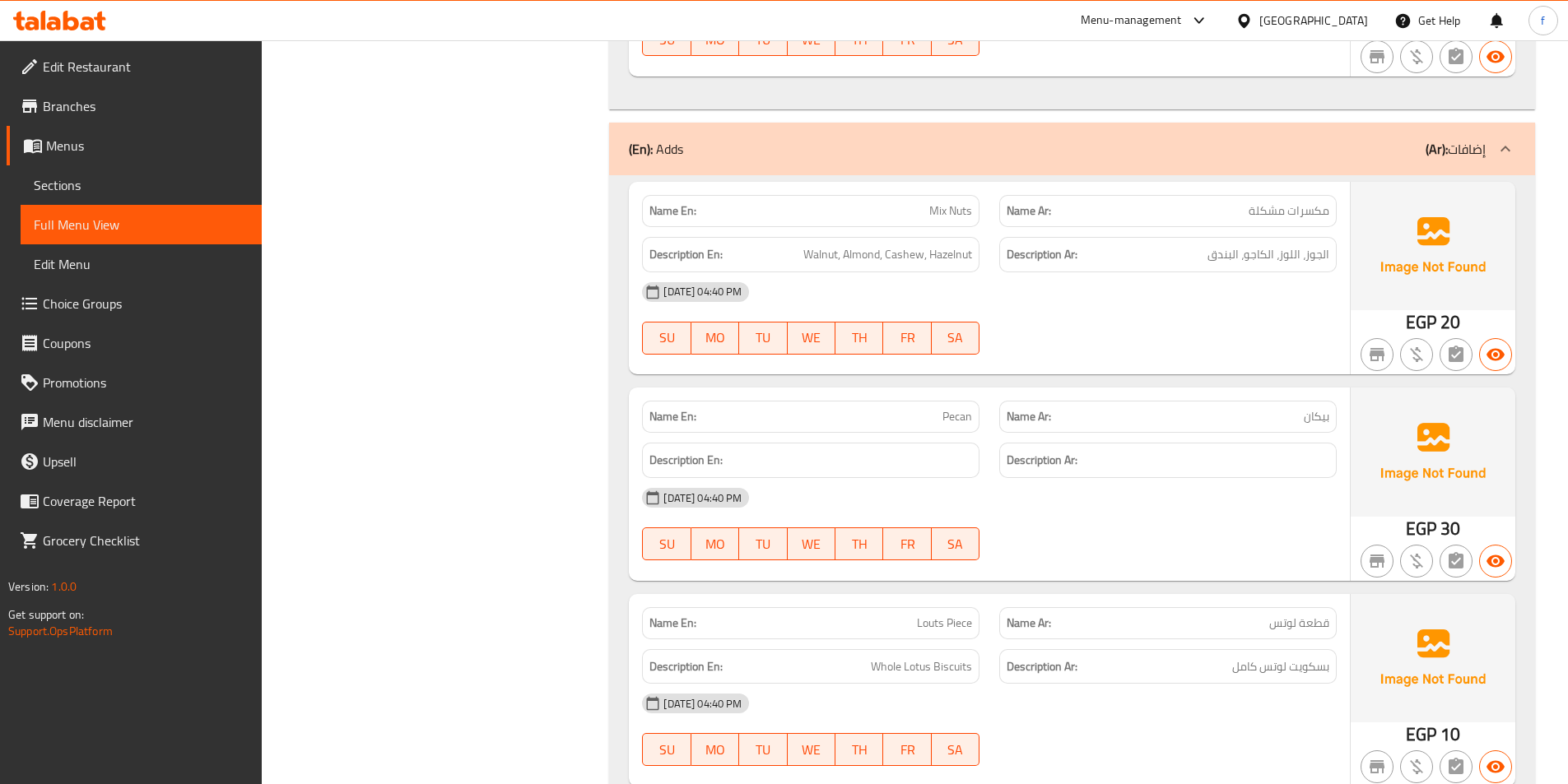
scroll to position [4066, 0]
